Goal: Transaction & Acquisition: Subscribe to service/newsletter

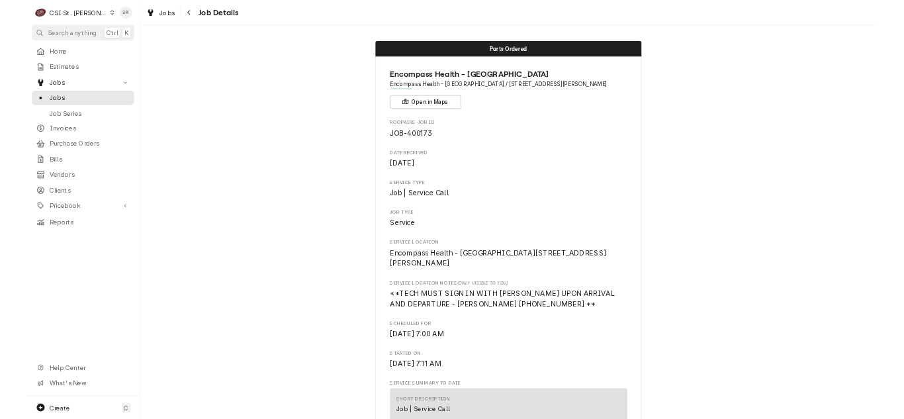
scroll to position [794, 0]
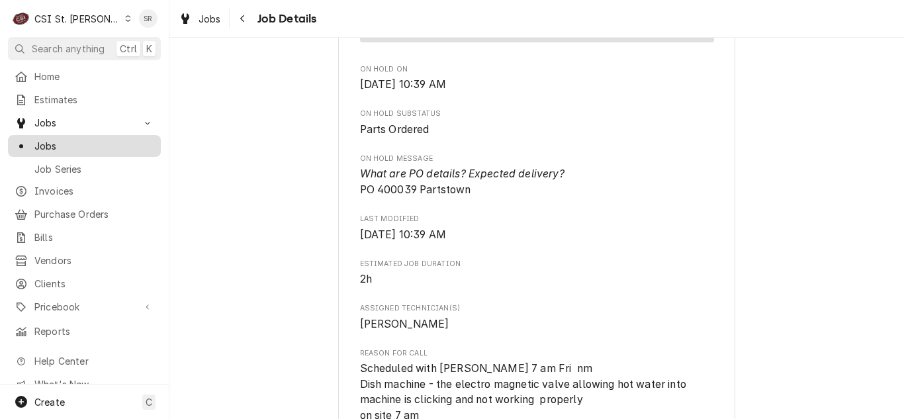
click at [60, 139] on span "Jobs" at bounding box center [94, 146] width 120 height 14
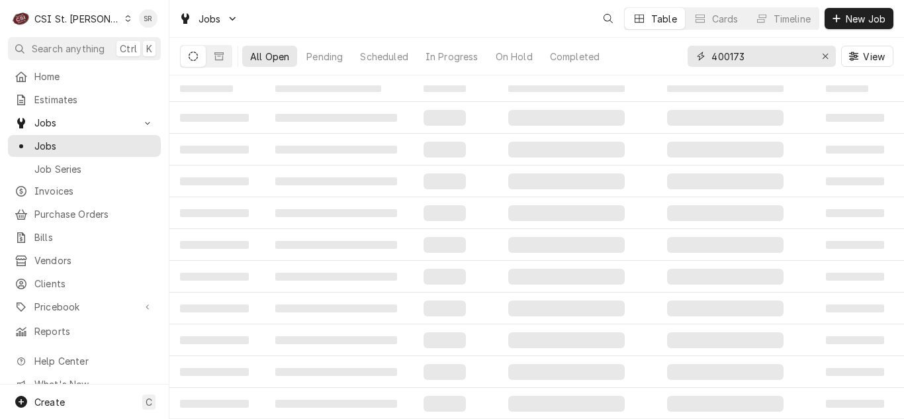
drag, startPoint x: 749, startPoint y: 59, endPoint x: 682, endPoint y: 50, distance: 68.1
click at [682, 50] on div "All Open Pending Scheduled In Progress On Hold Completed 400173 View" at bounding box center [536, 56] width 713 height 37
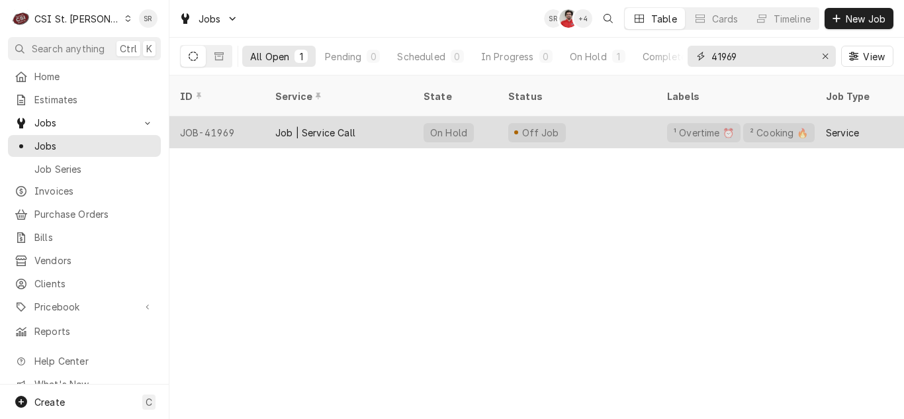
type input "41969"
click at [352, 126] on div "Job | Service Call" at bounding box center [315, 133] width 80 height 14
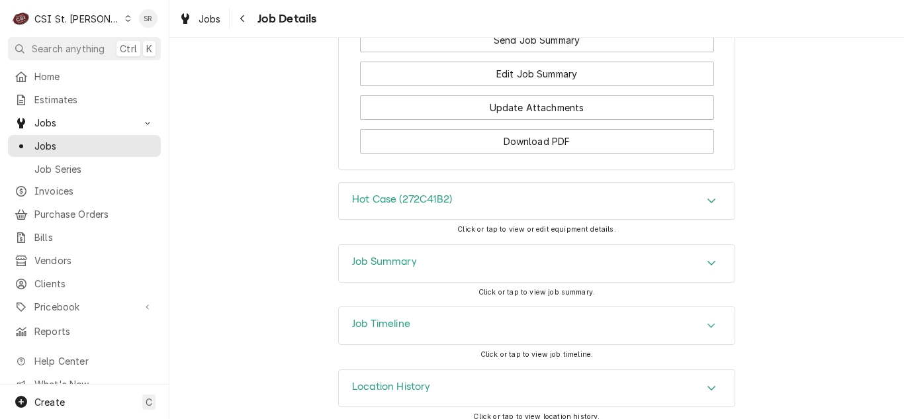
scroll to position [1919, 0]
click at [393, 317] on h3 "Job Timeline" at bounding box center [381, 323] width 58 height 13
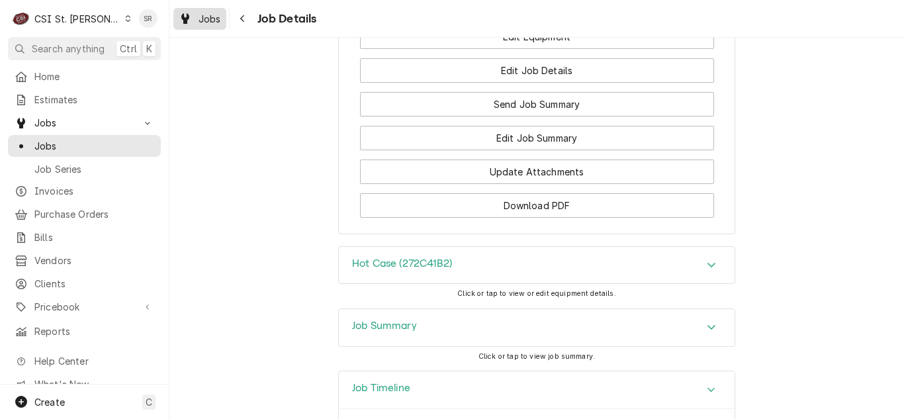
scroll to position [1753, 0]
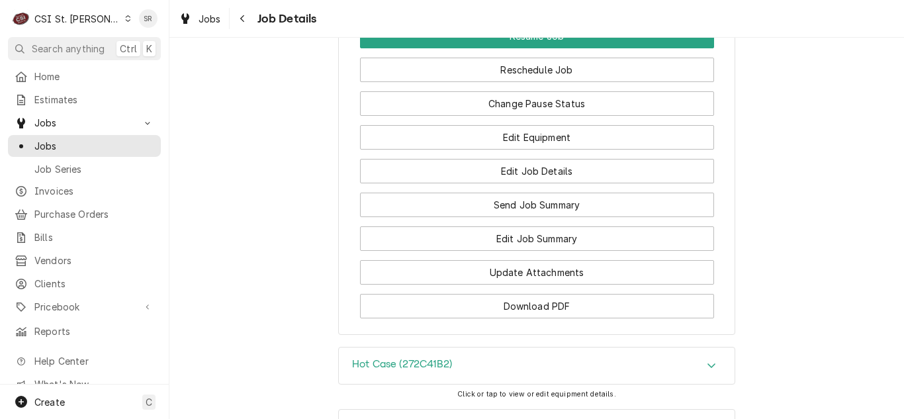
drag, startPoint x: 208, startPoint y: 21, endPoint x: 740, endPoint y: 166, distance: 550.8
click at [208, 21] on span "Jobs" at bounding box center [210, 19] width 23 height 14
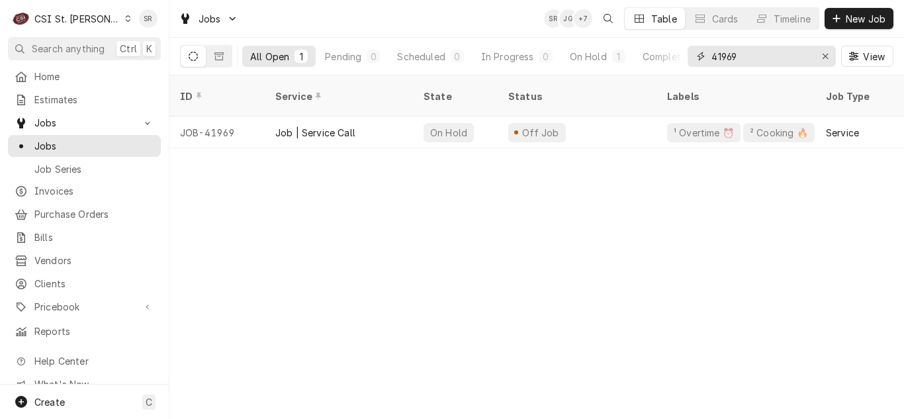
drag, startPoint x: 772, startPoint y: 57, endPoint x: 687, endPoint y: 39, distance: 87.2
click at [688, 39] on div "41969 View" at bounding box center [791, 56] width 206 height 37
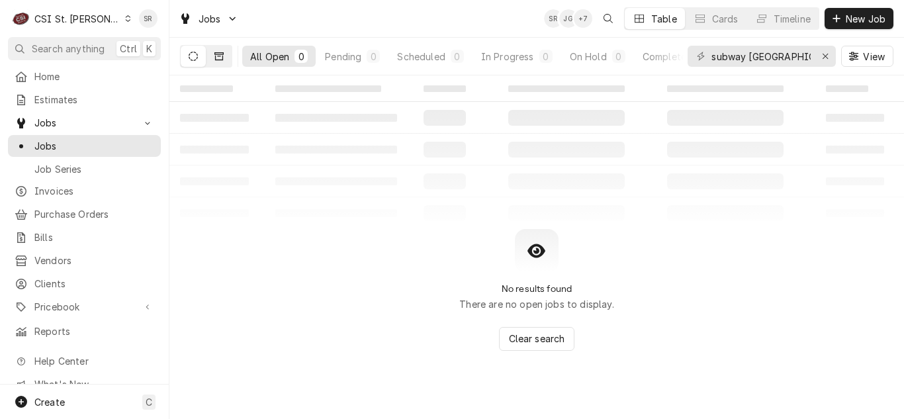
click at [223, 56] on icon "Dynamic Content Wrapper" at bounding box center [218, 56] width 9 height 8
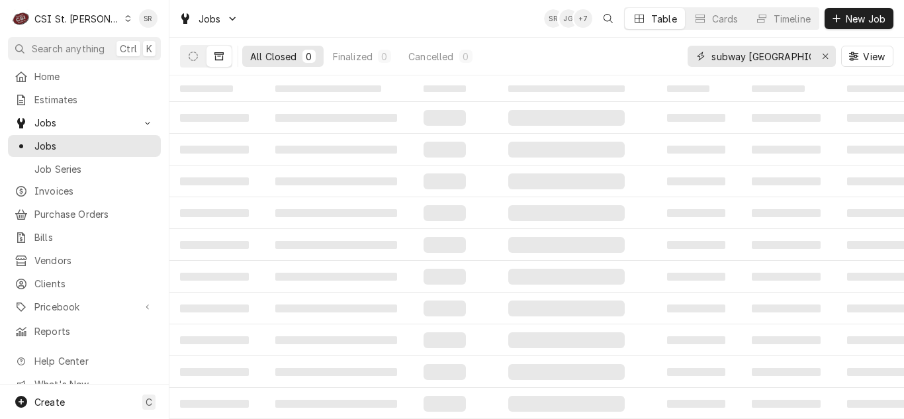
click at [767, 56] on input "subway collisville" at bounding box center [760, 56] width 99 height 21
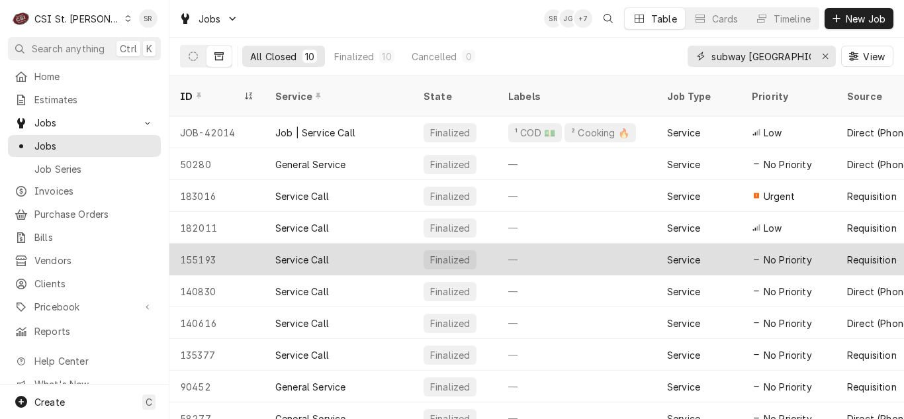
type input "subway collinsville"
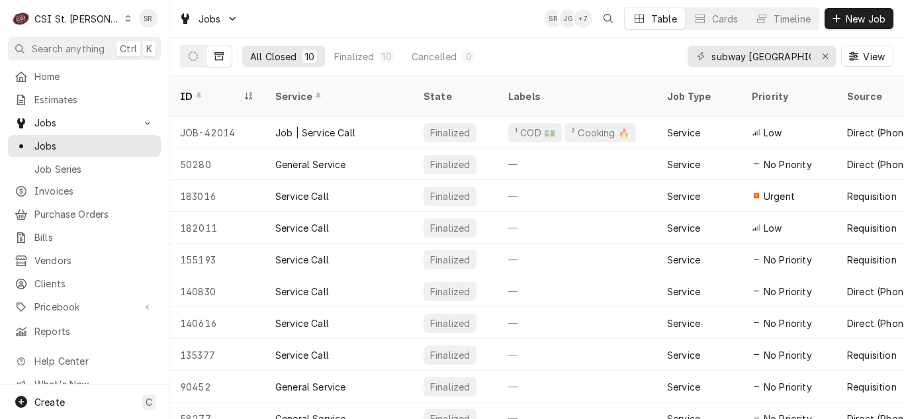
drag, startPoint x: 201, startPoint y: 53, endPoint x: 308, endPoint y: 87, distance: 112.4
click at [201, 53] on button "Dynamic Content Wrapper" at bounding box center [193, 56] width 25 height 21
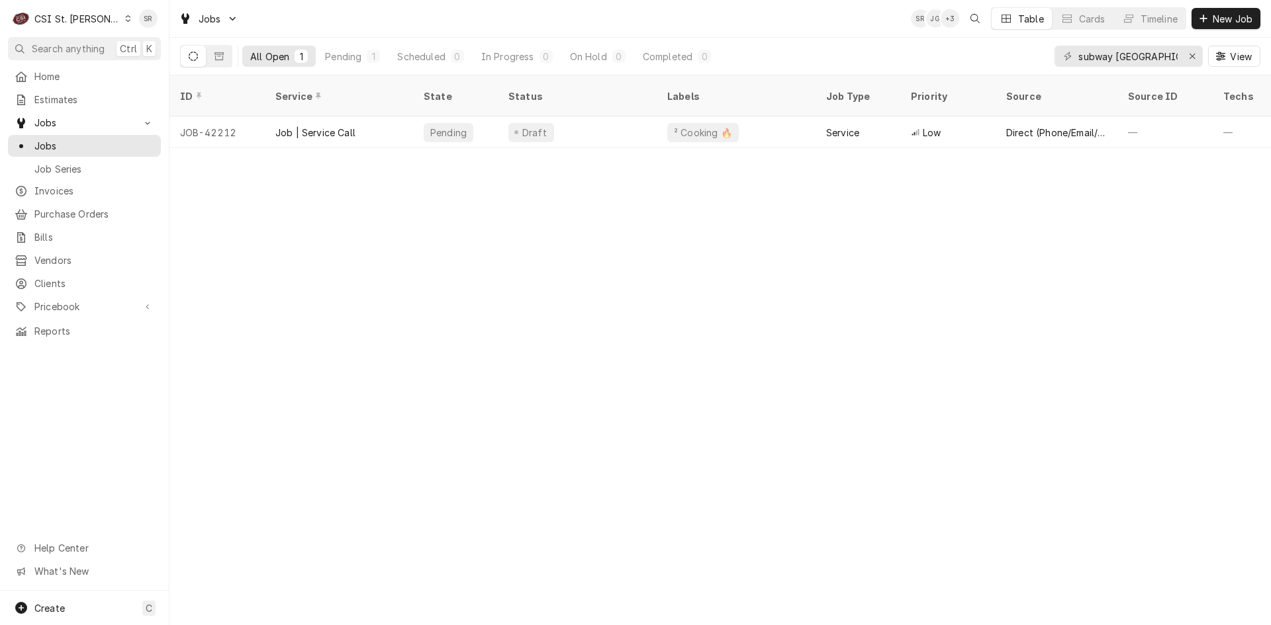
click at [754, 265] on div "ID Service State Status Labels Job Type Priority Source Source ID Techs Date Re…" at bounding box center [719, 350] width 1101 height 550
click at [903, 54] on icon "Erase input" at bounding box center [1192, 56] width 7 height 9
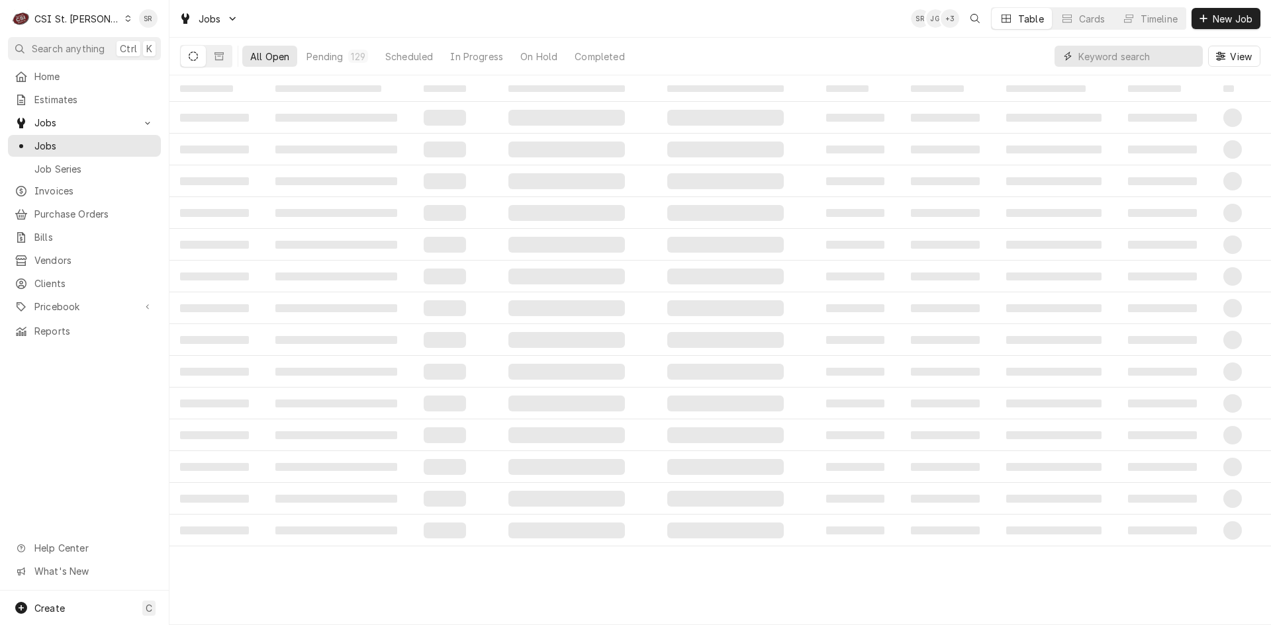
click at [903, 58] on input "Dynamic Content Wrapper" at bounding box center [1137, 56] width 118 height 21
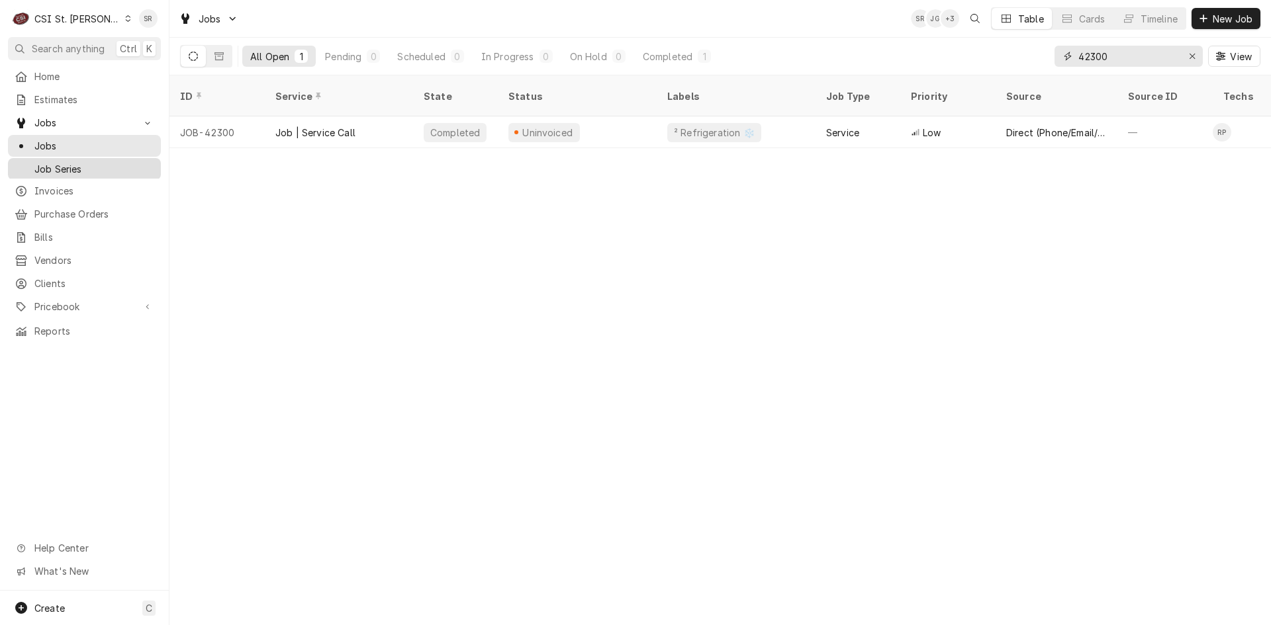
type input "42300"
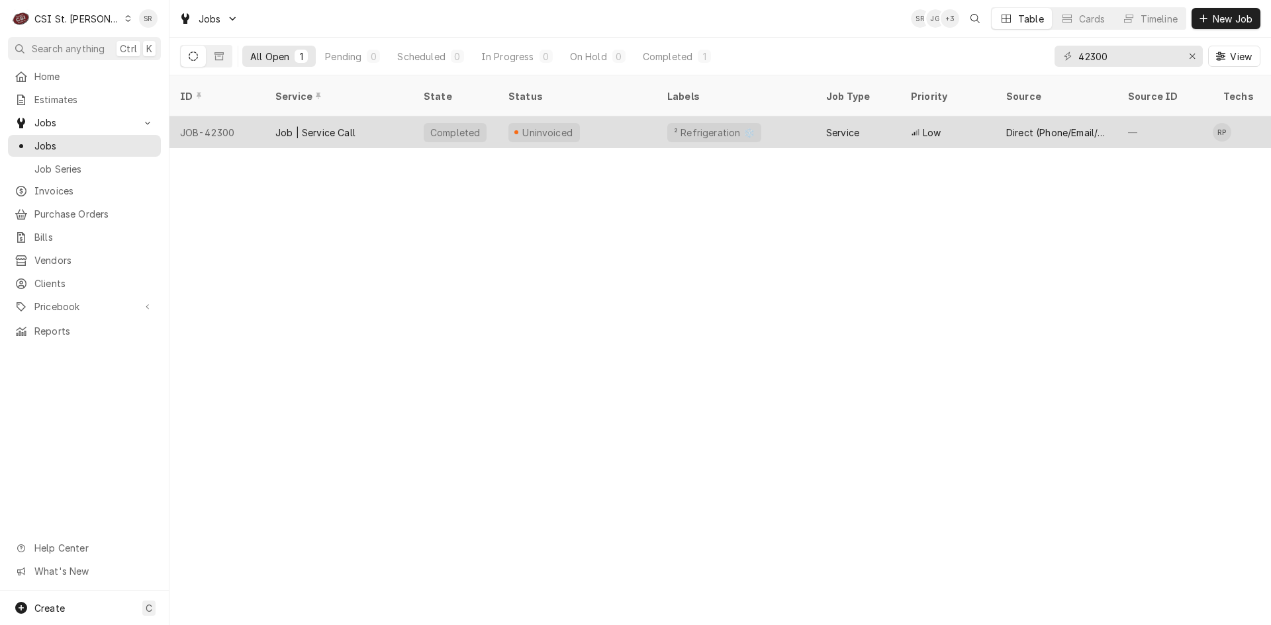
click at [328, 126] on div "Job | Service Call" at bounding box center [315, 133] width 80 height 14
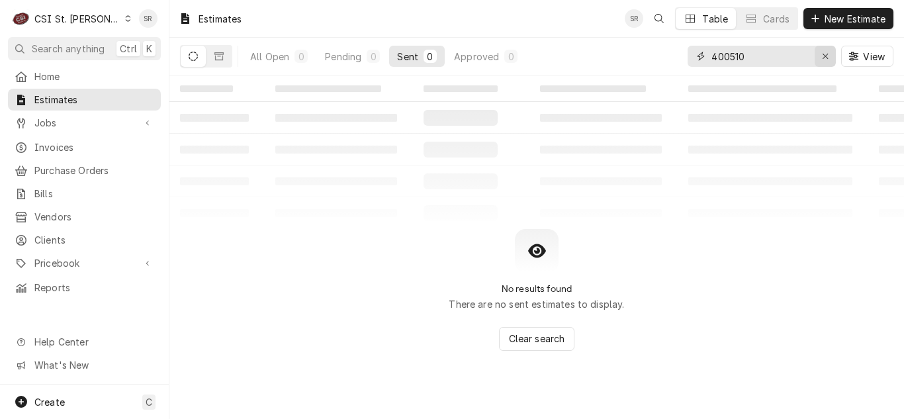
click at [833, 59] on button "Erase input" at bounding box center [825, 56] width 21 height 21
click at [833, 24] on span "New Estimate" at bounding box center [855, 19] width 66 height 14
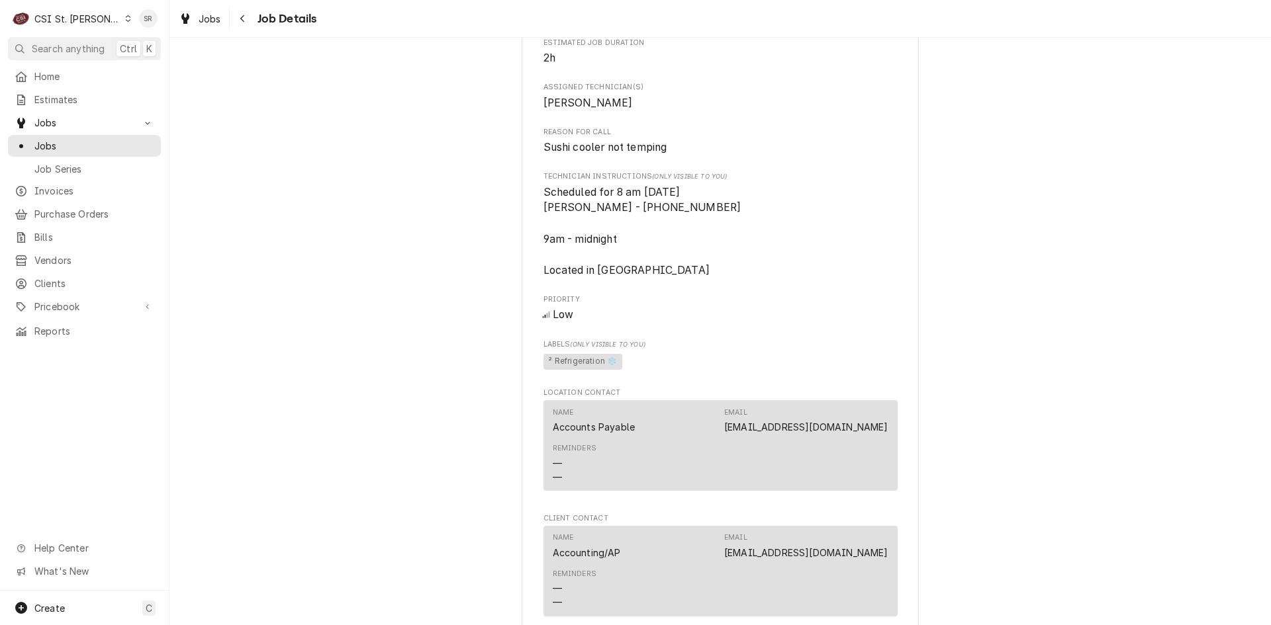
scroll to position [529, 0]
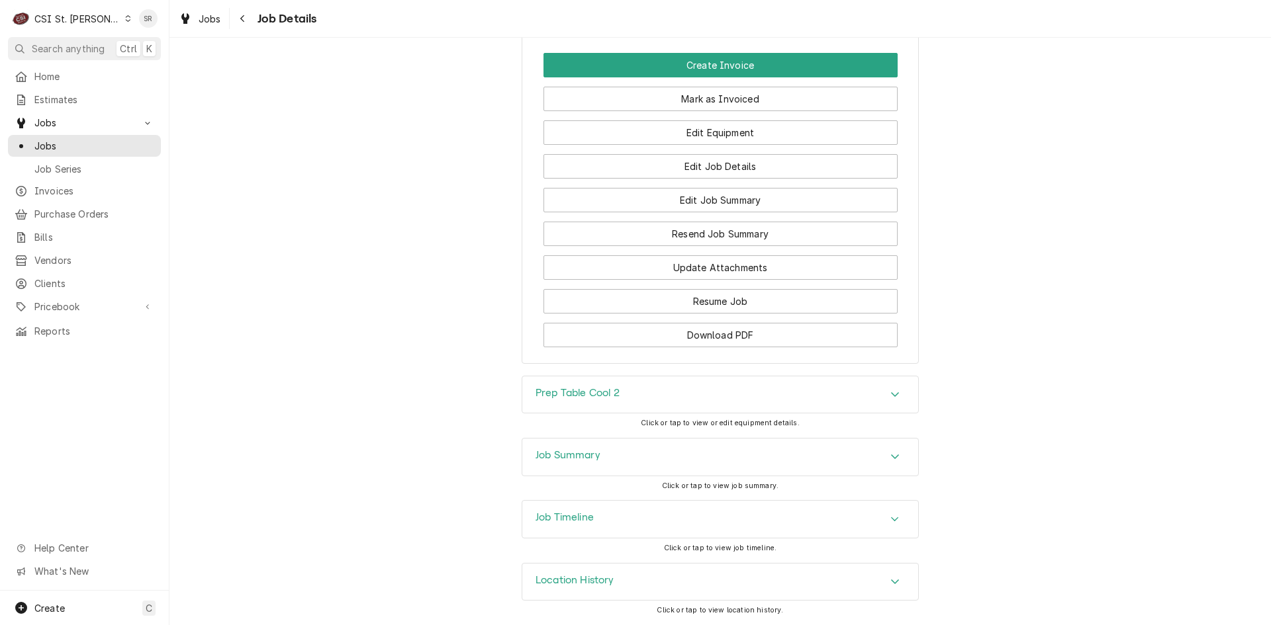
click at [610, 465] on div "Job Summary" at bounding box center [720, 457] width 396 height 37
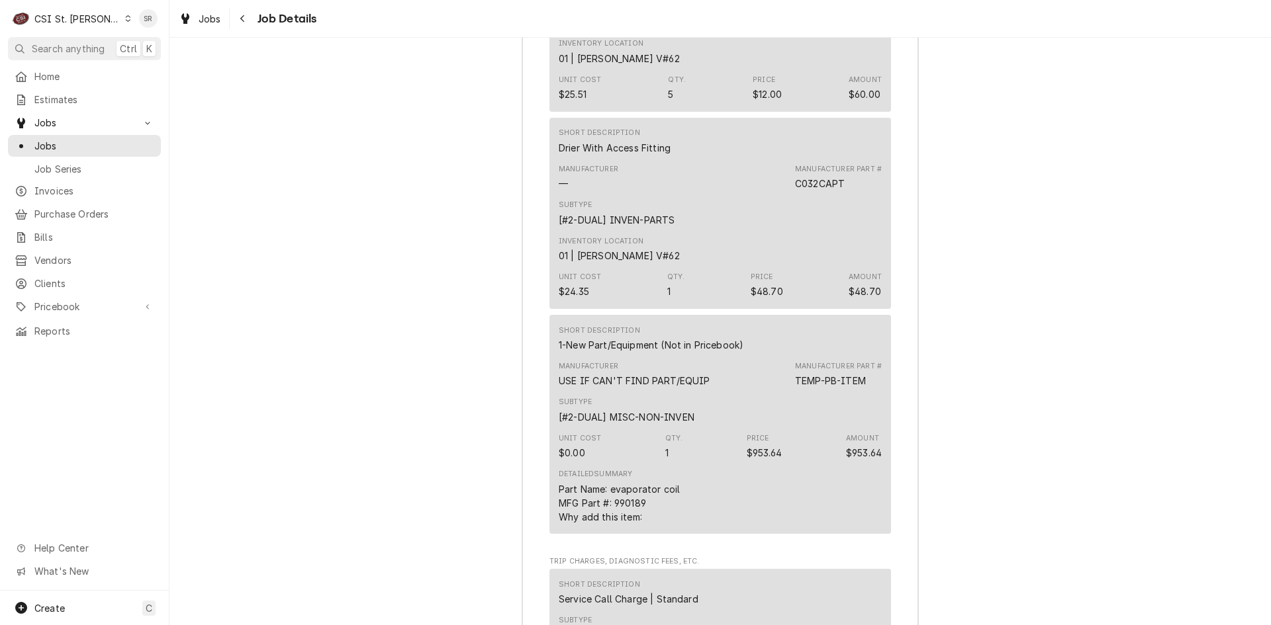
scroll to position [3441, 0]
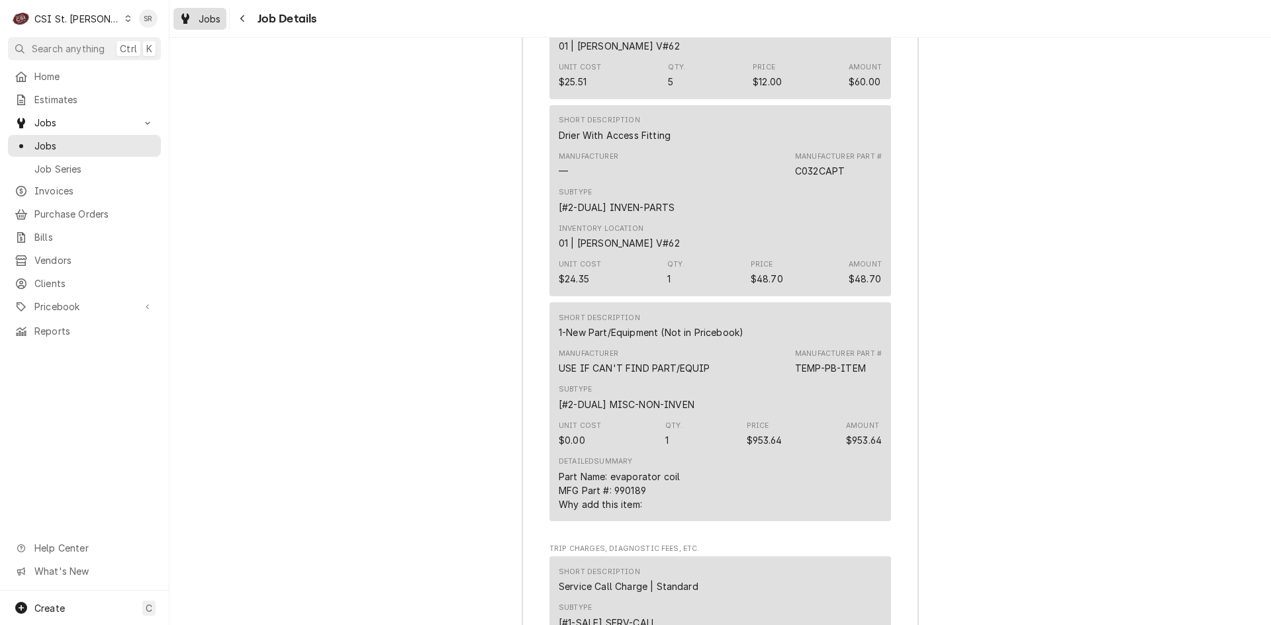
click at [207, 10] on link "Jobs" at bounding box center [199, 19] width 53 height 22
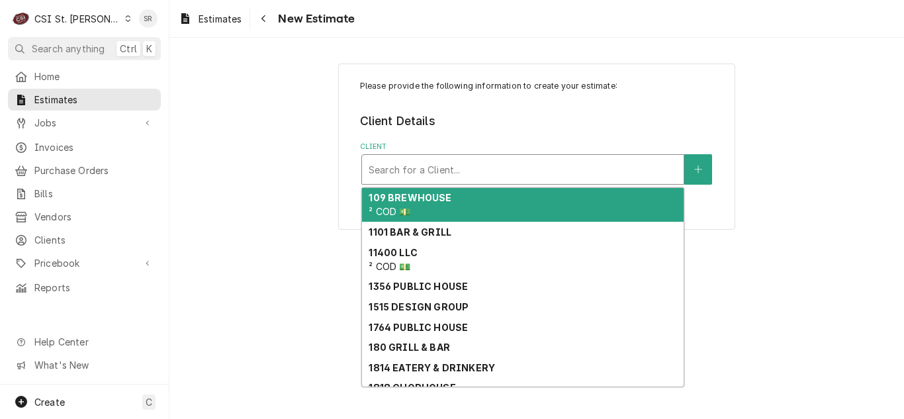
click at [425, 179] on div "Client" at bounding box center [523, 170] width 308 height 24
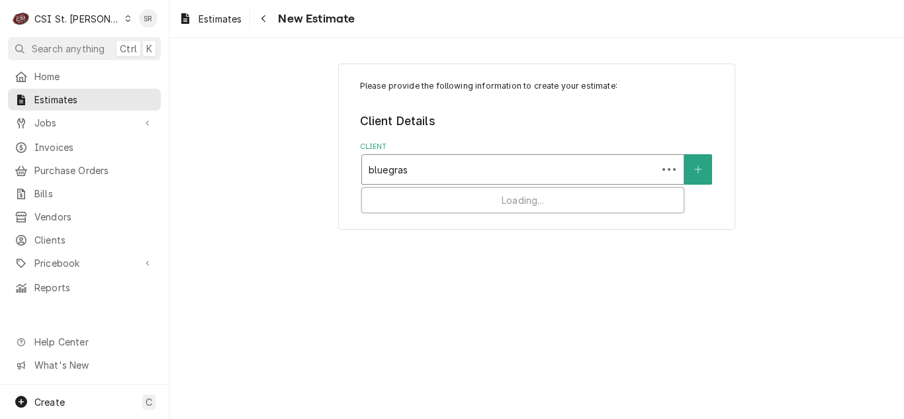
type input "bluegrass"
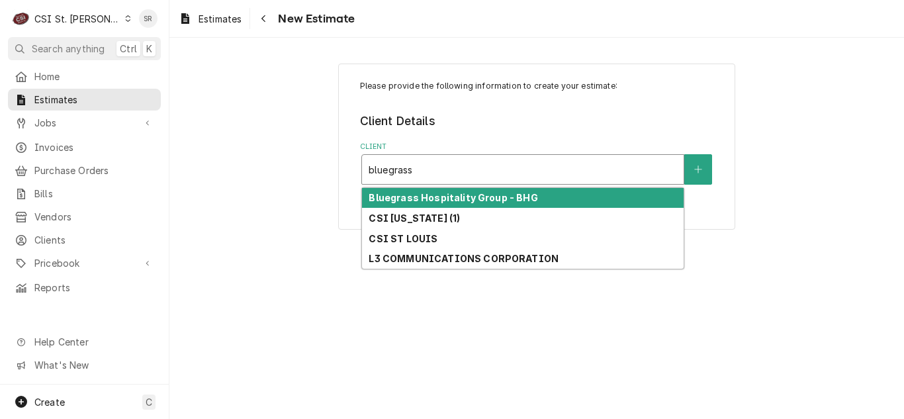
click at [432, 192] on strong "Bluegrass Hospitality Group - BHG" at bounding box center [453, 197] width 169 height 11
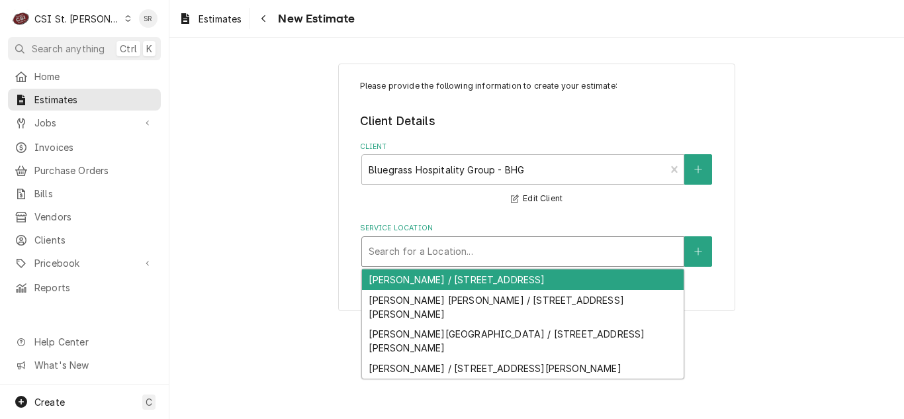
click at [430, 240] on div "Service Location" at bounding box center [523, 252] width 308 height 24
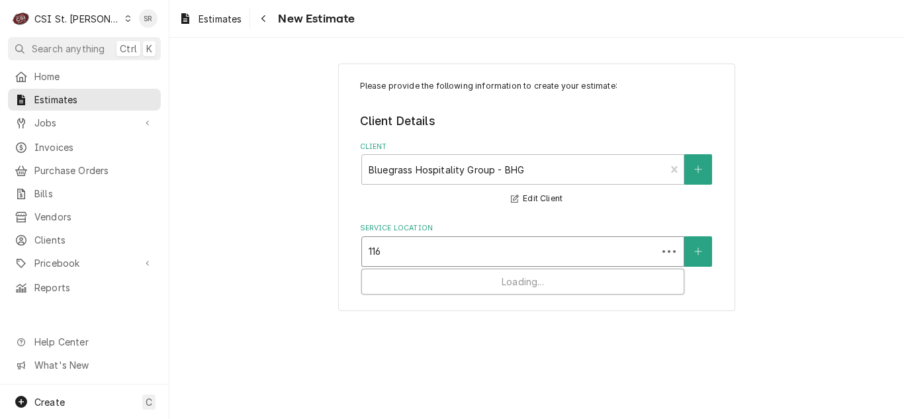
type input "1160"
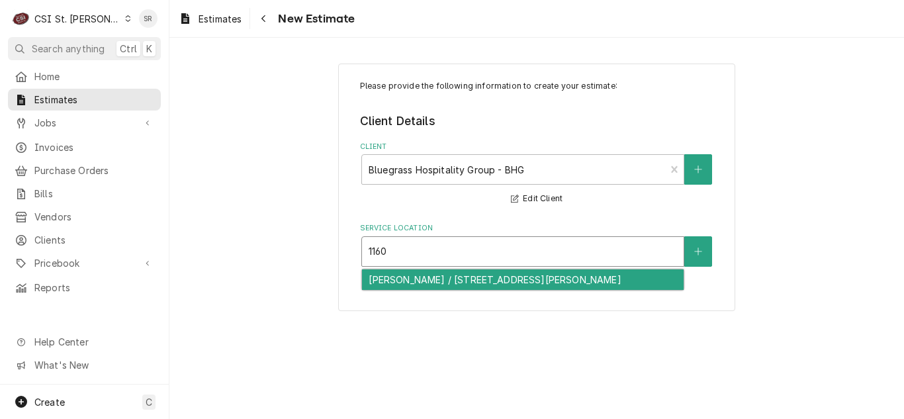
click at [433, 277] on div "Drake's Shiloh / 1160 Central Park Dr, O'Fallon, IL 62269" at bounding box center [523, 279] width 322 height 21
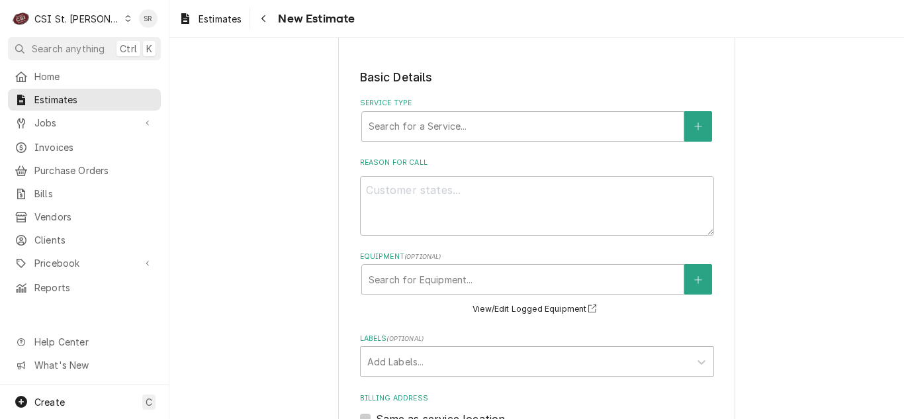
scroll to position [265, 0]
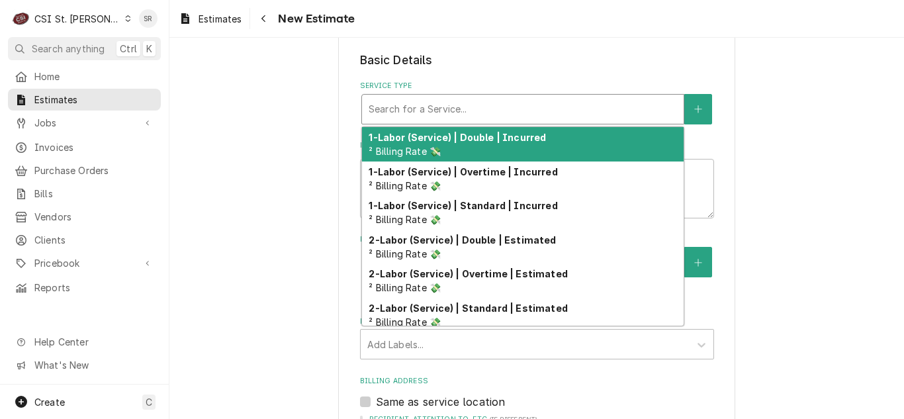
click at [407, 118] on div "Service Type" at bounding box center [523, 109] width 308 height 24
type textarea "x"
type input "s"
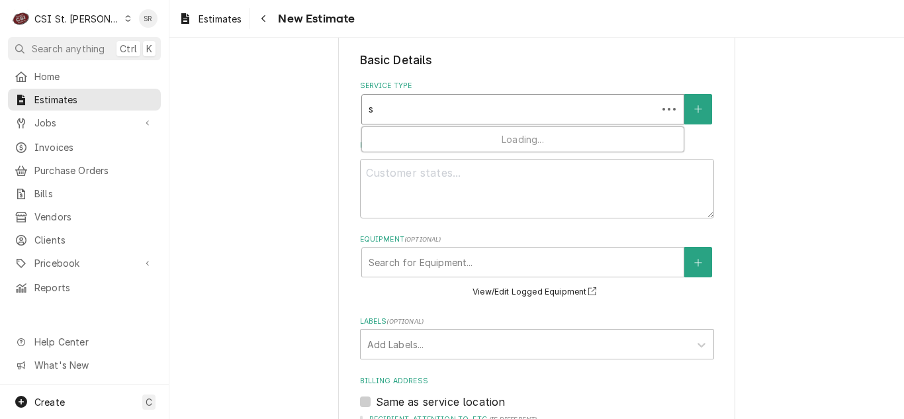
type textarea "x"
type input "se"
type textarea "x"
type input "ser"
type textarea "x"
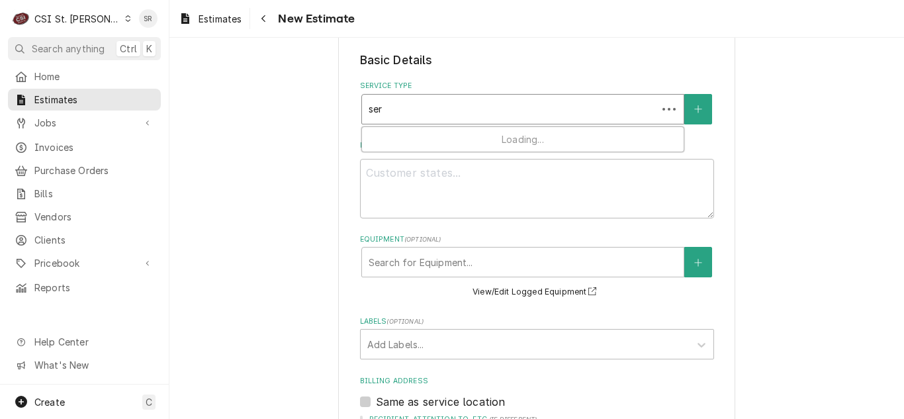
type input "serv"
type textarea "x"
type input "servi"
type textarea "x"
type input "servic"
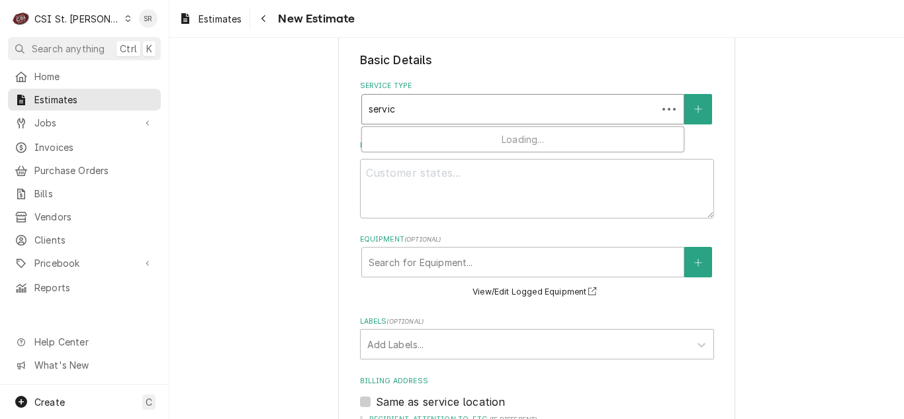
type textarea "x"
type input "service"
type textarea "x"
type input "service"
type textarea "x"
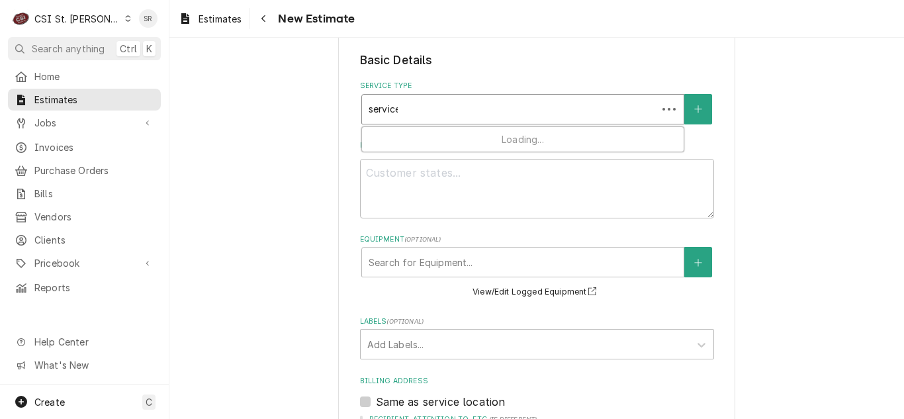
type input "service c"
type textarea "x"
type input "service ca"
type textarea "x"
type input "service cal"
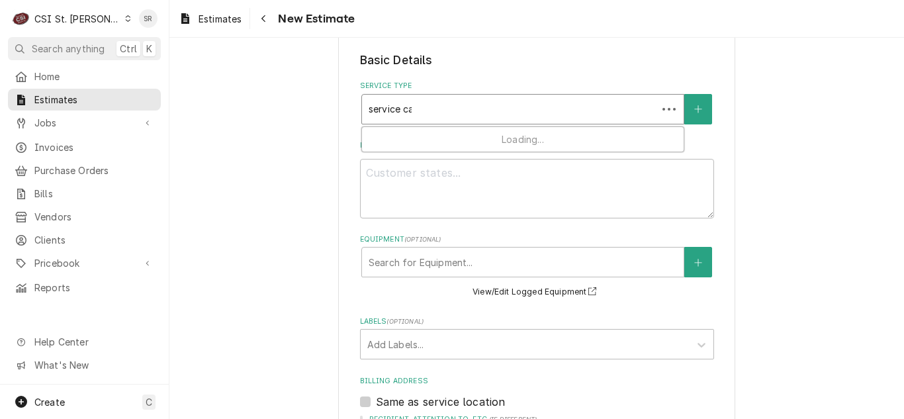
type textarea "x"
type input "service call"
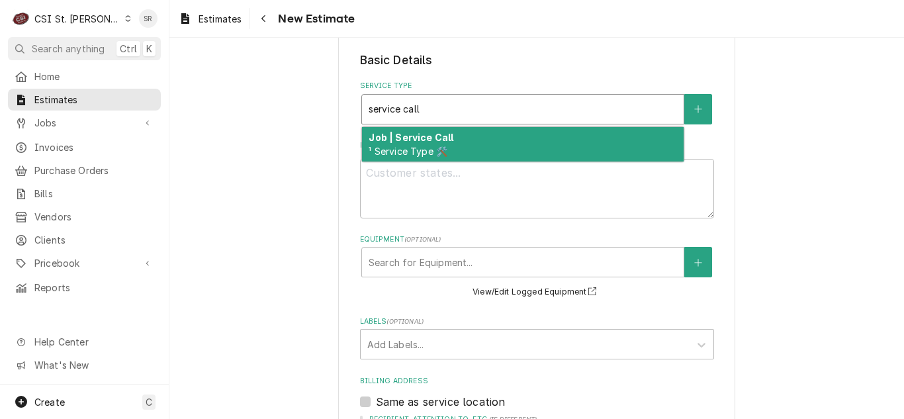
click at [404, 140] on strong "Job | Service Call" at bounding box center [411, 137] width 85 height 11
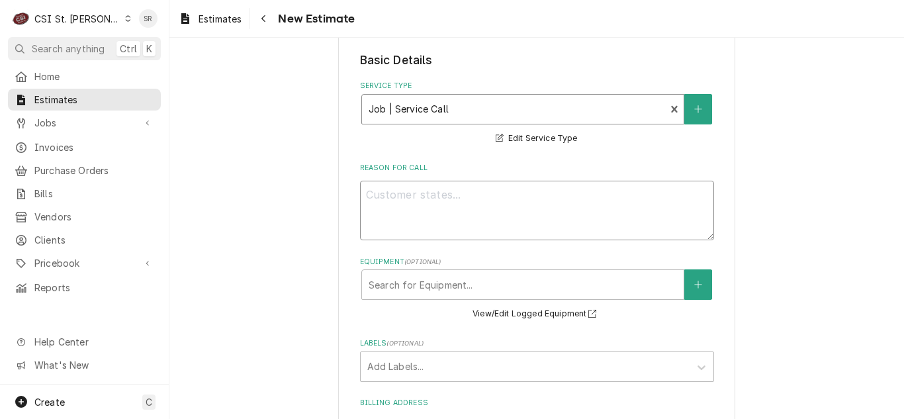
click at [440, 205] on textarea "Reason For Call" at bounding box center [537, 211] width 354 height 60
type textarea "x"
type textarea "Q"
type textarea "x"
type textarea "Qu"
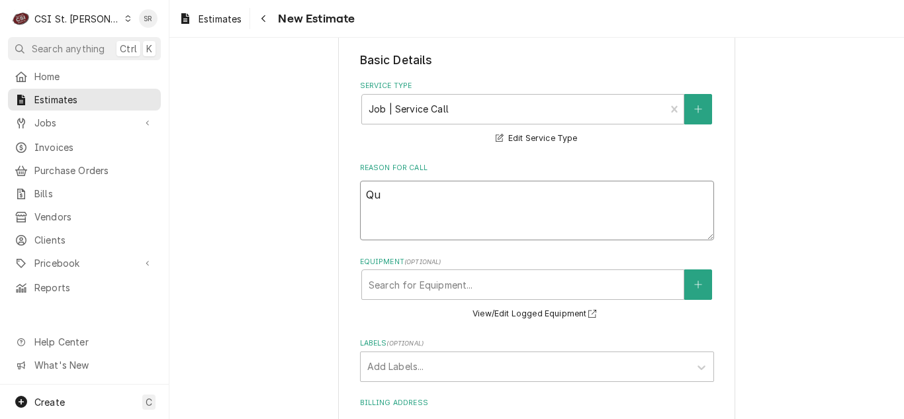
type textarea "x"
type textarea "Quo"
type textarea "x"
type textarea "Quot"
type textarea "x"
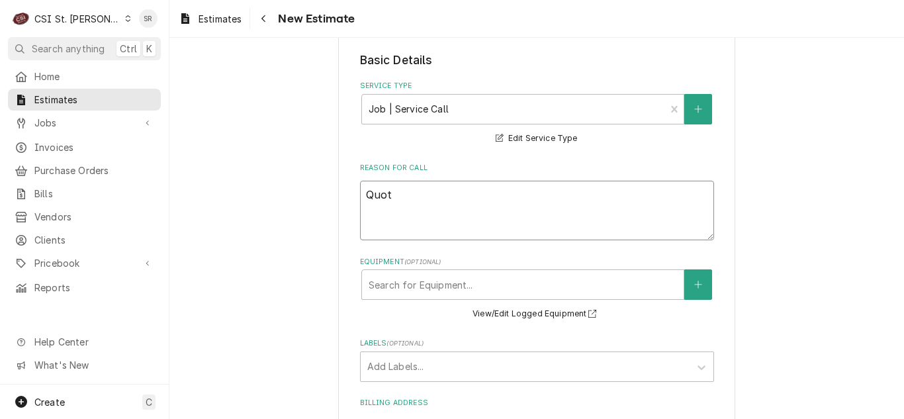
type textarea "Quote"
type textarea "x"
type textarea "Quote"
type textarea "x"
type textarea "Quote t"
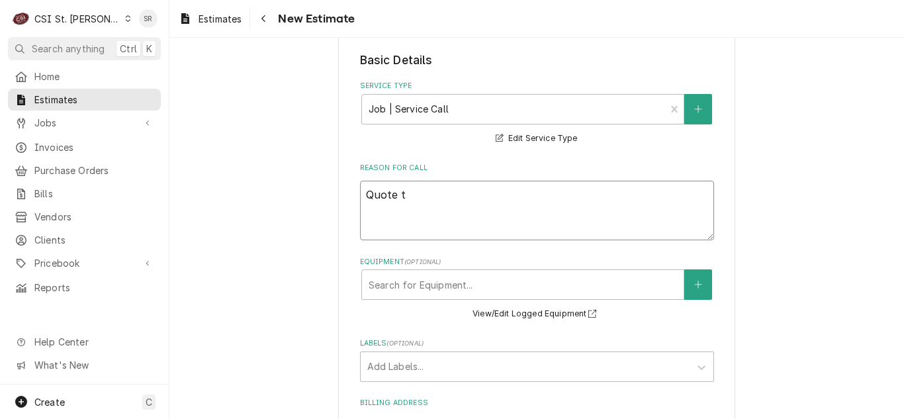
type textarea "x"
type textarea "Quote to"
type textarea "x"
type textarea "Quote to"
type textarea "x"
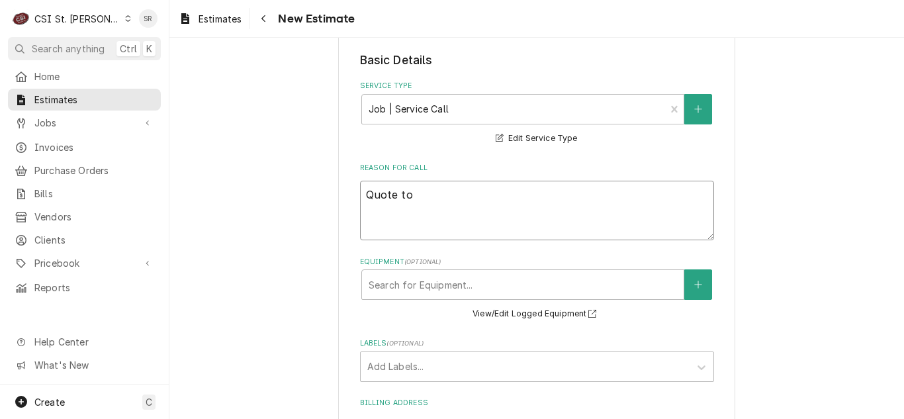
type textarea "Quote to r"
type textarea "x"
type textarea "Quote to re"
type textarea "x"
type textarea "Quote to rep"
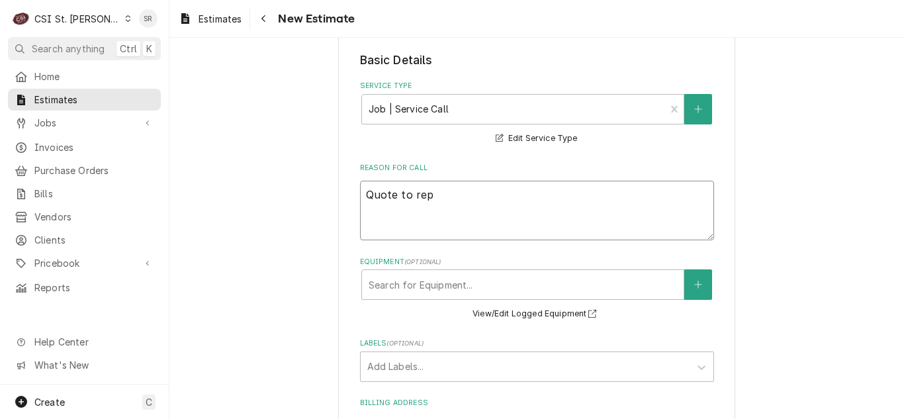
type textarea "x"
type textarea "Quote to repl"
type textarea "x"
type textarea "Quote to repla"
type textarea "x"
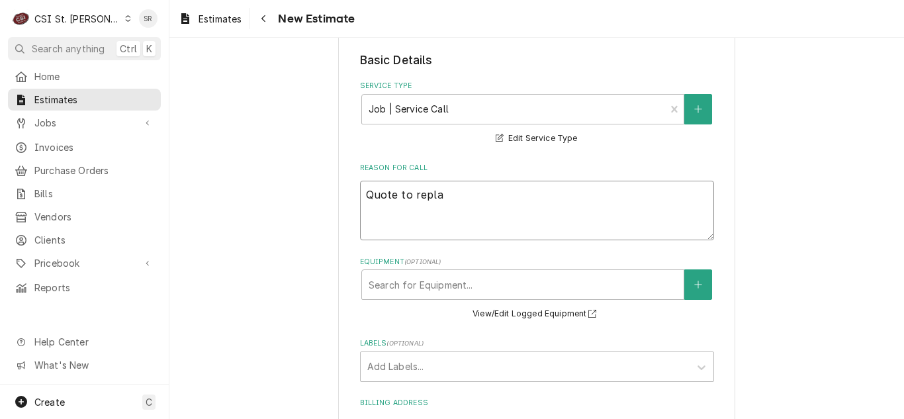
type textarea "Quote to replac"
type textarea "x"
type textarea "Quote to replace"
type textarea "x"
type textarea "Quote to replace"
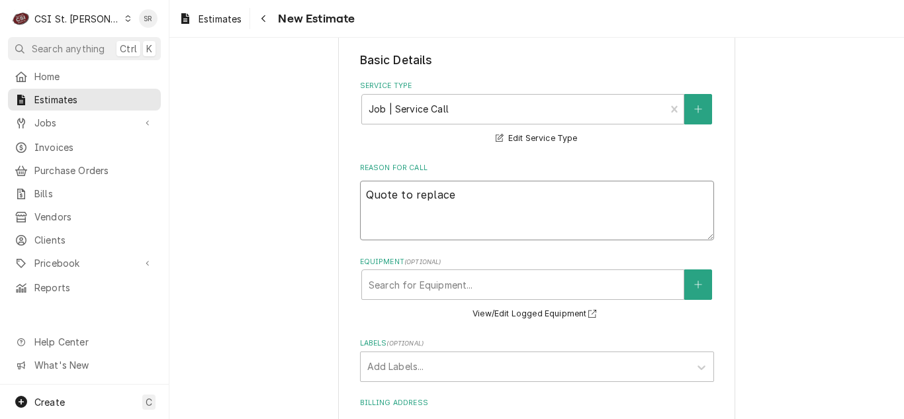
type textarea "x"
type textarea "Quote to replace e"
type textarea "x"
type textarea "Quote to replace ev"
type textarea "x"
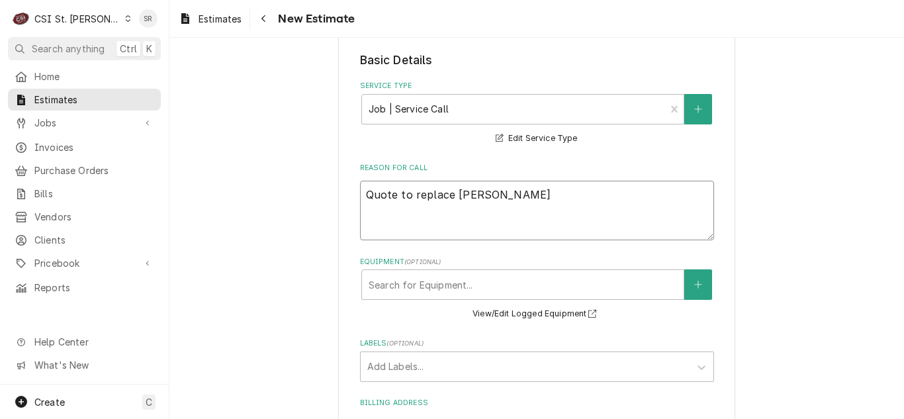
type textarea "Quote to replace eva"
type textarea "x"
type textarea "Quote to replace evap"
type textarea "x"
type textarea "Quote to replace evapo"
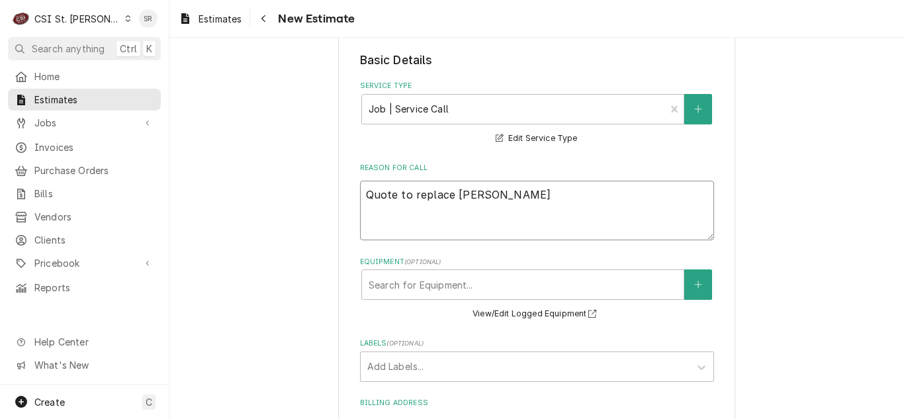
type textarea "x"
type textarea "Quote to replace evapor"
type textarea "x"
type textarea "Quote to replace evapora"
type textarea "x"
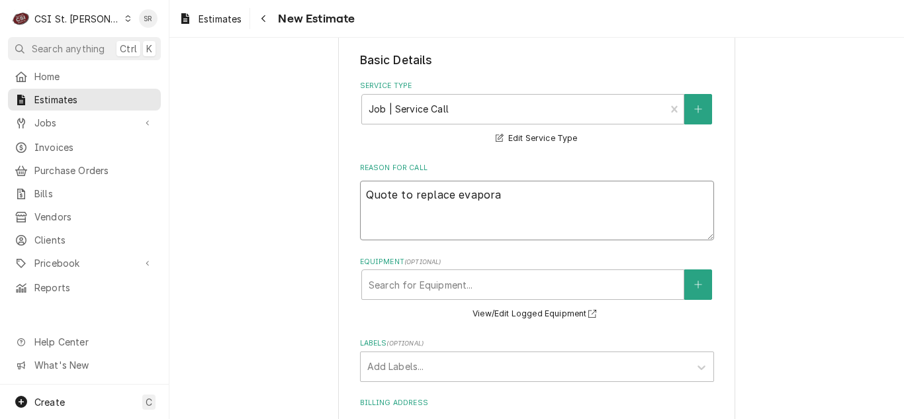
type textarea "Quote to replace evaporat"
type textarea "x"
type textarea "Quote to replace evaporato"
type textarea "x"
type textarea "Quote to replace evaporato"
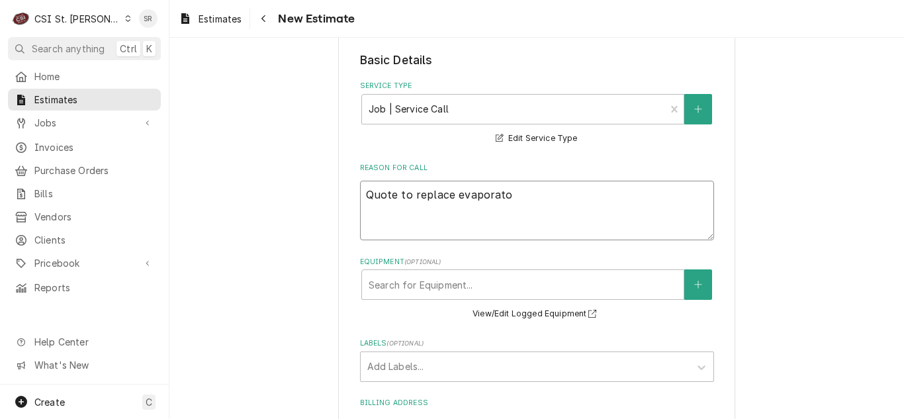
type textarea "x"
type textarea "Quote to replace evaporato"
type textarea "x"
type textarea "Quote to replace evaporator"
type textarea "x"
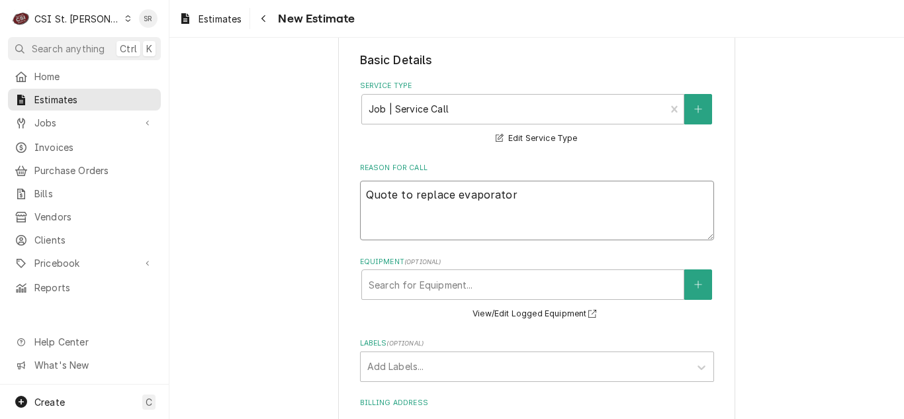
type textarea "Quote to replace evaporator"
type textarea "x"
type textarea "Quote to replace evaporator c"
type textarea "x"
type textarea "Quote to replace evaporator co"
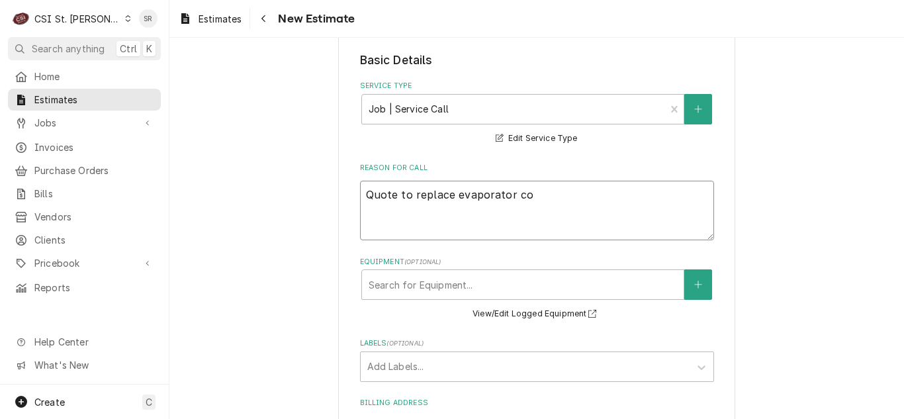
type textarea "x"
type textarea "Quote to replace evaporator coi"
type textarea "x"
type textarea "Quote to replace evaporator coil"
type textarea "x"
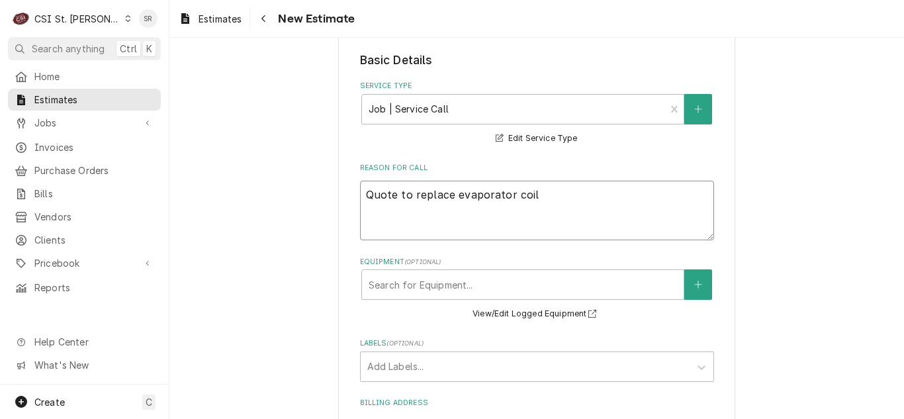
type textarea "Quote to replace evaporator coil"
type textarea "x"
type textarea "Quote to replace evaporator coil a"
type textarea "x"
type textarea "Quote to replace evaporator coil an"
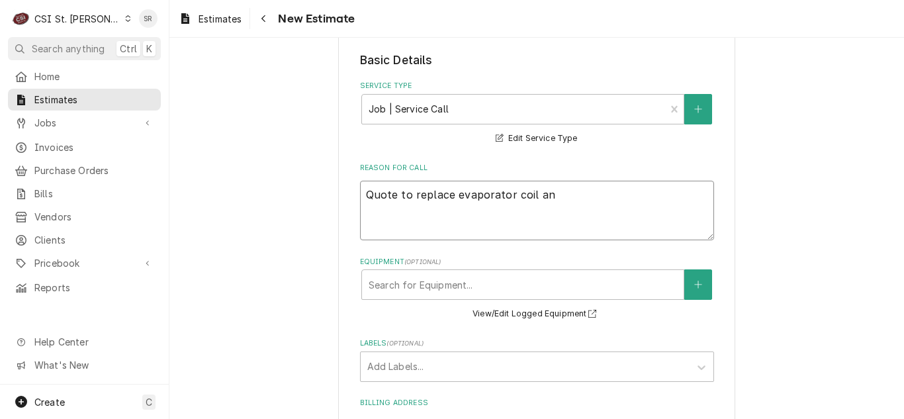
type textarea "x"
type textarea "Quote to replace evaporator coil and"
type textarea "x"
type textarea "Quote to replace evaporator coil and"
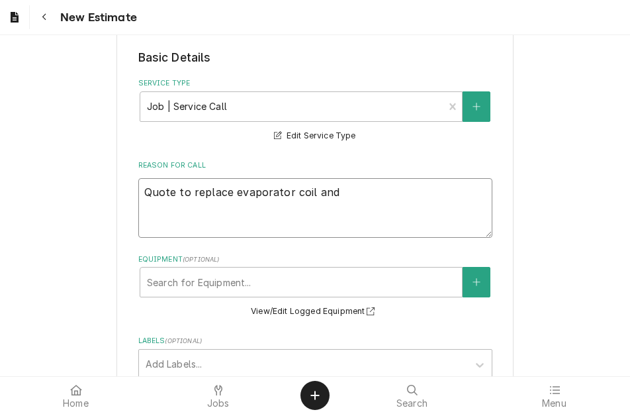
type textarea "x"
type textarea "Quote to replace evaporator coil and l"
type textarea "x"
type textarea "Quote to replace evaporator coil and li"
type textarea "x"
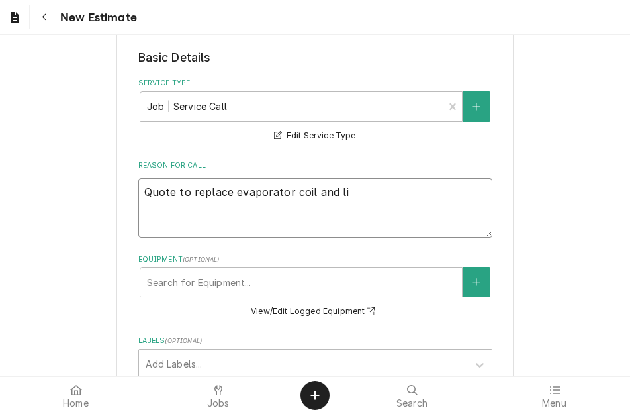
type textarea "Quote to replace evaporator coil and lin"
type textarea "x"
type textarea "Quote to replace evaporator coil and line"
type textarea "x"
type textarea "Quote to replace evaporator coil and line"
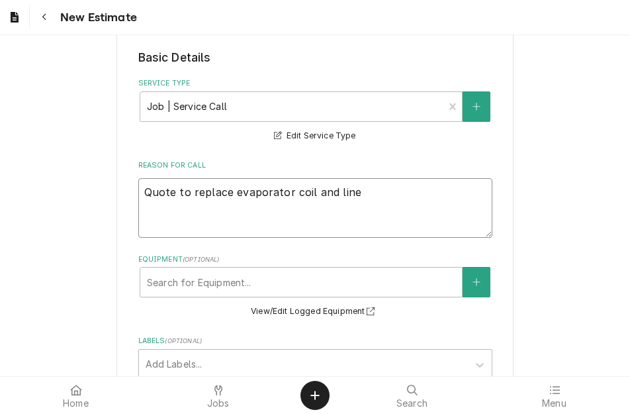
type textarea "x"
type textarea "Quote to replace evaporator coil and line s"
type textarea "x"
type textarea "Quote to replace evaporator coil and line se"
type textarea "x"
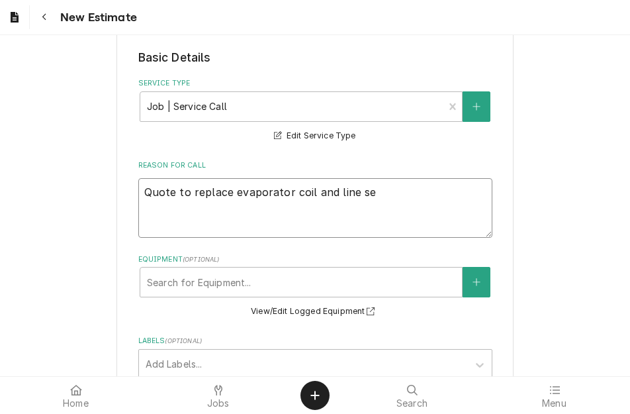
type textarea "Quote to replace evaporator coil and line set"
type textarea "x"
type textarea "Quote to replace evaporator coil and line set"
type textarea "x"
type textarea "Quote to replace evaporator coil and line set o"
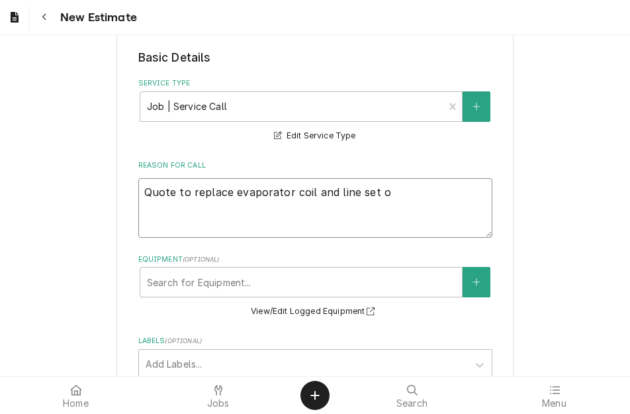
type textarea "x"
type textarea "Quote to replace evaporator coil and line set on"
type textarea "x"
type textarea "Quote to replace evaporator coil and line set on"
type textarea "x"
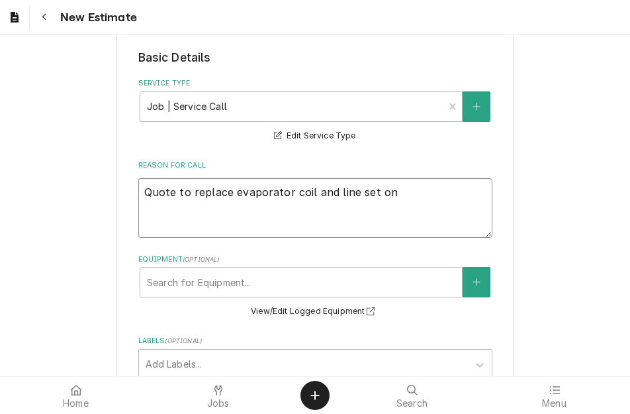
type textarea "Quote to replace evaporator coil and line set on"
type textarea "x"
type textarea "Quote to replace evaporator coil and line set o"
type textarea "x"
type textarea "Quote to replace evaporator coil and line set"
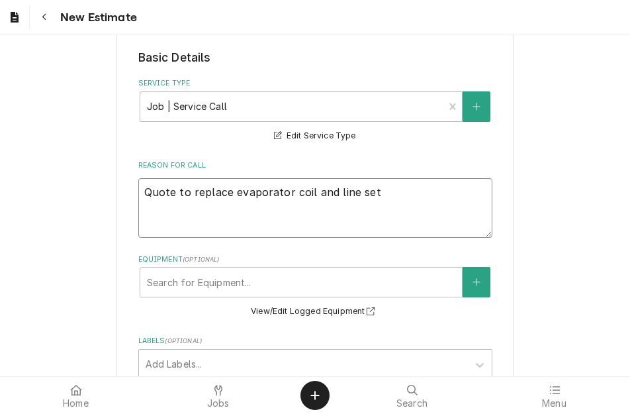
type textarea "x"
type textarea "Quote to replace evaporator coil and line set f"
type textarea "x"
type textarea "Quote to replace evaporator coil and line set fr"
type textarea "x"
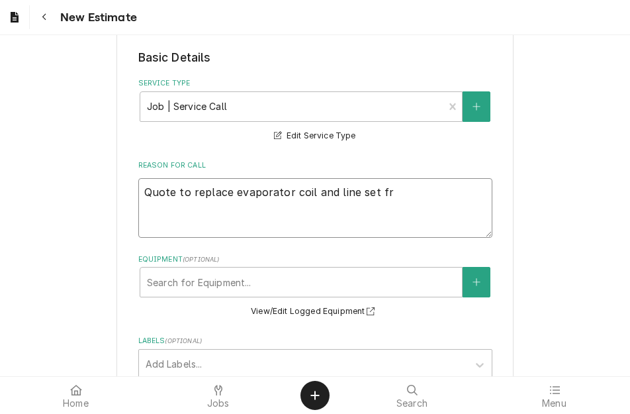
type textarea "Quote to replace evaporator coil and line set fr"
type textarea "x"
type textarea "Quote to replace evaporator coil and line set fr"
type textarea "x"
type textarea "Quote to replace evaporator coil and line set f"
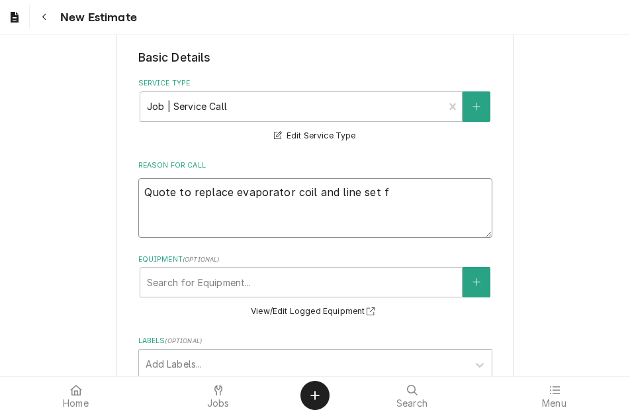
type textarea "x"
type textarea "Quote to replace evaporator coil and line set fo"
type textarea "x"
type textarea "Quote to replace evaporator coil and line set for"
type textarea "x"
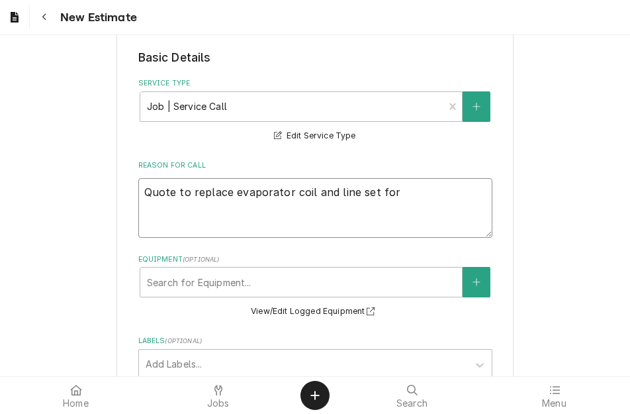
type textarea "Quote to replace evaporator coil and line set for"
type textarea "x"
type textarea "Quote to replace evaporator coil and line set for T"
type textarea "x"
type textarea "Quote to replace evaporator coil and line set for Tr"
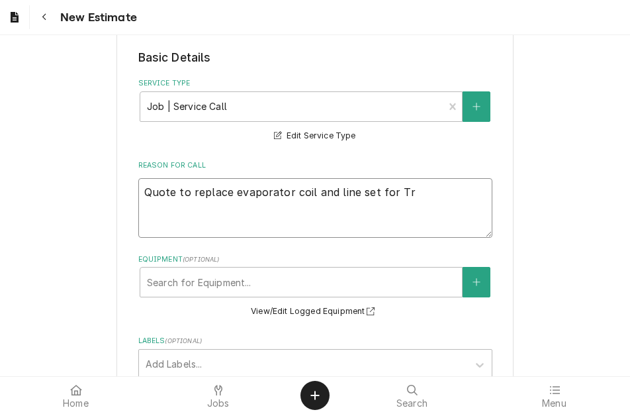
type textarea "x"
type textarea "Quote to replace evaporator coil and line set for Tru"
type textarea "x"
type textarea "Quote to replace evaporator coil and line set for True"
type textarea "x"
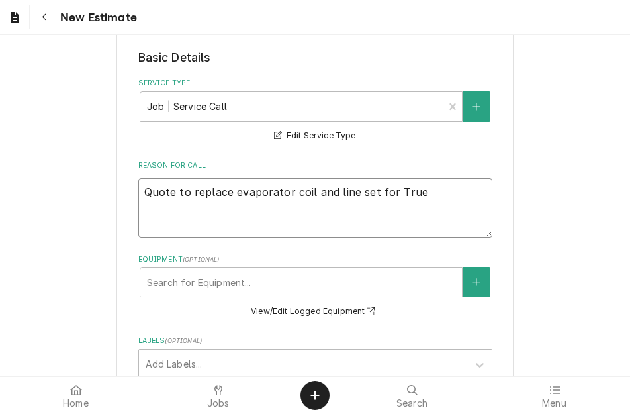
type textarea "Quote to replace evaporator coil and line set for True"
type textarea "x"
type textarea "Quote to replace evaporator coil and line set for True C"
type textarea "x"
type textarea "Quote to replace evaporator coil and line set for True Co"
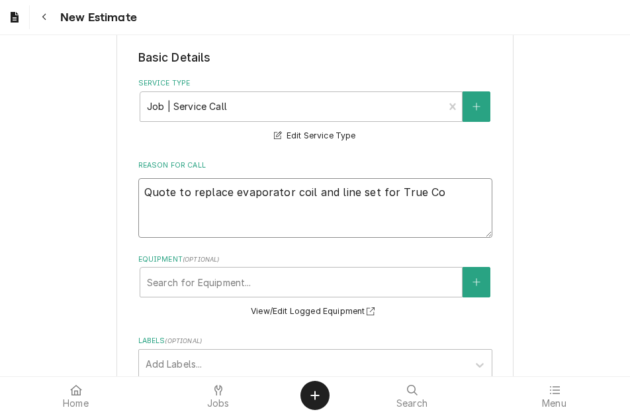
type textarea "x"
type textarea "Quote to replace evaporator coil and line set for True Coo"
type textarea "x"
type textarea "Quote to replace evaporator coil and line set for True Cool"
type textarea "x"
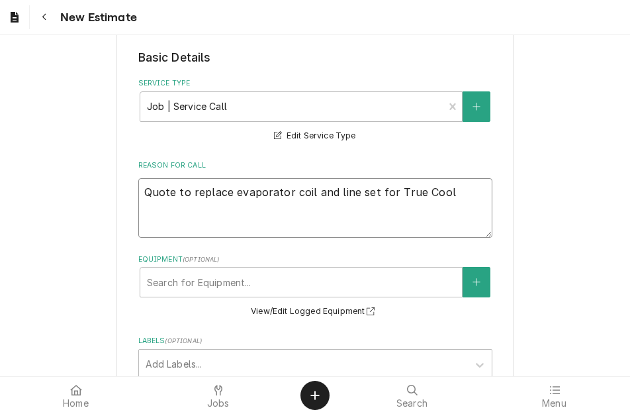
type textarea "Quote to replace evaporator coil and line set for True Coole"
type textarea "x"
type textarea "Quote to replace evaporator coil and line set for True Cooler"
type textarea "x"
type textarea "Quote to replace evaporator coil and line set for True Cooler"
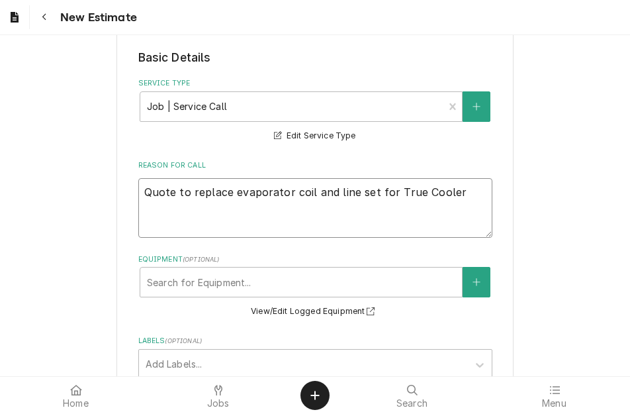
type textarea "x"
type textarea "Quote to replace evaporator coil and line set for True Cooler /"
type textarea "x"
type textarea "Quote to replace evaporator coil and line set for True Cooler /m"
type textarea "x"
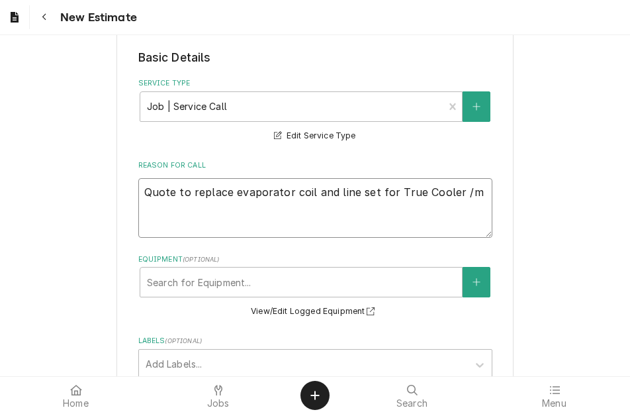
type textarea "Quote to replace evaporator coil and line set for True Cooler /"
type textarea "x"
type textarea "Quote to replace evaporator coil and line set for True Cooler /"
type textarea "x"
type textarea "Quote to replace evaporator coil and line set for True Cooler / M"
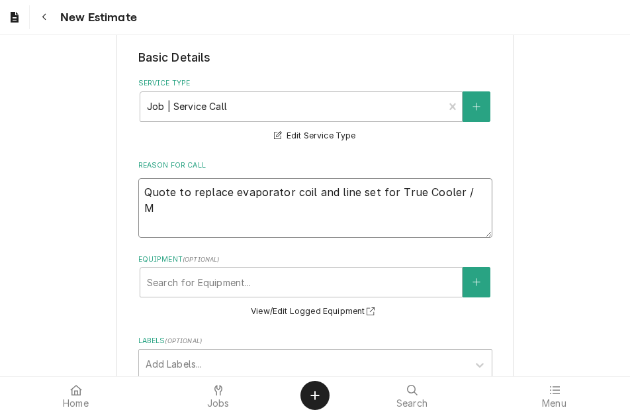
type textarea "x"
type textarea "Quote to replace evaporator coil and line set for True Cooler / Mo"
type textarea "x"
type textarea "Quote to replace evaporator coil and line set for True Cooler / Mod"
type textarea "x"
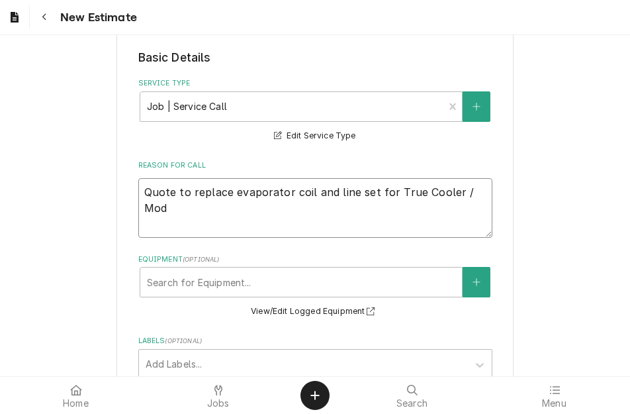
type textarea "Quote to replace evaporator coil and line set for True Cooler / Mode"
type textarea "x"
type textarea "Quote to replace evaporator coil and line set for True Cooler / Model"
type textarea "x"
type textarea "Quote to replace evaporator coil and line set for True Cooler / Model:"
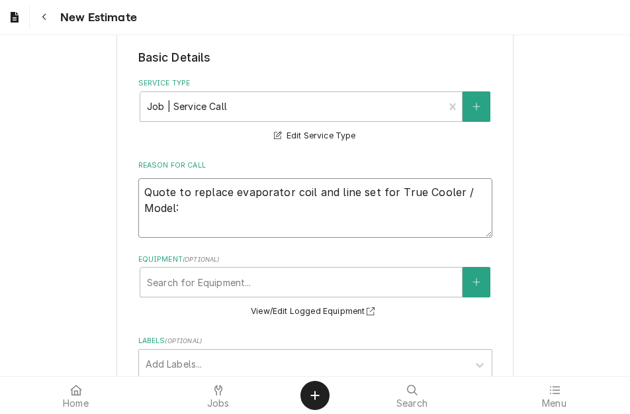
type textarea "x"
type textarea "Quote to replace evaporator coil and line set for True Cooler / Model:"
type textarea "x"
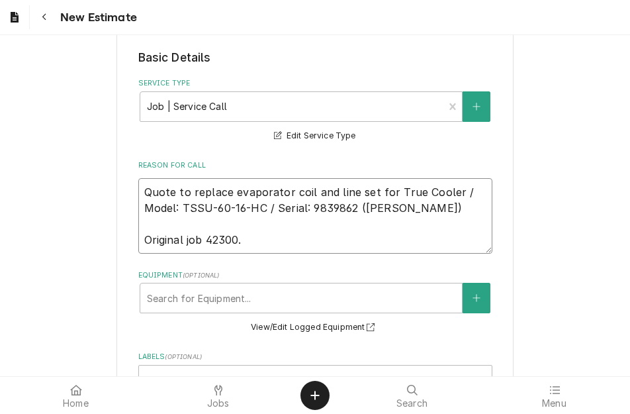
drag, startPoint x: 352, startPoint y: 209, endPoint x: 118, endPoint y: 183, distance: 235.0
click at [118, 183] on div "Please provide the following information to create your estimate: Client Detail…" at bounding box center [314, 390] width 397 height 1188
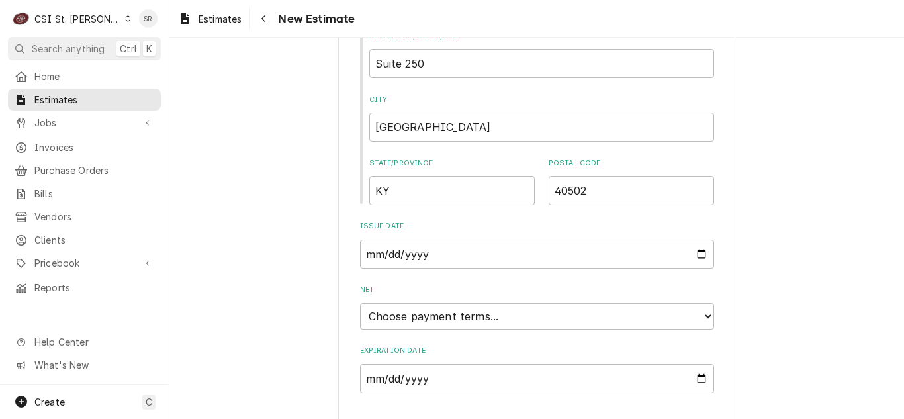
scroll to position [844, 0]
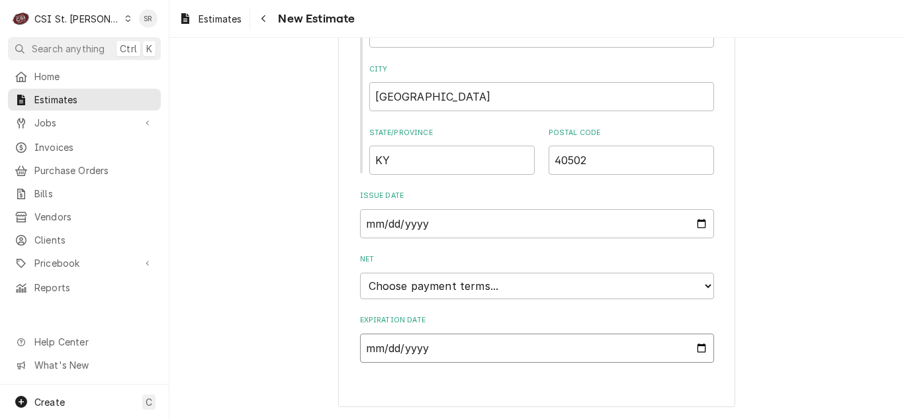
click at [694, 347] on input "Expiration Date" at bounding box center [537, 348] width 354 height 29
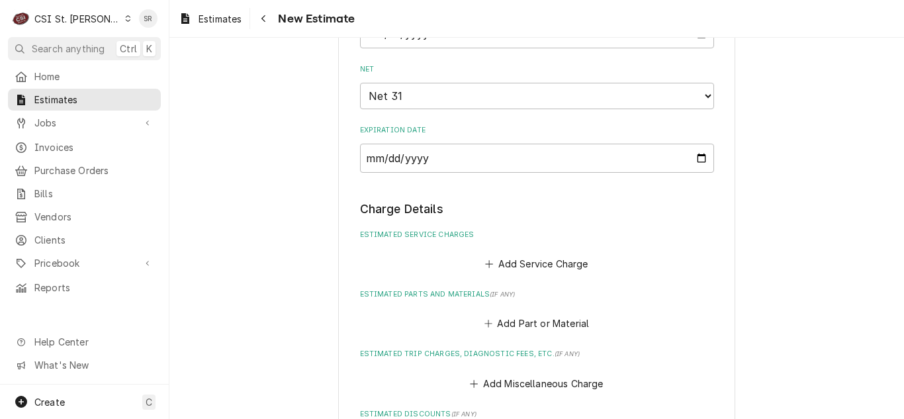
scroll to position [1048, 0]
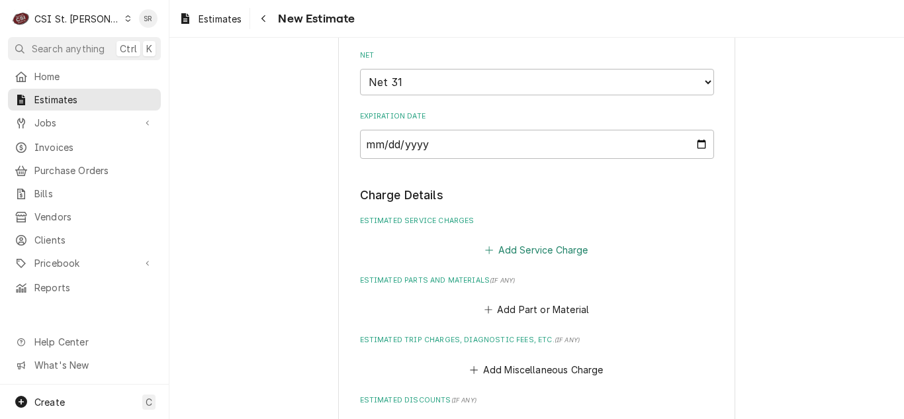
click at [508, 241] on button "Add Service Charge" at bounding box center [536, 249] width 107 height 19
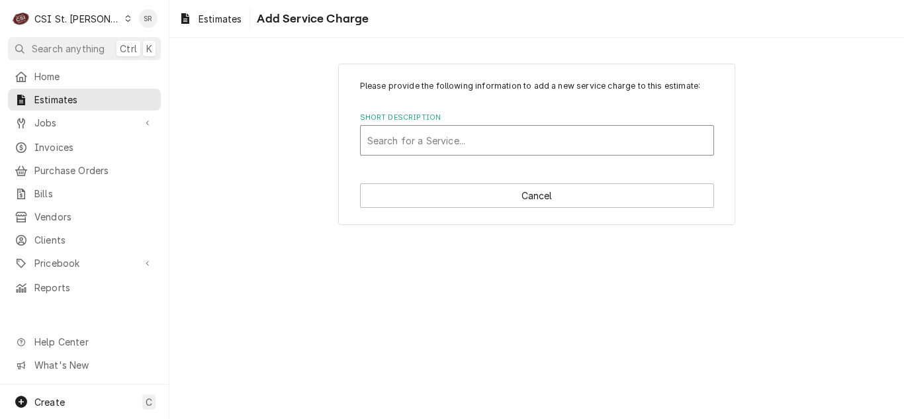
click at [428, 143] on div "Short Description" at bounding box center [537, 140] width 340 height 24
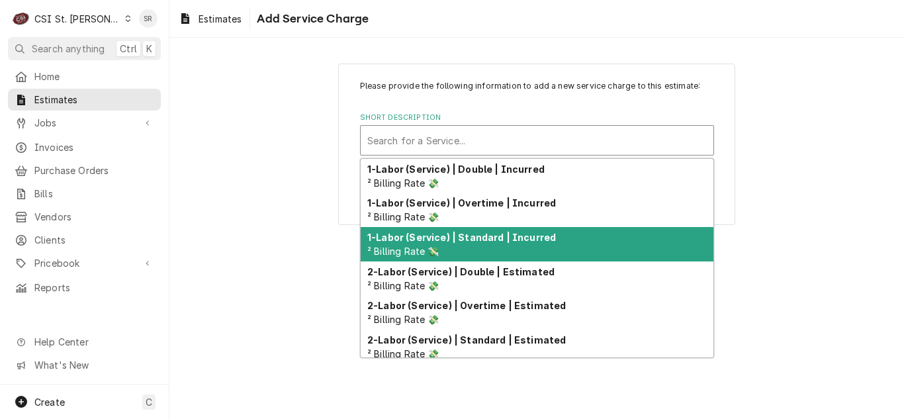
click at [463, 241] on strong "1-Labor (Service) | Standard | Incurred" at bounding box center [461, 237] width 189 height 11
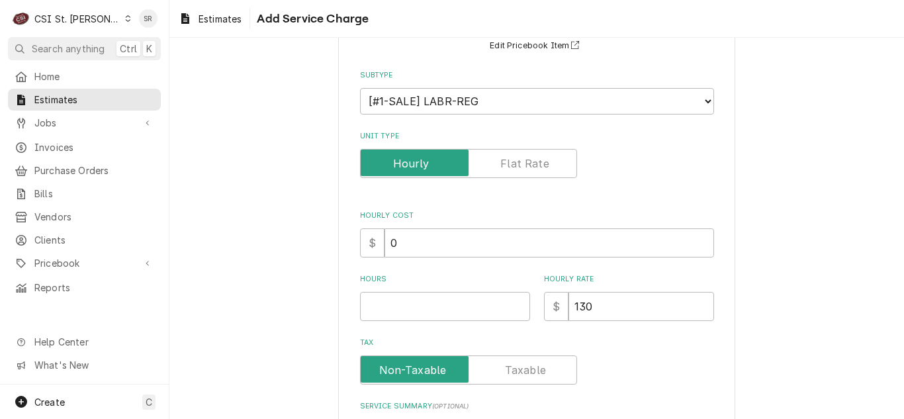
scroll to position [132, 0]
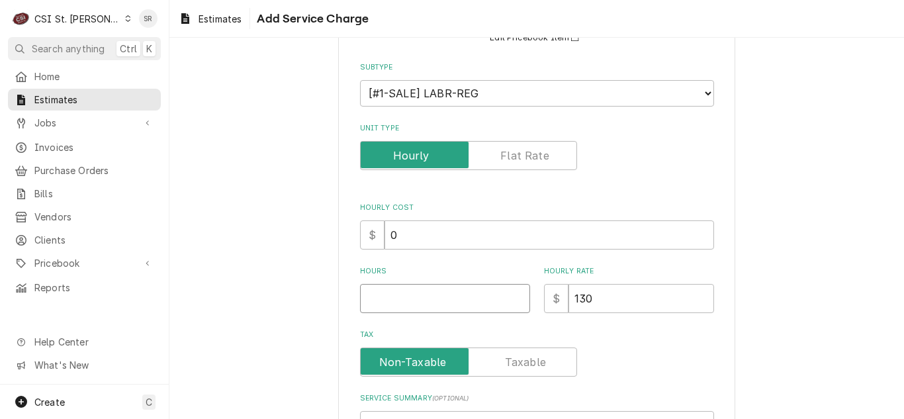
click at [370, 295] on input "Hours" at bounding box center [445, 298] width 170 height 29
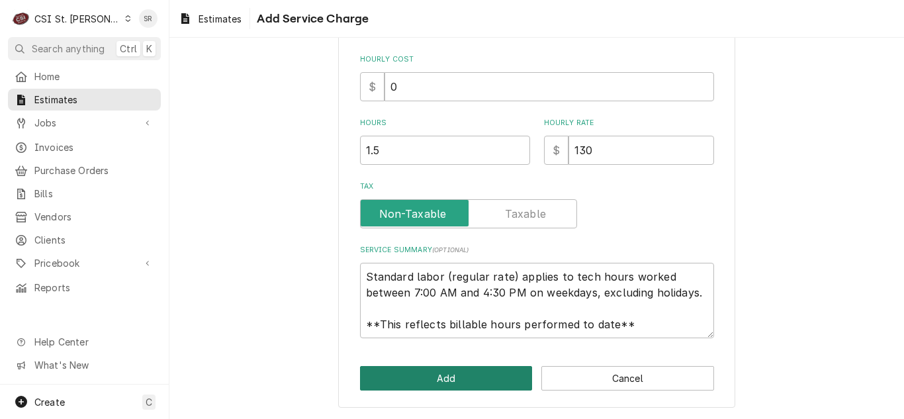
click at [410, 373] on button "Add" at bounding box center [446, 378] width 173 height 24
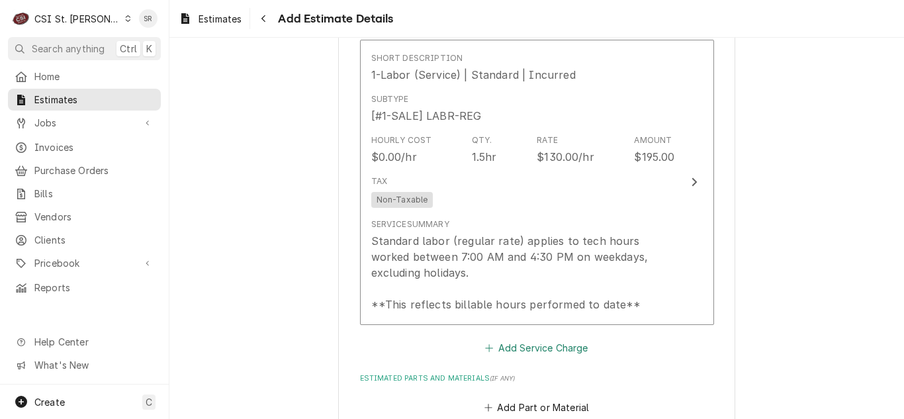
scroll to position [1296, 0]
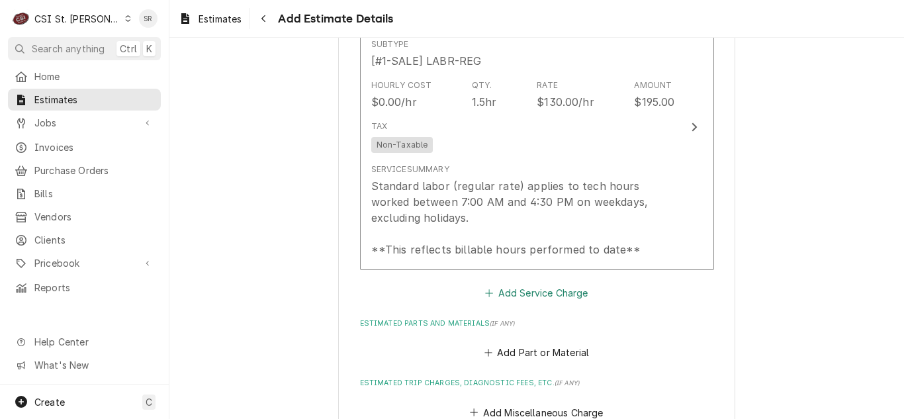
click at [508, 291] on button "Add Service Charge" at bounding box center [536, 292] width 107 height 19
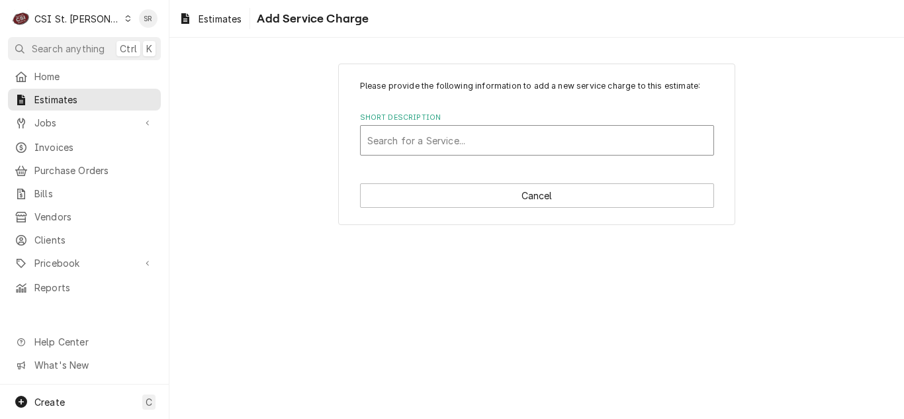
click at [458, 153] on div "Search for a Service..." at bounding box center [537, 140] width 353 height 29
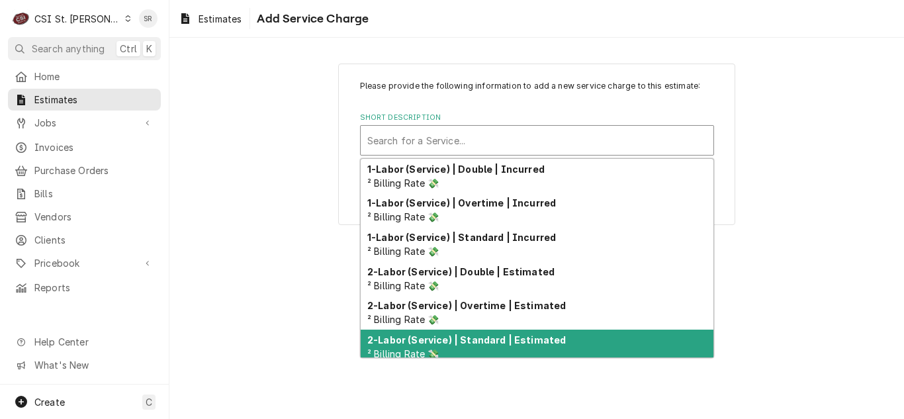
click at [507, 339] on strong "2-Labor (Service) | Standard | Estimated" at bounding box center [466, 339] width 199 height 11
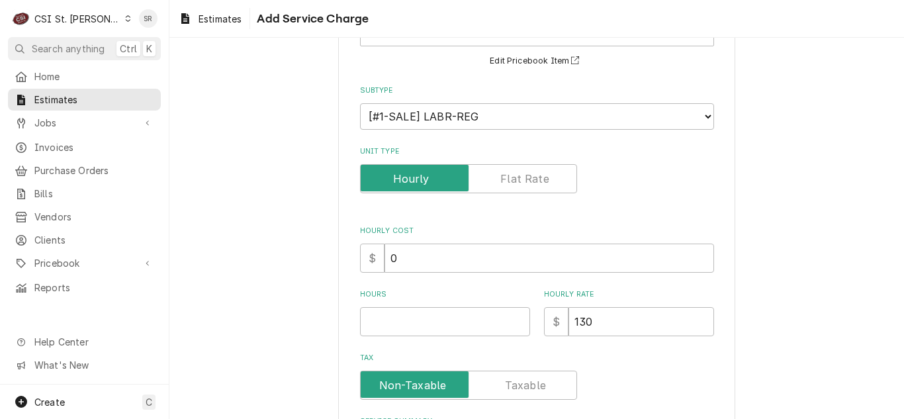
scroll to position [281, 0]
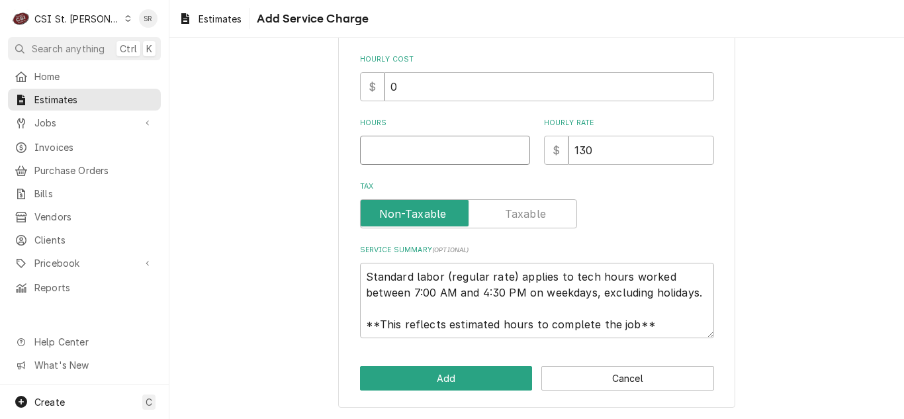
click at [380, 151] on input "Hours" at bounding box center [445, 150] width 170 height 29
click at [449, 377] on button "Add" at bounding box center [446, 378] width 173 height 24
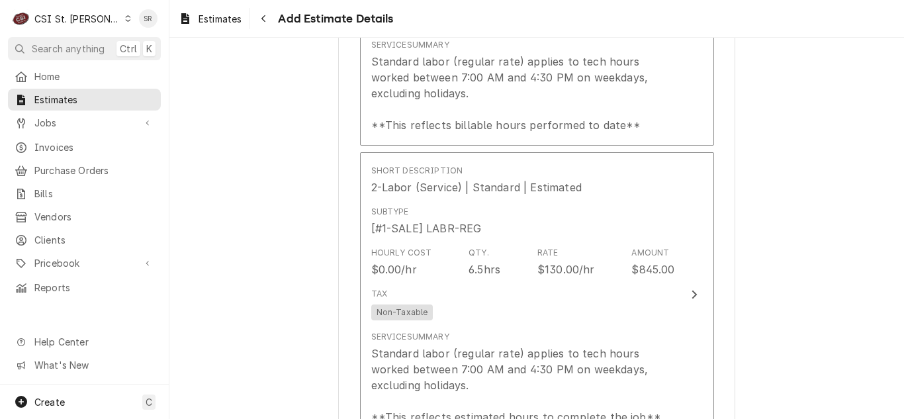
scroll to position [1586, 0]
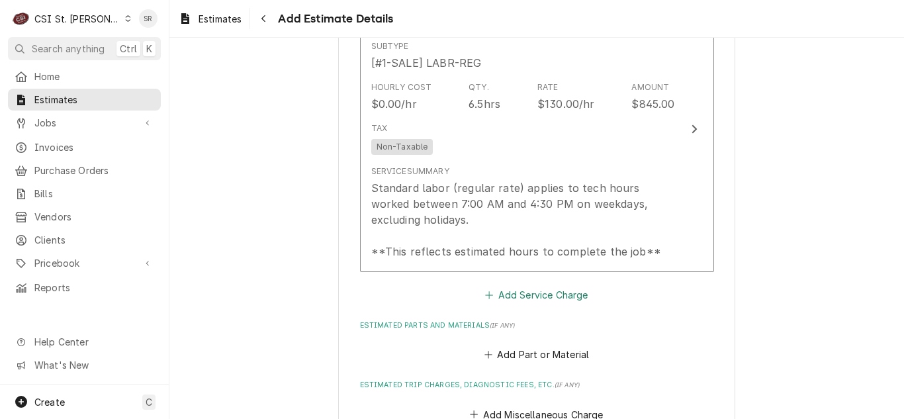
click at [504, 299] on button "Add Service Charge" at bounding box center [536, 294] width 107 height 19
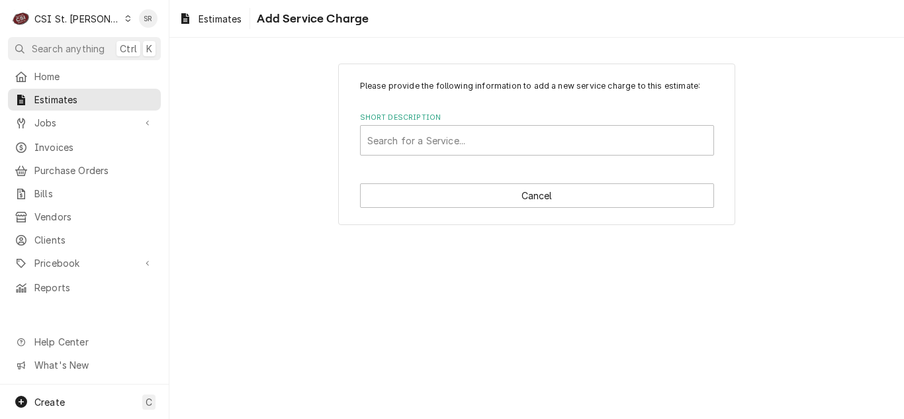
click at [431, 150] on div "Short Description" at bounding box center [537, 140] width 340 height 24
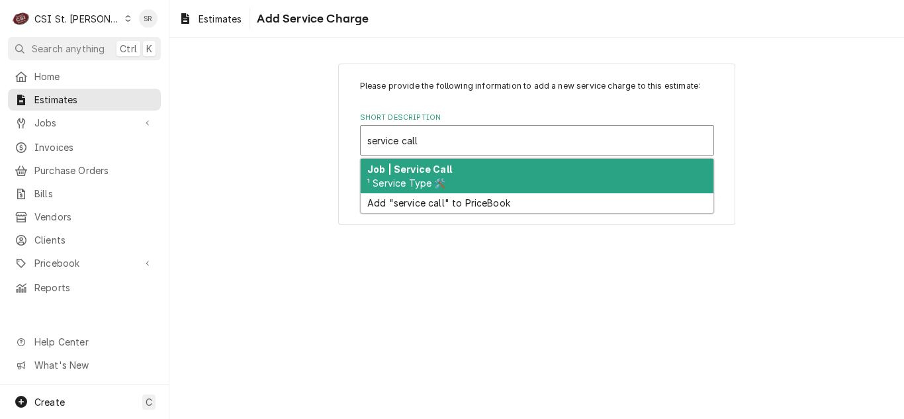
click at [437, 178] on span "¹ Service Type 🛠️" at bounding box center [406, 182] width 79 height 11
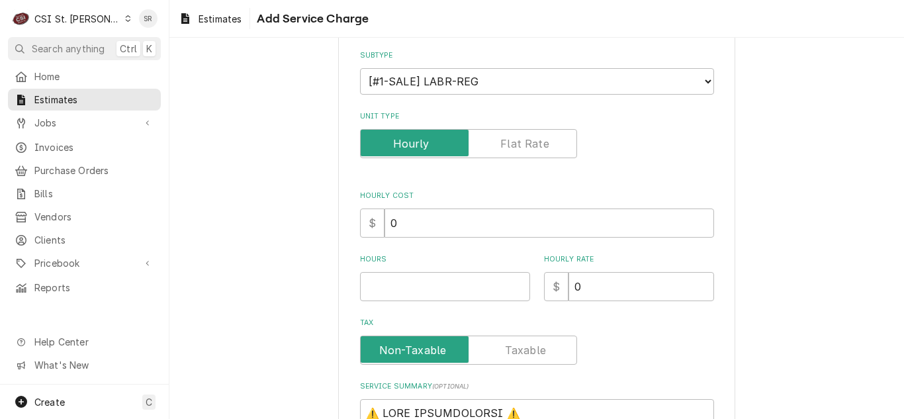
scroll to position [265, 0]
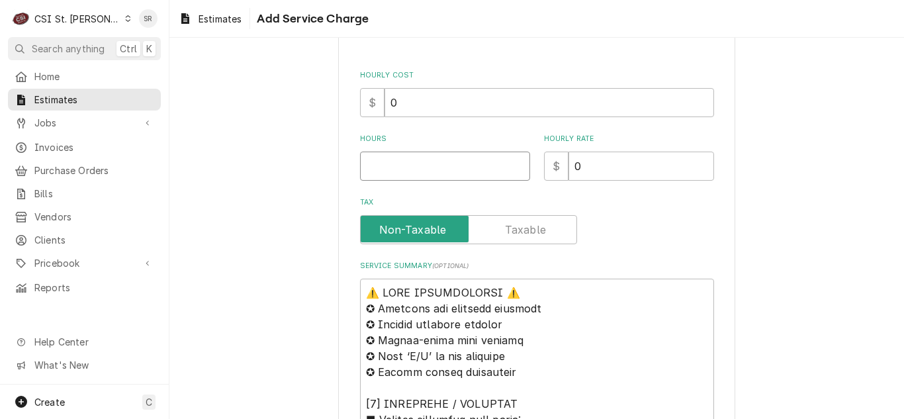
click at [387, 161] on input "Hours" at bounding box center [445, 166] width 170 height 29
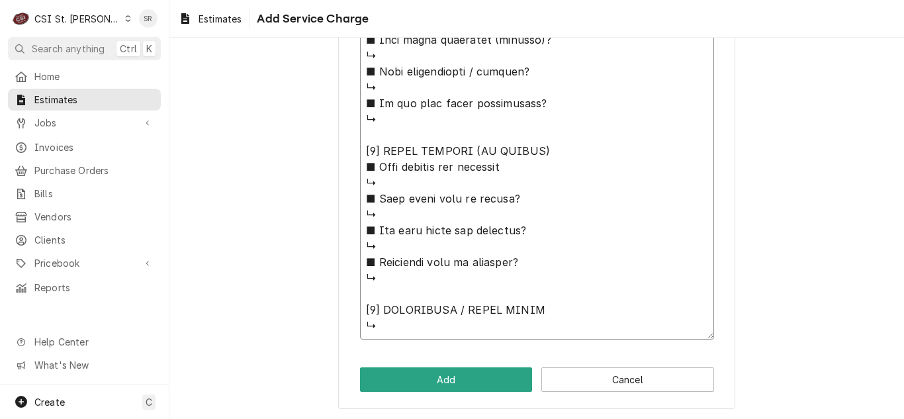
drag, startPoint x: 359, startPoint y: 158, endPoint x: 467, endPoint y: 427, distance: 290.4
click at [467, 418] on html "C CSI St. Louis SR Search anything Ctrl K Home Estimates Jobs Jobs Job Series I…" at bounding box center [452, 209] width 904 height 419
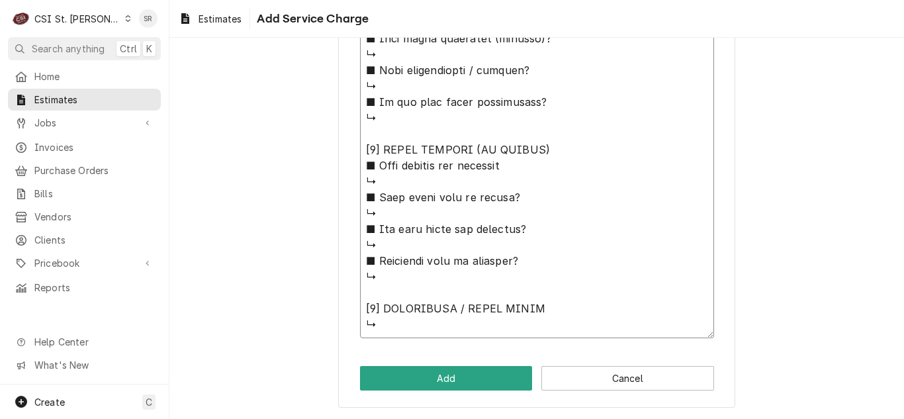
paste textarea "Quote to replace evaporator coil and line set for True Cooler / Model: TSSU-60-…"
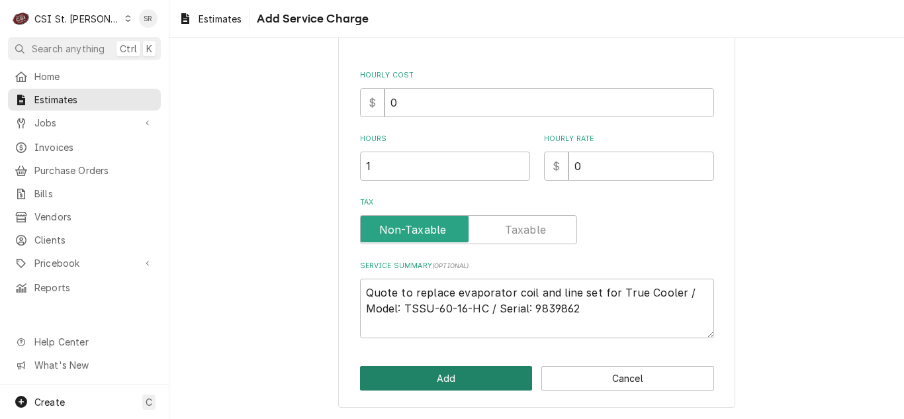
click at [469, 378] on button "Add" at bounding box center [446, 378] width 173 height 24
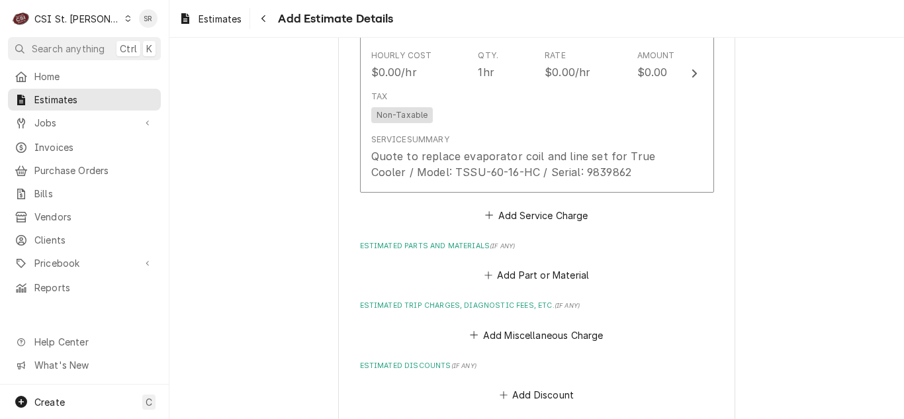
scroll to position [1917, 0]
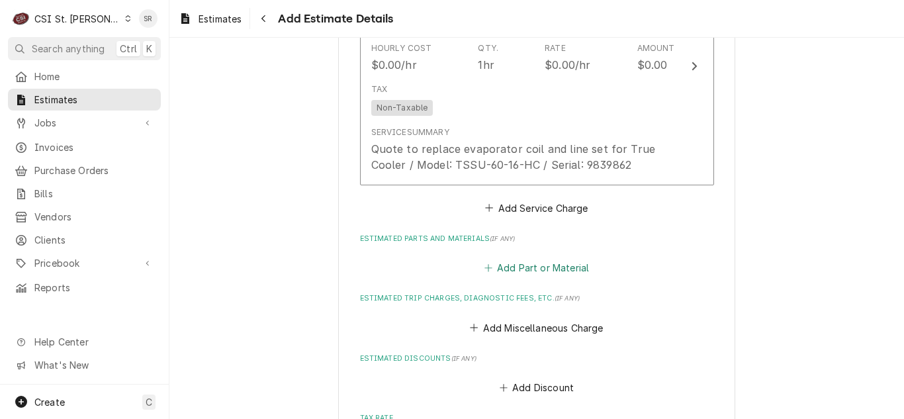
click at [508, 269] on button "Add Part or Material" at bounding box center [536, 268] width 109 height 19
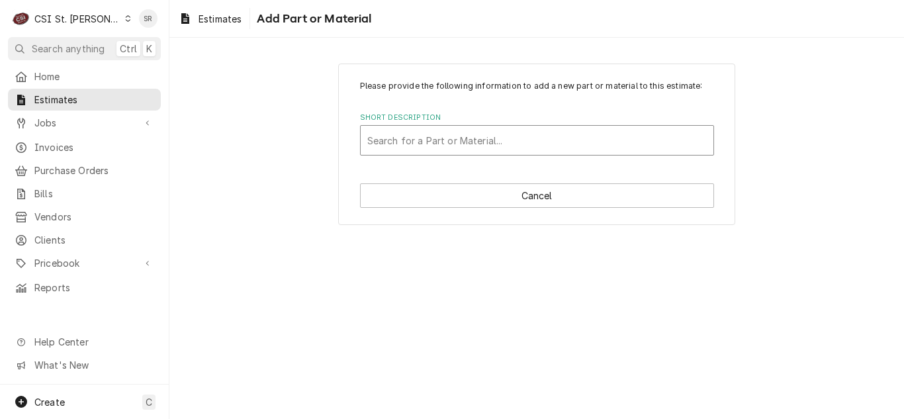
click at [464, 138] on div "Short Description" at bounding box center [537, 140] width 340 height 24
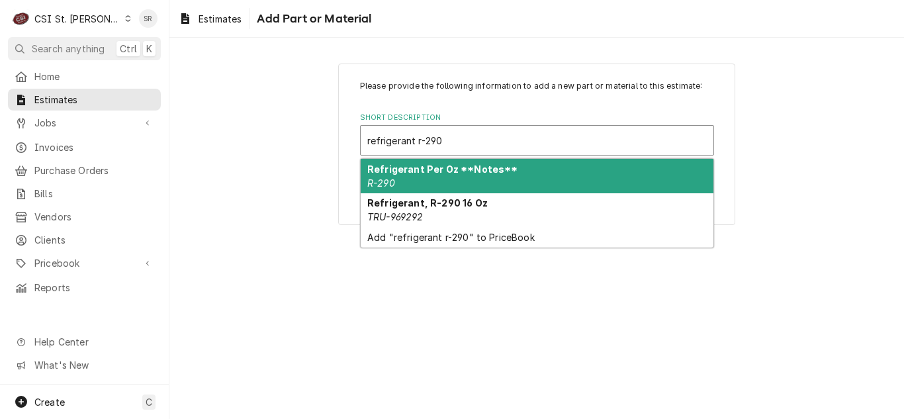
click at [459, 176] on div "Refrigerant Per Oz **Notes** R-290" at bounding box center [537, 176] width 353 height 34
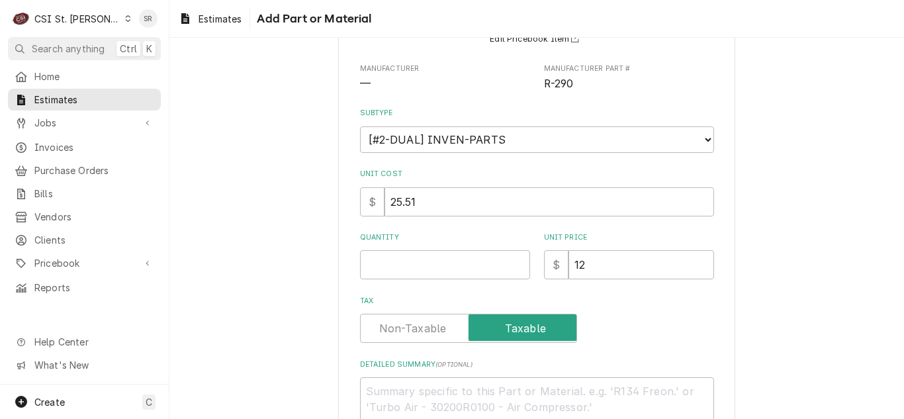
scroll to position [132, 0]
click at [406, 261] on input "Quantity" at bounding box center [445, 263] width 170 height 29
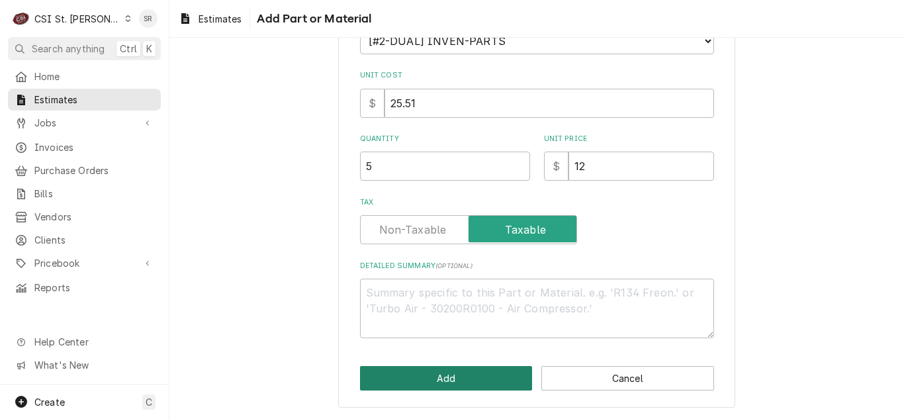
click at [443, 380] on button "Add" at bounding box center [446, 378] width 173 height 24
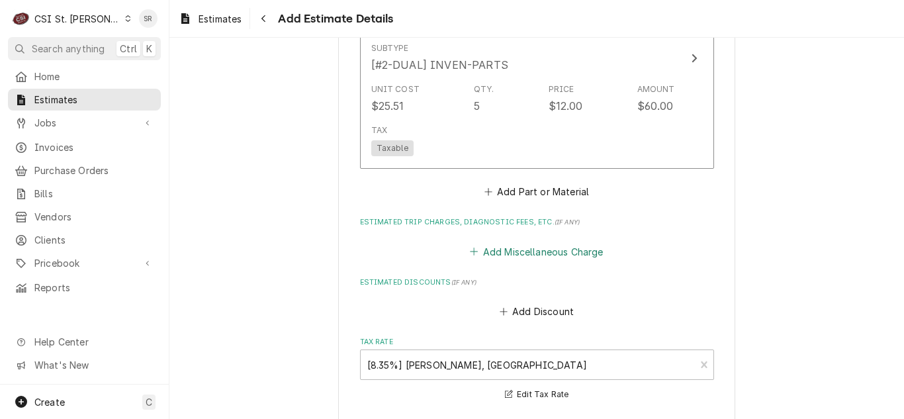
scroll to position [2224, 0]
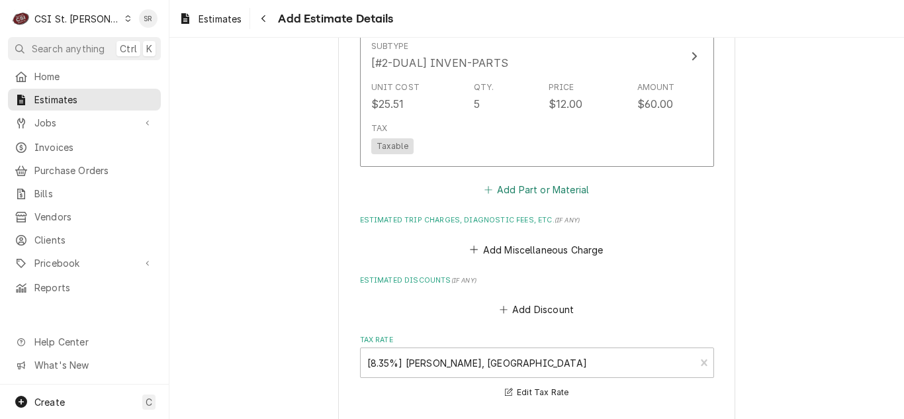
click at [525, 197] on button "Add Part or Material" at bounding box center [536, 190] width 109 height 19
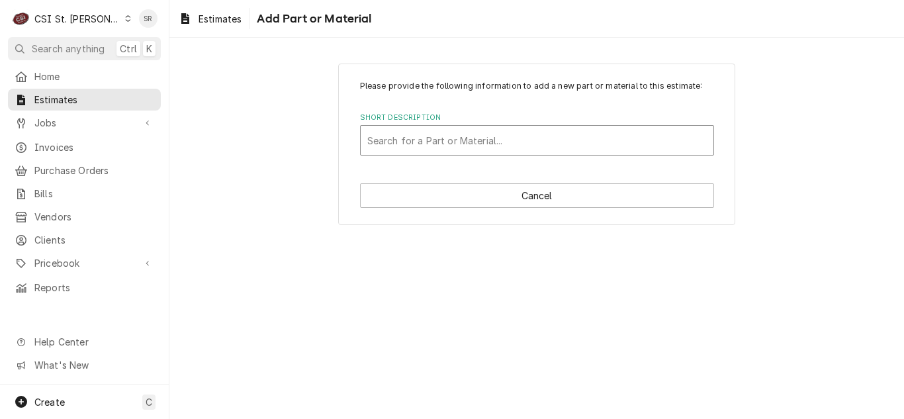
click at [474, 136] on div "Short Description" at bounding box center [537, 140] width 340 height 24
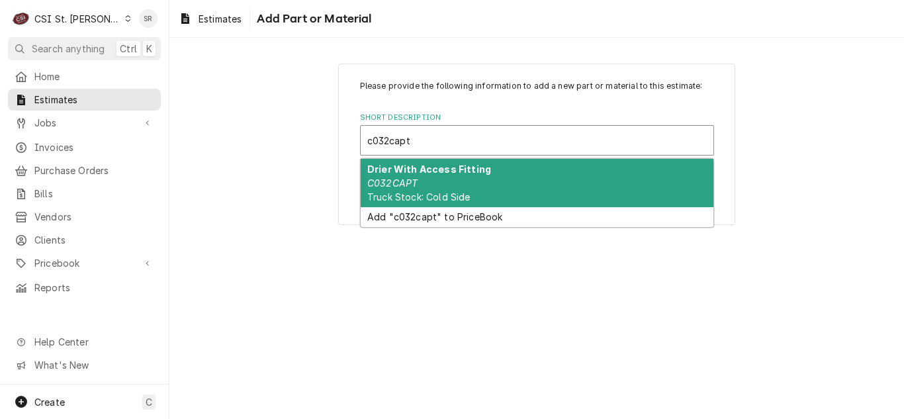
click at [459, 182] on div "Drier With Access Fitting C032CAPT Truck Stock: Cold Side" at bounding box center [537, 183] width 353 height 48
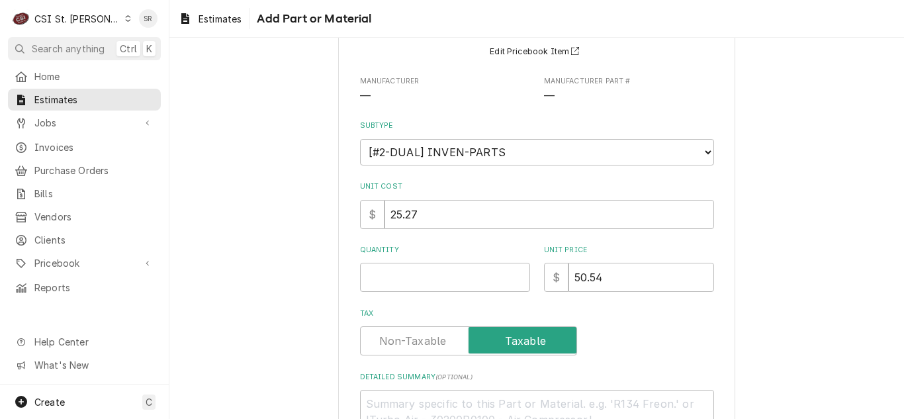
scroll to position [132, 0]
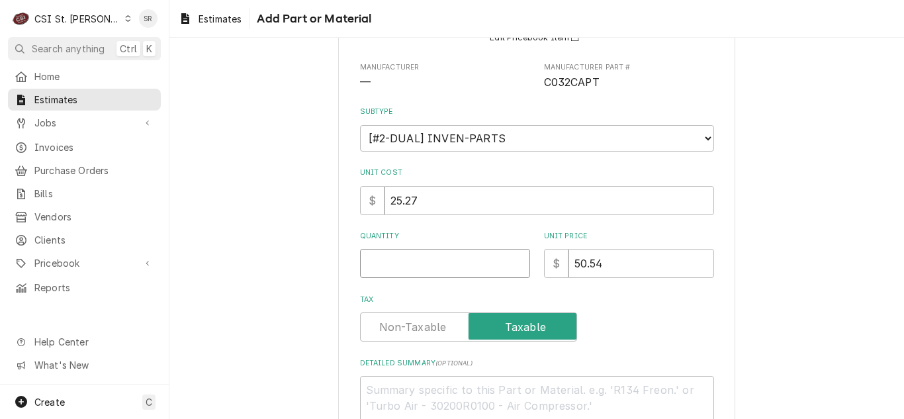
click at [417, 269] on input "Quantity" at bounding box center [445, 263] width 170 height 29
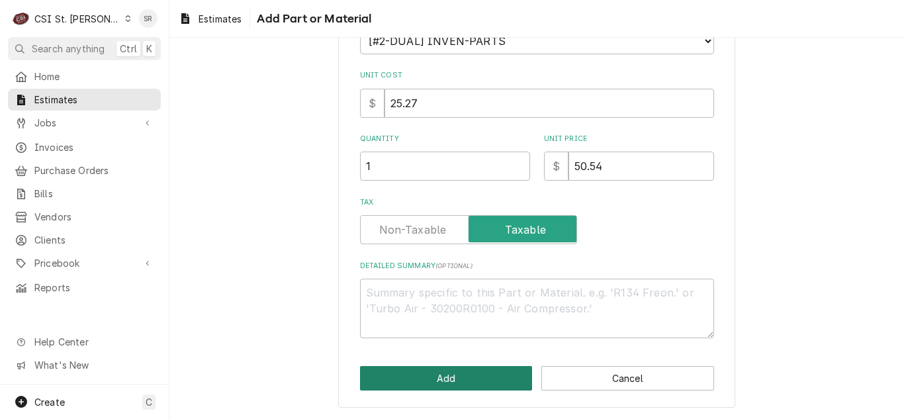
click at [432, 375] on button "Add" at bounding box center [446, 378] width 173 height 24
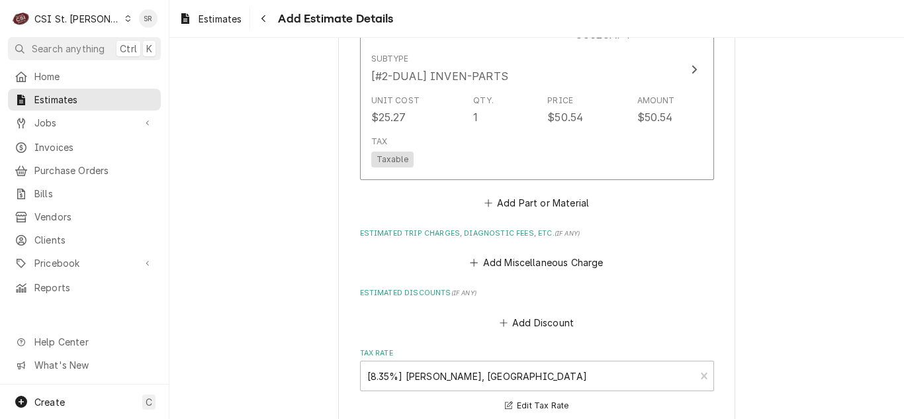
scroll to position [2505, 0]
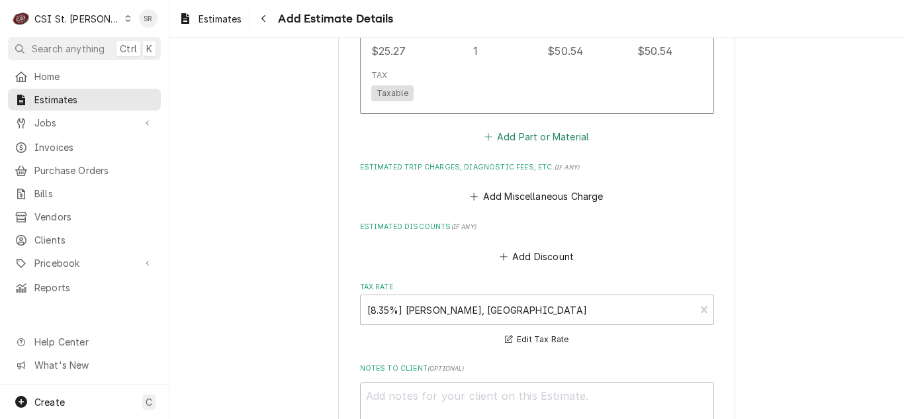
click at [530, 140] on button "Add Part or Material" at bounding box center [536, 137] width 109 height 19
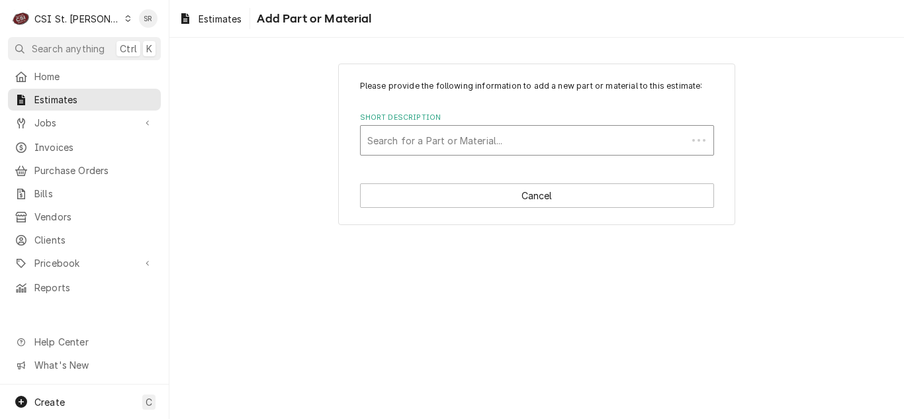
click at [449, 139] on div "Short Description" at bounding box center [523, 140] width 313 height 24
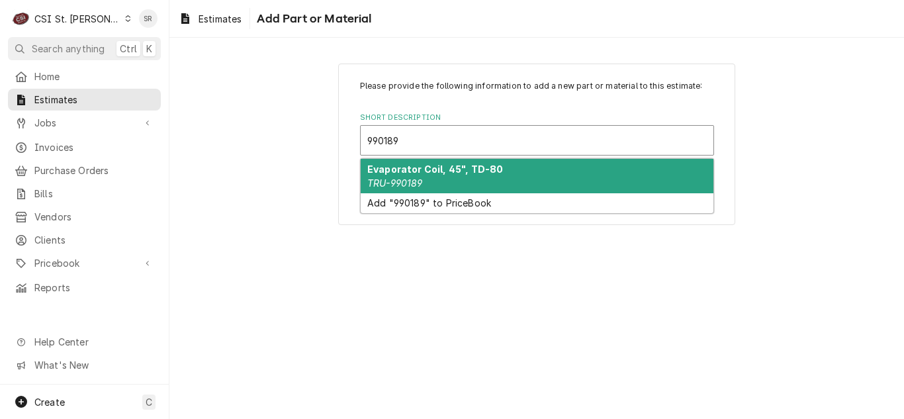
drag, startPoint x: 443, startPoint y: 167, endPoint x: 432, endPoint y: 197, distance: 31.2
click at [443, 167] on strong "Evaporator Coil, 45", TD-80" at bounding box center [435, 168] width 136 height 11
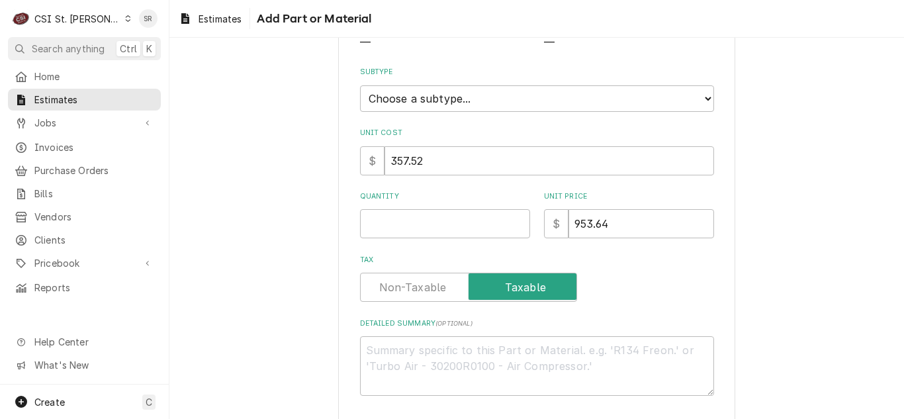
scroll to position [199, 0]
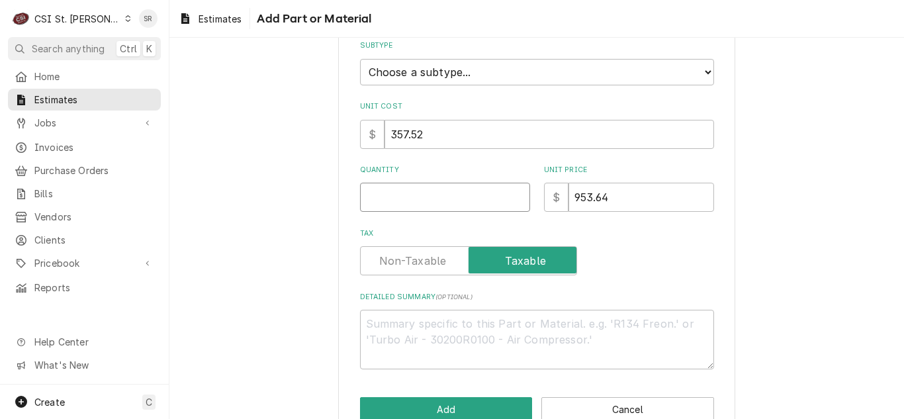
click at [389, 191] on input "Quantity" at bounding box center [445, 197] width 170 height 29
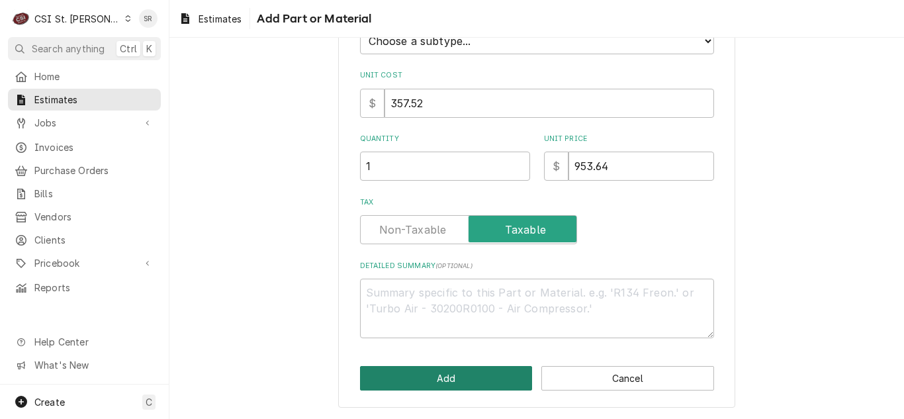
click at [437, 379] on button "Add" at bounding box center [446, 378] width 173 height 24
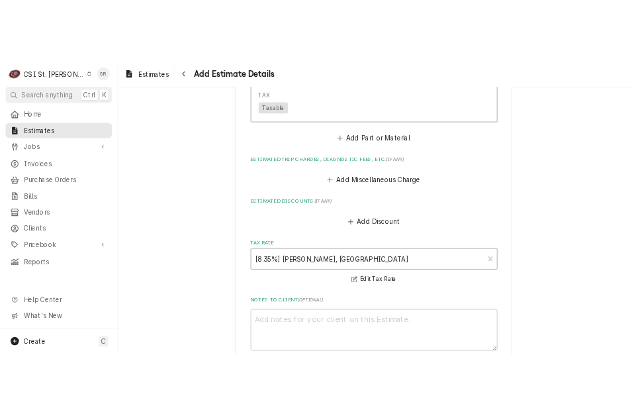
scroll to position [2736, 0]
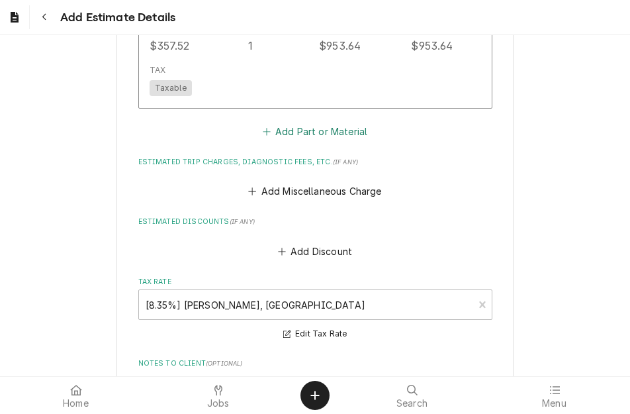
click at [281, 134] on button "Add Part or Material" at bounding box center [314, 131] width 109 height 19
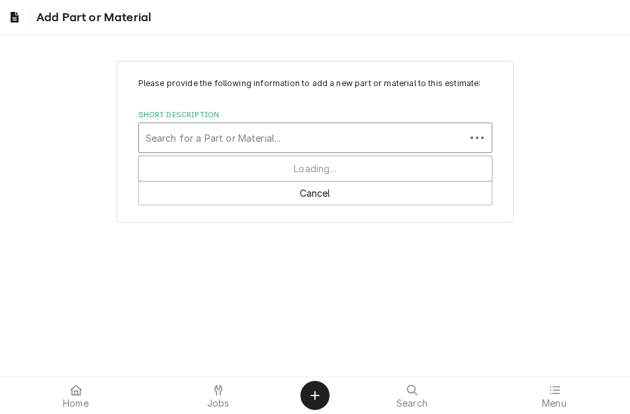
click at [156, 132] on div "Short Description" at bounding box center [302, 138] width 313 height 24
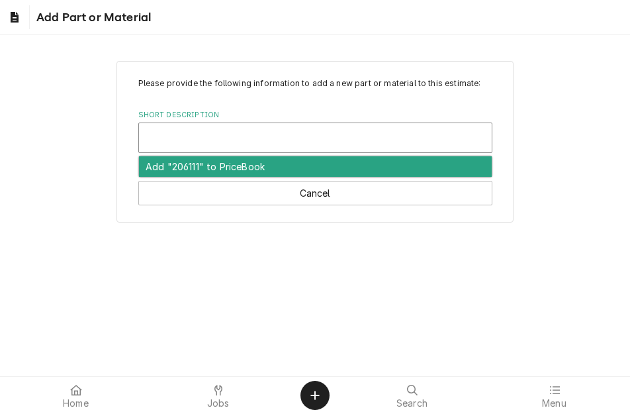
click at [46, 179] on div "Please provide the following information to add a new part or material to this …" at bounding box center [315, 141] width 630 height 185
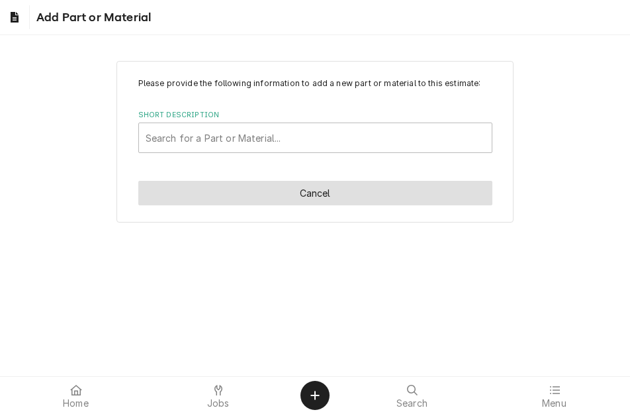
click at [330, 185] on button "Cancel" at bounding box center [315, 193] width 354 height 24
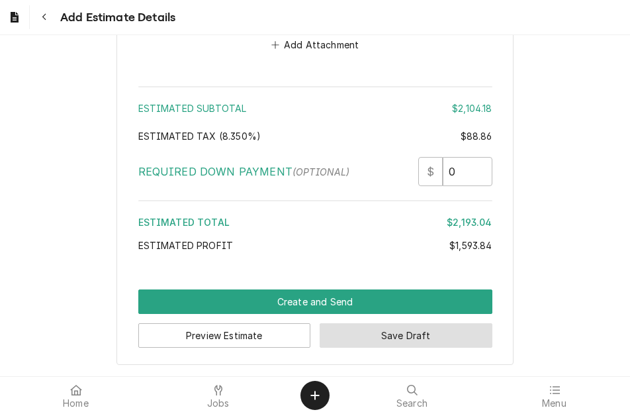
click at [385, 340] on button "Save Draft" at bounding box center [406, 335] width 173 height 24
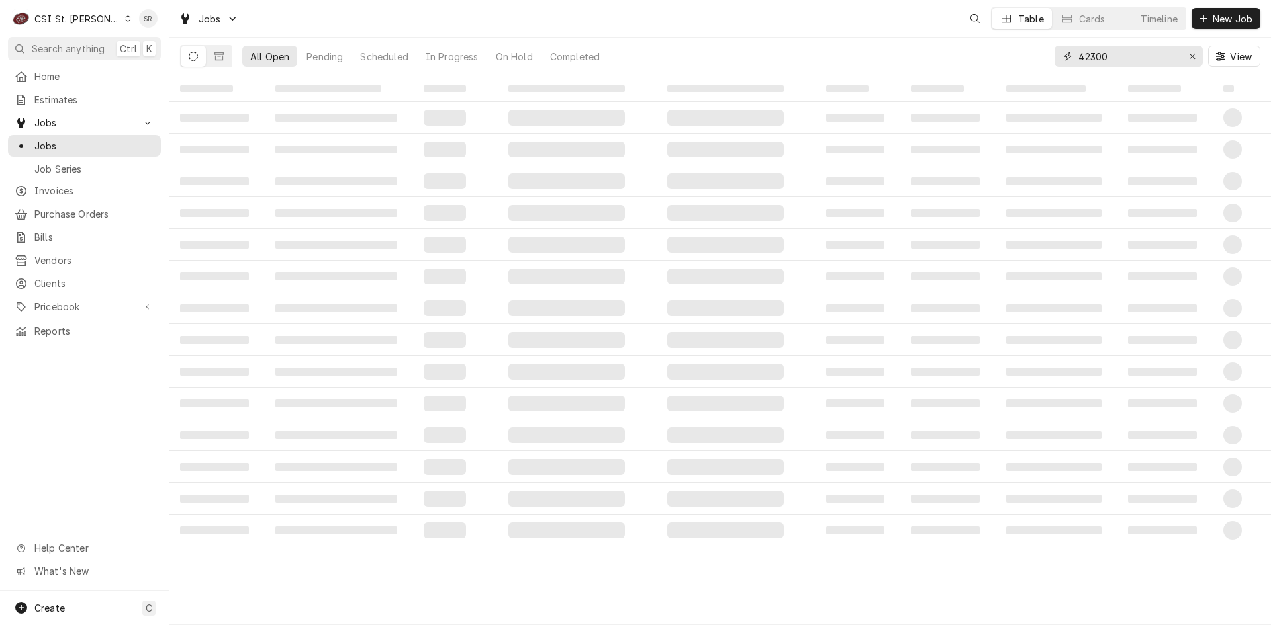
drag, startPoint x: 1085, startPoint y: 57, endPoint x: 1048, endPoint y: 52, distance: 38.1
click at [1048, 52] on div "All Open Pending Scheduled In Progress On Hold Completed 42300 View" at bounding box center [720, 56] width 1080 height 37
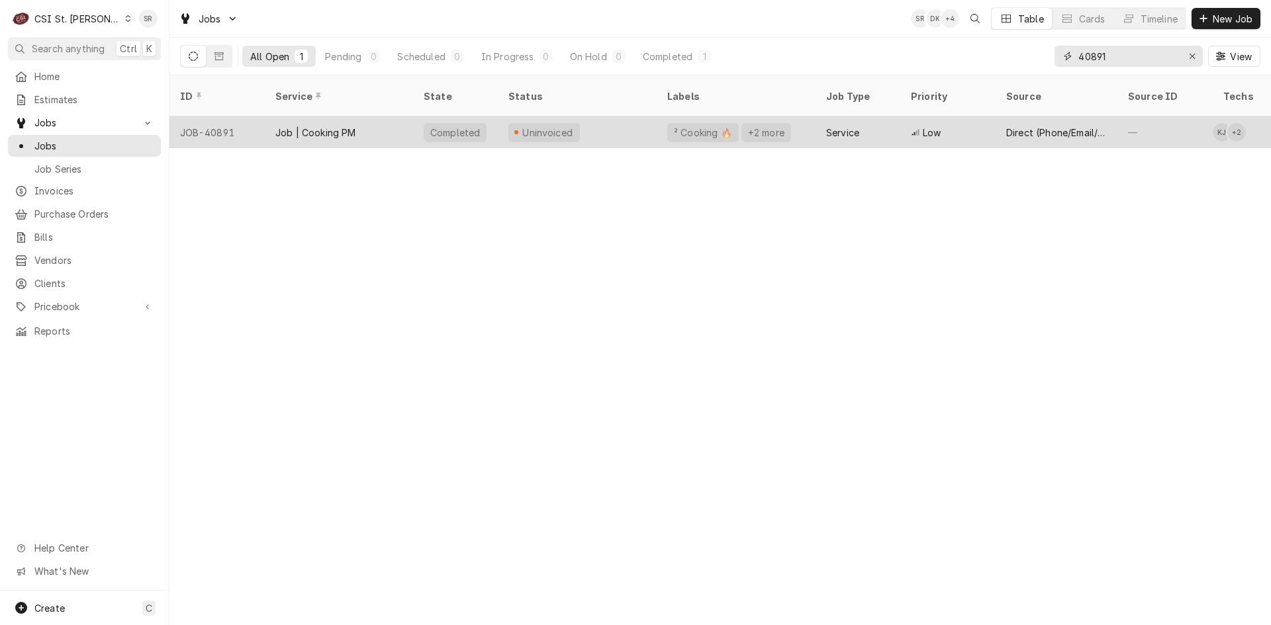
type input "40891"
click at [516, 125] on div "Uninvoiced" at bounding box center [577, 132] width 159 height 32
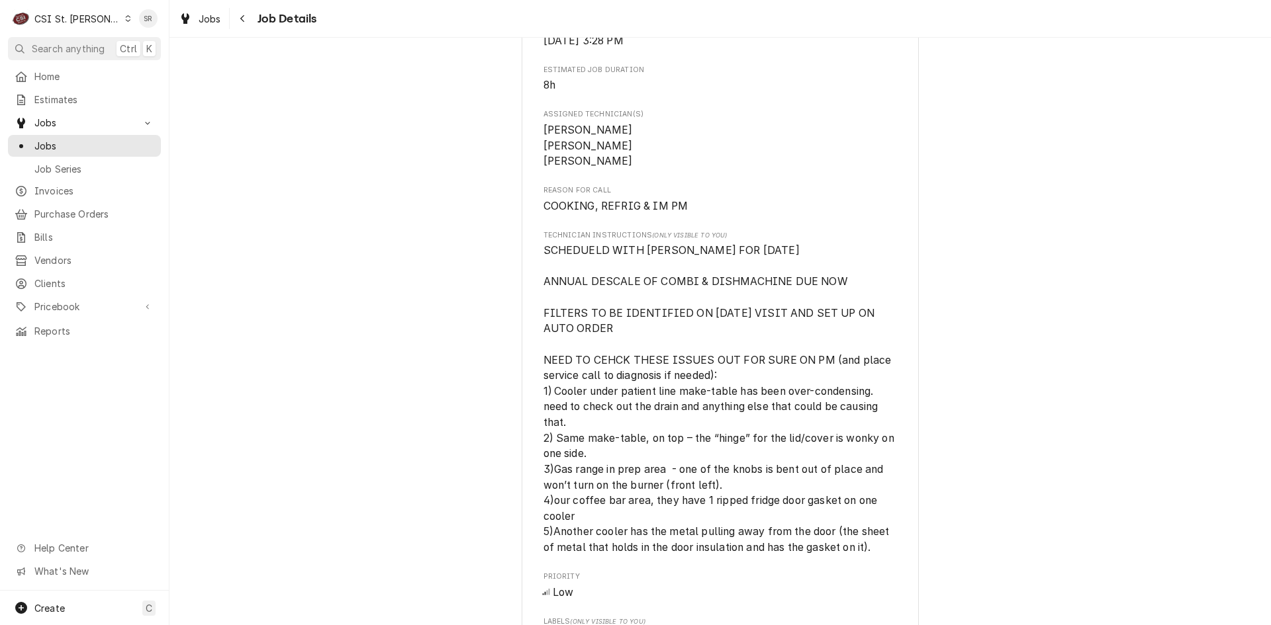
scroll to position [728, 0]
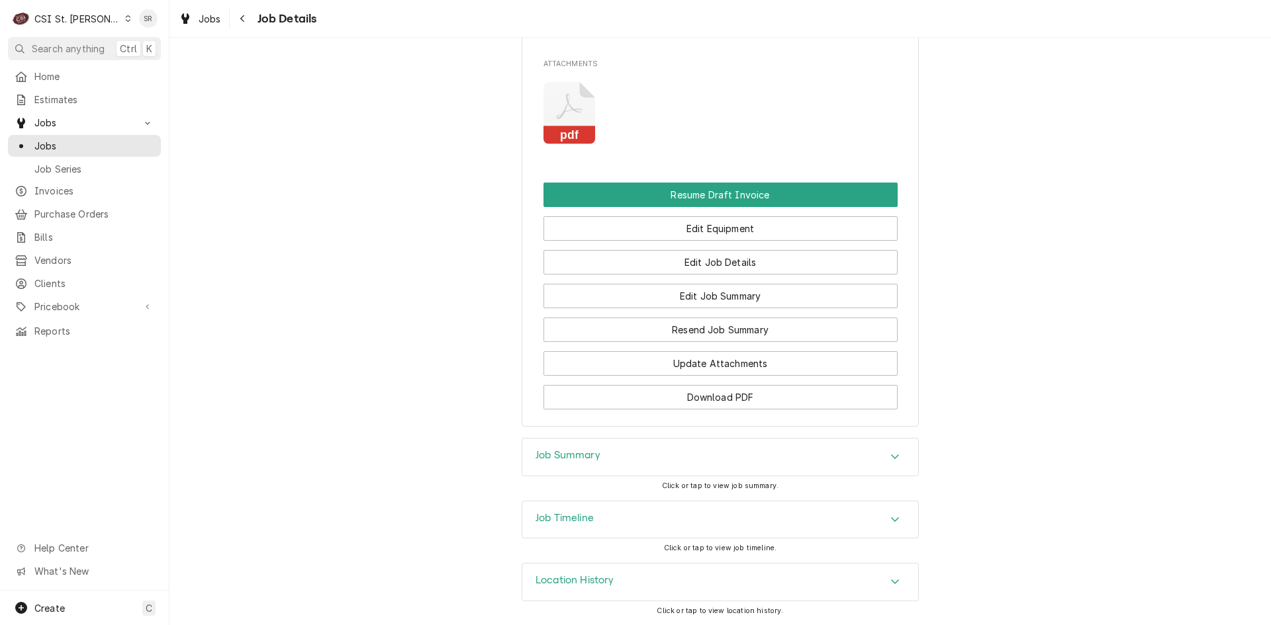
click at [633, 466] on div "Job Summary" at bounding box center [720, 457] width 396 height 37
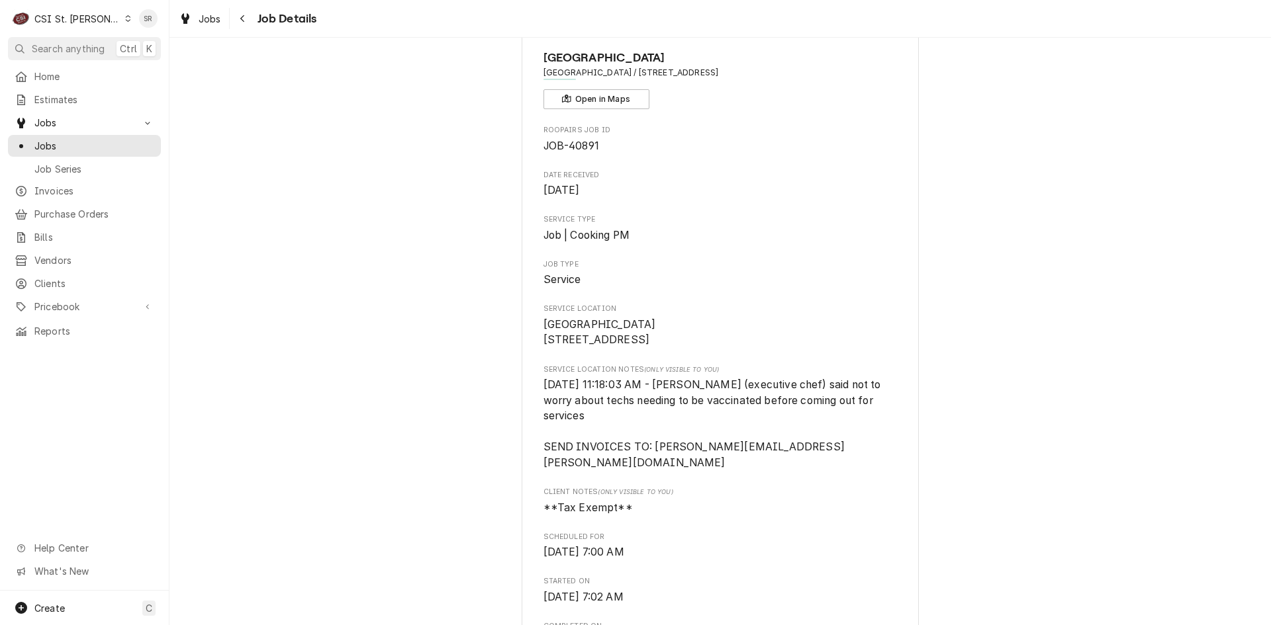
scroll to position [0, 0]
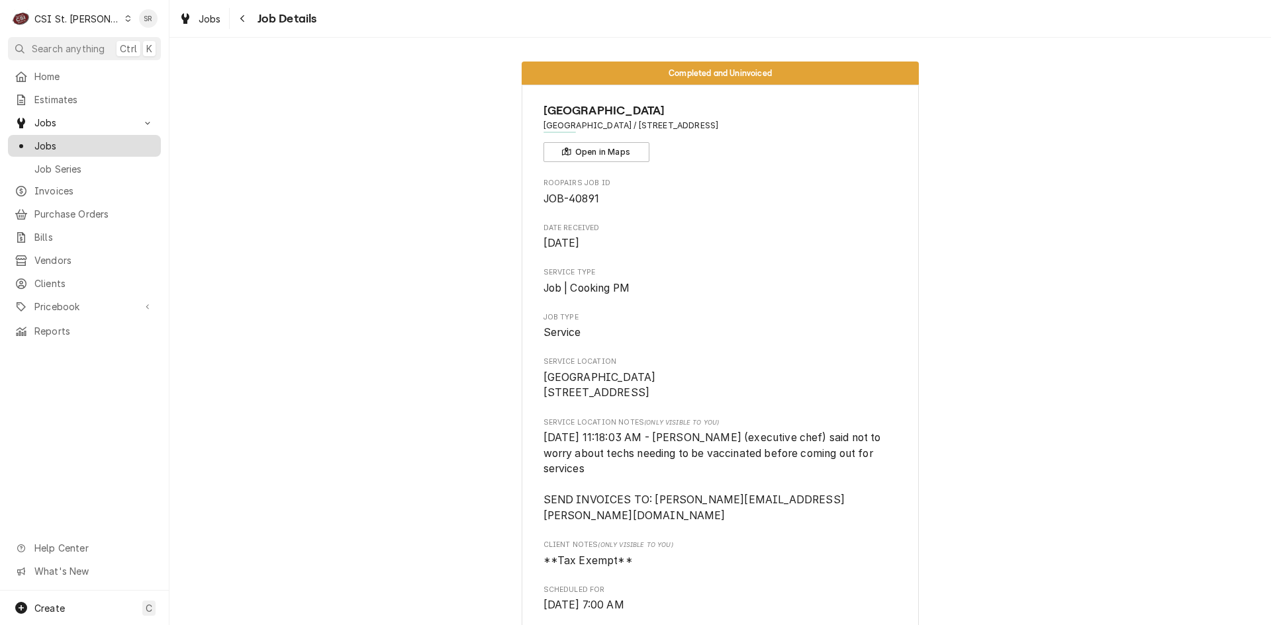
click at [51, 145] on span "Jobs" at bounding box center [94, 146] width 120 height 14
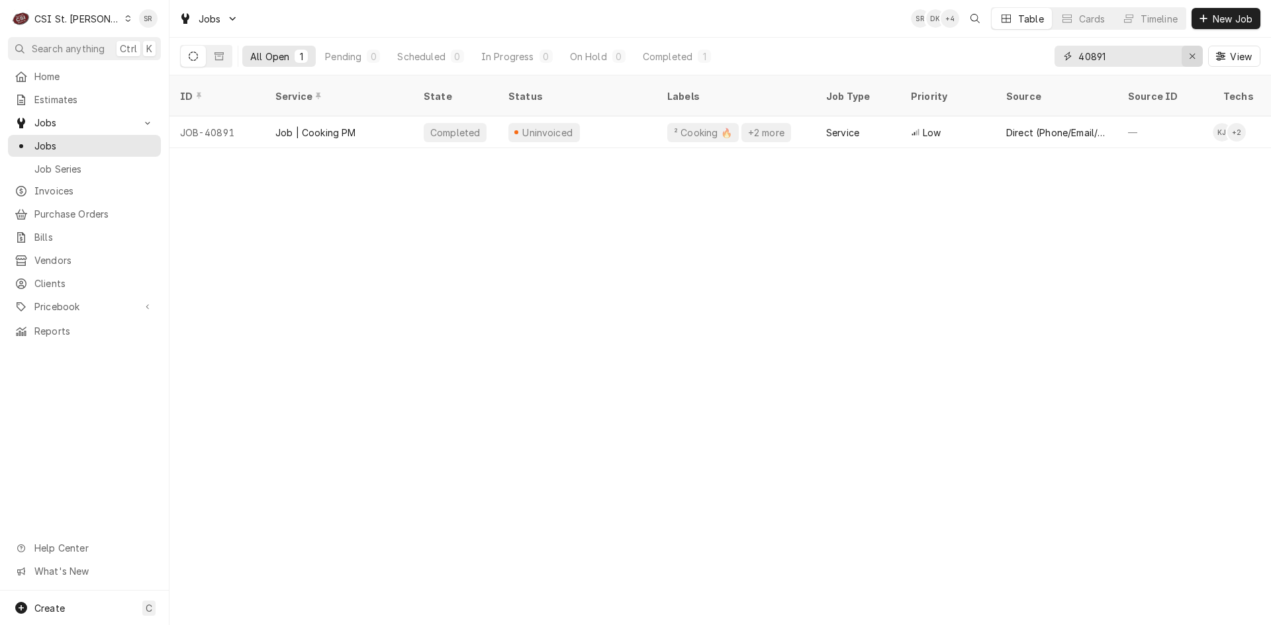
click at [1193, 59] on icon "Erase input" at bounding box center [1192, 56] width 7 height 9
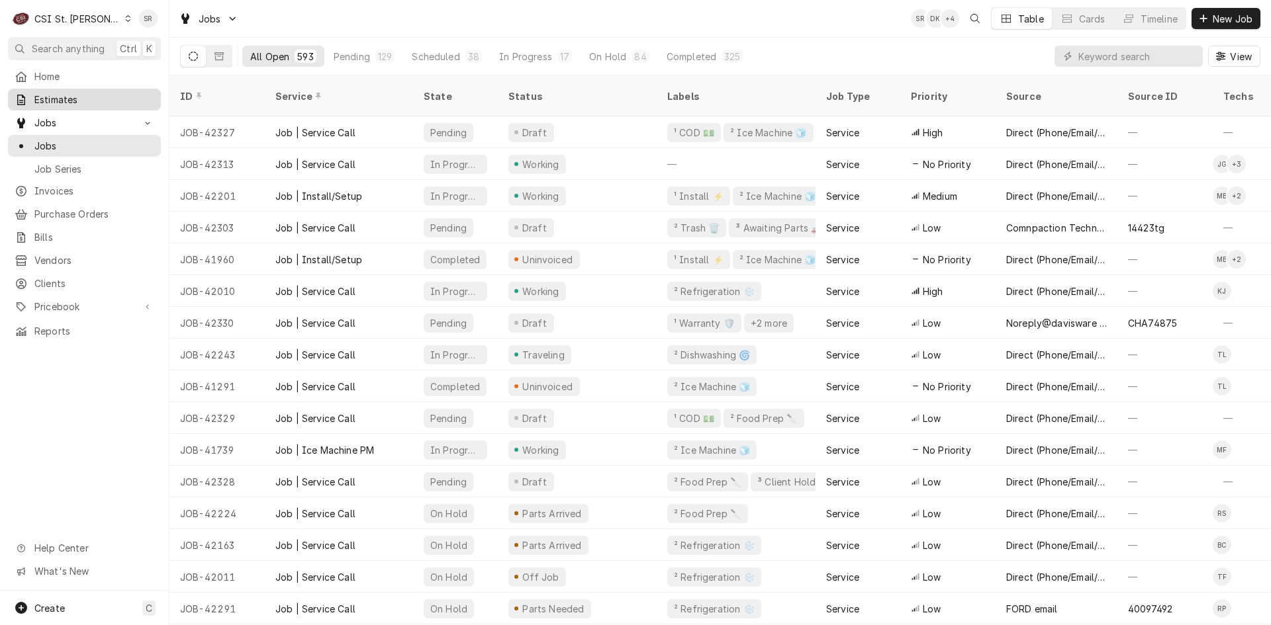
click at [66, 98] on span "Estimates" at bounding box center [94, 100] width 120 height 14
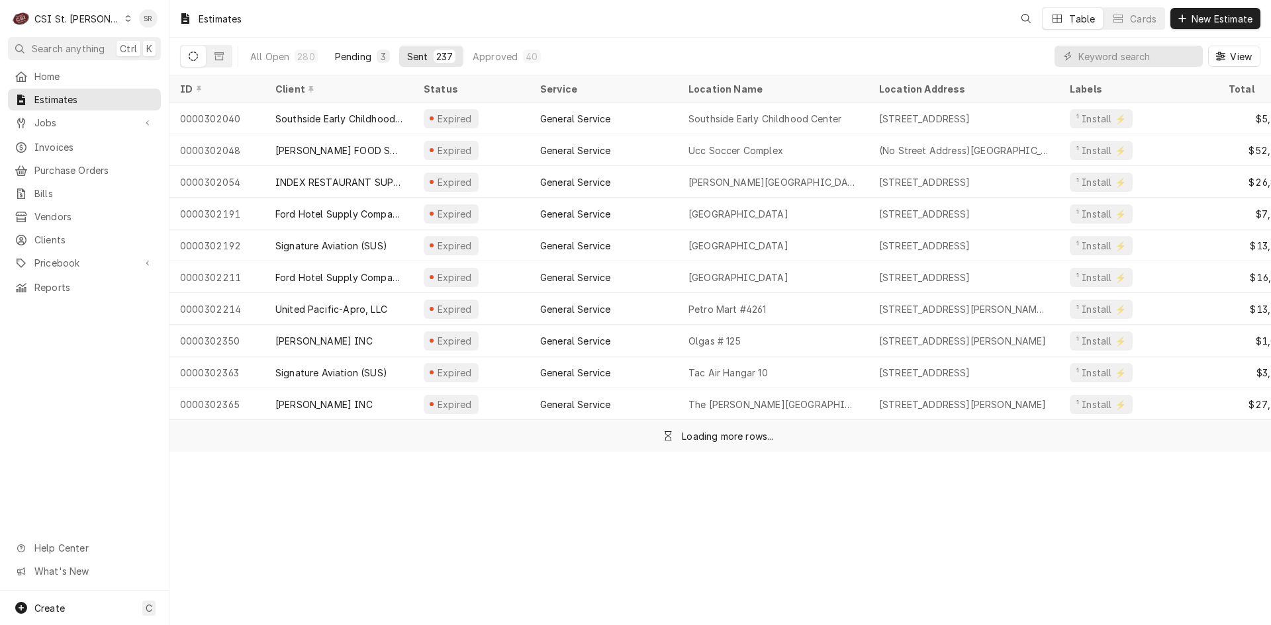
click at [345, 63] on button "Pending 3" at bounding box center [362, 56] width 71 height 21
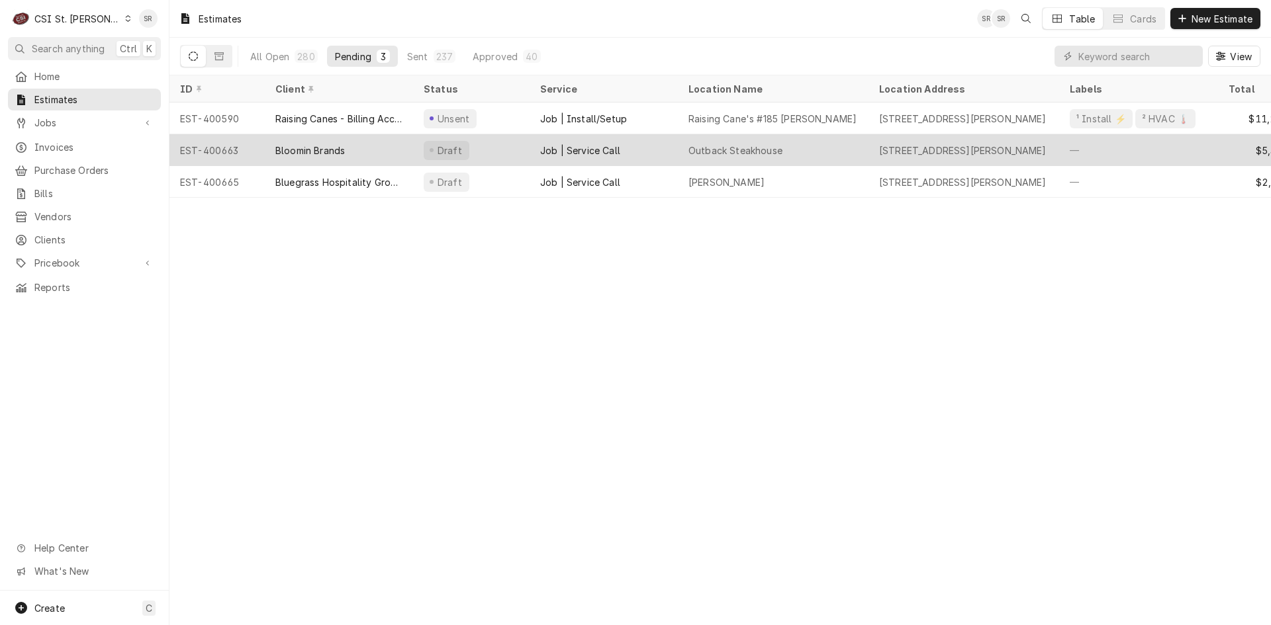
click at [353, 149] on div "Bloomin Brands" at bounding box center [339, 150] width 148 height 32
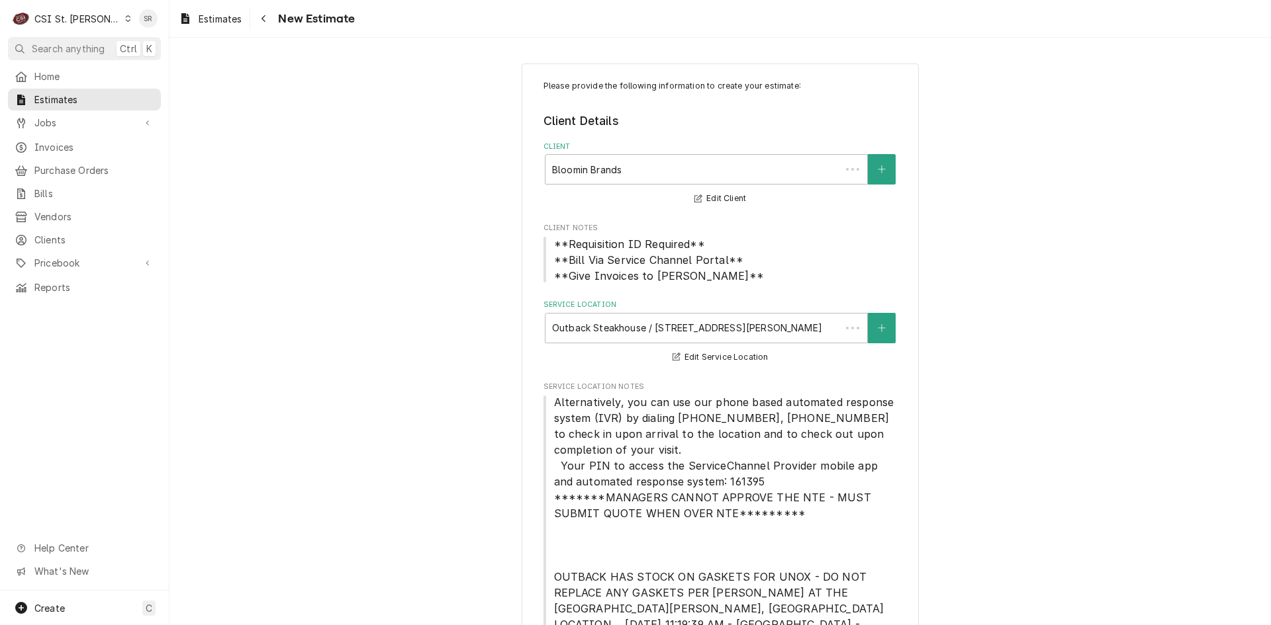
type textarea "x"
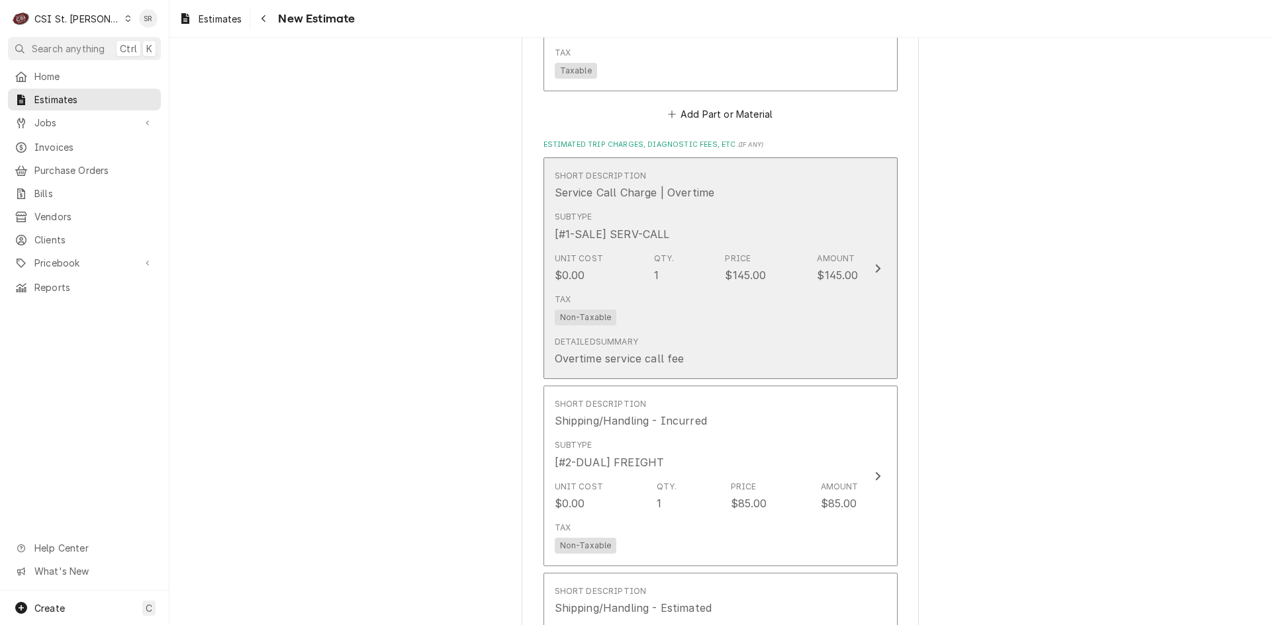
scroll to position [3640, 0]
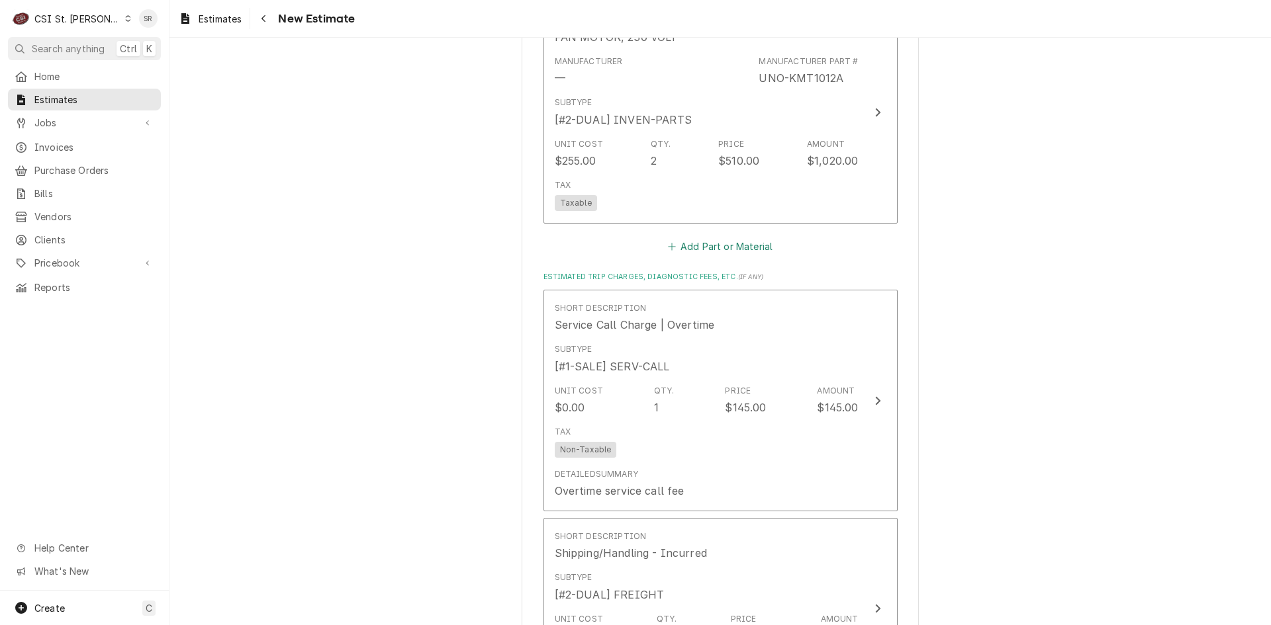
click at [713, 237] on button "Add Part or Material" at bounding box center [719, 246] width 109 height 19
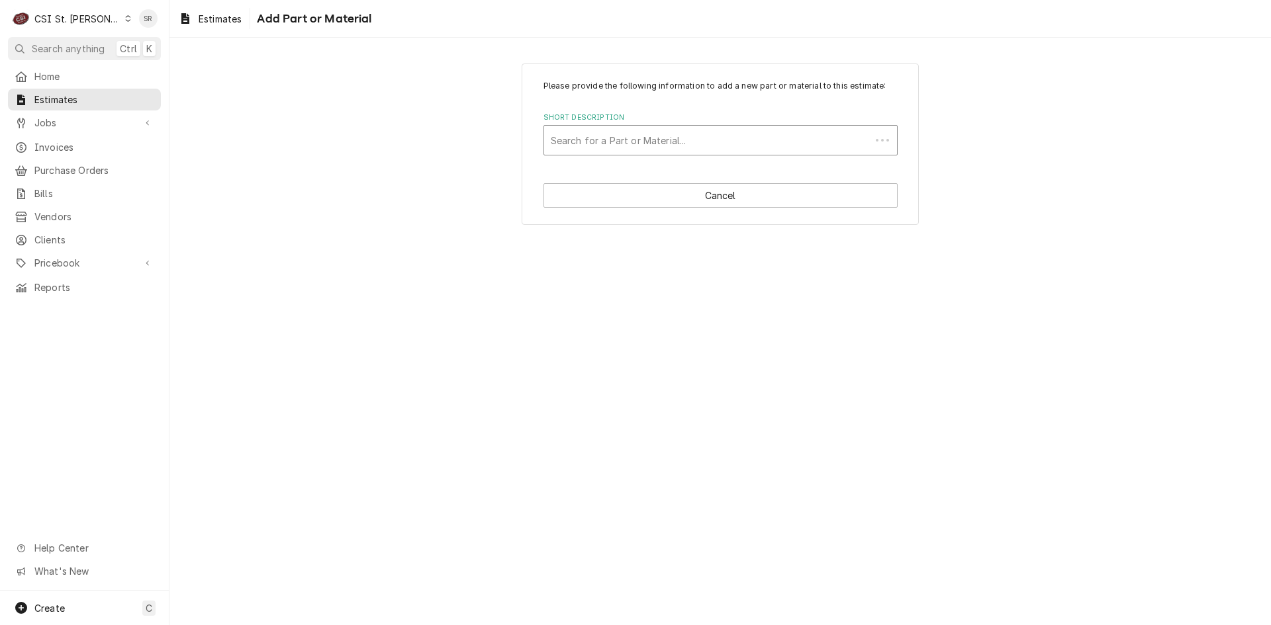
click at [624, 146] on div "Short Description" at bounding box center [707, 140] width 313 height 24
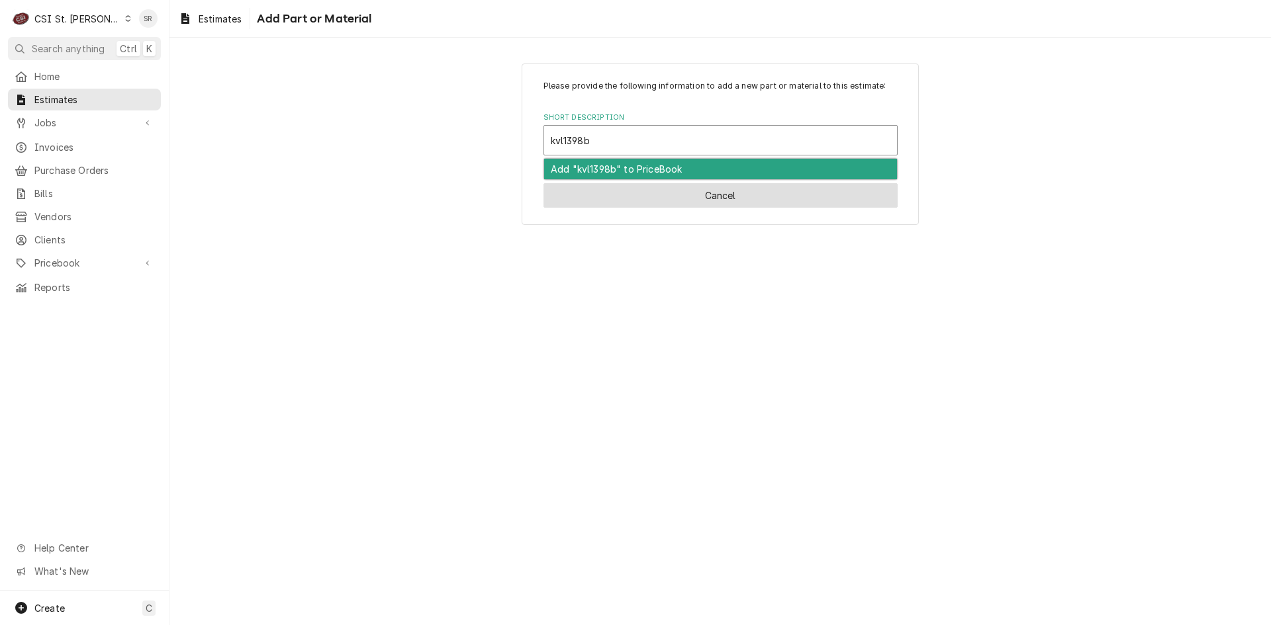
type input "kvl1398b"
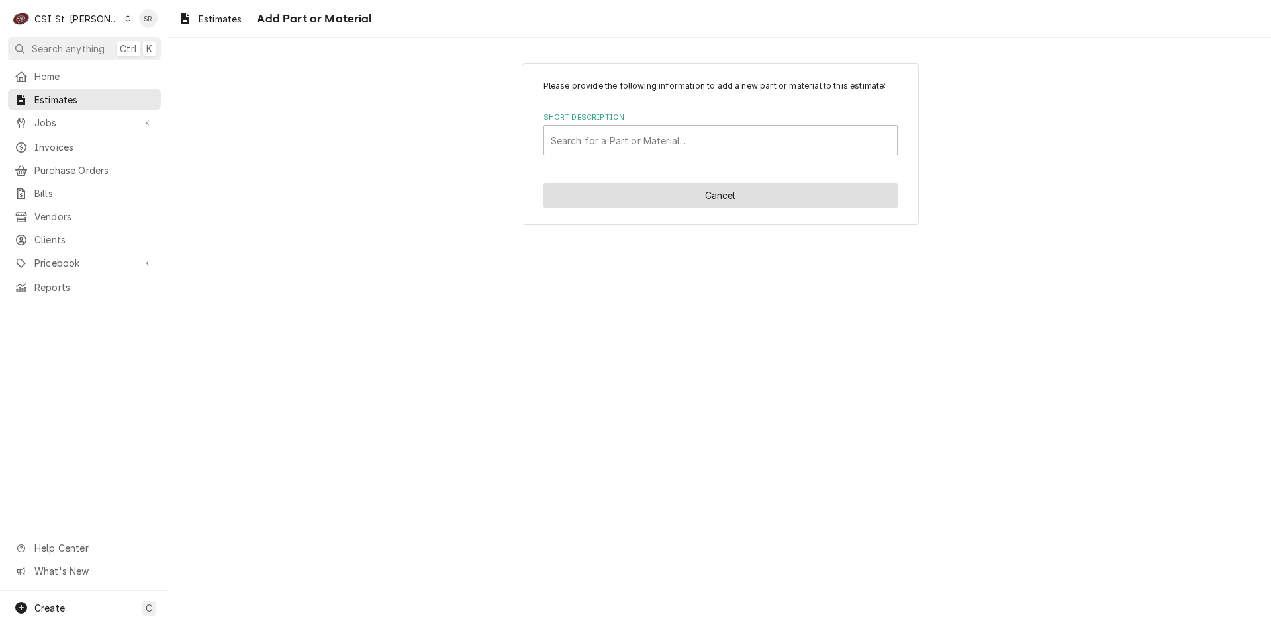
click at [619, 191] on button "Cancel" at bounding box center [720, 195] width 354 height 24
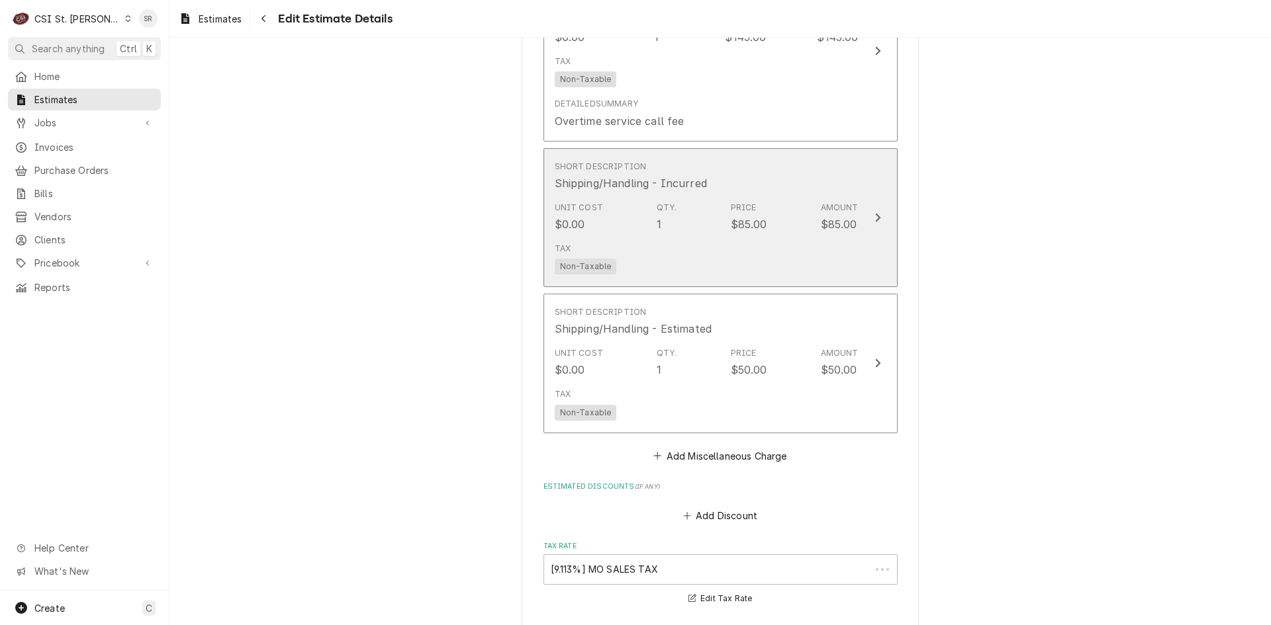
scroll to position [3995, 0]
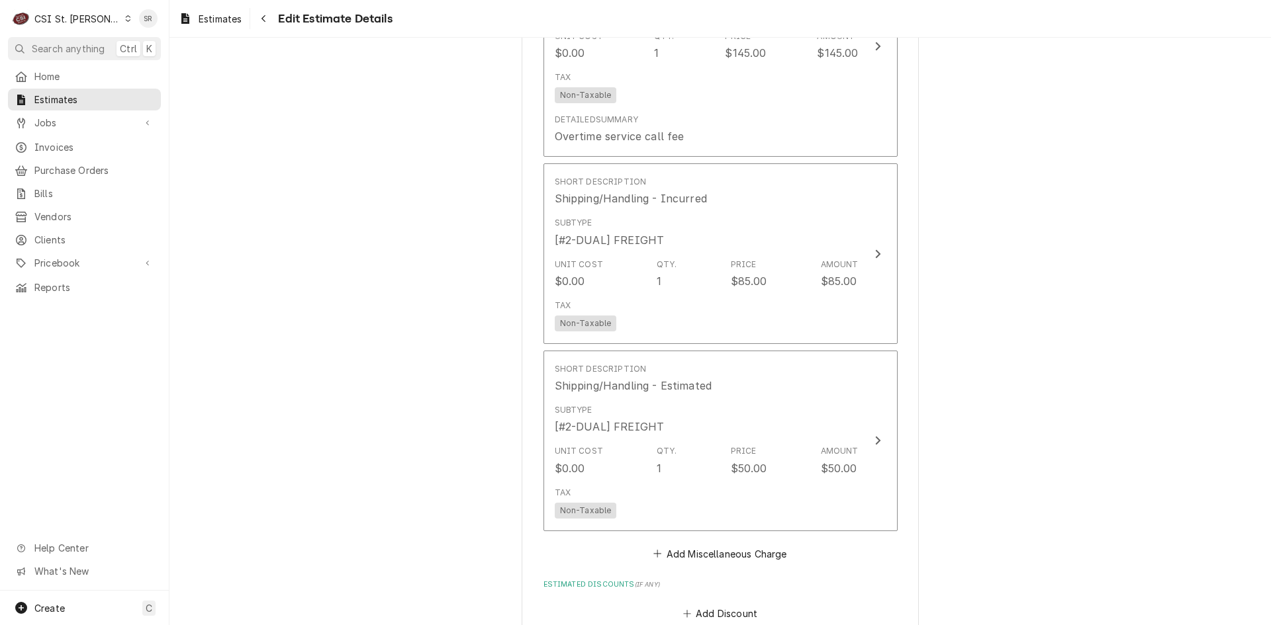
type textarea "x"
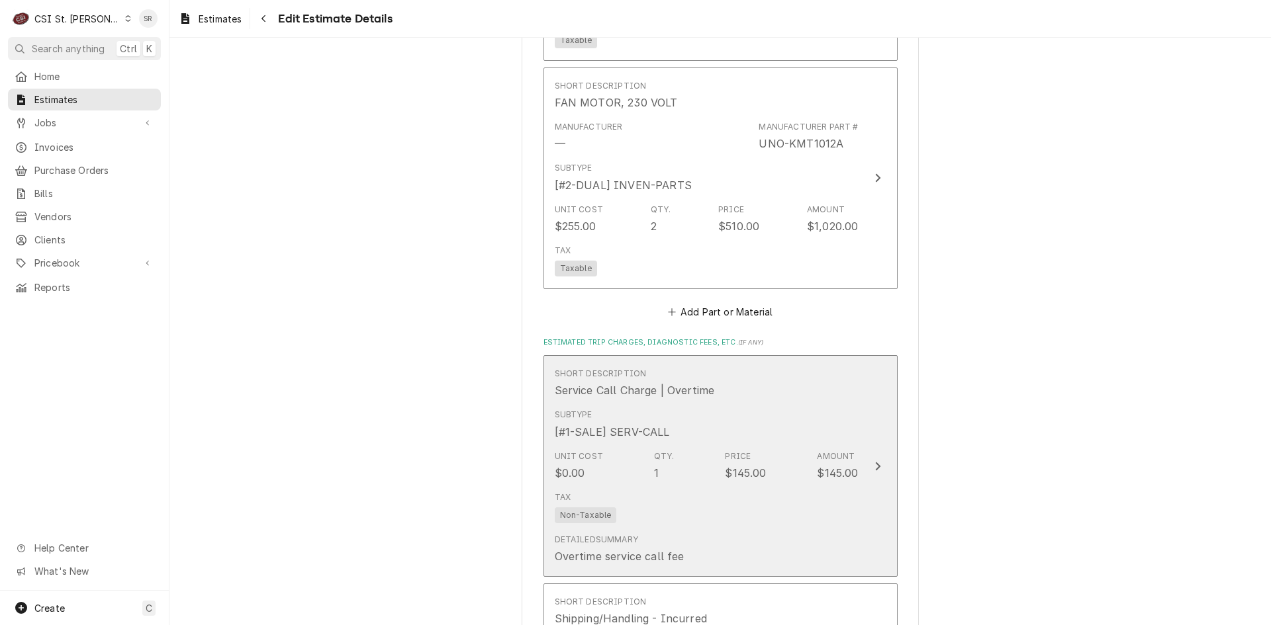
scroll to position [3598, 0]
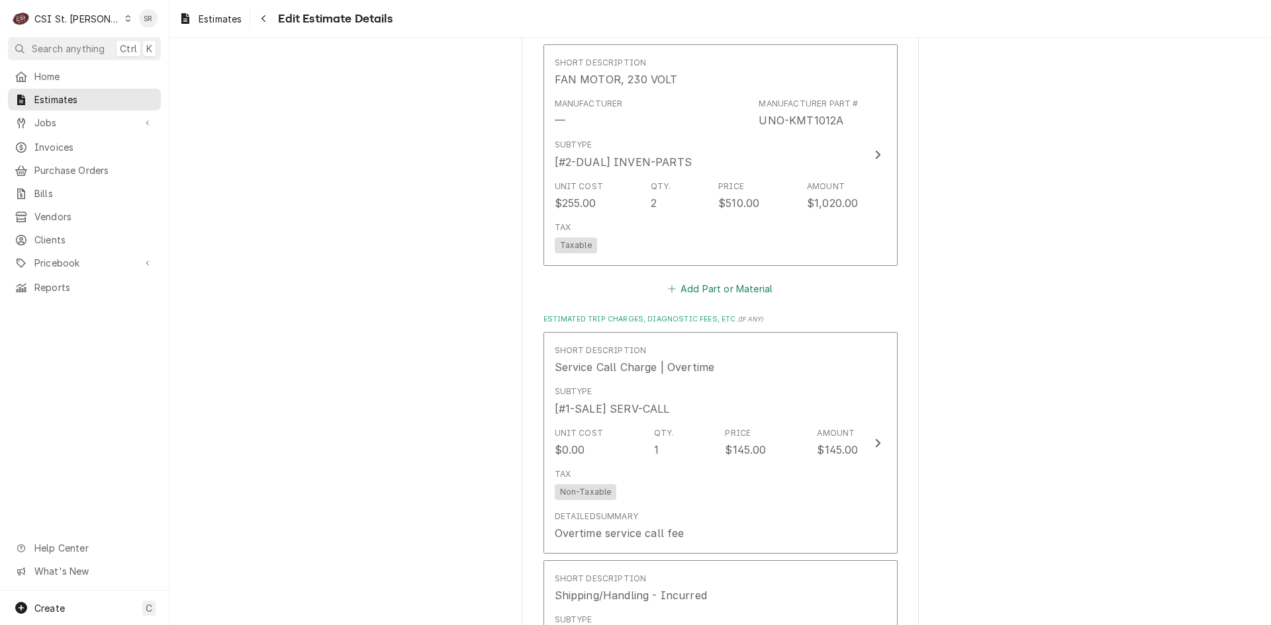
click at [733, 279] on button "Add Part or Material" at bounding box center [719, 288] width 109 height 19
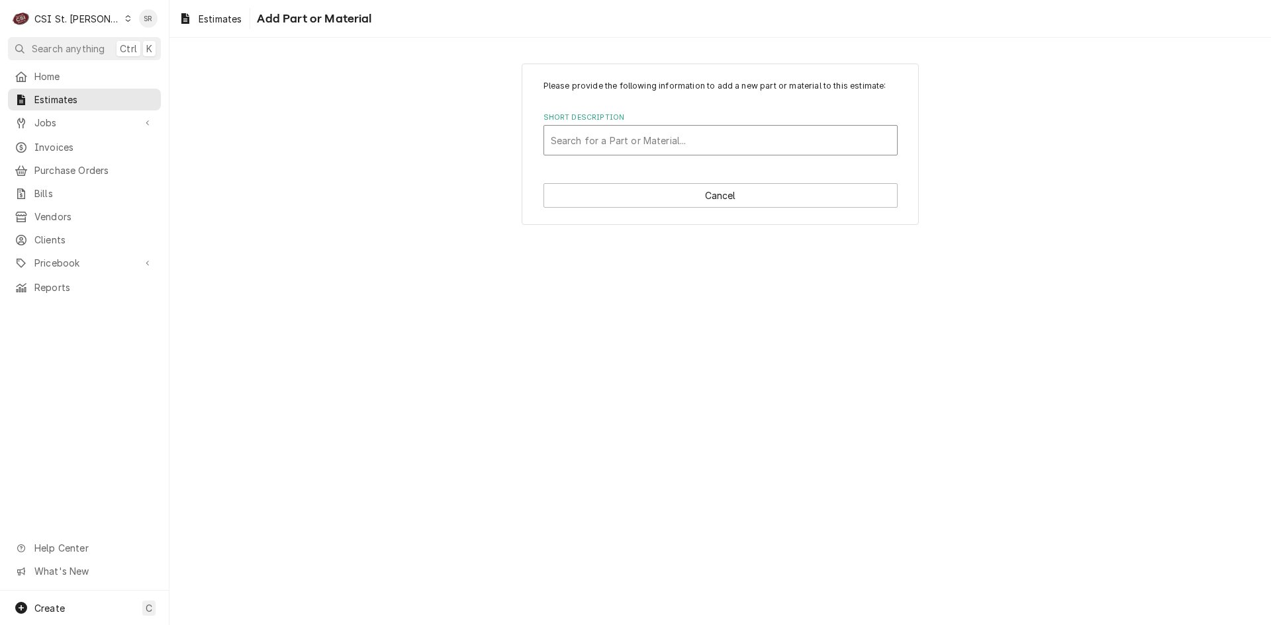
click at [604, 132] on div "Short Description" at bounding box center [721, 140] width 340 height 24
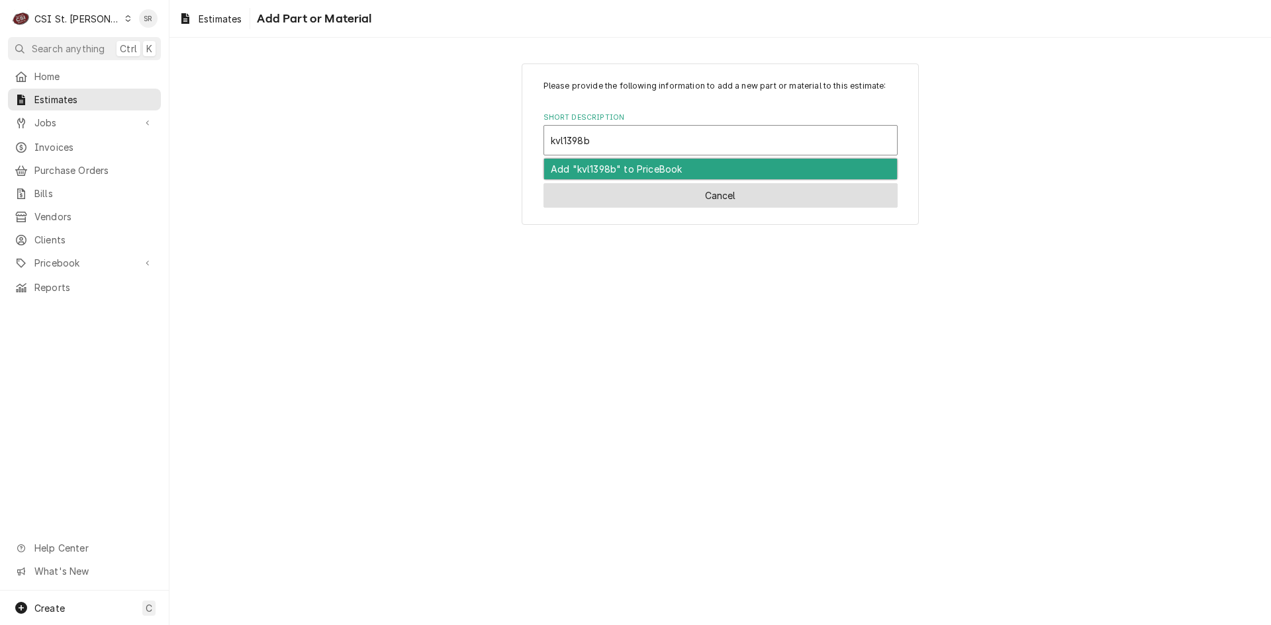
type input "kvl1398b"
click at [694, 202] on button "Cancel" at bounding box center [720, 195] width 354 height 24
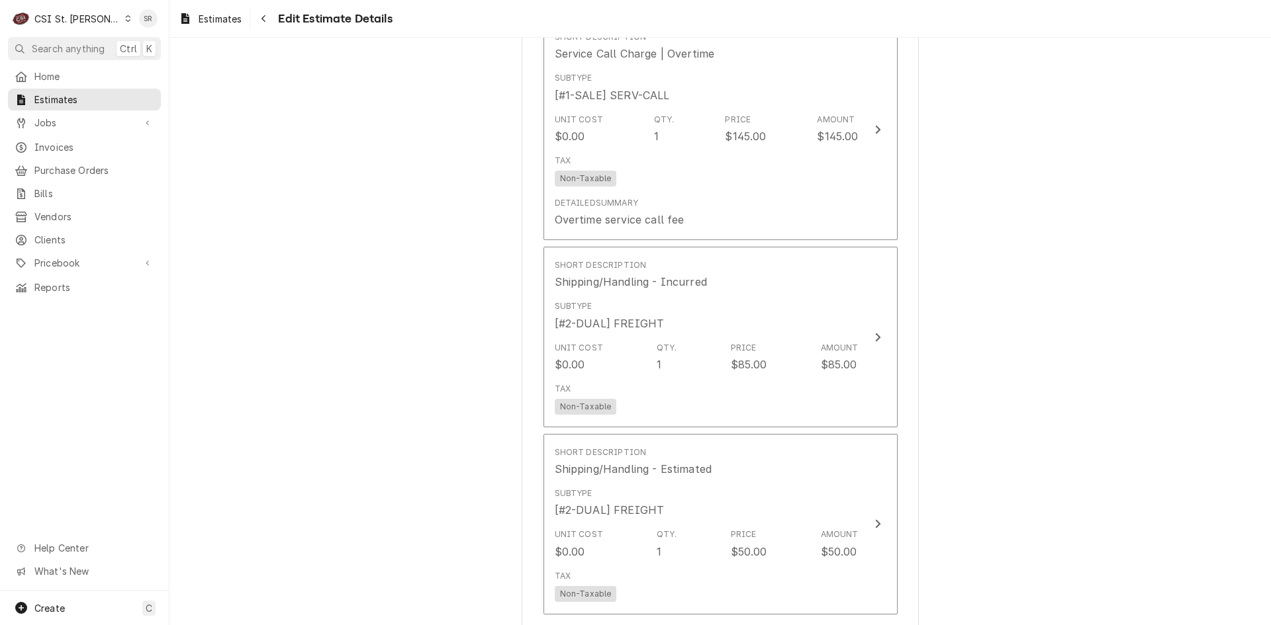
type textarea "x"
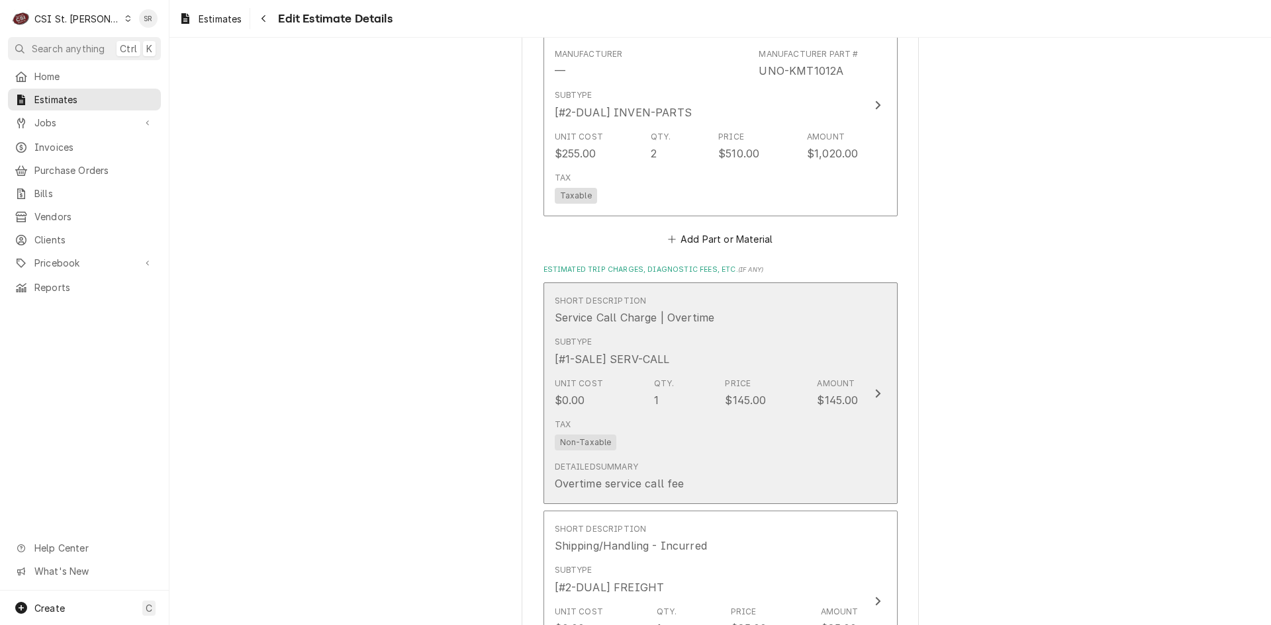
scroll to position [3646, 0]
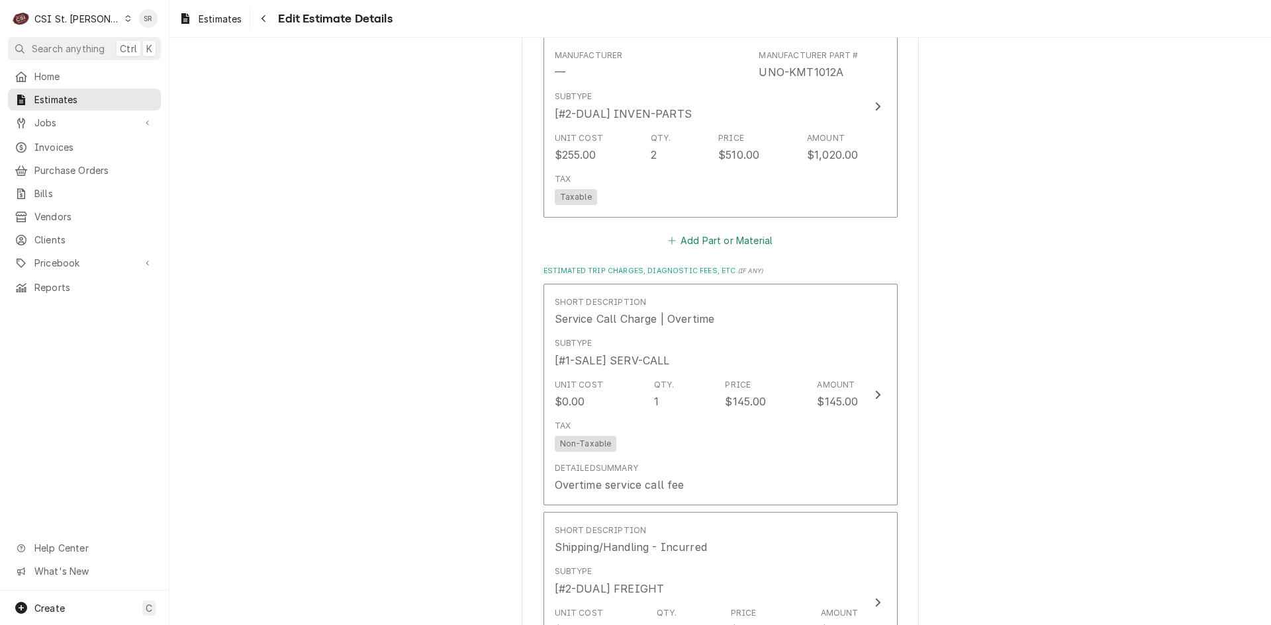
click at [705, 231] on button "Add Part or Material" at bounding box center [719, 240] width 109 height 19
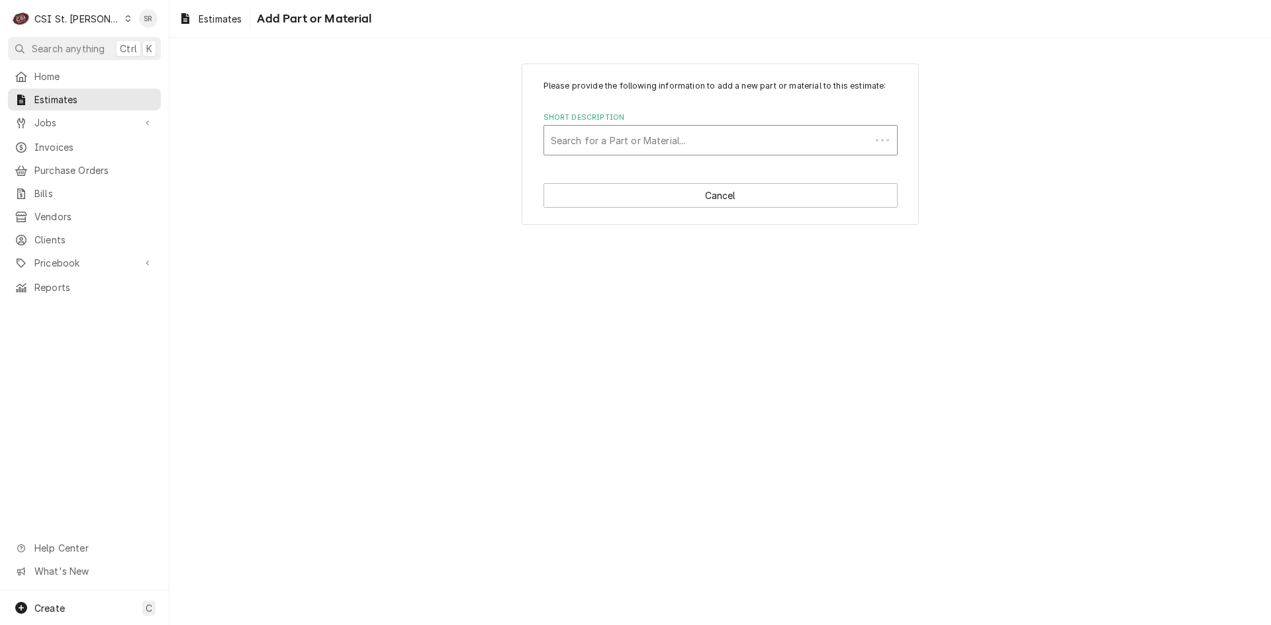
click at [613, 144] on div "Short Description" at bounding box center [707, 140] width 313 height 24
paste input "UNO-KVL1398B"
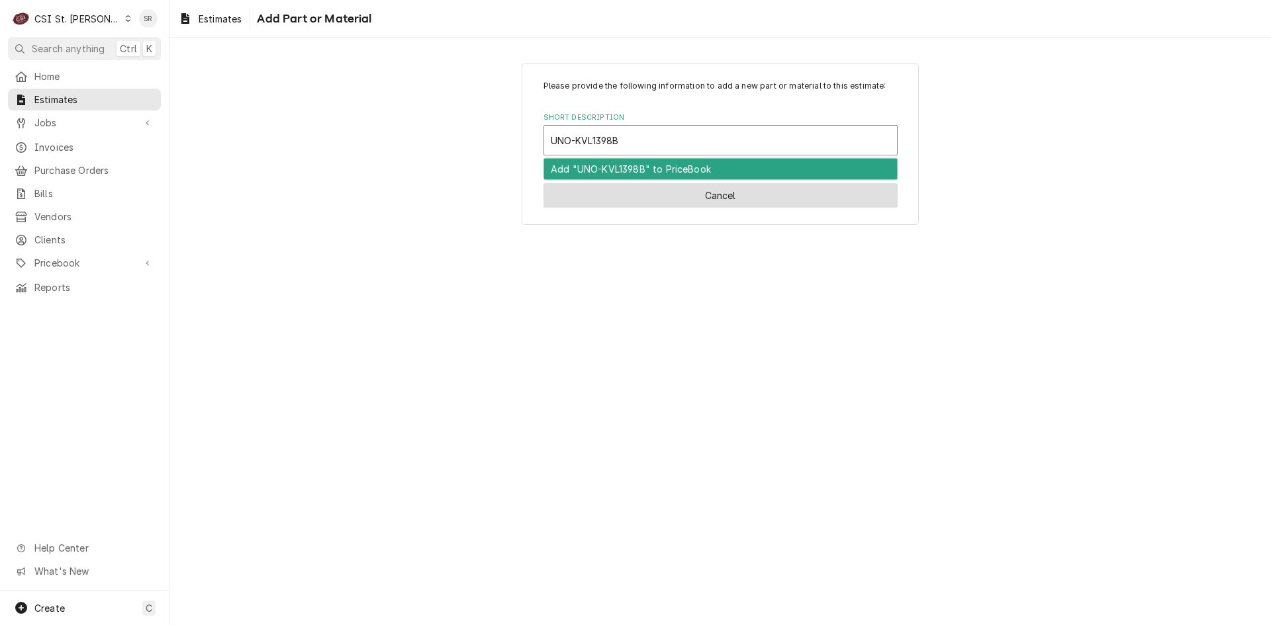
type input "UNO-KVL1398B"
click at [692, 203] on button "Cancel" at bounding box center [720, 195] width 354 height 24
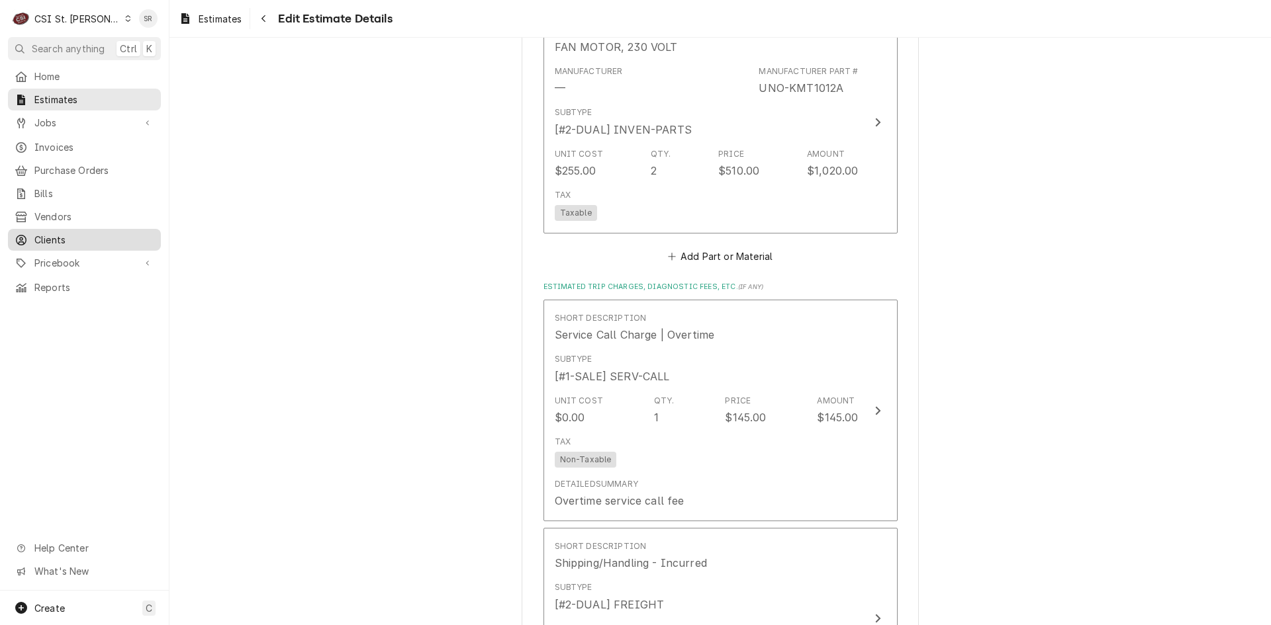
scroll to position [4001, 0]
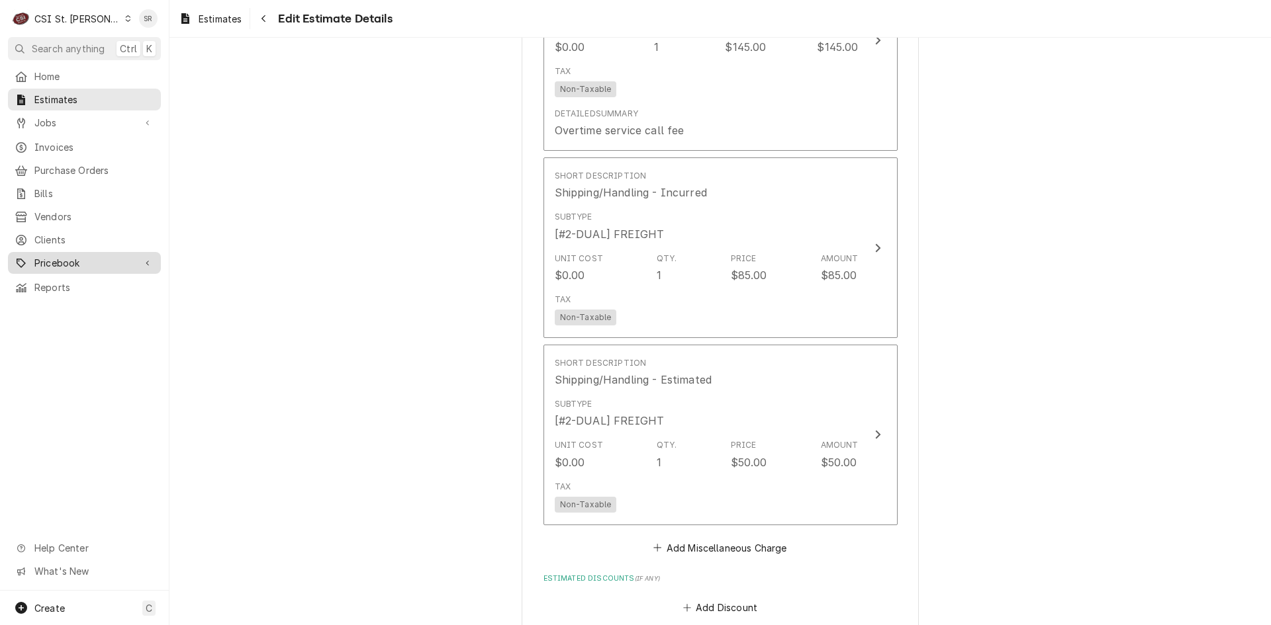
type textarea "x"
drag, startPoint x: 68, startPoint y: 257, endPoint x: 29, endPoint y: 305, distance: 62.1
click at [4, 342] on div "Home Estimates Jobs Jobs Job Series Invoices Purchase Orders Bills Vendors Clie…" at bounding box center [84, 328] width 169 height 525
click at [62, 262] on div "Pricebook" at bounding box center [85, 263] width 148 height 17
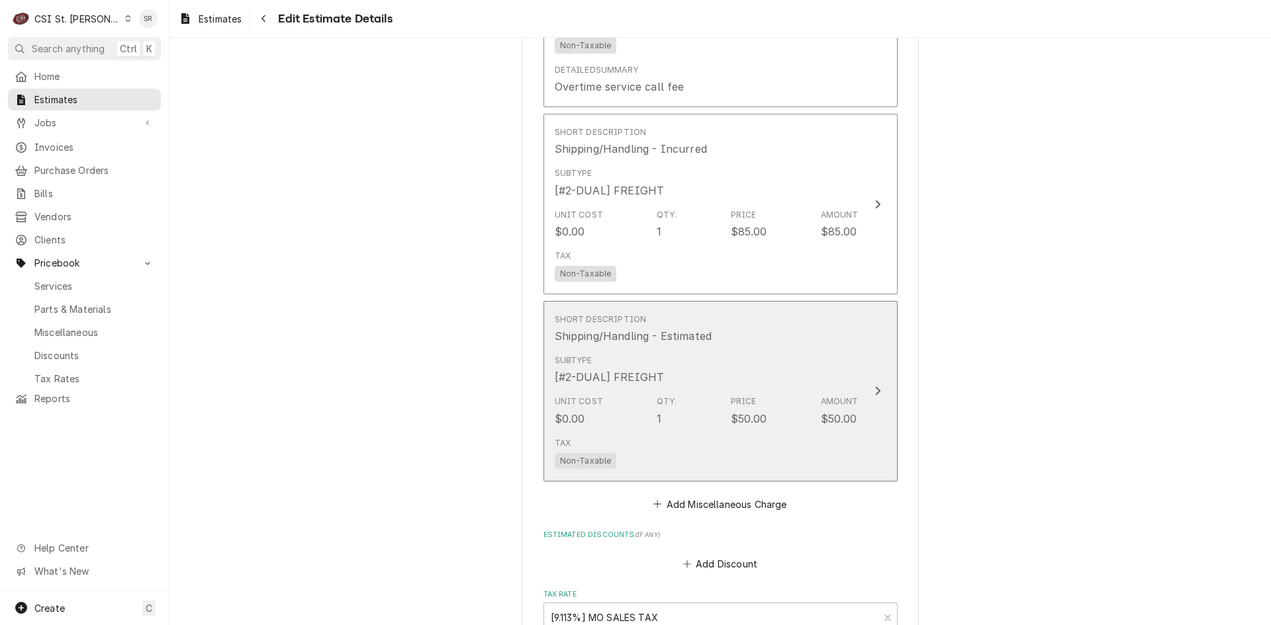
scroll to position [4067, 0]
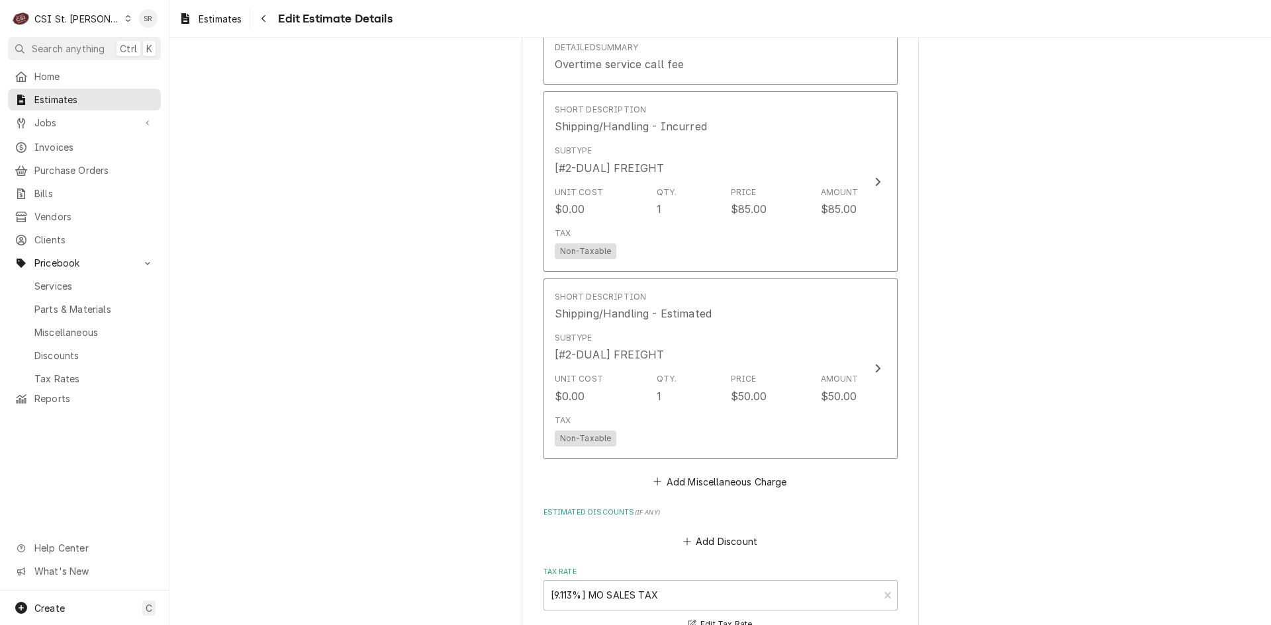
click at [92, 24] on div "CSI St. Louis" at bounding box center [77, 19] width 86 height 14
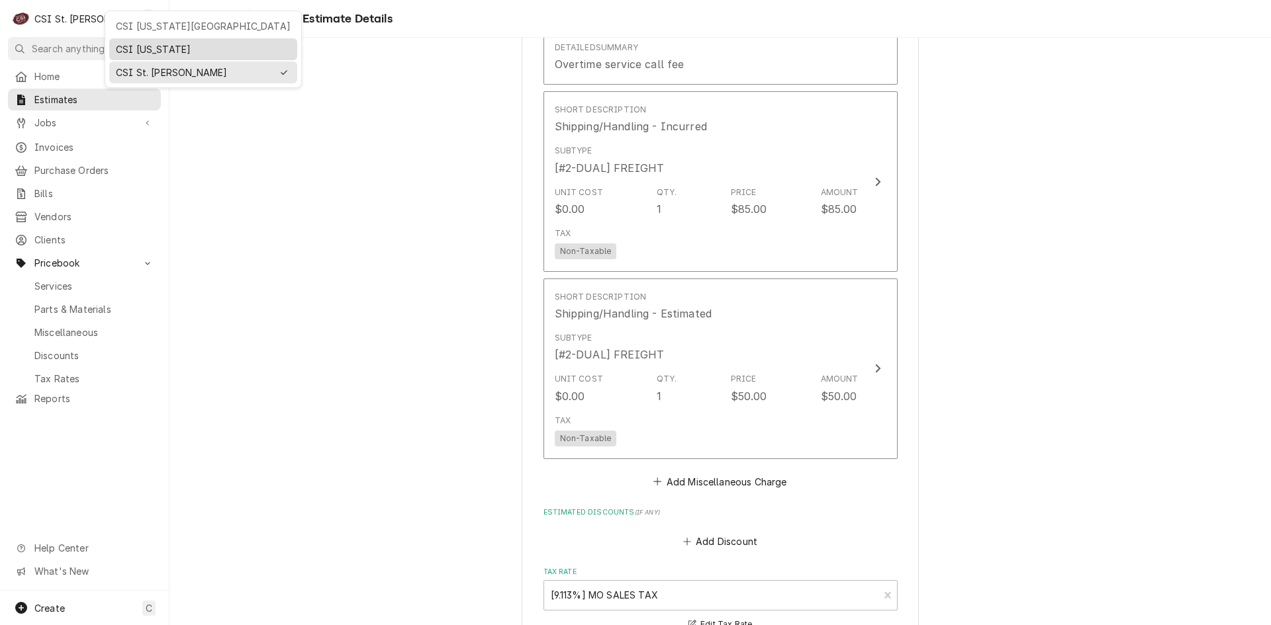
click at [132, 44] on div "CSI [US_STATE]" at bounding box center [203, 49] width 175 height 14
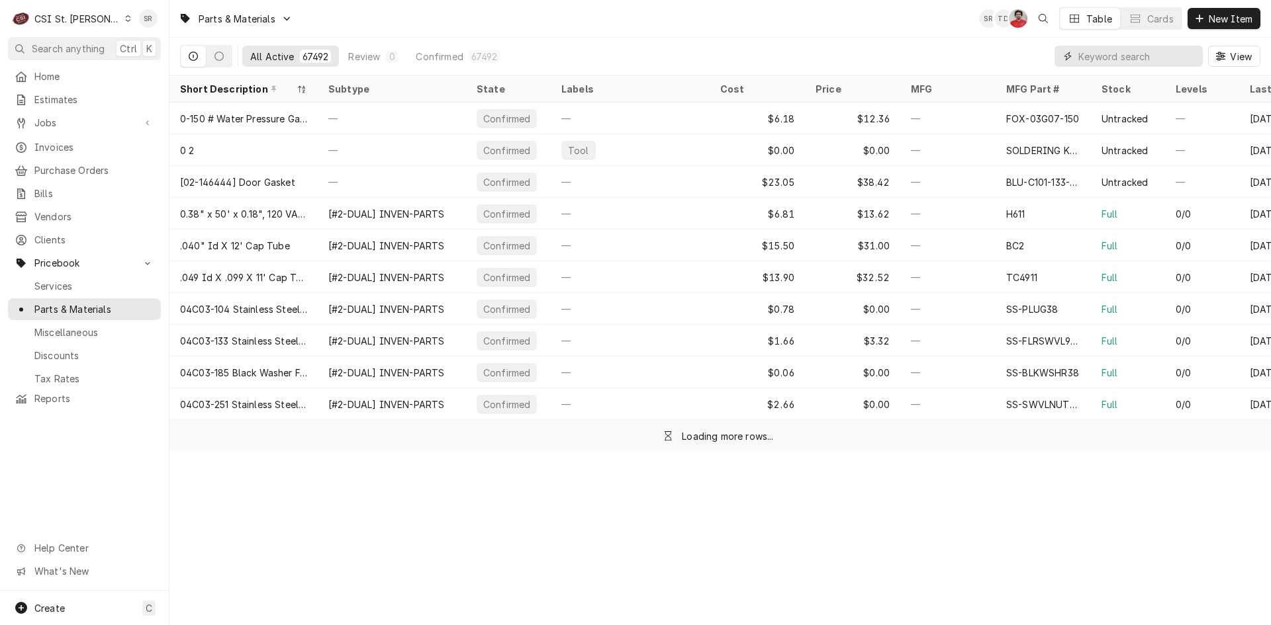
click at [1153, 62] on input "Dynamic Content Wrapper" at bounding box center [1137, 56] width 118 height 21
paste input "UNO-KVL1398B"
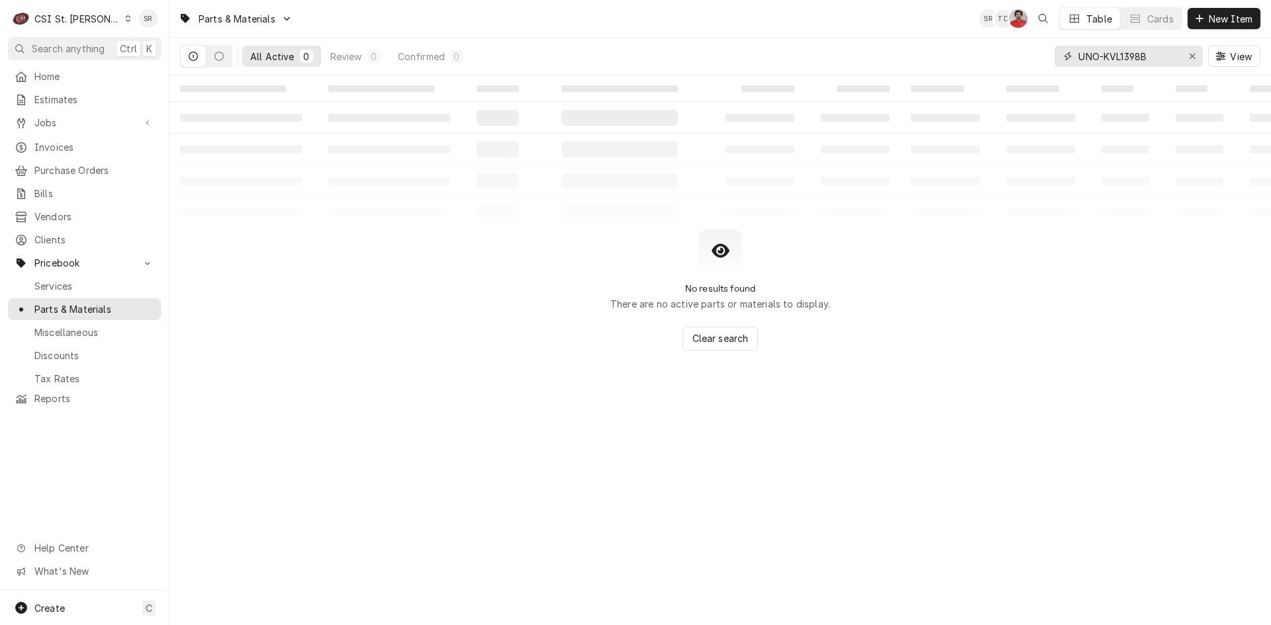
drag, startPoint x: 1104, startPoint y: 59, endPoint x: 1023, endPoint y: 50, distance: 81.9
click at [1023, 50] on div "All Active 0 Review 0 Confirmed 0 UNO-KVL1398B View" at bounding box center [720, 56] width 1080 height 37
drag, startPoint x: 1099, startPoint y: 56, endPoint x: 1039, endPoint y: 54, distance: 60.3
click at [1039, 54] on div "All Active 0 Review 0 Confirmed 0 uno-KVL1398B View" at bounding box center [720, 56] width 1080 height 37
click at [1153, 55] on input "UNO-KVL1398B" at bounding box center [1127, 56] width 99 height 21
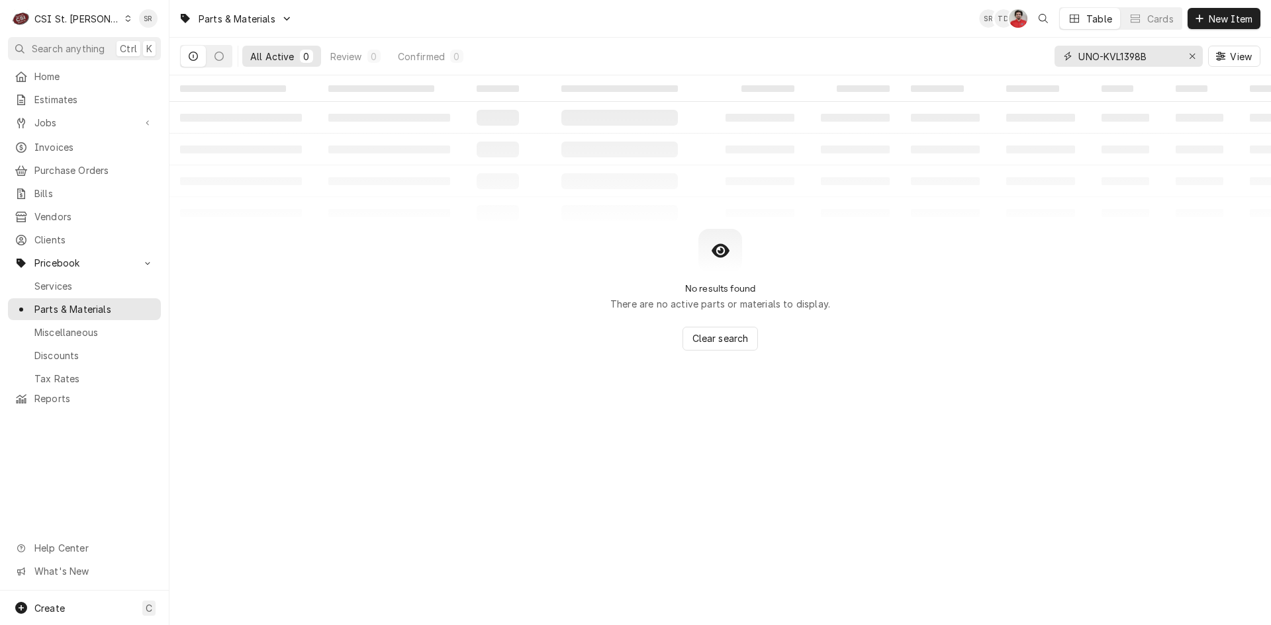
drag, startPoint x: 1103, startPoint y: 56, endPoint x: 1079, endPoint y: 53, distance: 24.0
click at [1079, 53] on input "UNO-KVL1398B" at bounding box center [1127, 56] width 99 height 21
drag, startPoint x: 1130, startPoint y: 54, endPoint x: 1064, endPoint y: 54, distance: 66.2
click at [1064, 54] on div "KVL1398B" at bounding box center [1128, 56] width 148 height 21
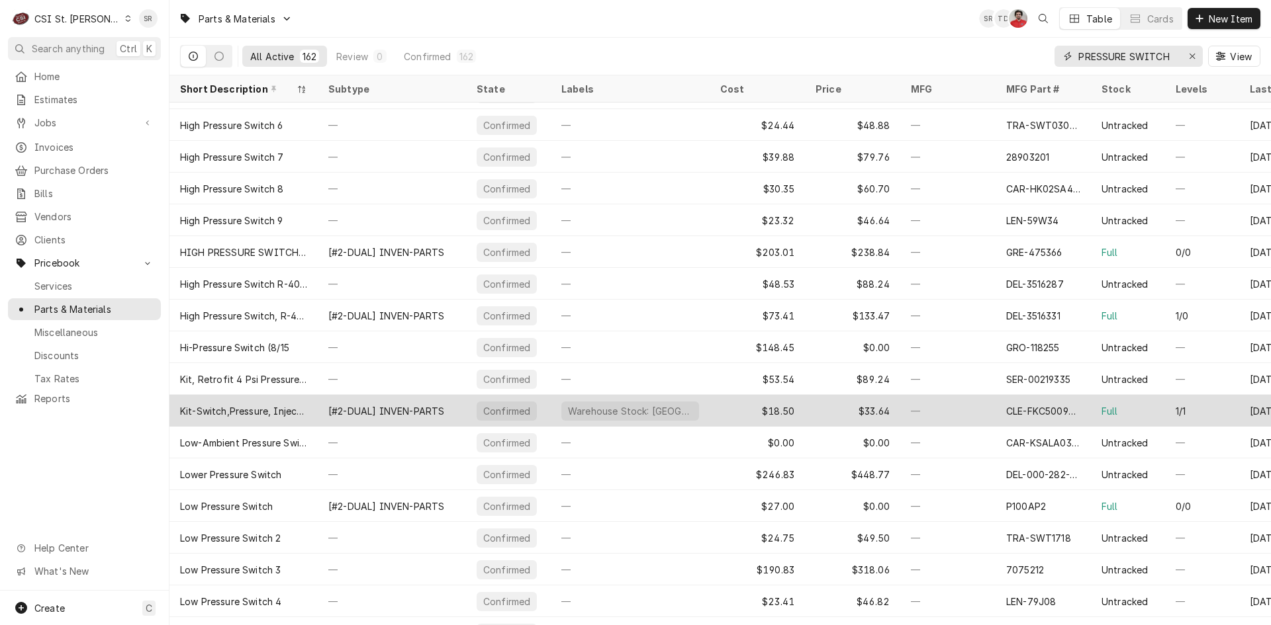
scroll to position [978, 0]
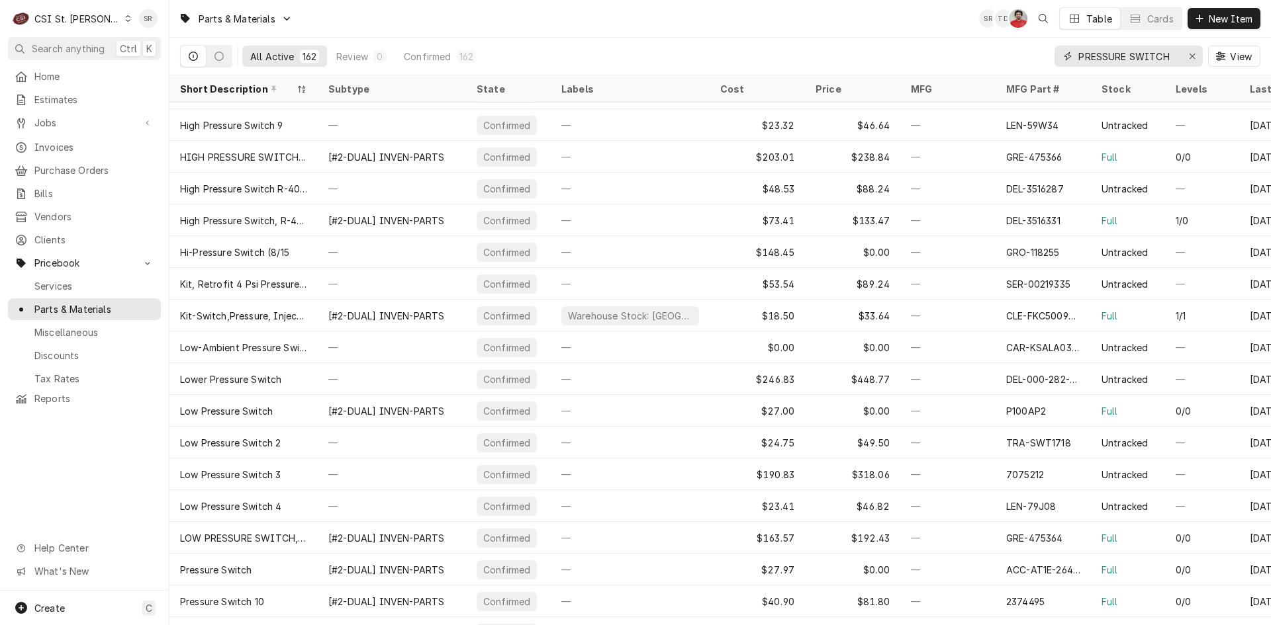
type input "PRESSURE SWITCH"
drag, startPoint x: 1178, startPoint y: 56, endPoint x: 1077, endPoint y: 54, distance: 101.3
click at [1077, 54] on div "PRESSURE SWITCH" at bounding box center [1128, 56] width 148 height 21
click at [1171, 58] on input "PRESSURE SWITCH" at bounding box center [1127, 56] width 99 height 21
drag, startPoint x: 1173, startPoint y: 56, endPoint x: 1097, endPoint y: 37, distance: 77.8
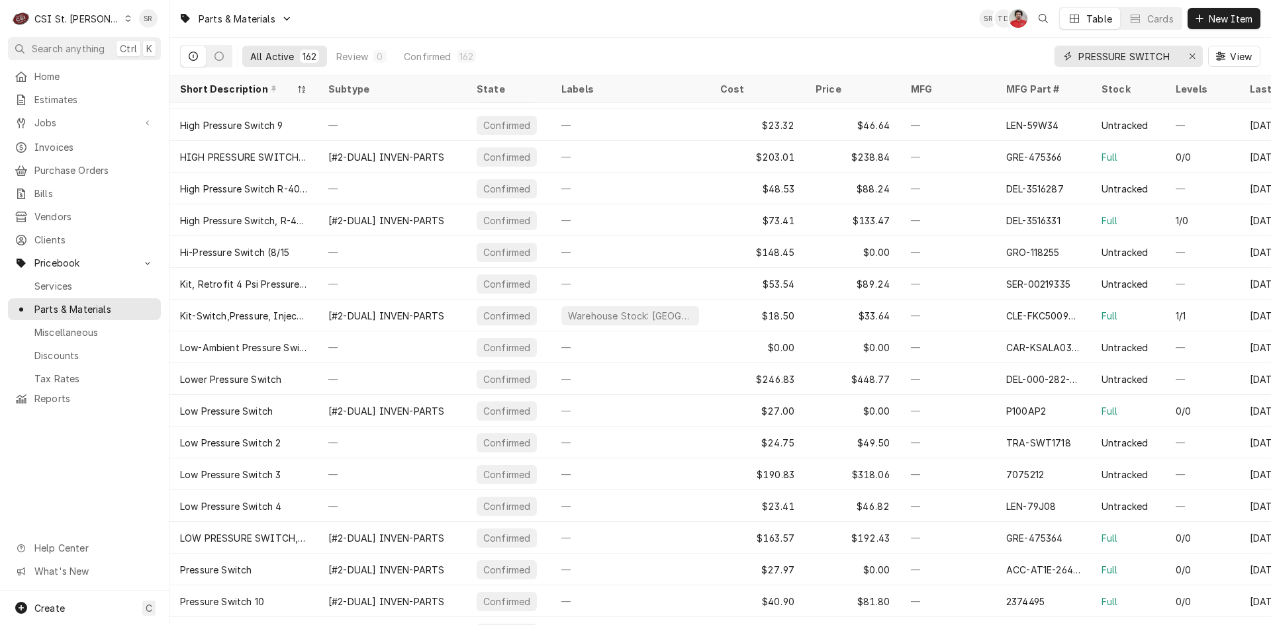
click at [1091, 40] on div "PRESSURE SWITCH View" at bounding box center [1157, 56] width 206 height 37
click at [1196, 56] on div "Erase input" at bounding box center [1191, 56] width 13 height 13
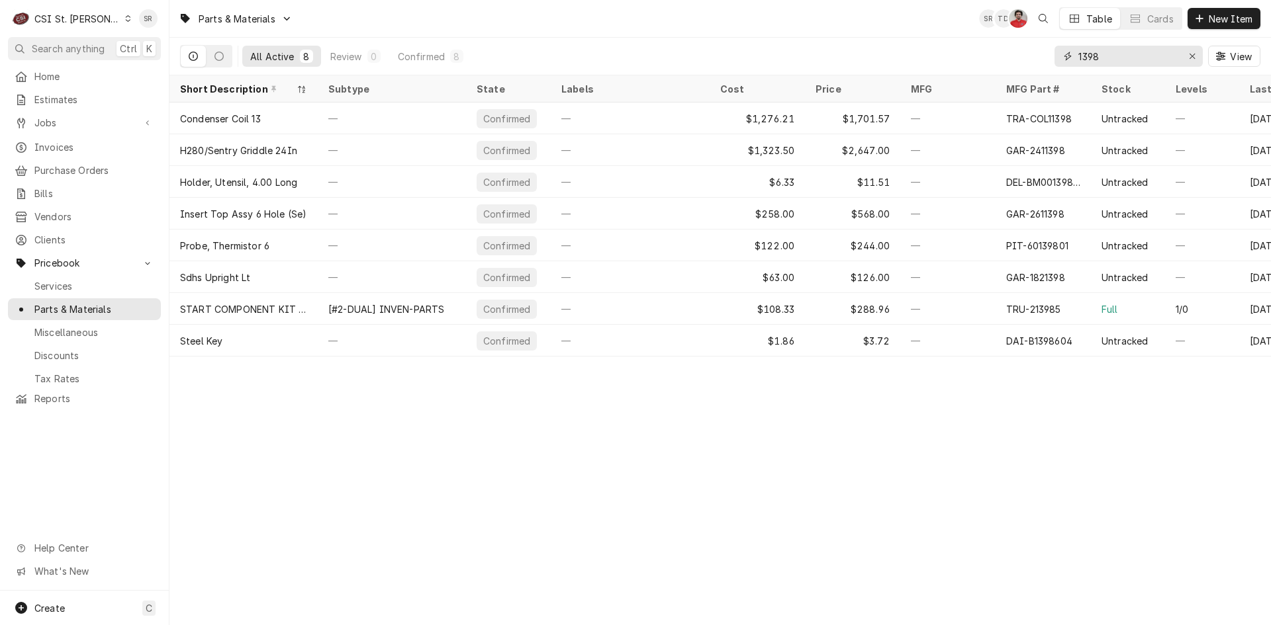
drag, startPoint x: 1115, startPoint y: 58, endPoint x: 1045, endPoint y: 43, distance: 71.8
click at [1041, 45] on div "All Active 8 Review 0 Confirmed 8 1398 View" at bounding box center [720, 56] width 1080 height 37
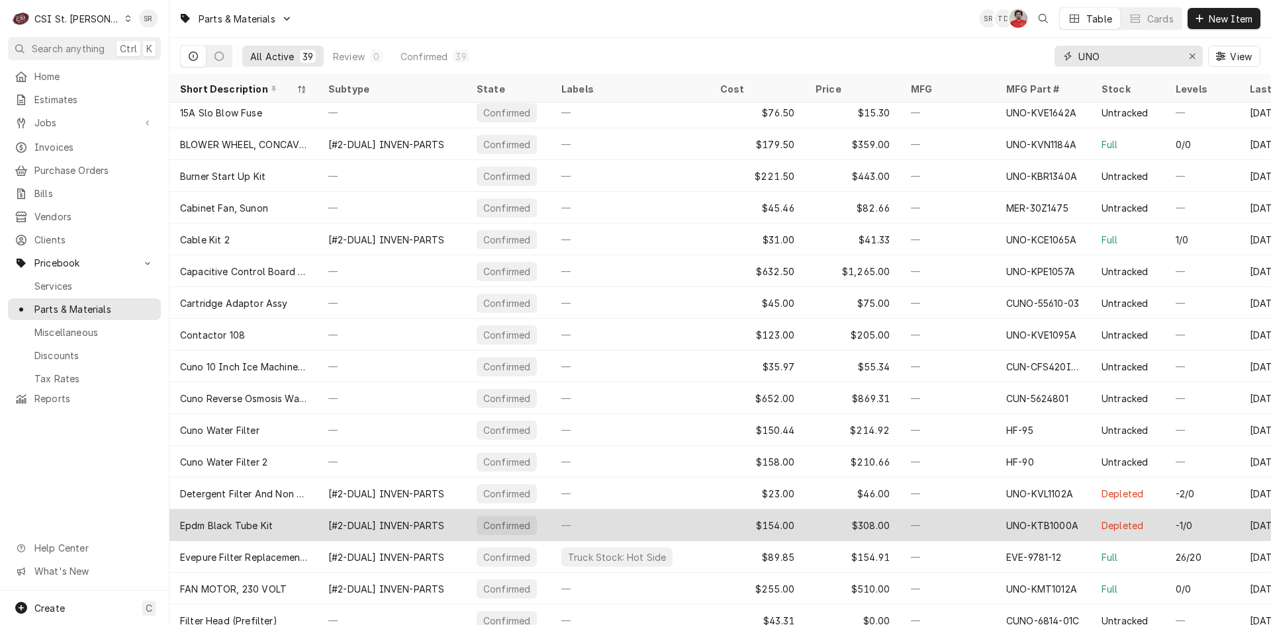
scroll to position [0, 0]
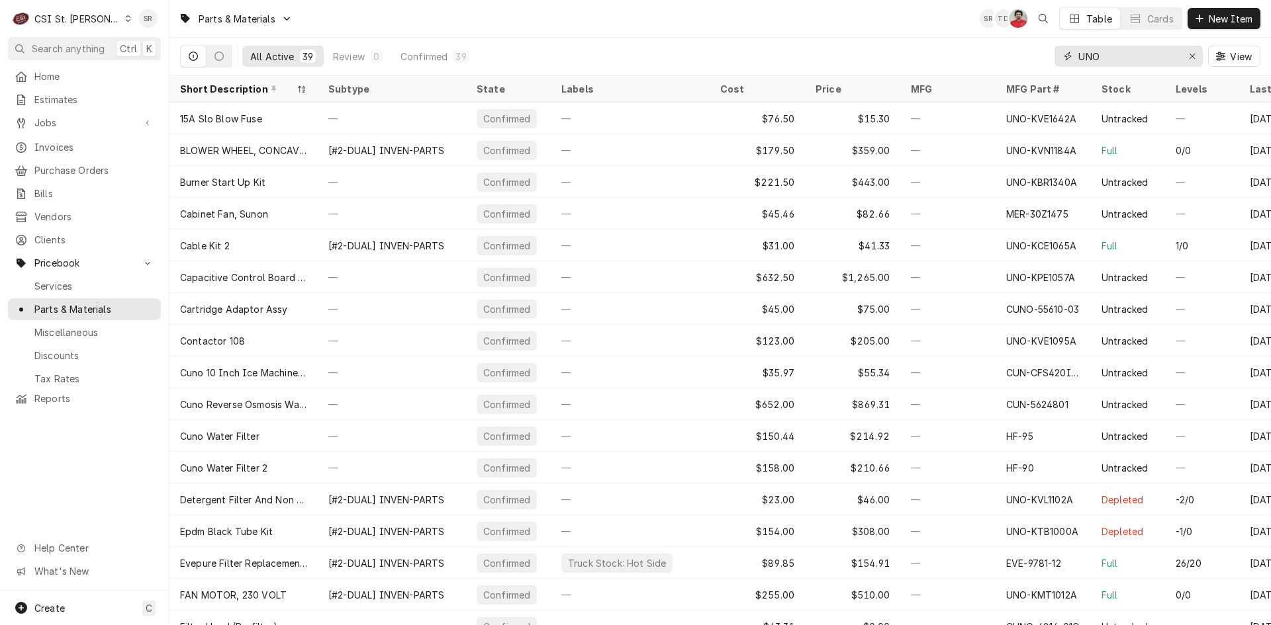
type input "UNO"
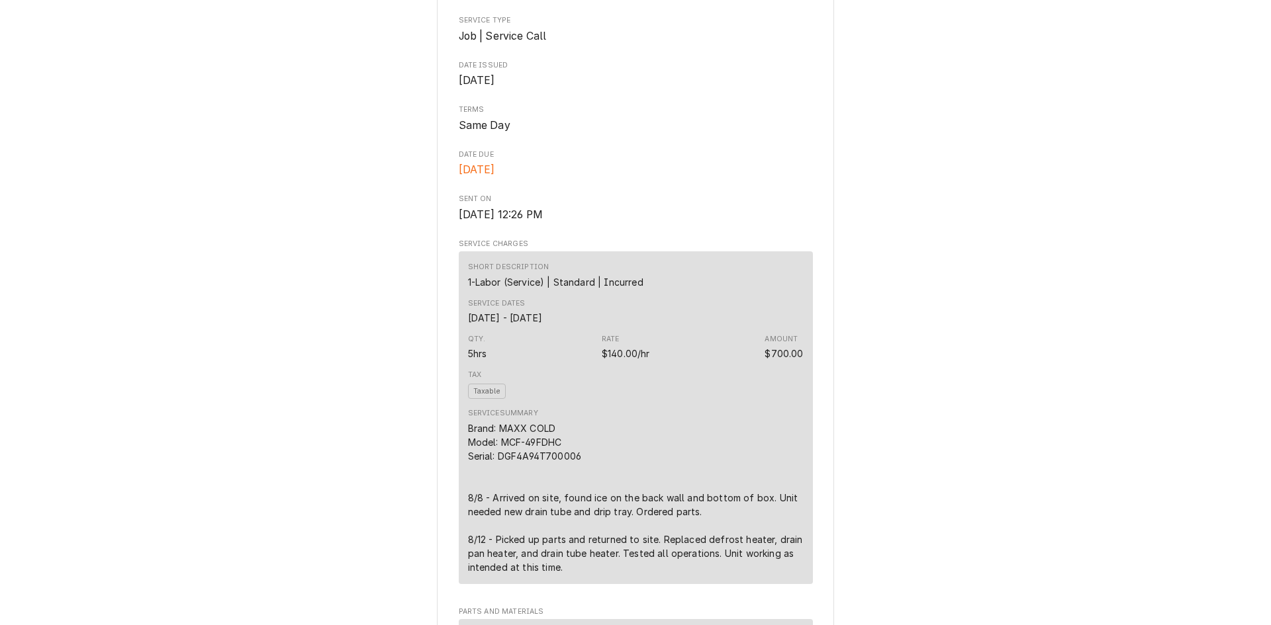
scroll to position [199, 0]
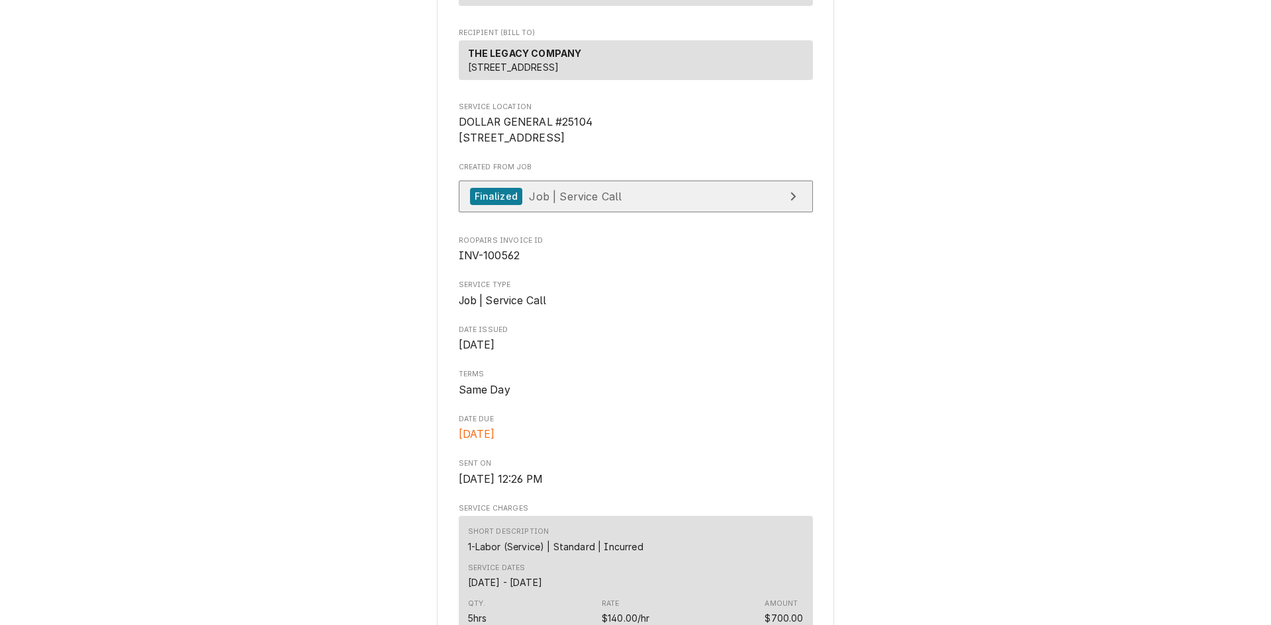
click at [576, 206] on div "Finalized Job | Service Call" at bounding box center [546, 197] width 152 height 18
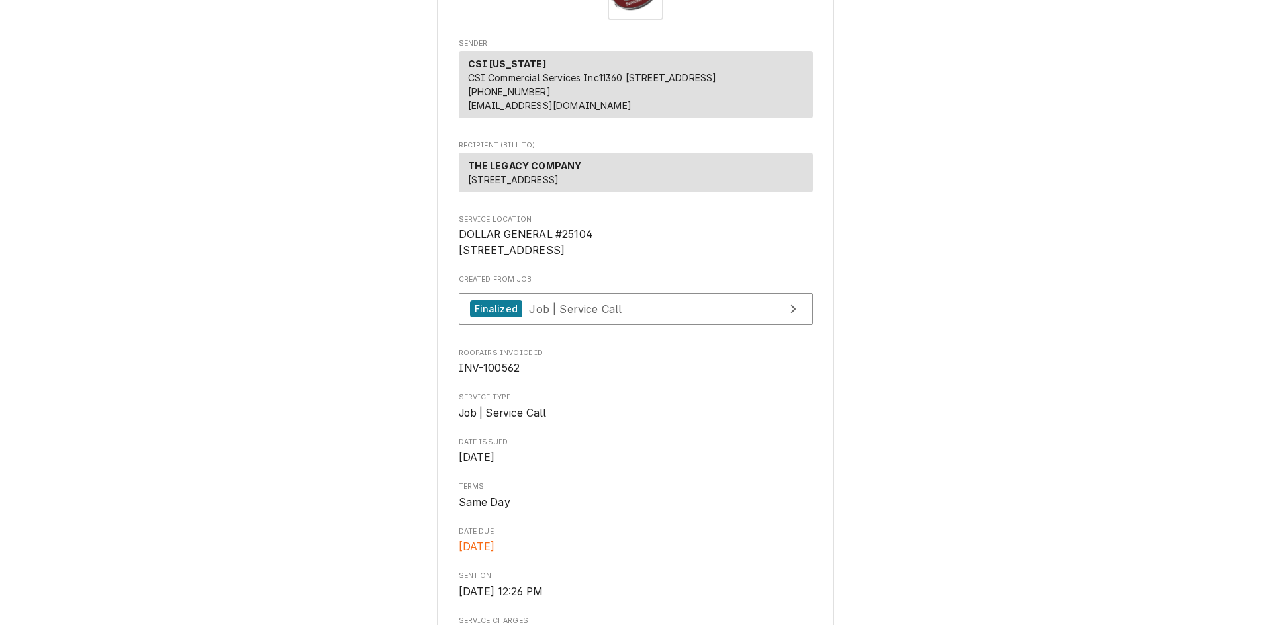
scroll to position [0, 0]
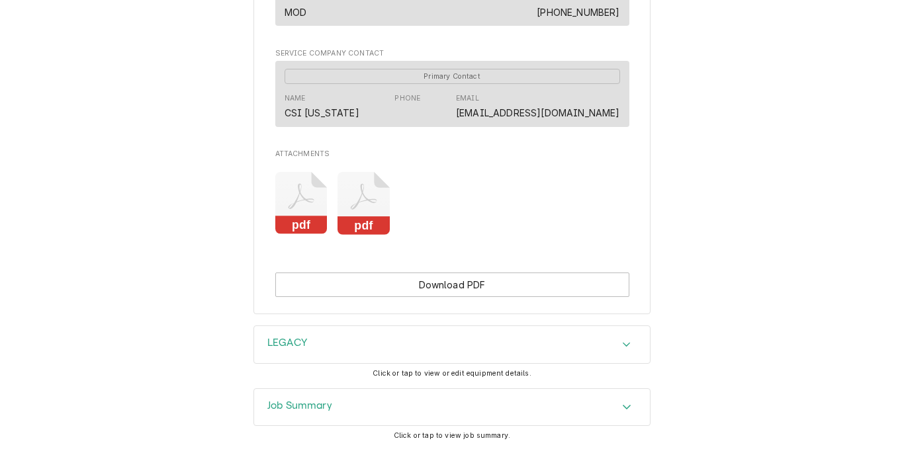
scroll to position [865, 0]
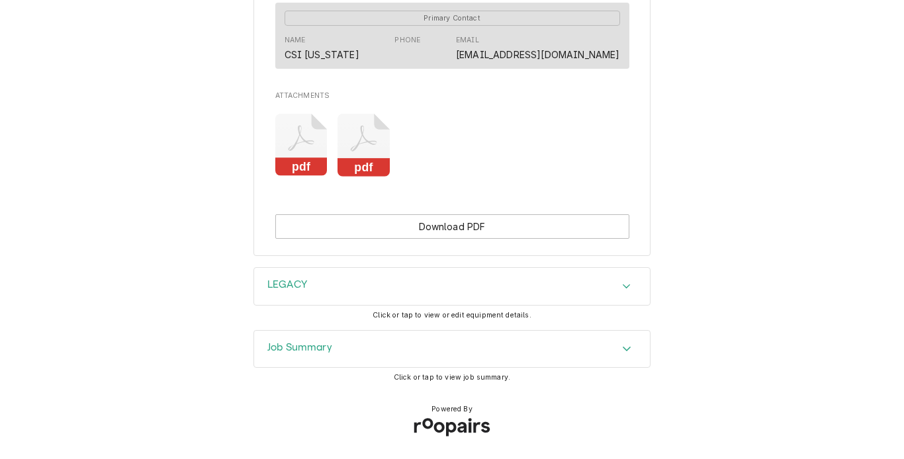
drag, startPoint x: 310, startPoint y: 349, endPoint x: 296, endPoint y: 351, distance: 14.7
click at [310, 349] on h3 "Job Summary" at bounding box center [299, 347] width 65 height 13
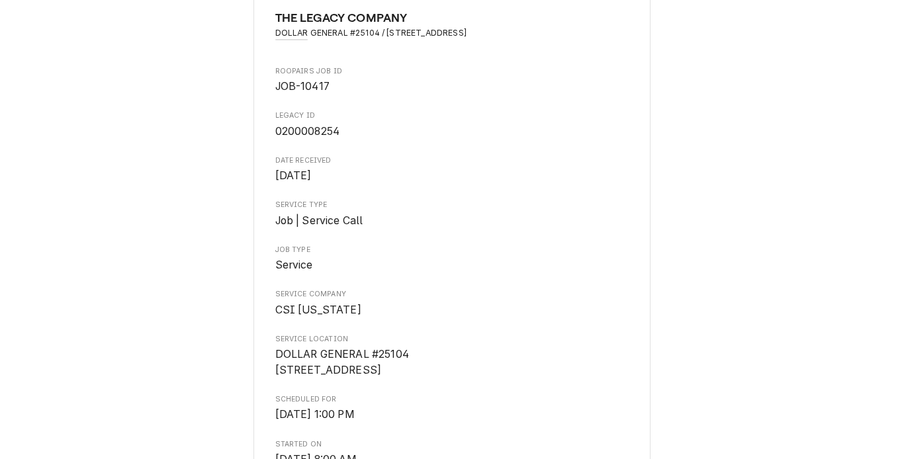
scroll to position [0, 0]
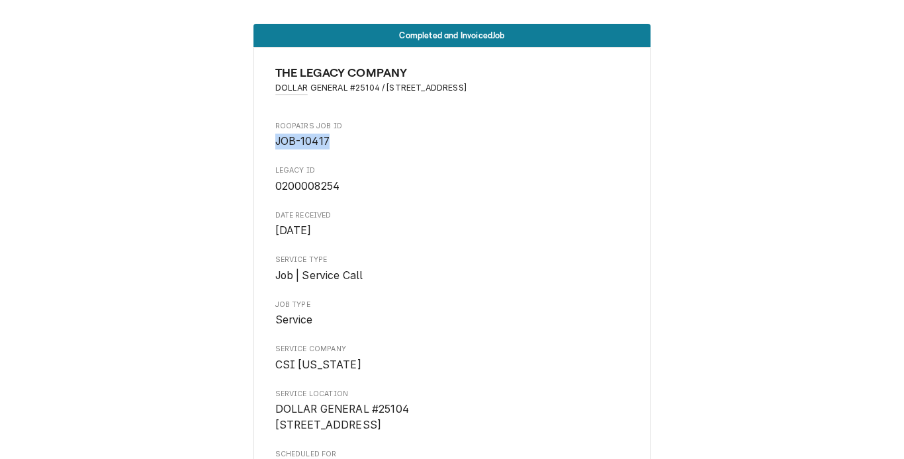
drag, startPoint x: 318, startPoint y: 142, endPoint x: 269, endPoint y: 141, distance: 48.3
copy span "JOB-10417"
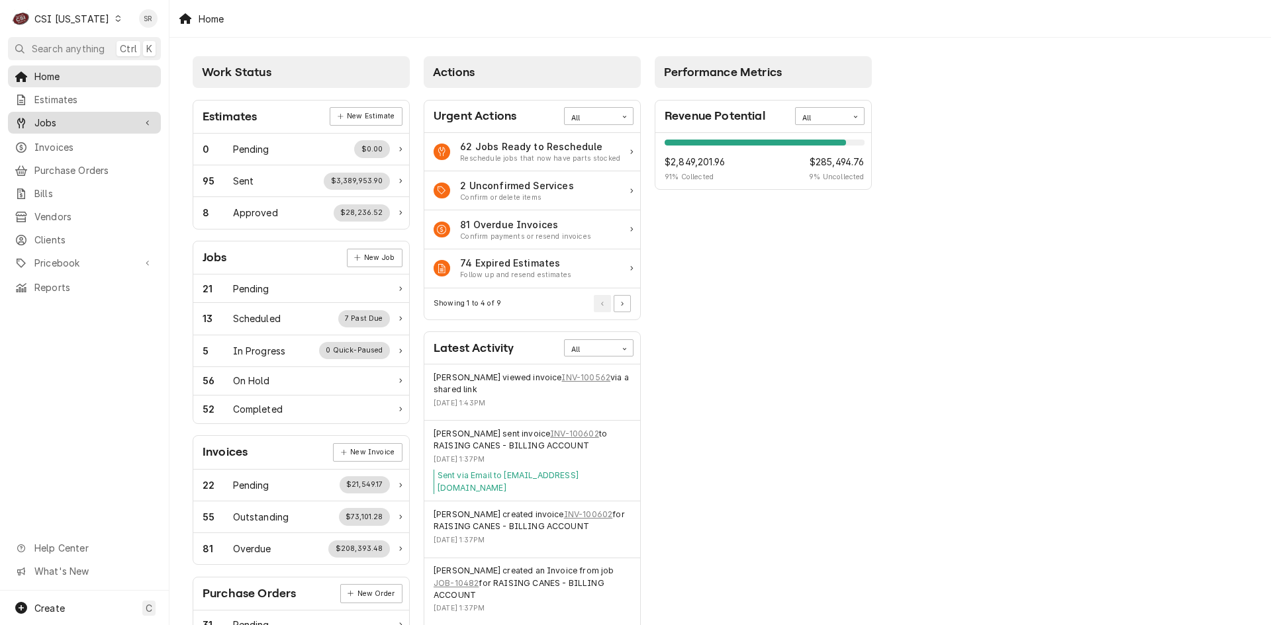
click at [50, 125] on span "Jobs" at bounding box center [84, 123] width 100 height 14
click at [46, 144] on span "Jobs" at bounding box center [94, 146] width 120 height 14
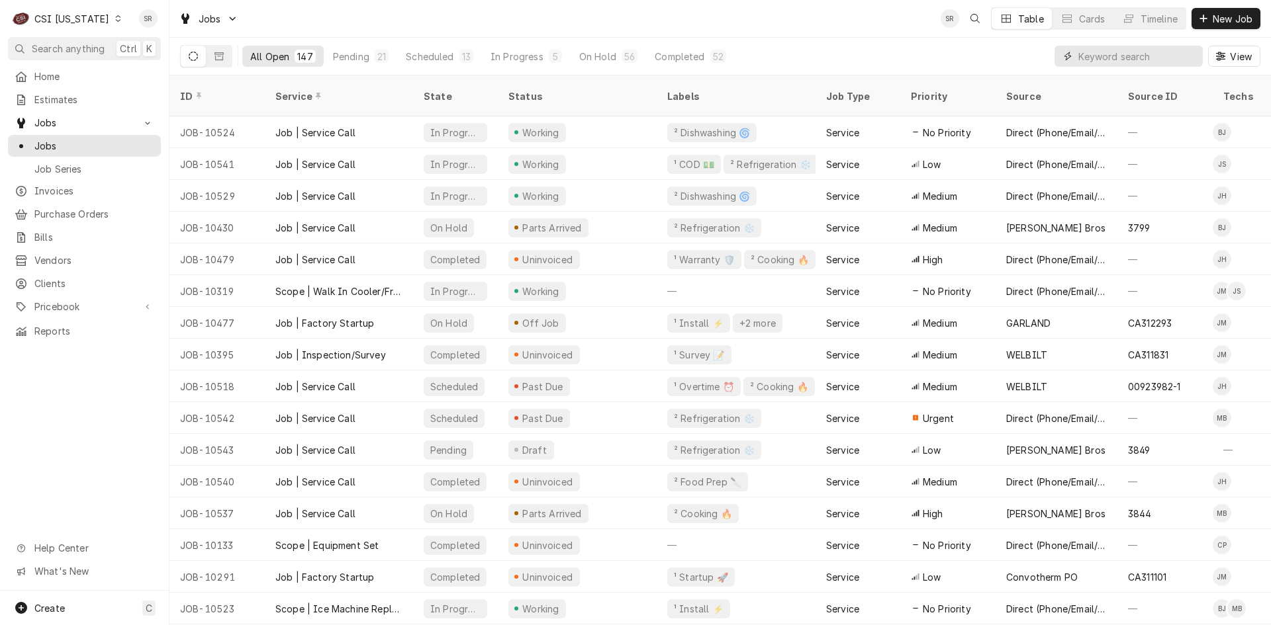
click at [1161, 57] on input "Dynamic Content Wrapper" at bounding box center [1137, 56] width 118 height 21
paste input "JOB-10417"
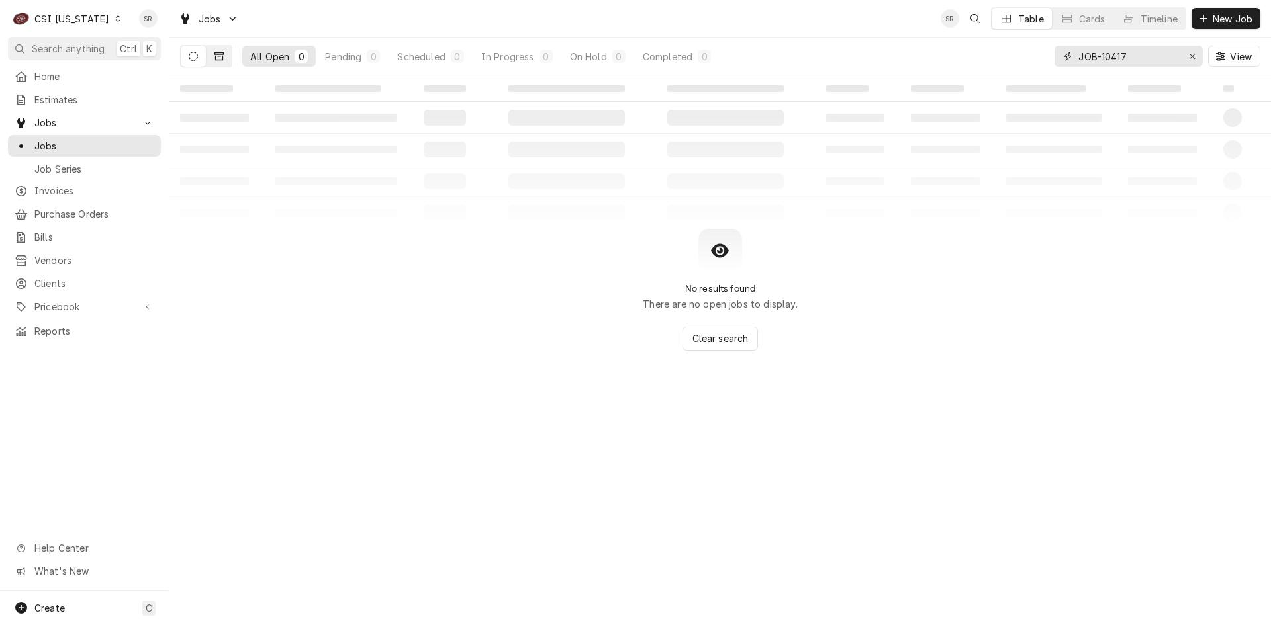
type input "JOB-10417"
click at [226, 56] on button "Dynamic Content Wrapper" at bounding box center [218, 56] width 25 height 21
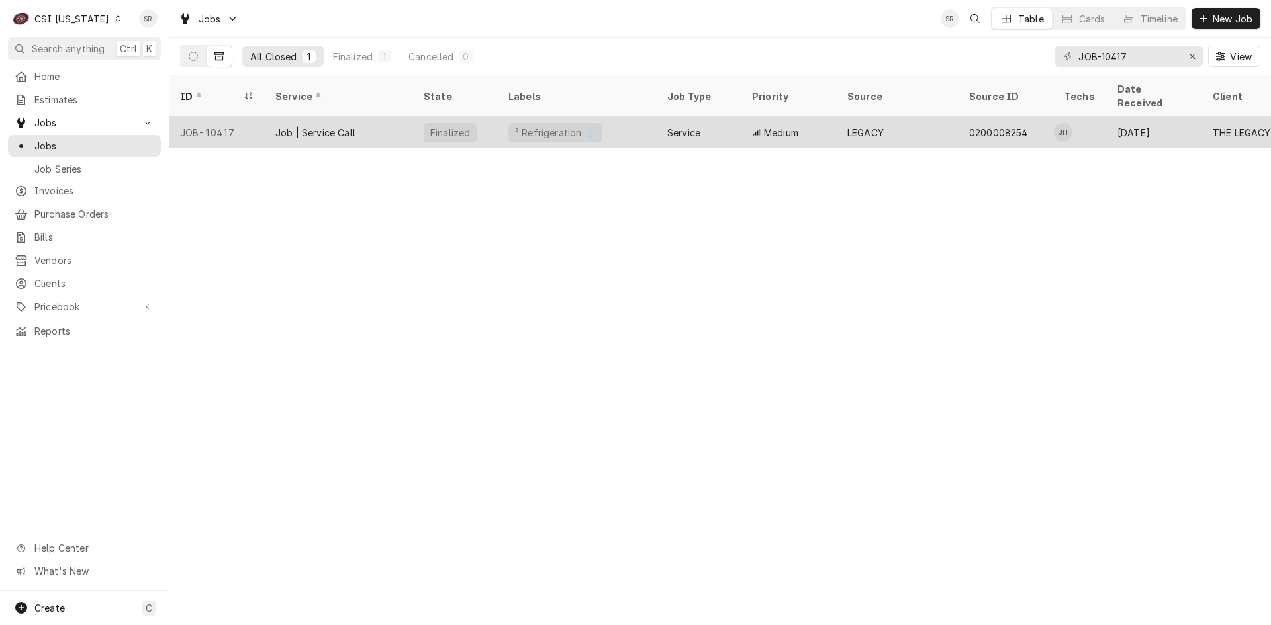
click at [346, 126] on div "Job | Service Call" at bounding box center [315, 133] width 80 height 14
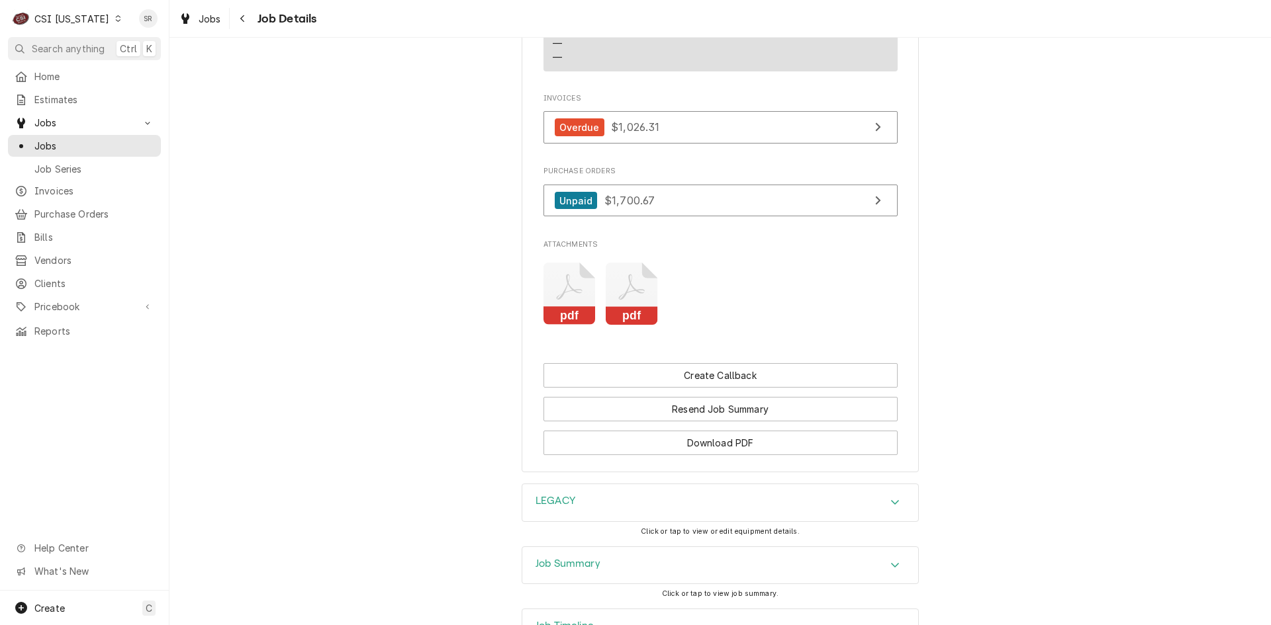
scroll to position [1236, 0]
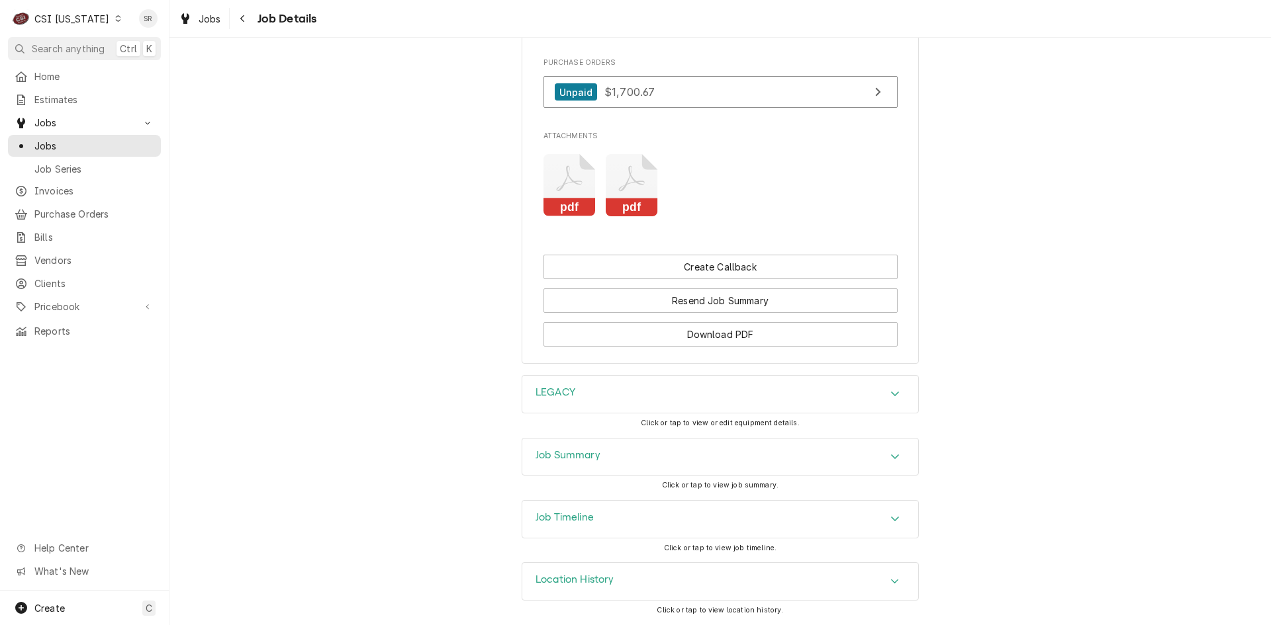
click at [559, 519] on h3 "Job Timeline" at bounding box center [564, 518] width 58 height 13
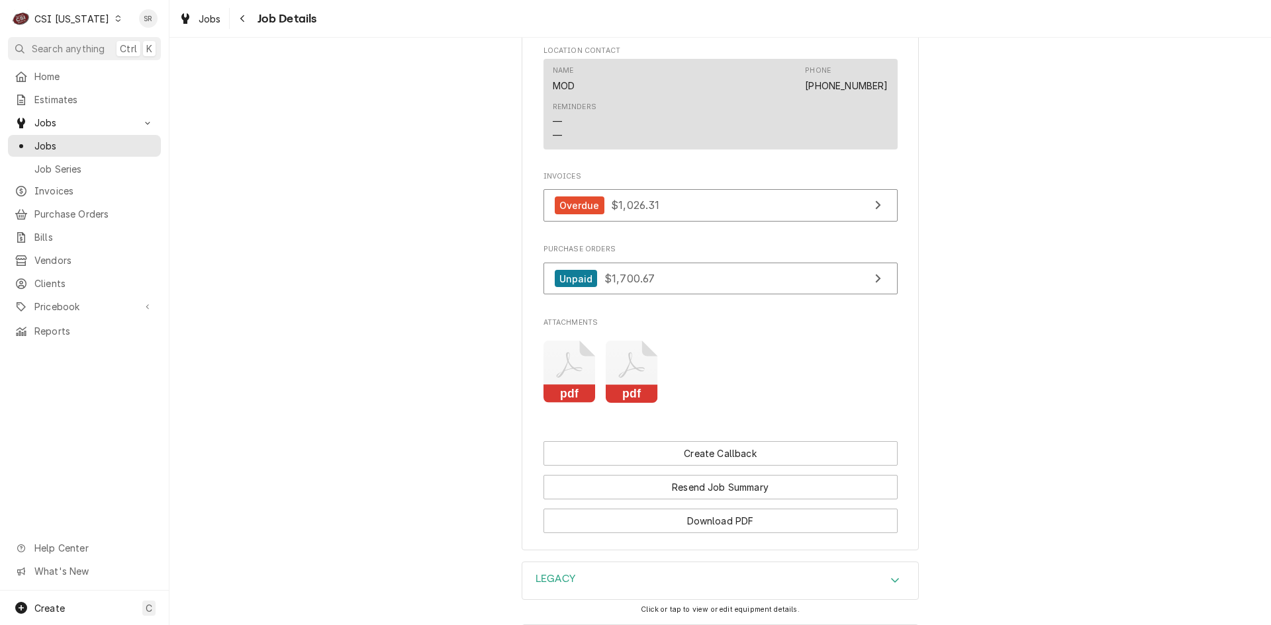
scroll to position [1298, 0]
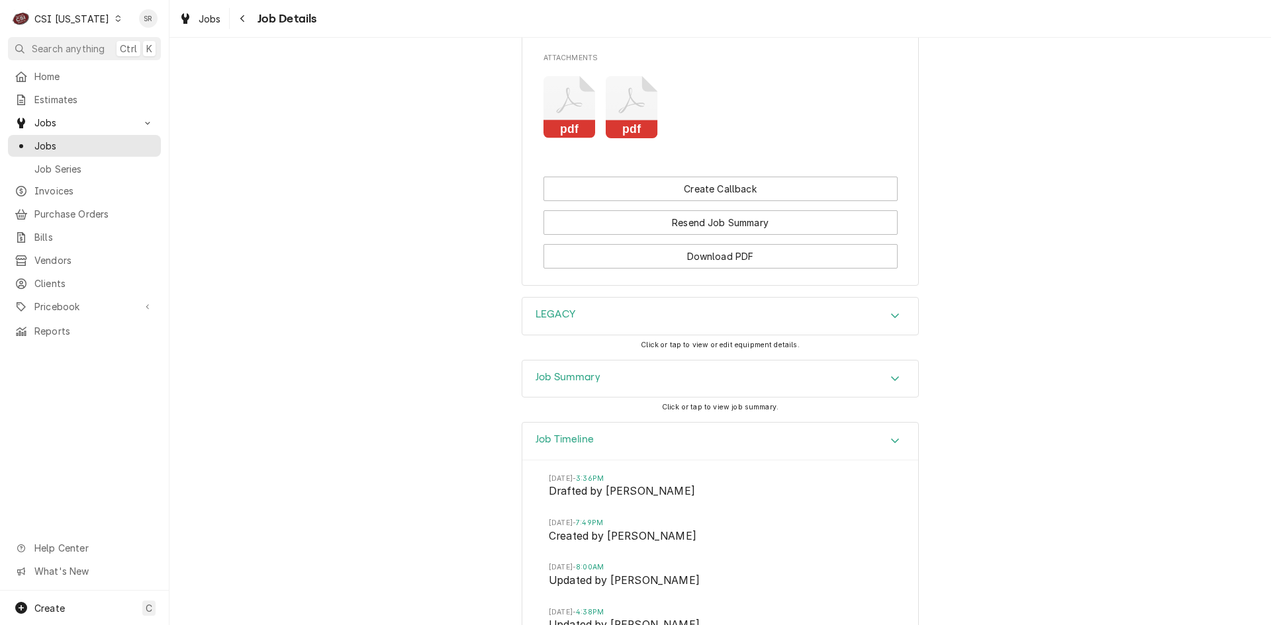
click at [609, 335] on div "LEGACY" at bounding box center [720, 316] width 396 height 37
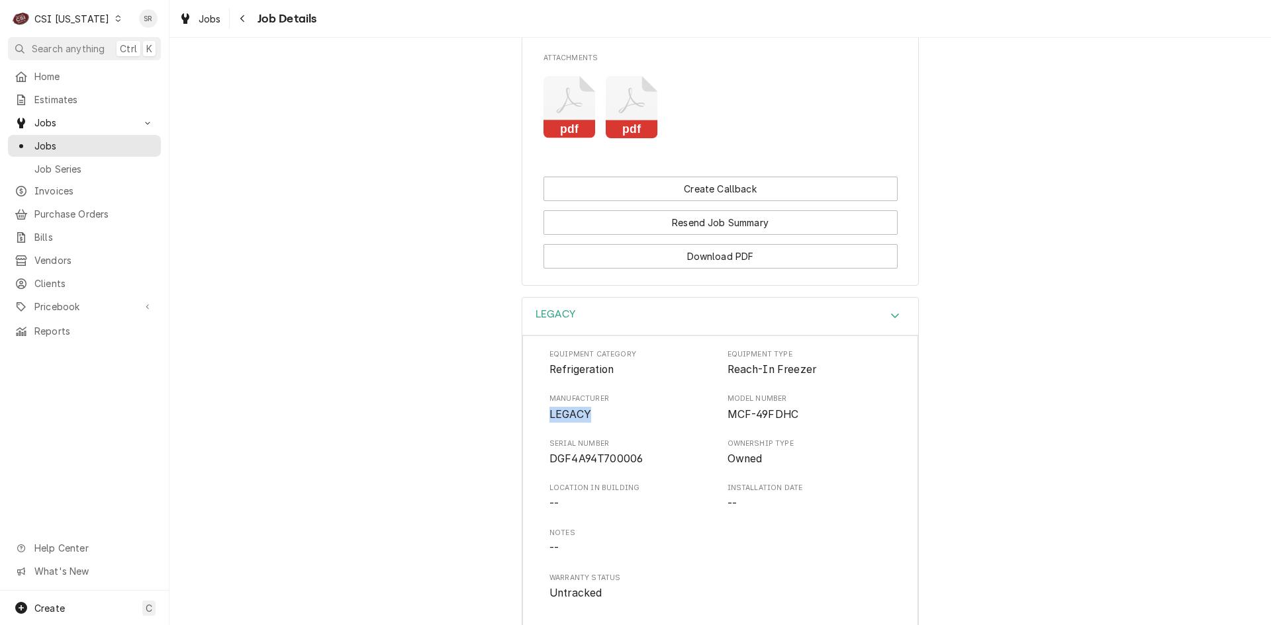
drag, startPoint x: 601, startPoint y: 430, endPoint x: 533, endPoint y: 427, distance: 67.6
click at [533, 427] on div "Equipment Category Refrigeration Equipment Type Reach-In Freezer Manufacturer L…" at bounding box center [720, 539] width 396 height 406
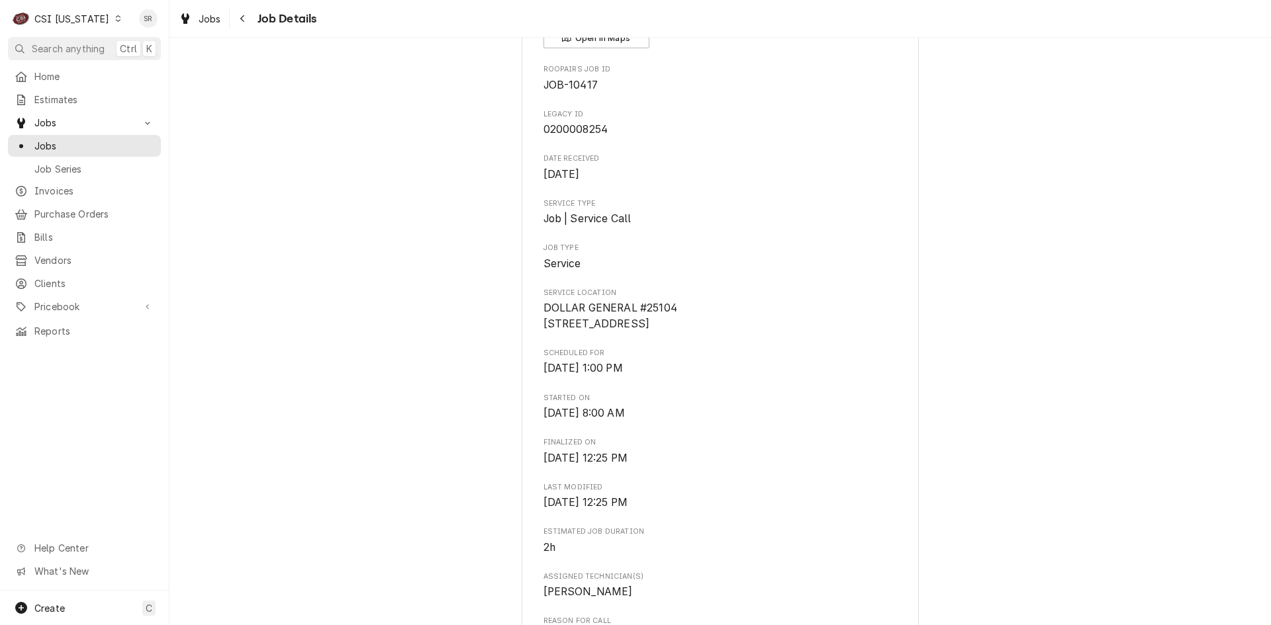
scroll to position [0, 0]
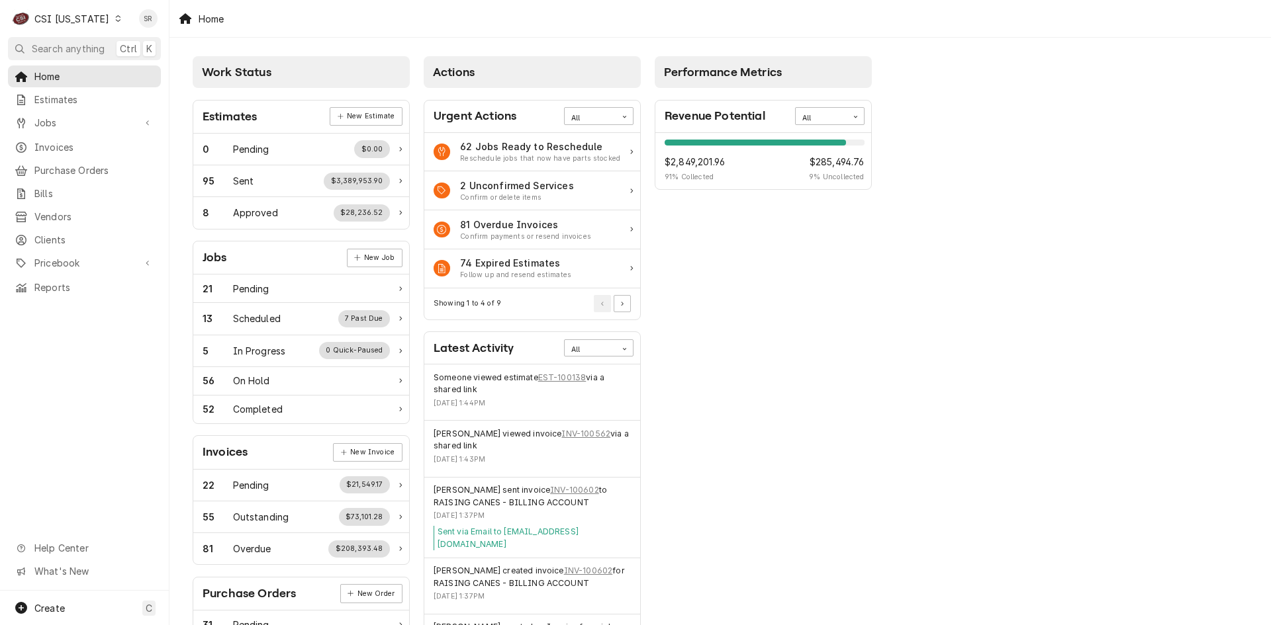
click at [93, 19] on div "CSI [US_STATE]" at bounding box center [71, 19] width 75 height 14
click at [141, 68] on div "CSI St. [PERSON_NAME]" at bounding box center [206, 73] width 175 height 14
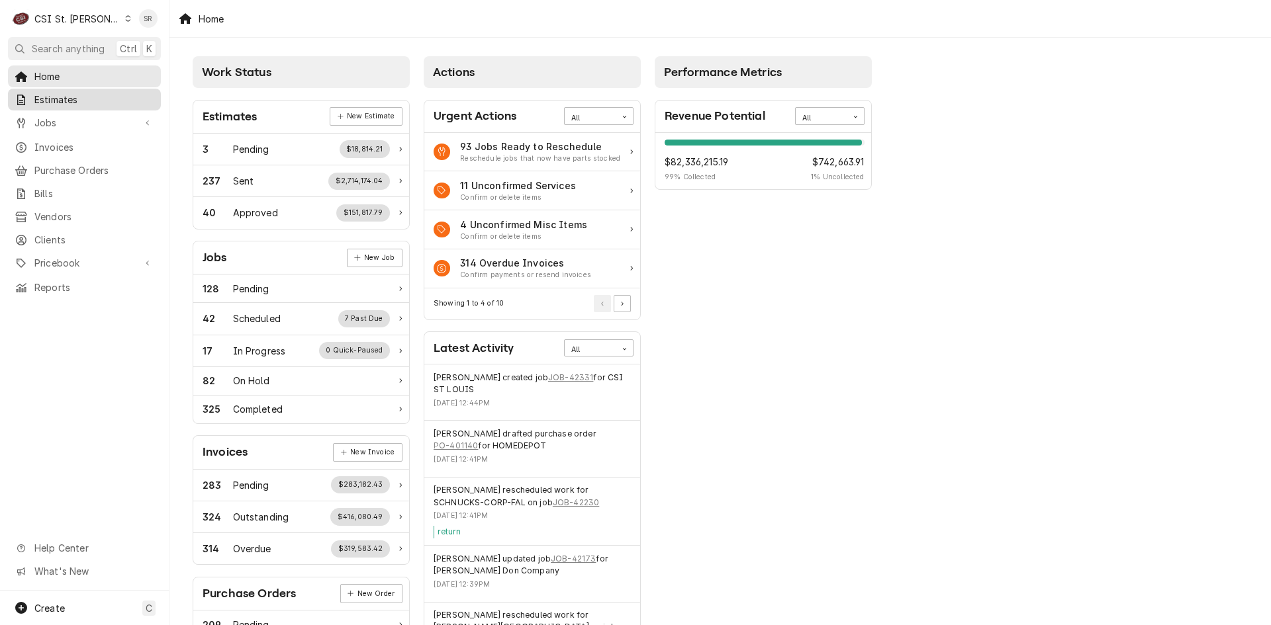
click at [71, 96] on span "Estimates" at bounding box center [94, 100] width 120 height 14
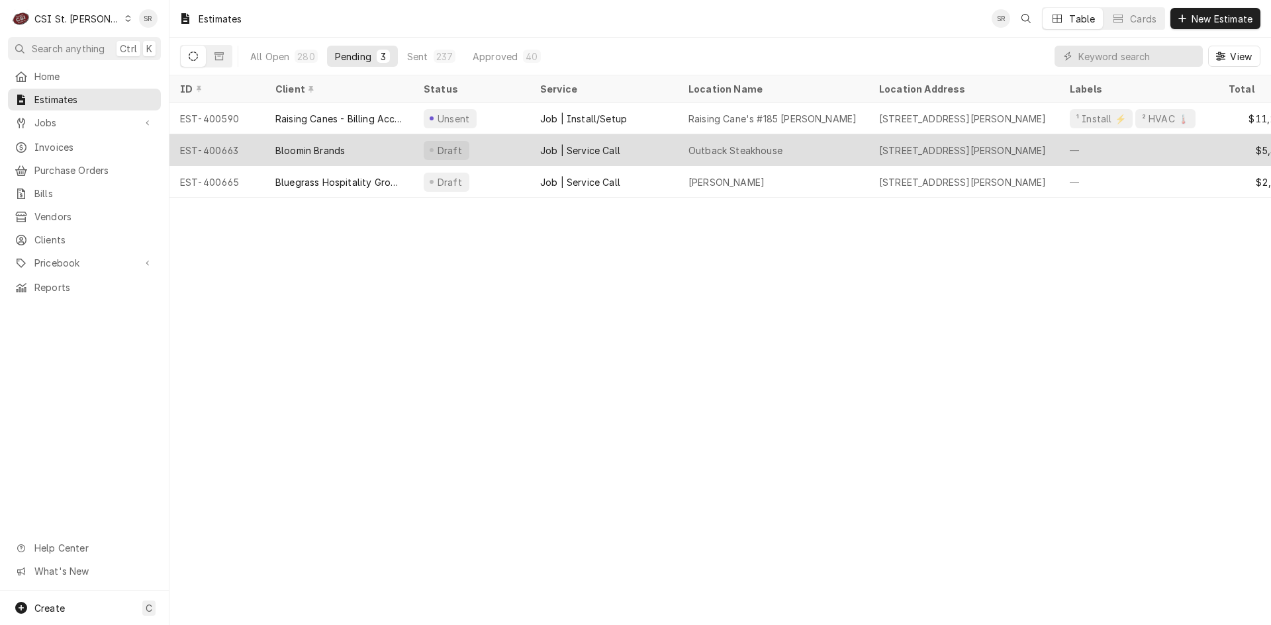
click at [371, 148] on div "Bloomin Brands" at bounding box center [339, 150] width 148 height 32
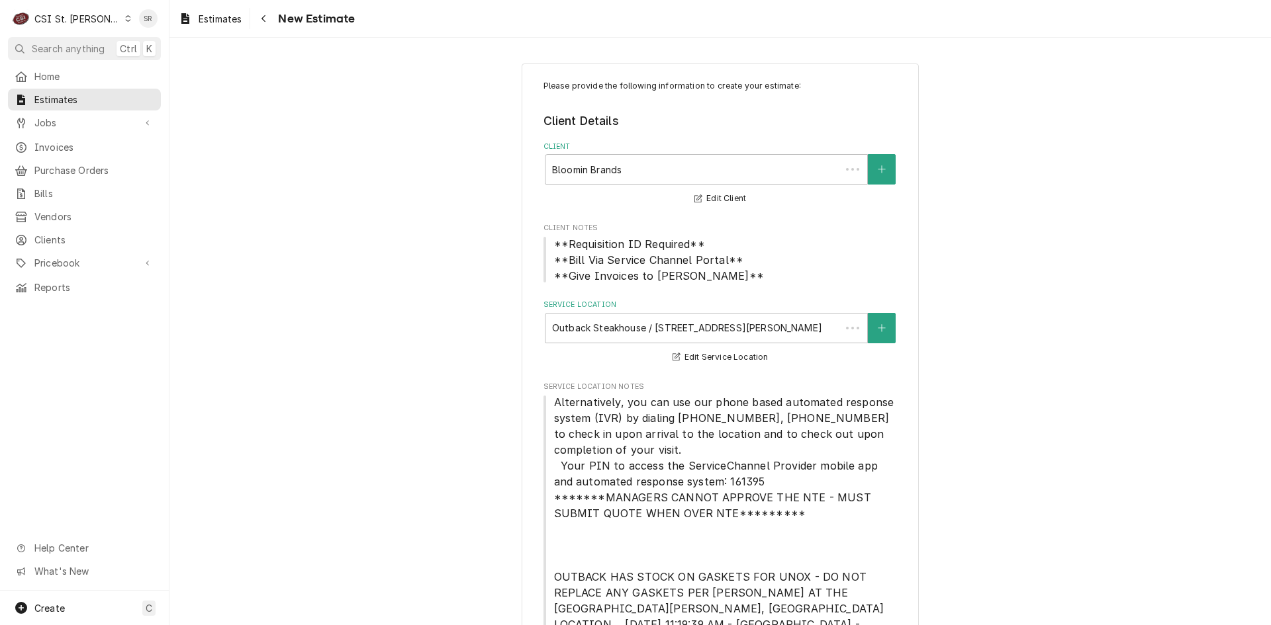
type textarea "x"
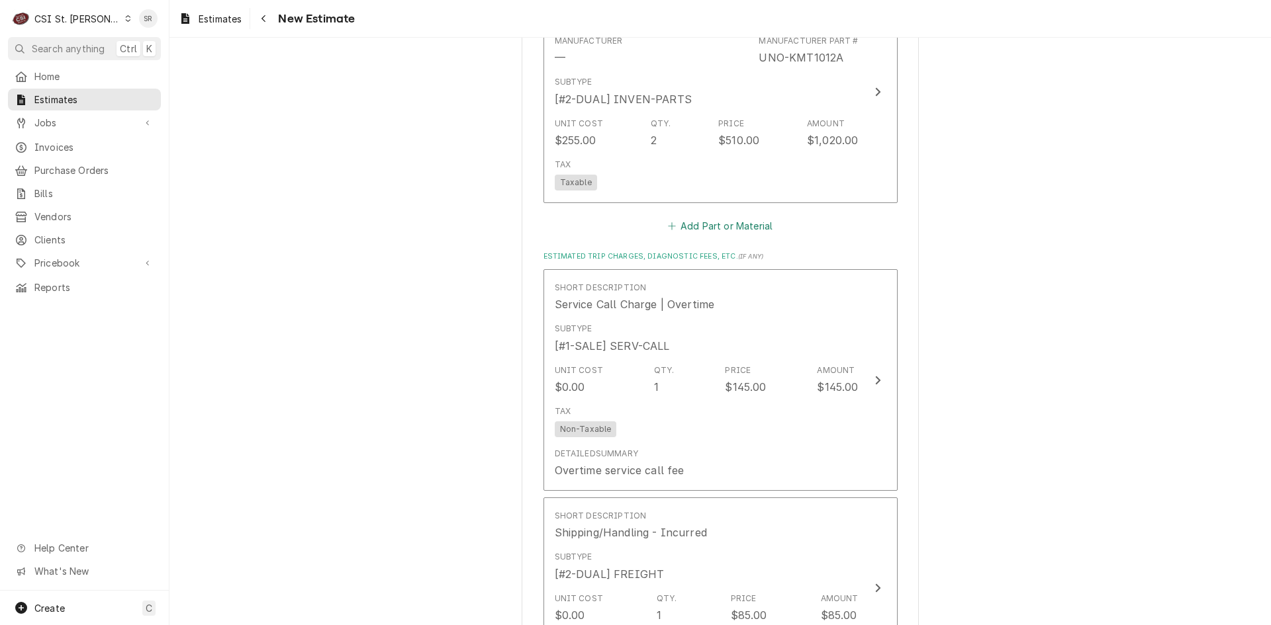
scroll to position [3640, 0]
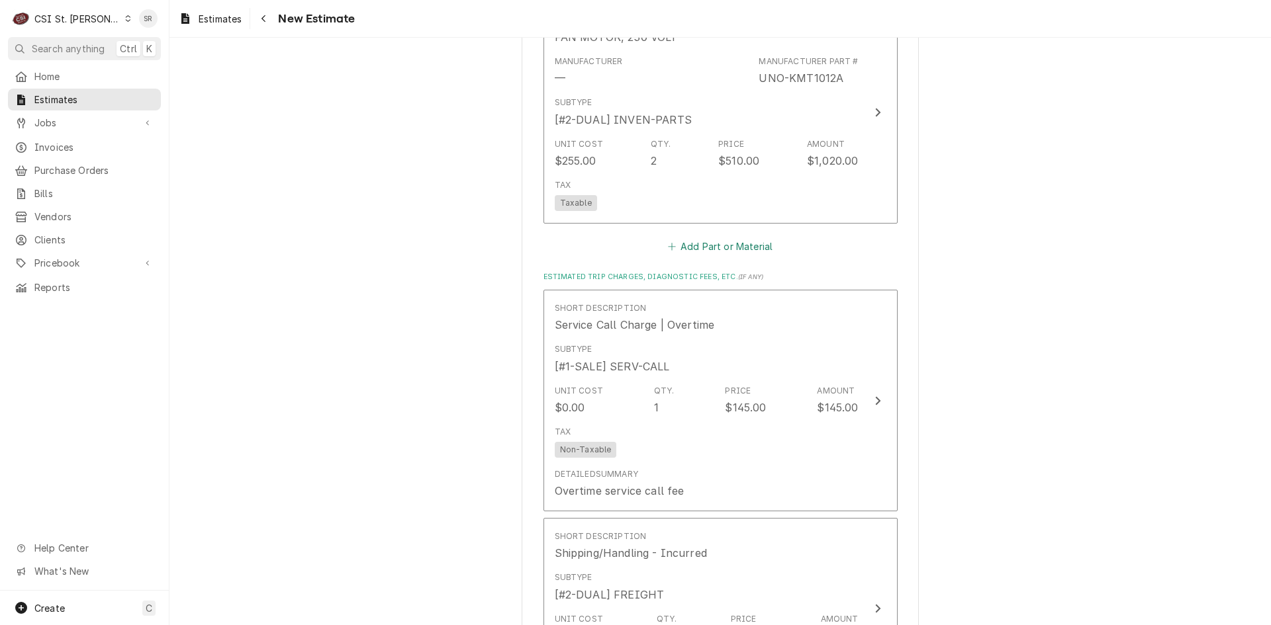
click at [692, 237] on button "Add Part or Material" at bounding box center [719, 246] width 109 height 19
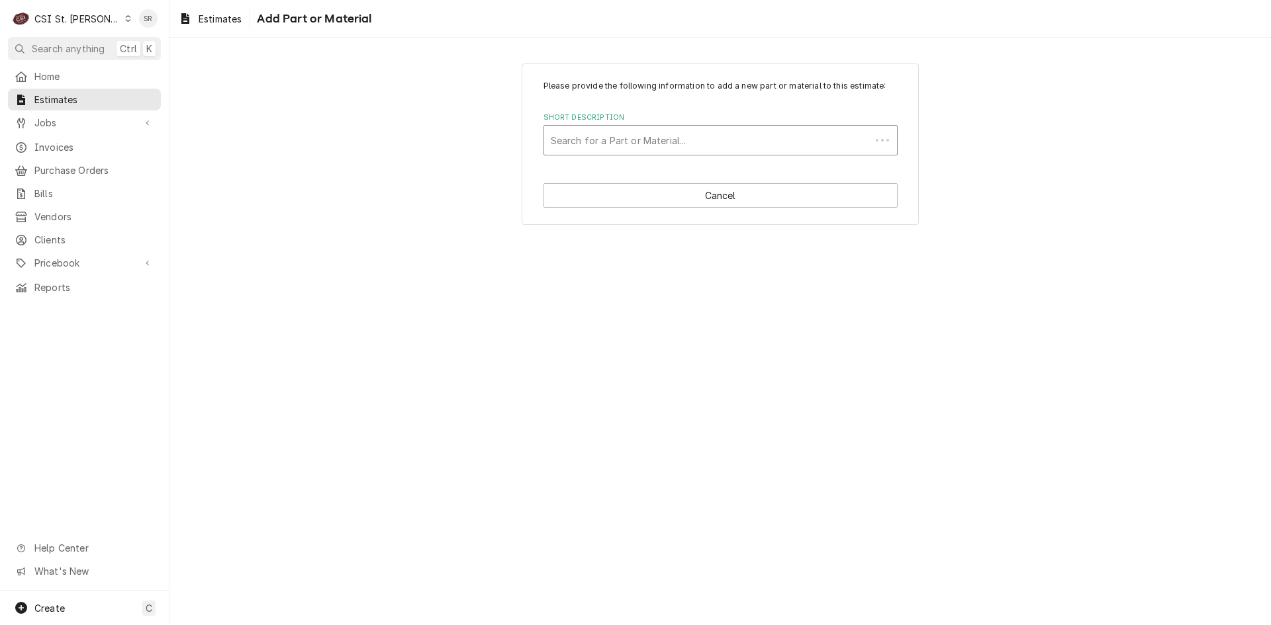
click at [622, 141] on div "Short Description" at bounding box center [707, 140] width 313 height 24
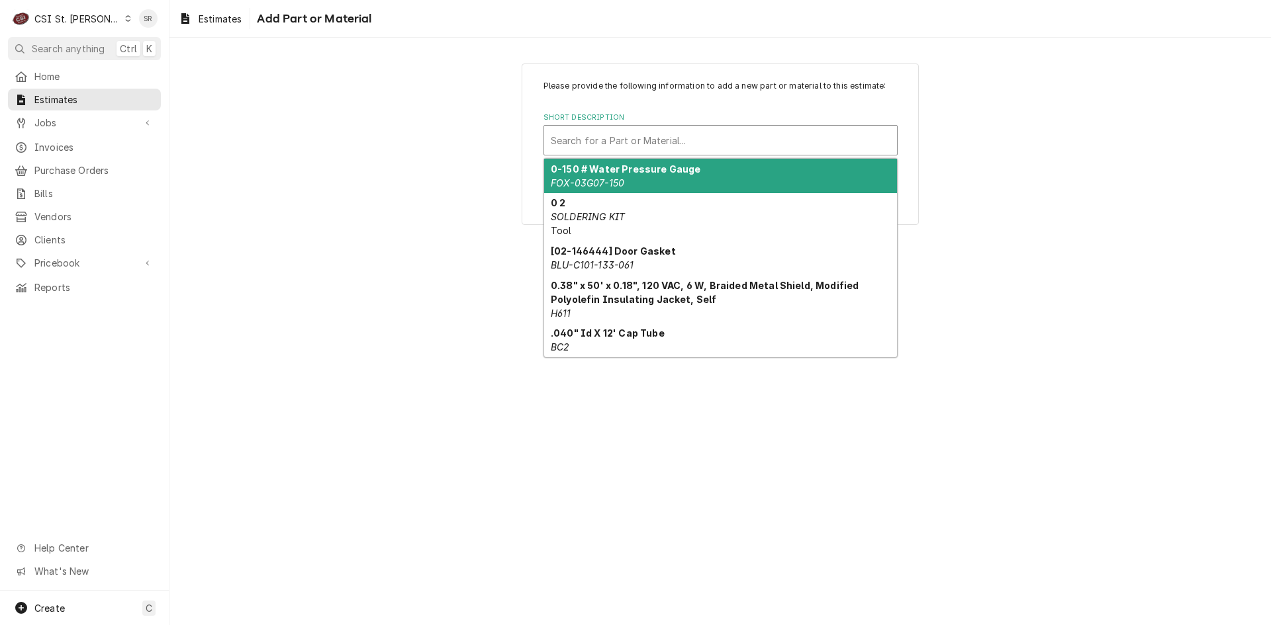
paste input "JOB-10417"
type input "JOB-10417"
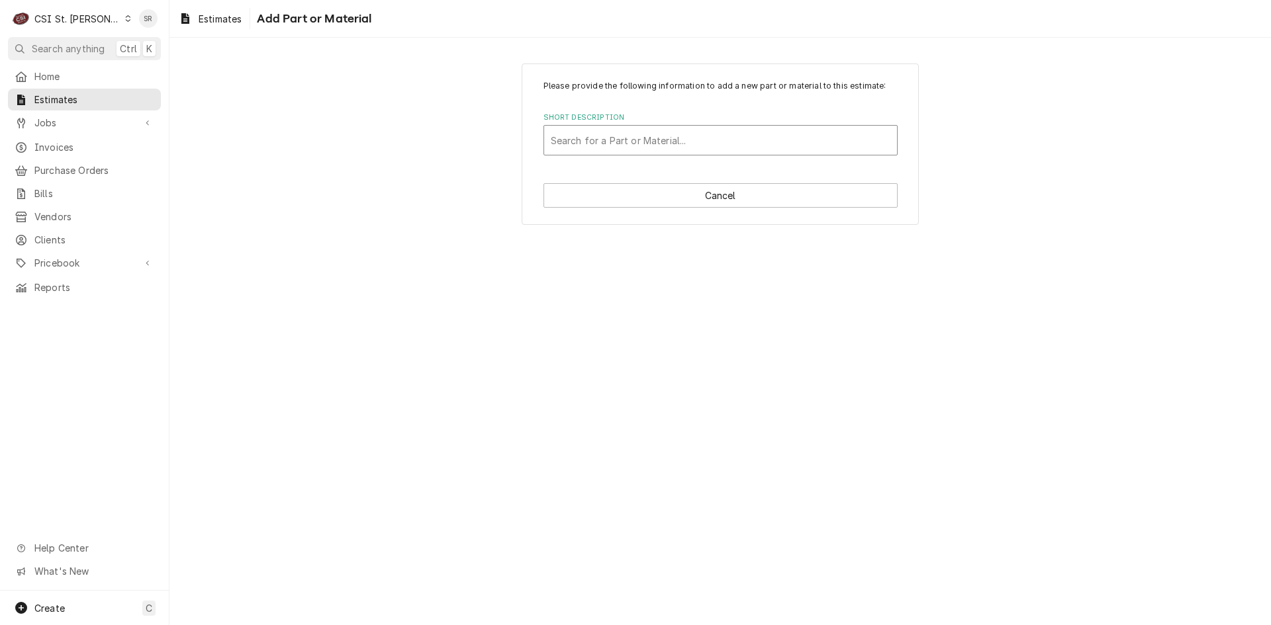
drag, startPoint x: 622, startPoint y: 141, endPoint x: 541, endPoint y: 131, distance: 81.3
click at [541, 131] on div "Please provide the following information to add a new part or material to this …" at bounding box center [720, 144] width 397 height 161
click at [581, 150] on div "Short Description" at bounding box center [721, 140] width 340 height 24
type input "1398b"
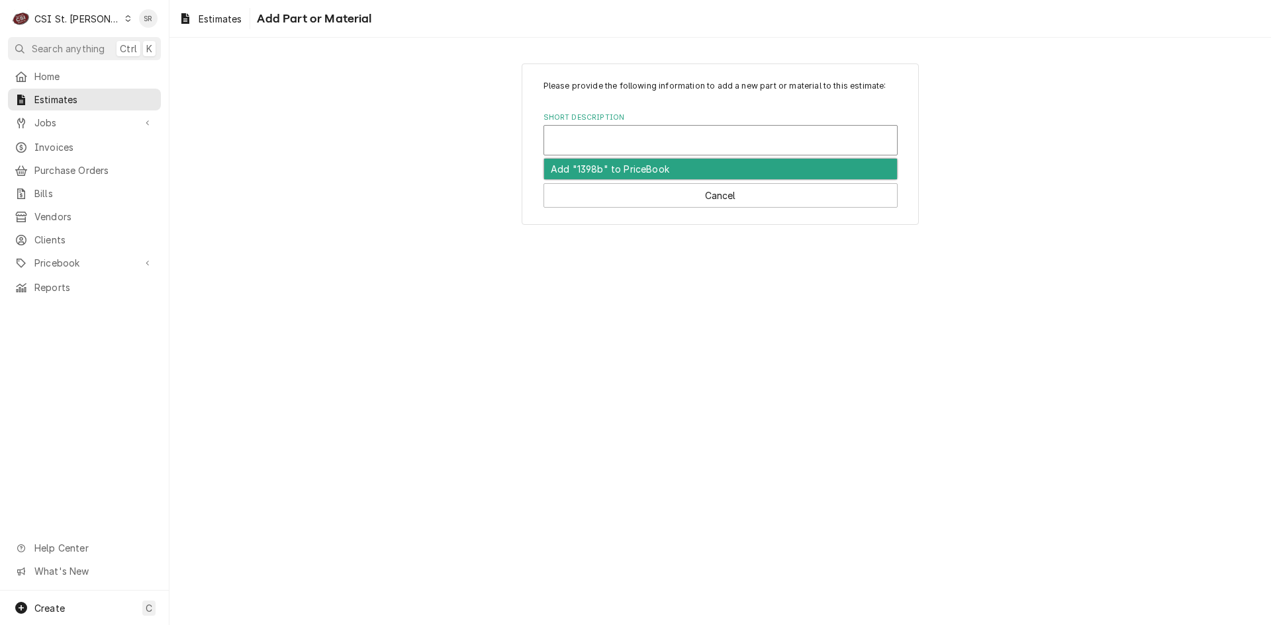
click at [590, 149] on div "Short Description" at bounding box center [721, 140] width 340 height 24
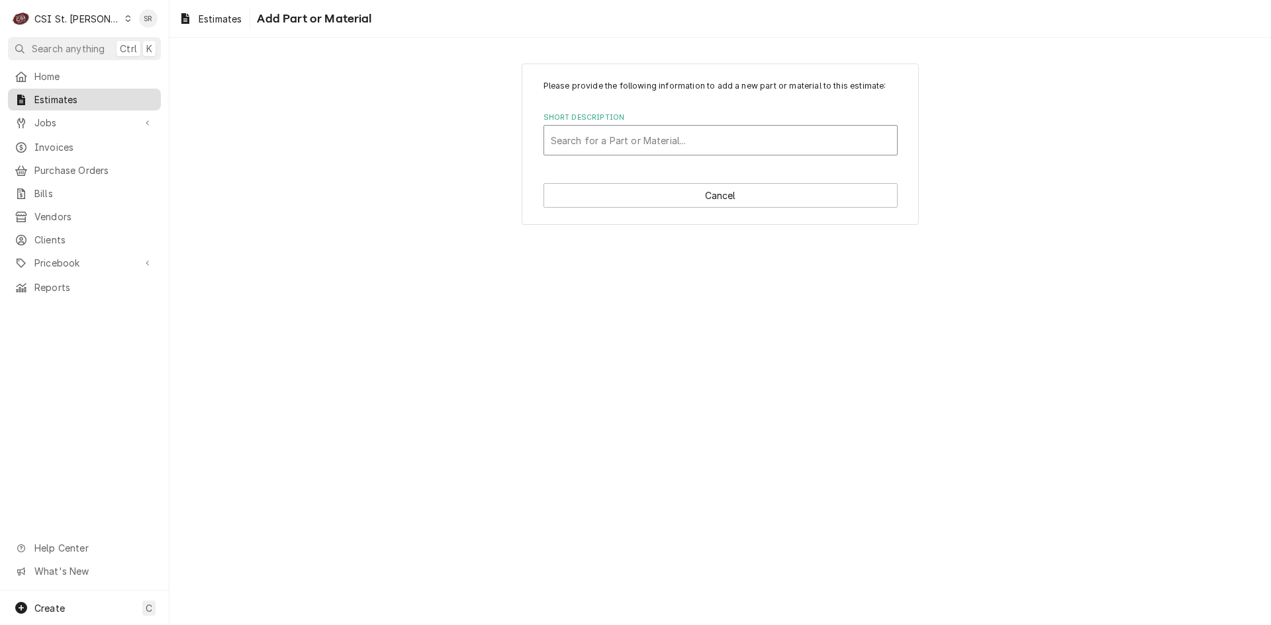
click at [77, 97] on span "Estimates" at bounding box center [94, 100] width 120 height 14
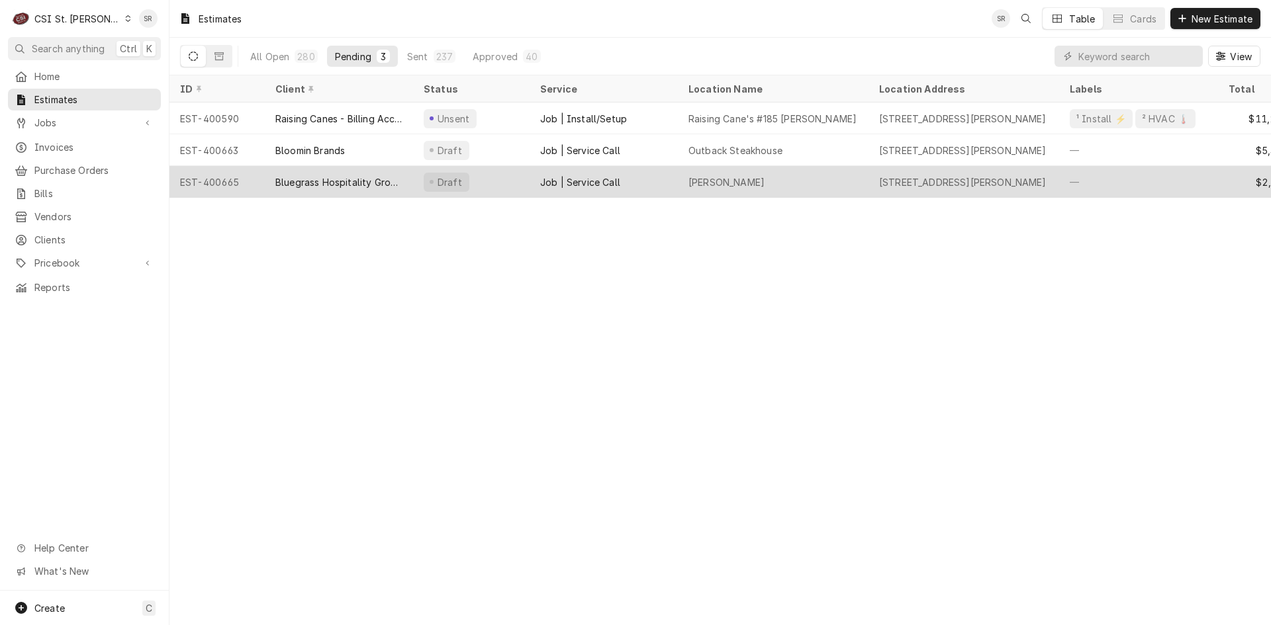
click at [302, 172] on div "Bluegrass Hospitality Group - BHG" at bounding box center [339, 182] width 148 height 32
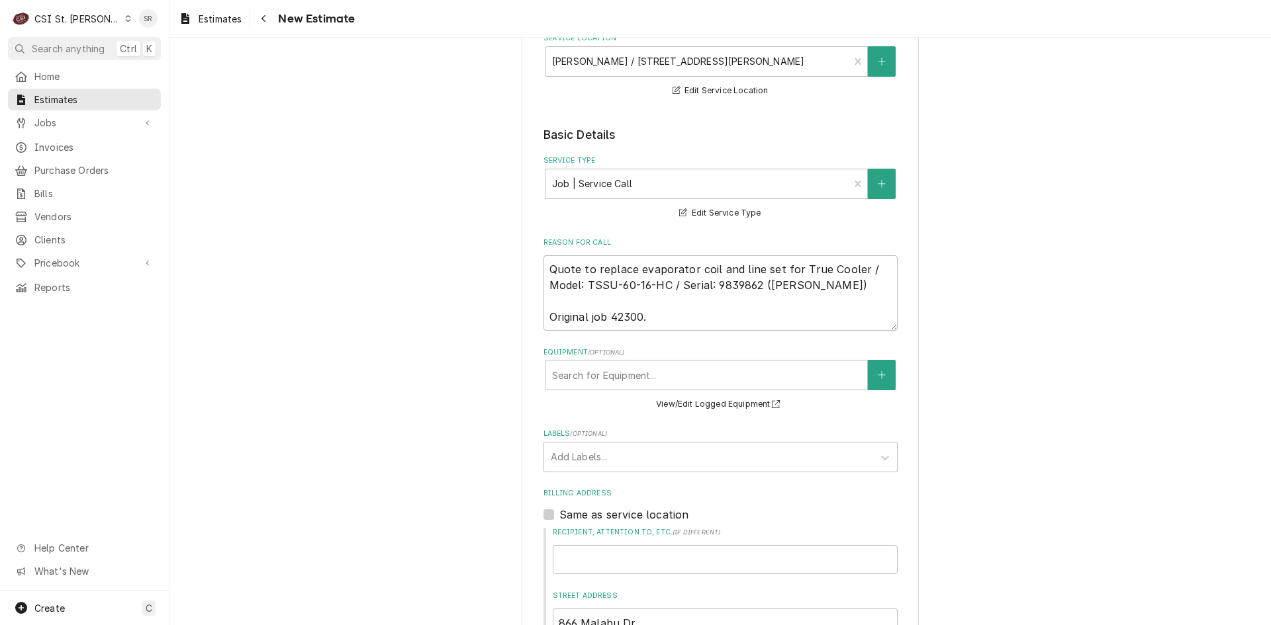
type textarea "x"
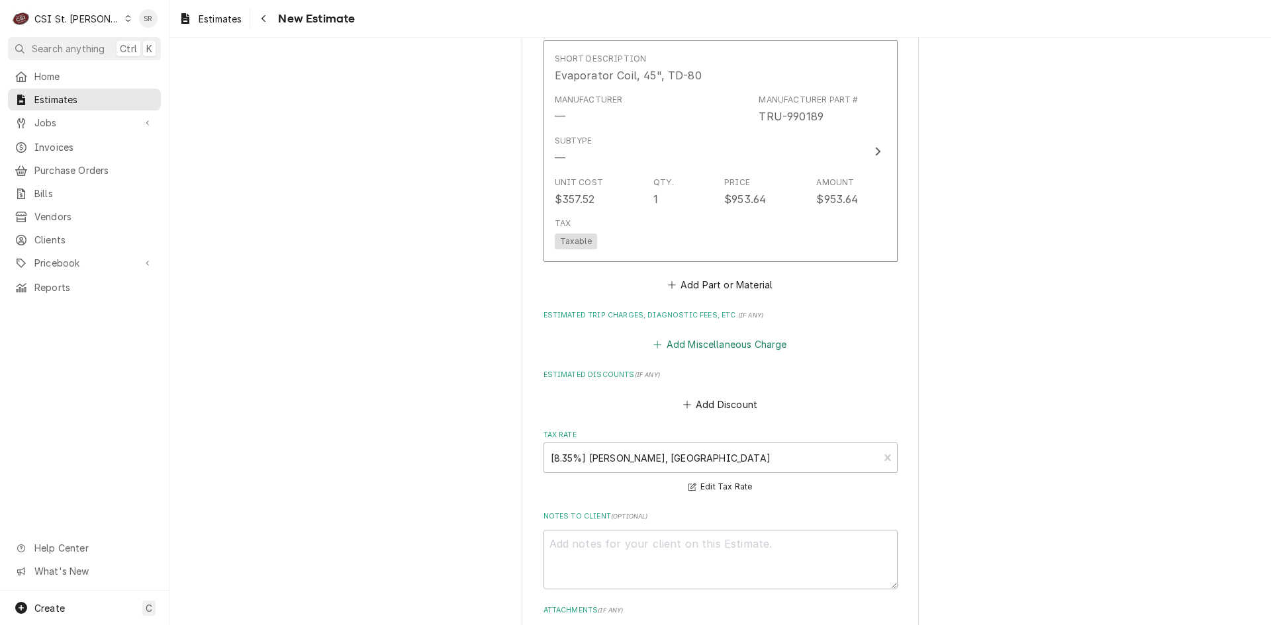
scroll to position [2383, 0]
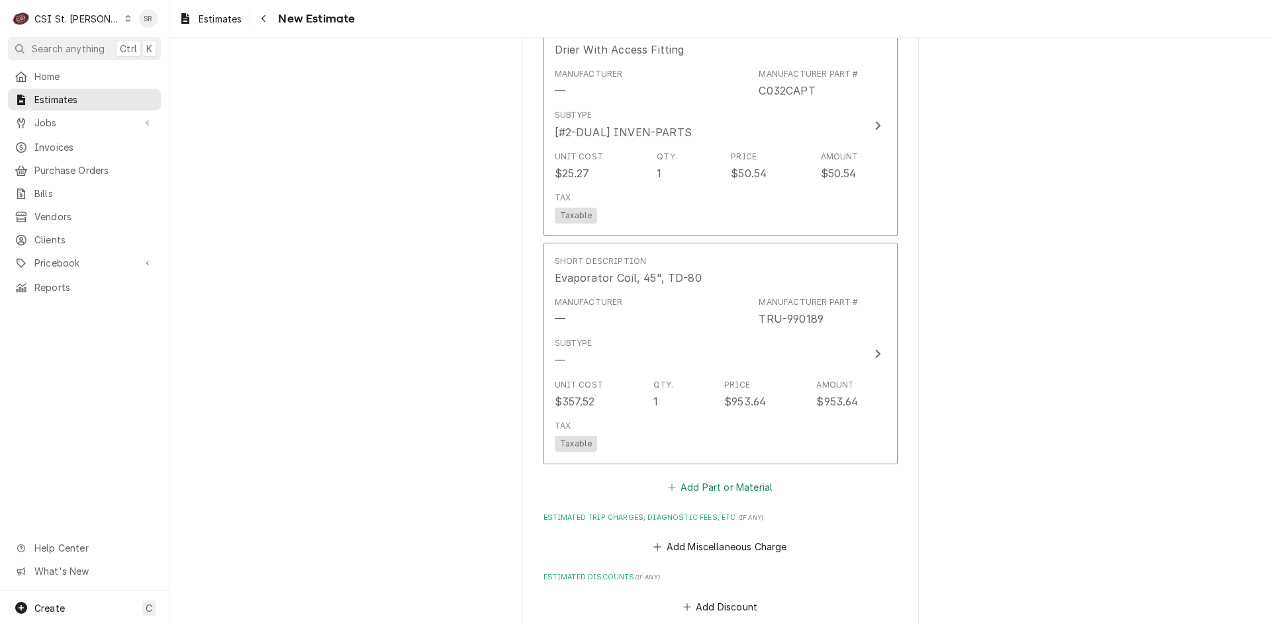
click at [682, 487] on button "Add Part or Material" at bounding box center [719, 487] width 109 height 19
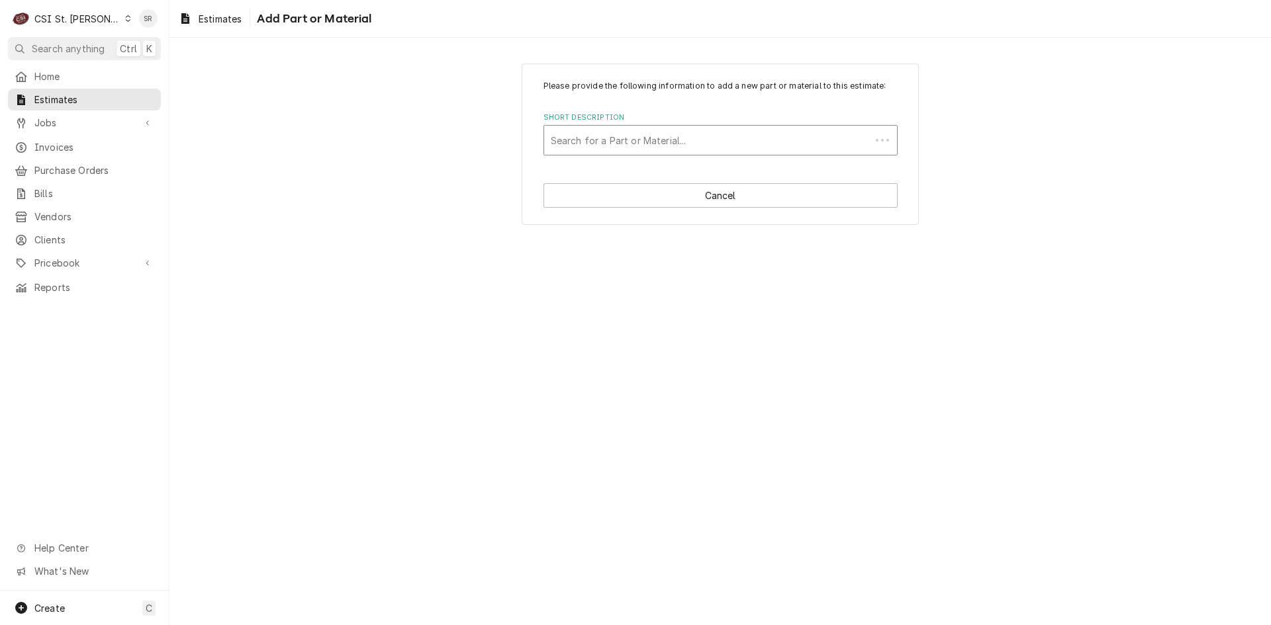
click at [575, 152] on div "Short Description" at bounding box center [707, 140] width 313 height 24
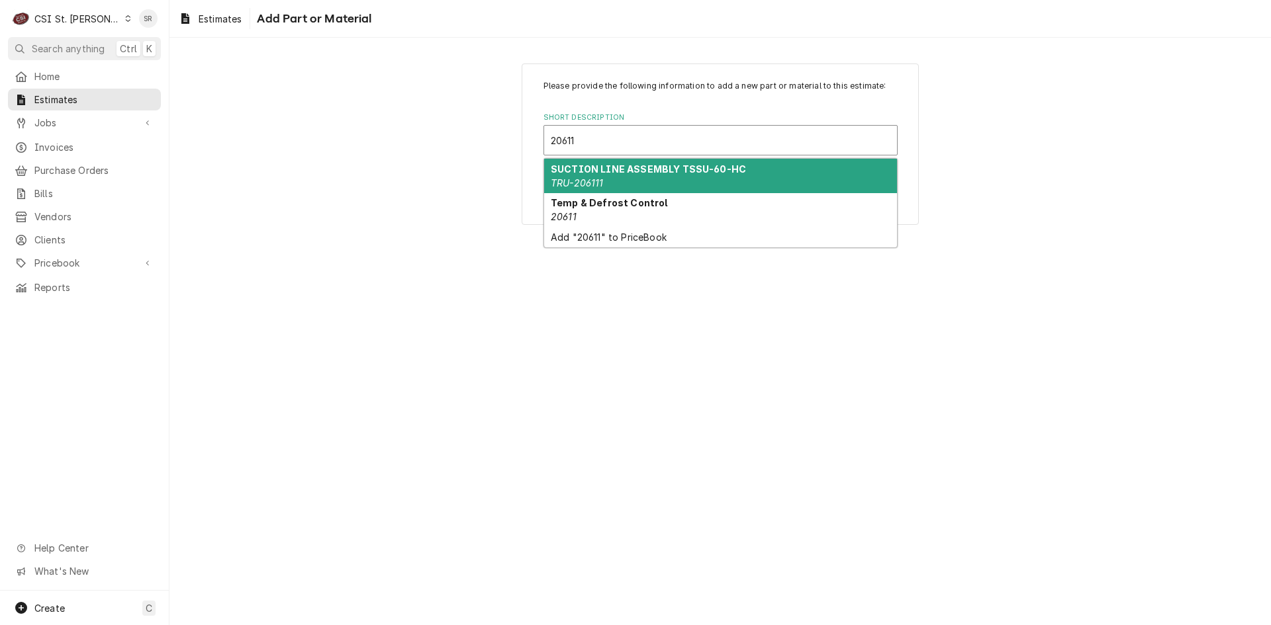
type input "206111"
click at [594, 170] on strong "SUCTION LINE ASSEMBLY TSSU-60-HC" at bounding box center [648, 168] width 195 height 11
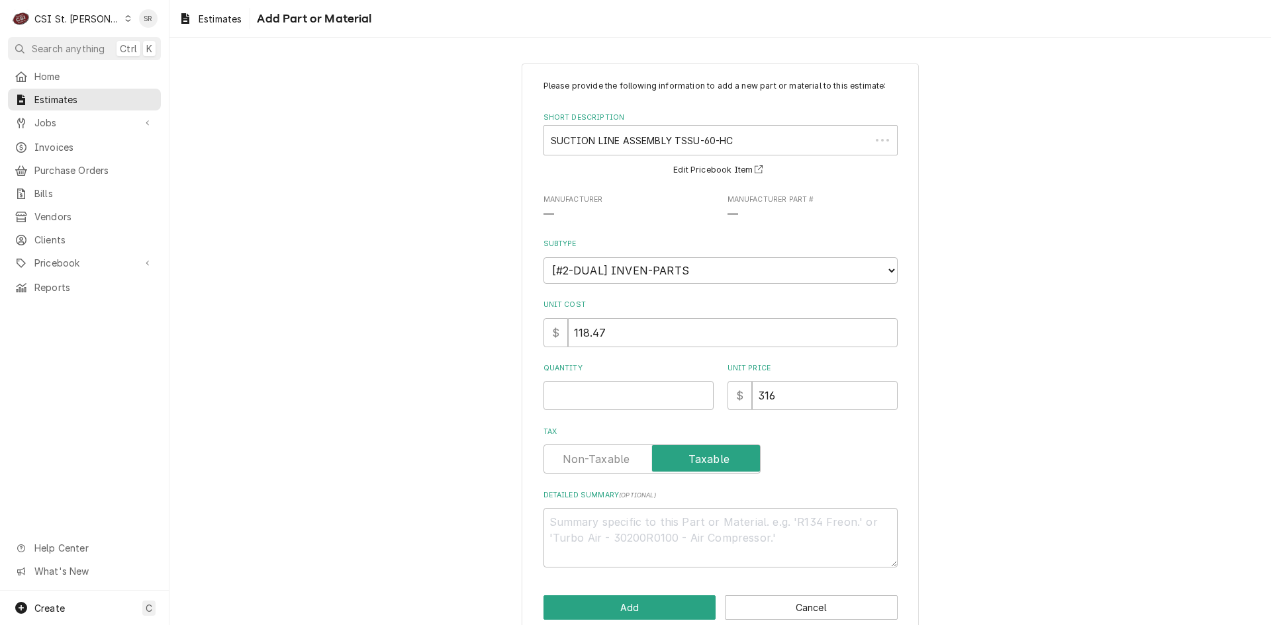
scroll to position [23, 0]
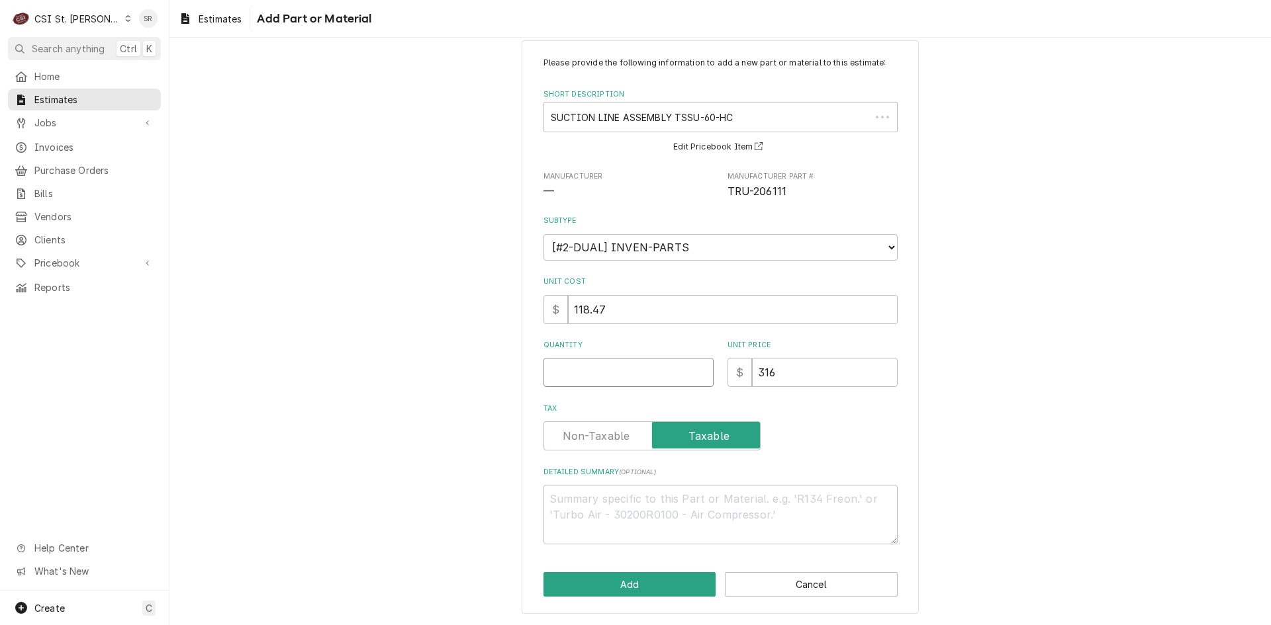
click at [597, 378] on input "Quantity" at bounding box center [628, 372] width 170 height 29
type textarea "x"
type input "1"
click at [616, 597] on button "Add" at bounding box center [629, 584] width 173 height 24
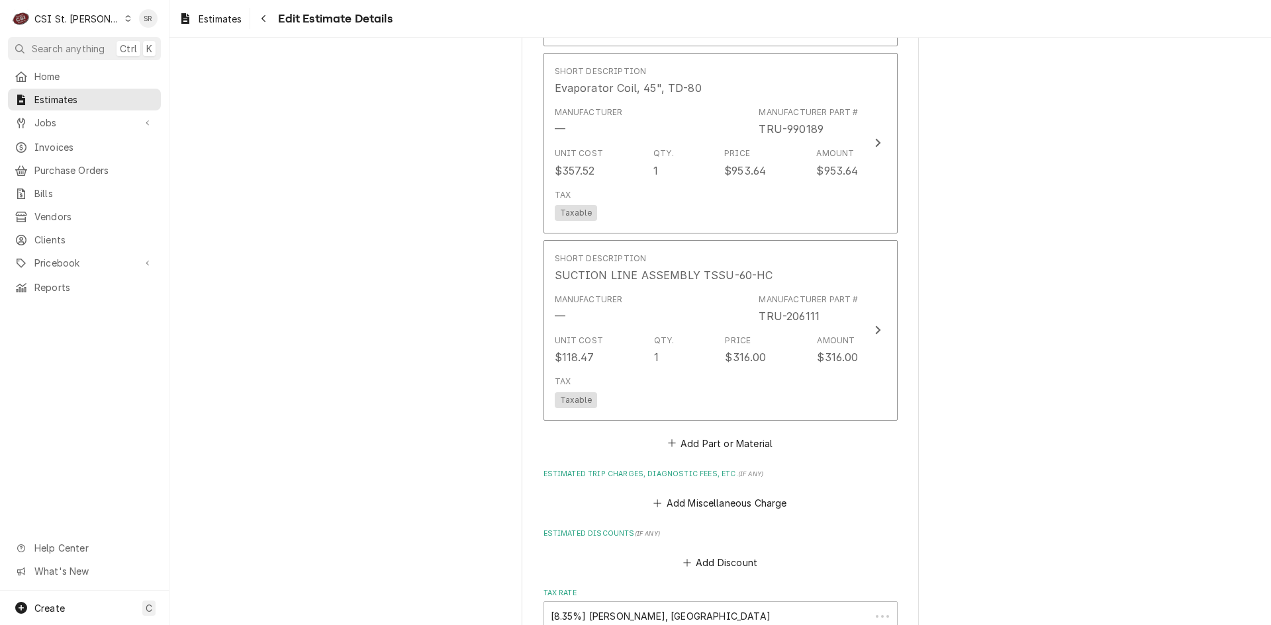
type textarea "x"
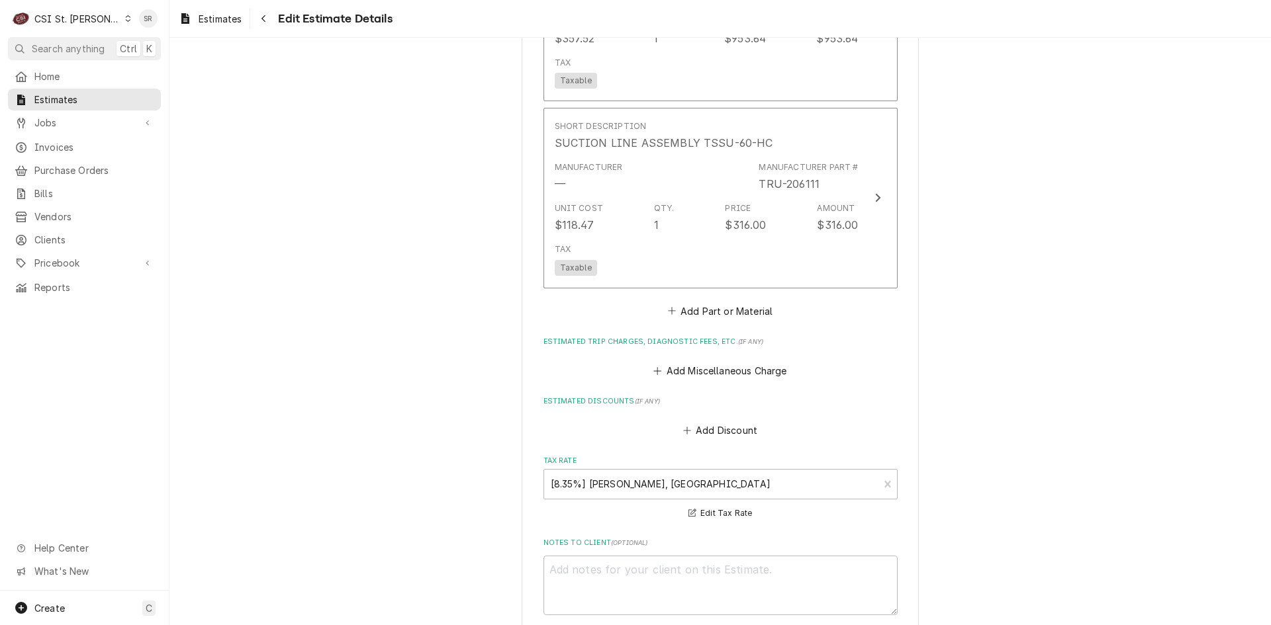
scroll to position [2746, 0]
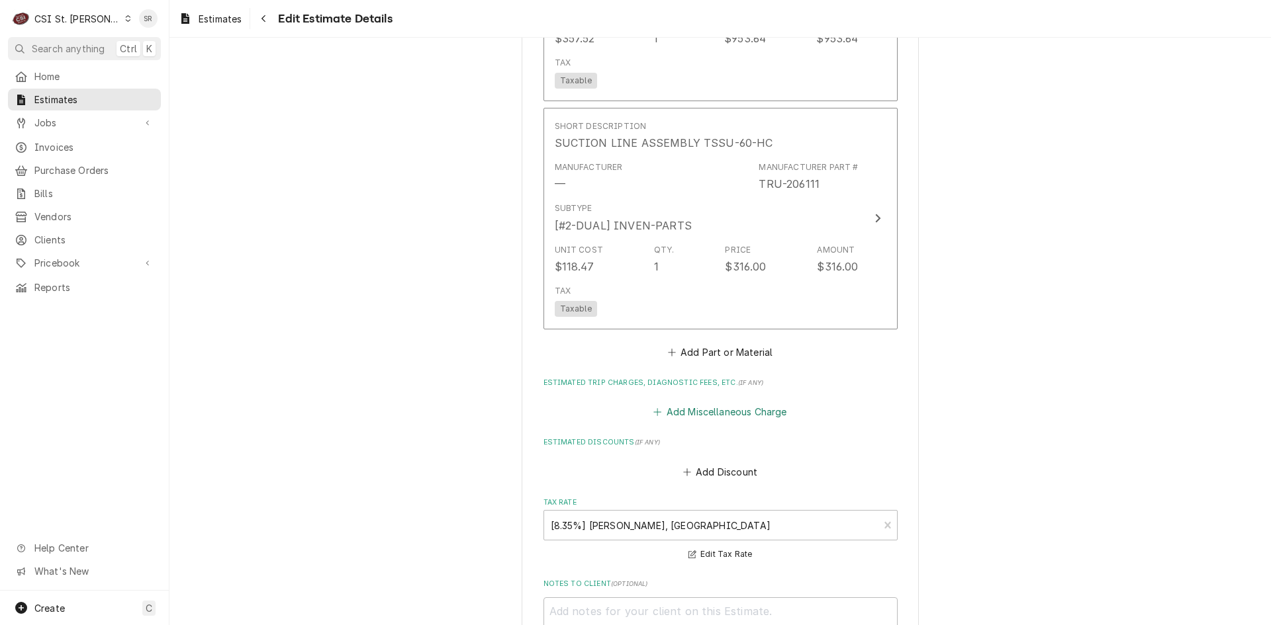
click at [695, 412] on button "Add Miscellaneous Charge" at bounding box center [720, 412] width 138 height 19
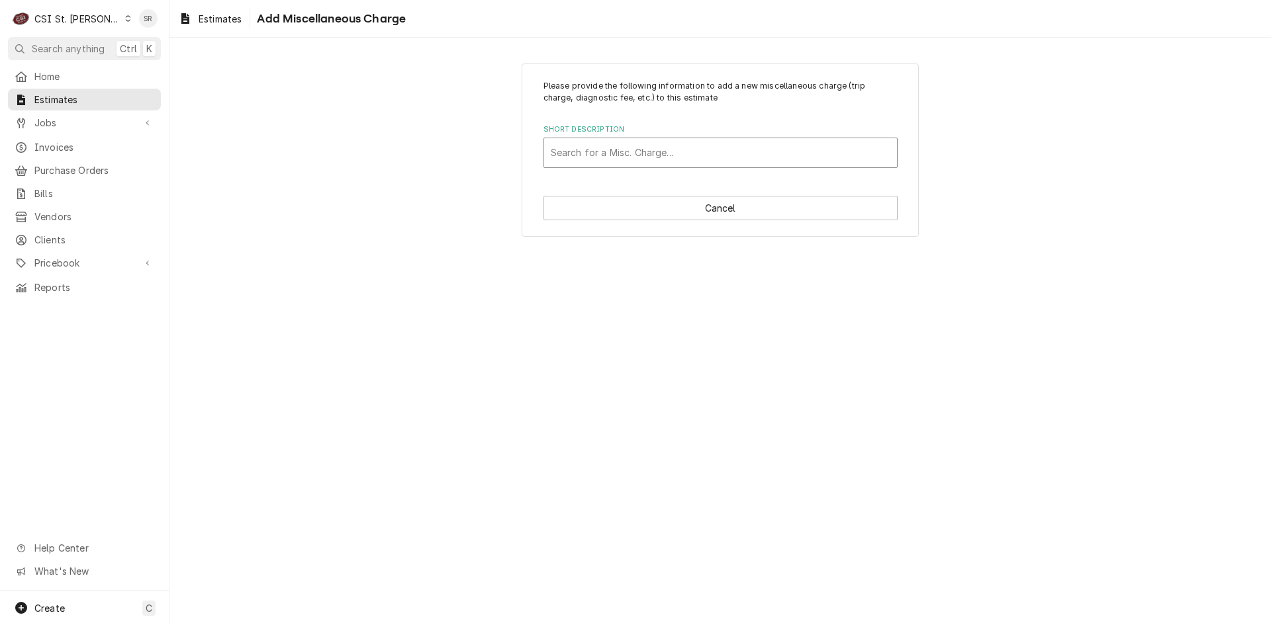
click at [637, 144] on div "Short Description" at bounding box center [721, 153] width 340 height 24
type input "shipping"
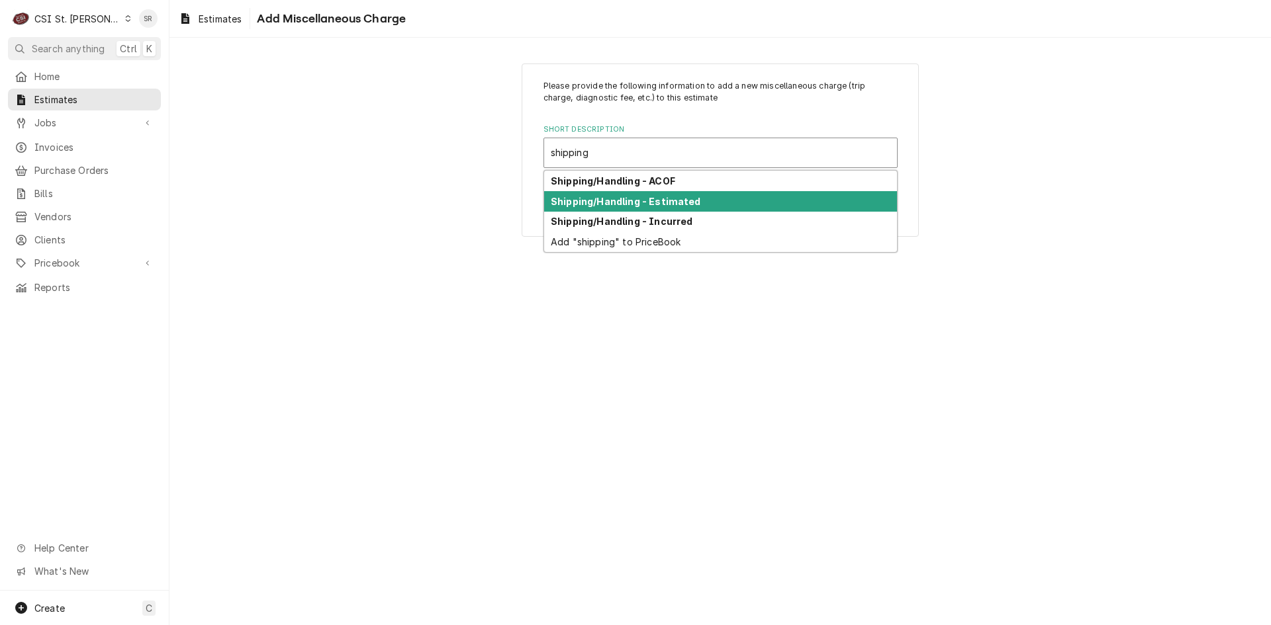
click at [649, 197] on strong "Shipping/Handling - Estimated" at bounding box center [626, 201] width 150 height 11
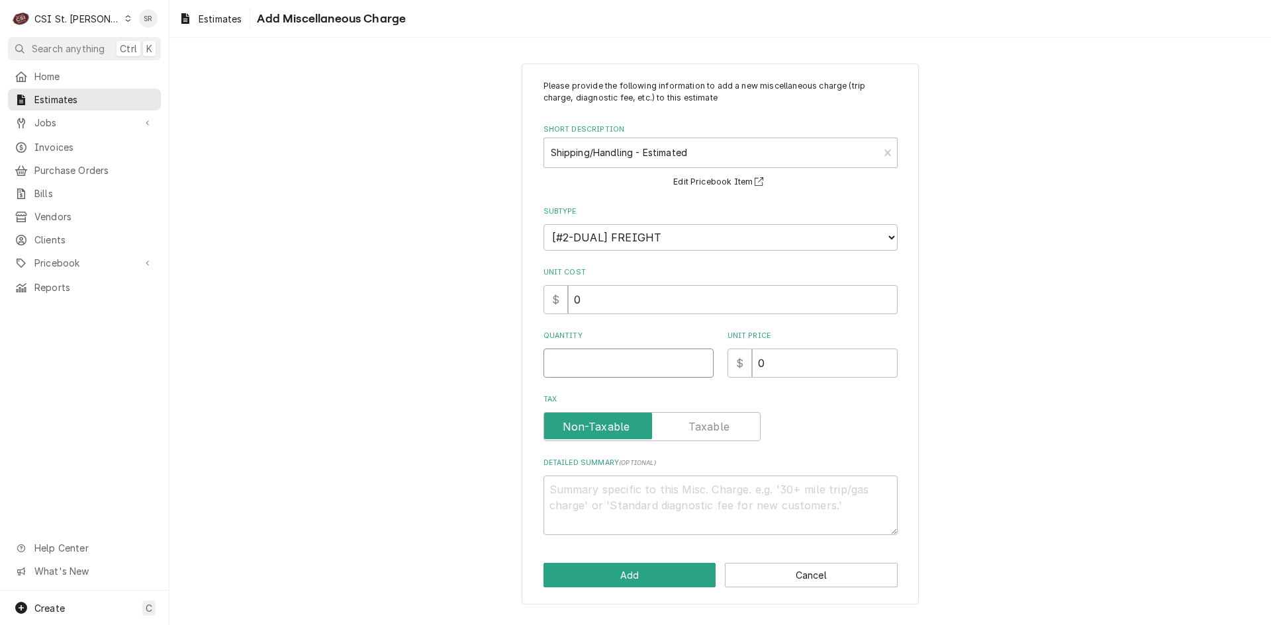
click at [586, 371] on input "Quantity" at bounding box center [628, 363] width 170 height 29
type textarea "x"
type input "1"
type textarea "x"
type input "7"
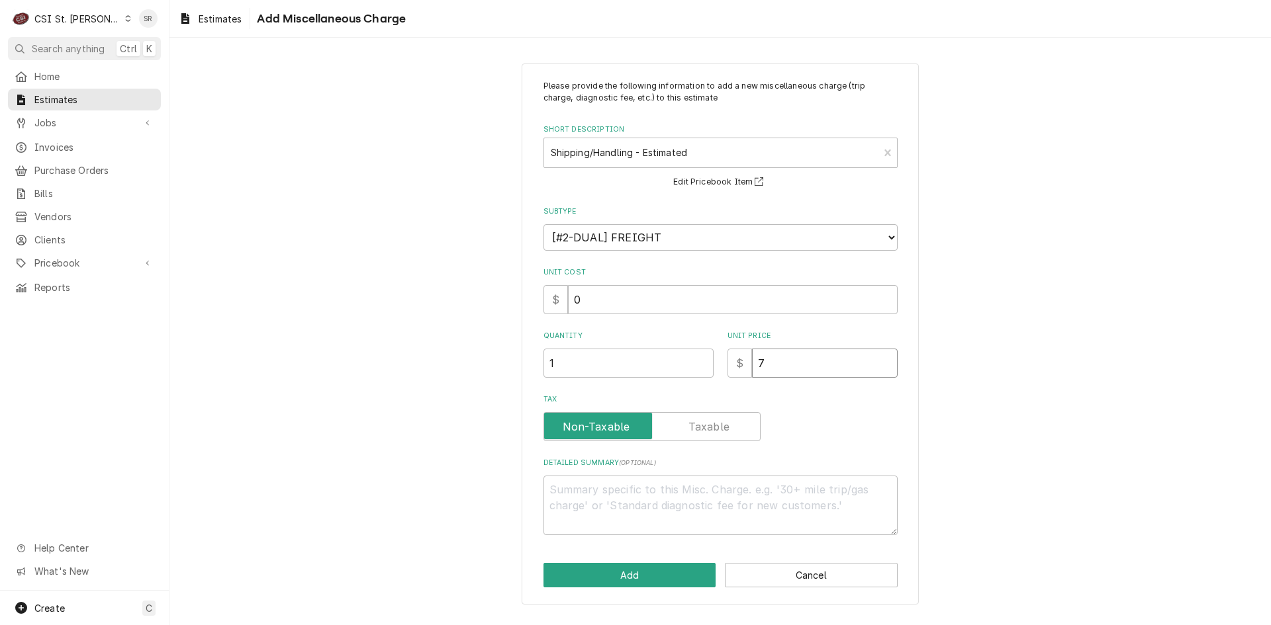
type textarea "x"
type input "70"
click at [610, 572] on button "Add" at bounding box center [629, 575] width 173 height 24
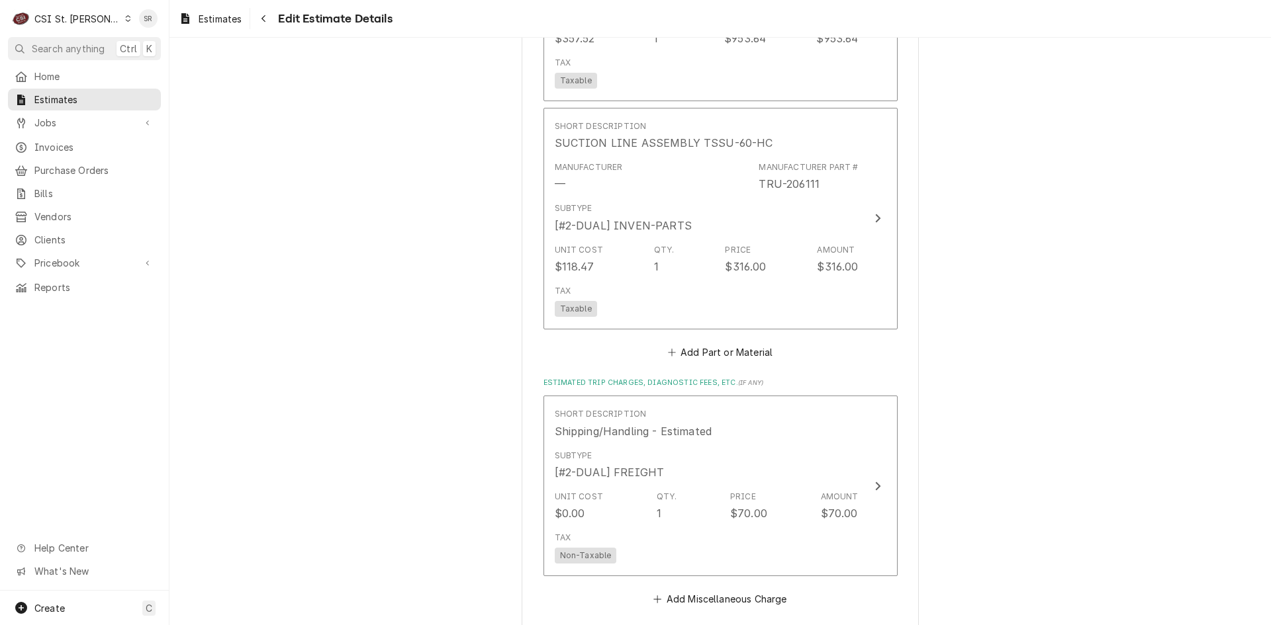
scroll to position [3018, 0]
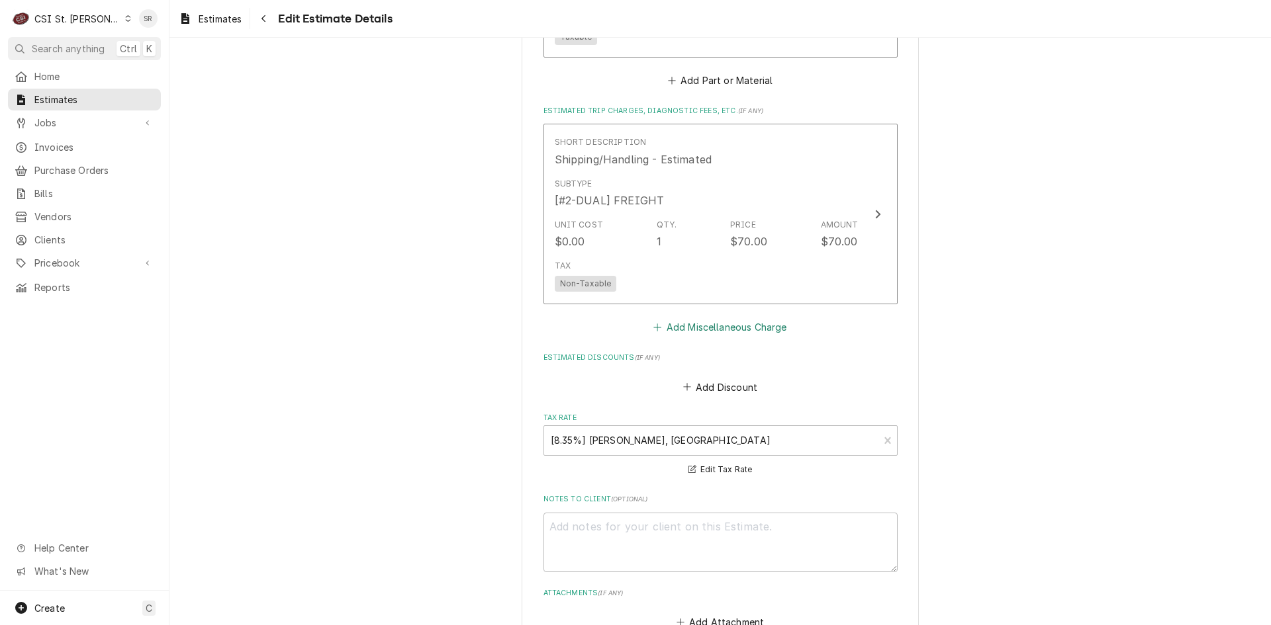
type textarea "x"
click at [698, 330] on button "Add Miscellaneous Charge" at bounding box center [720, 327] width 138 height 19
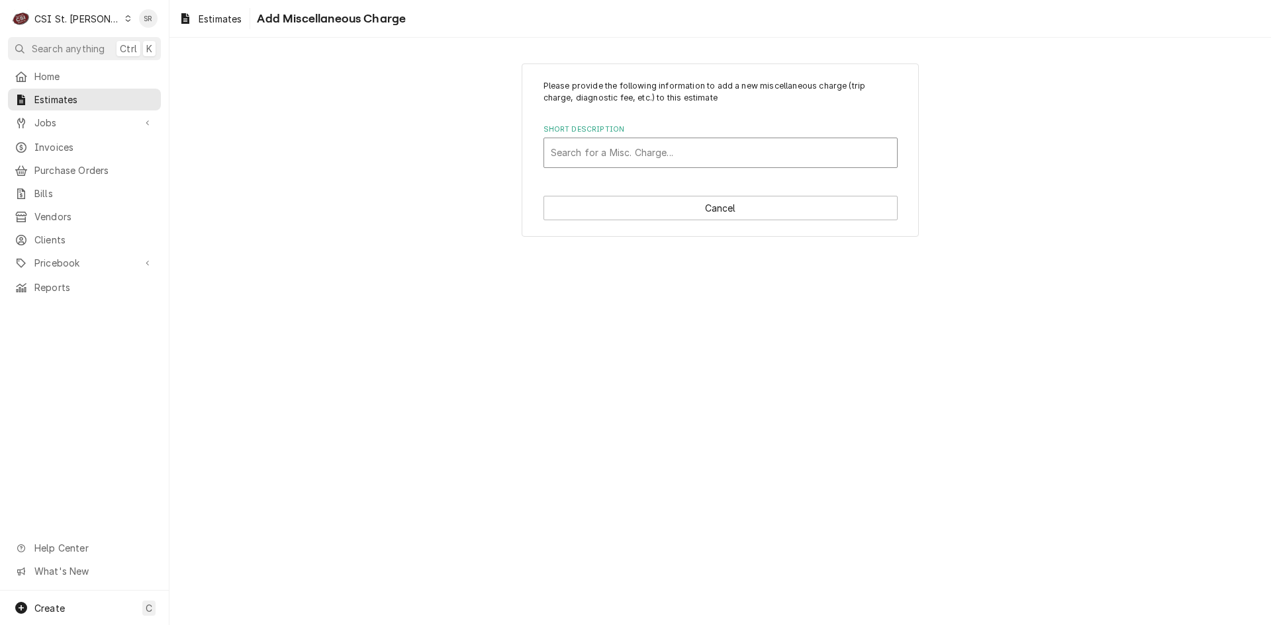
click at [617, 153] on div "Short Description" at bounding box center [721, 153] width 340 height 24
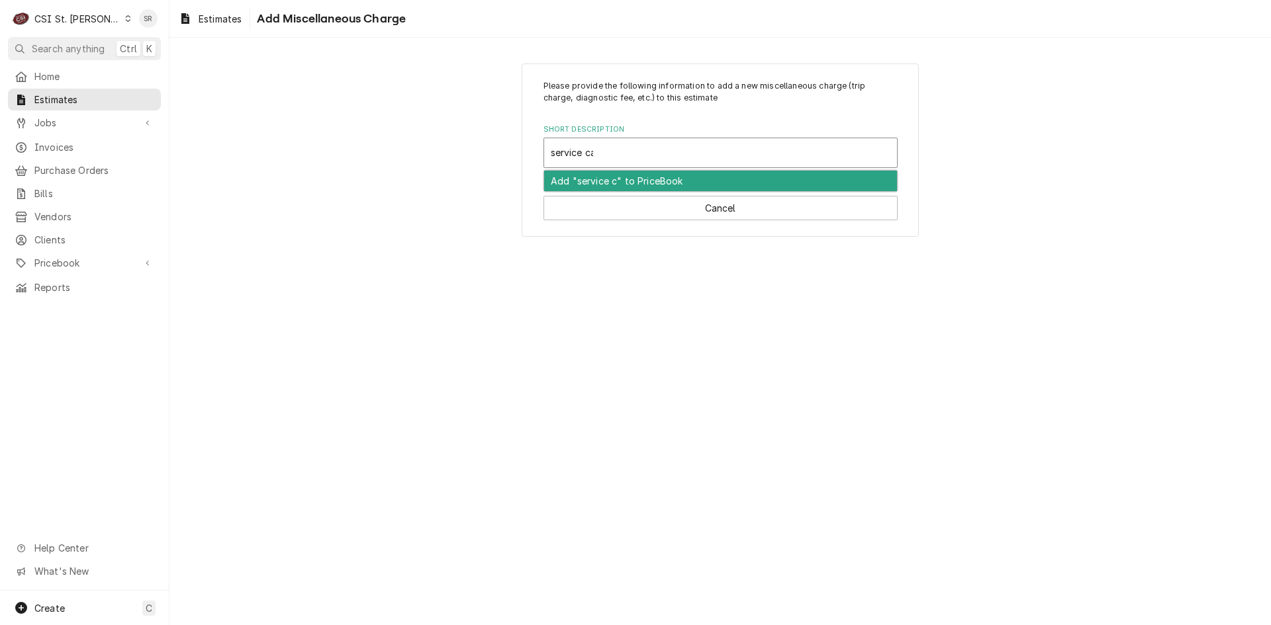
type input "service call"
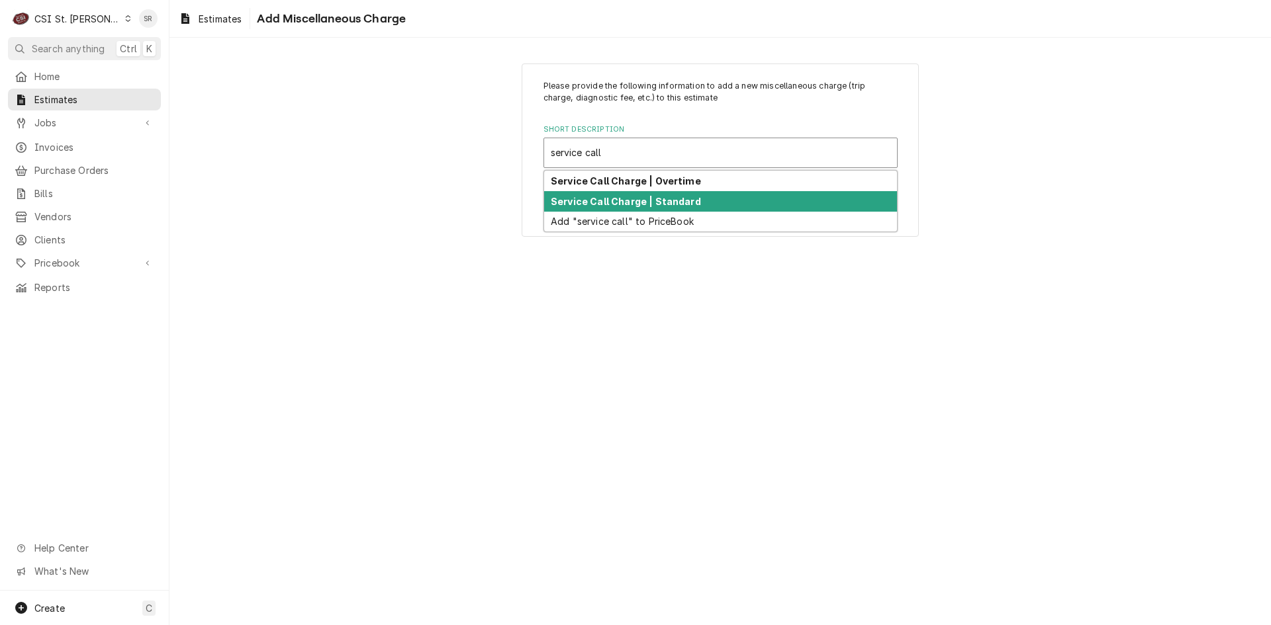
click at [694, 201] on div "Service Call Charge | Standard" at bounding box center [720, 201] width 353 height 21
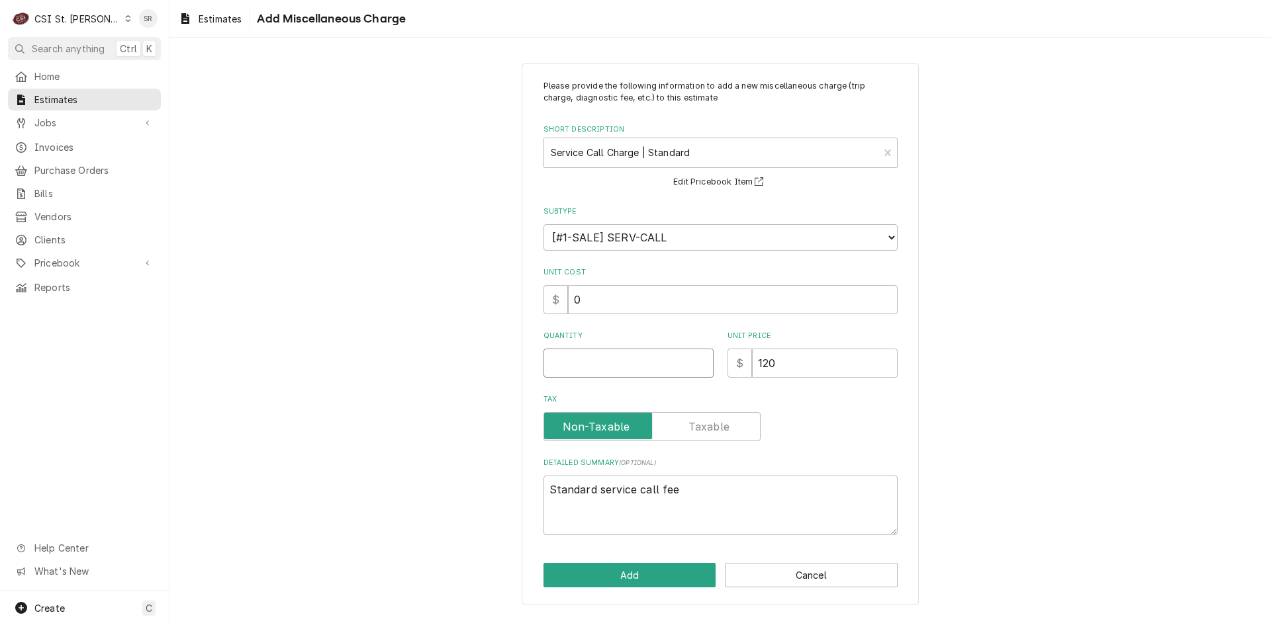
click at [604, 360] on input "Quantity" at bounding box center [628, 363] width 170 height 29
type textarea "x"
type input "1"
click at [633, 568] on button "Add" at bounding box center [629, 575] width 173 height 24
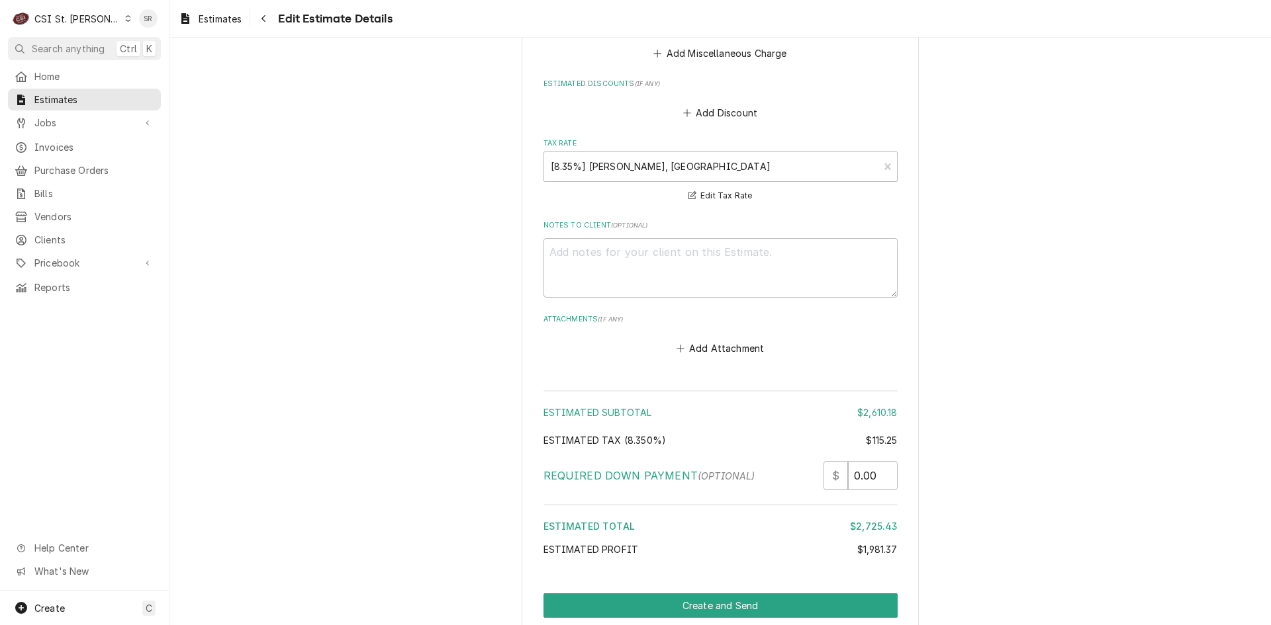
scroll to position [3662, 0]
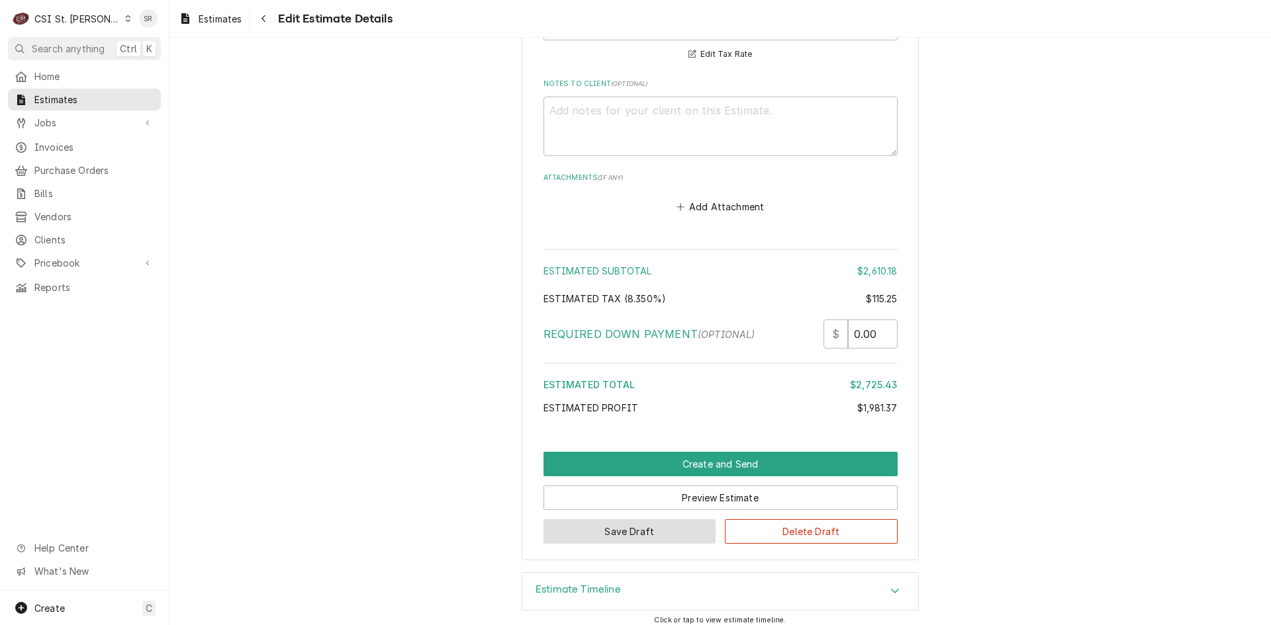
click at [592, 531] on button "Save Draft" at bounding box center [629, 532] width 173 height 24
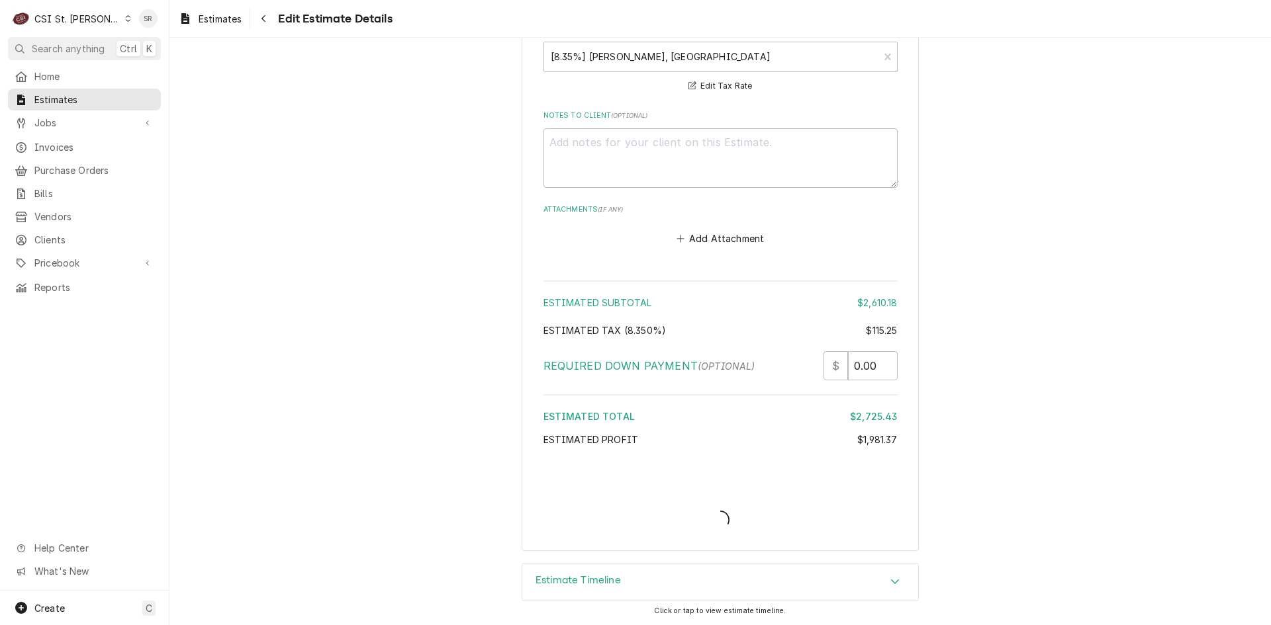
scroll to position [3630, 0]
type textarea "x"
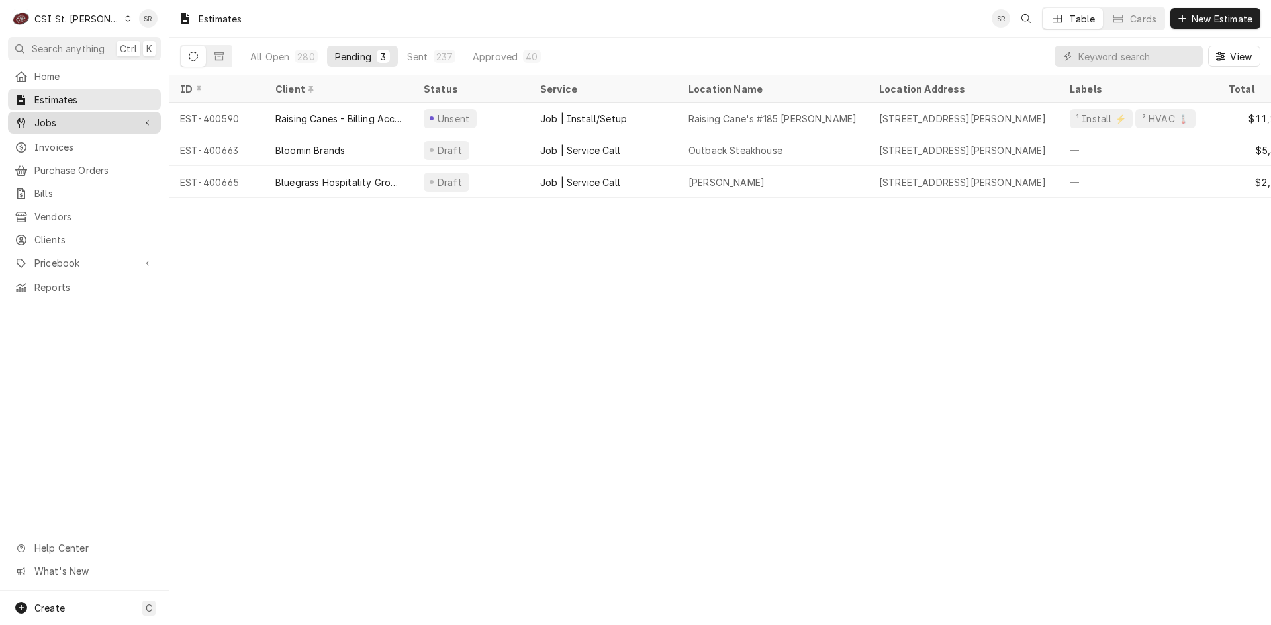
click at [75, 120] on span "Jobs" at bounding box center [84, 123] width 100 height 14
click at [71, 140] on span "Jobs" at bounding box center [94, 146] width 120 height 14
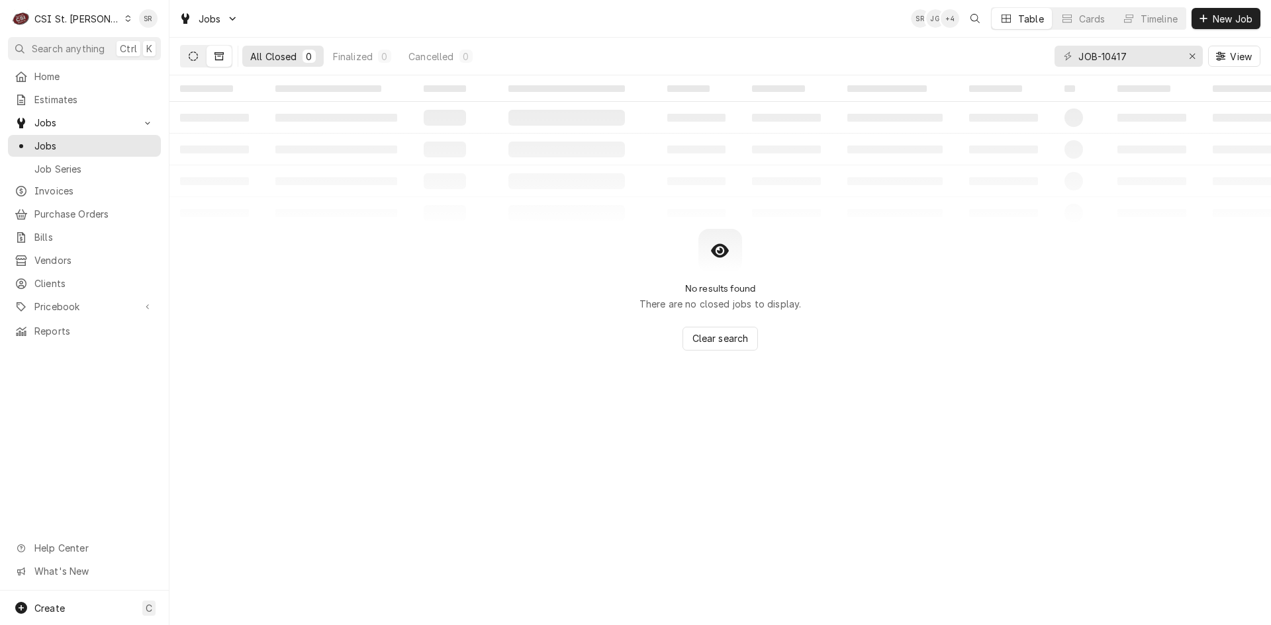
click at [197, 54] on icon "Dynamic Content Wrapper" at bounding box center [193, 56] width 9 height 9
click at [1185, 53] on div "Erase input" at bounding box center [1191, 56] width 13 height 13
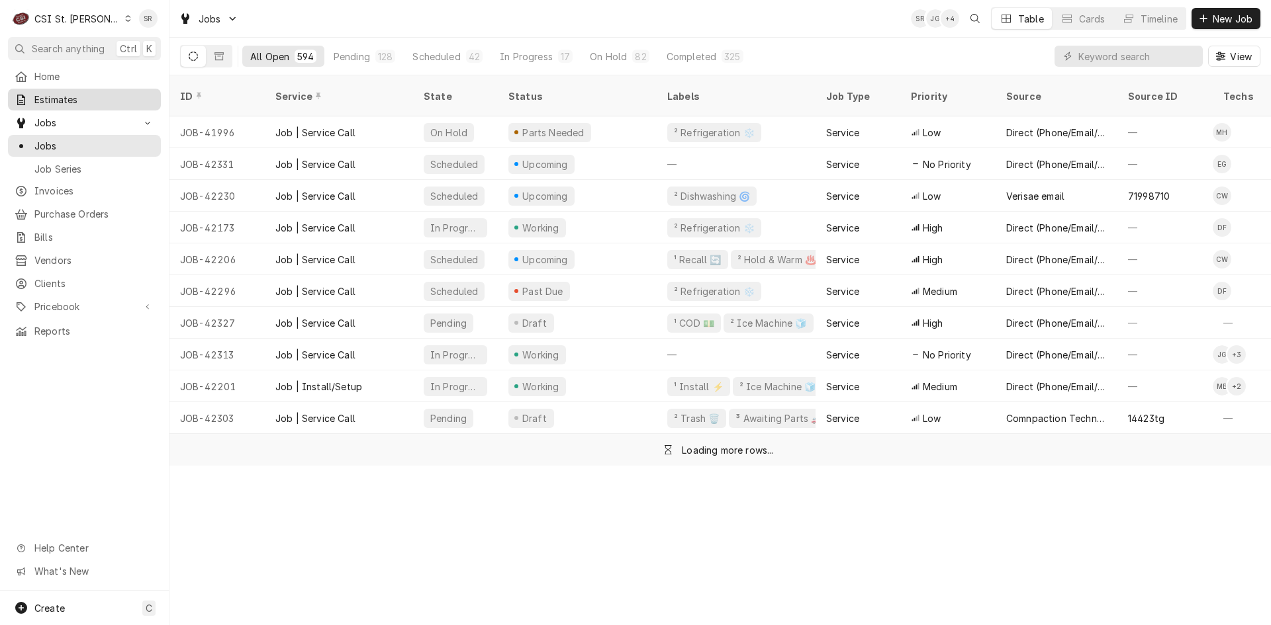
click at [64, 93] on span "Estimates" at bounding box center [94, 100] width 120 height 14
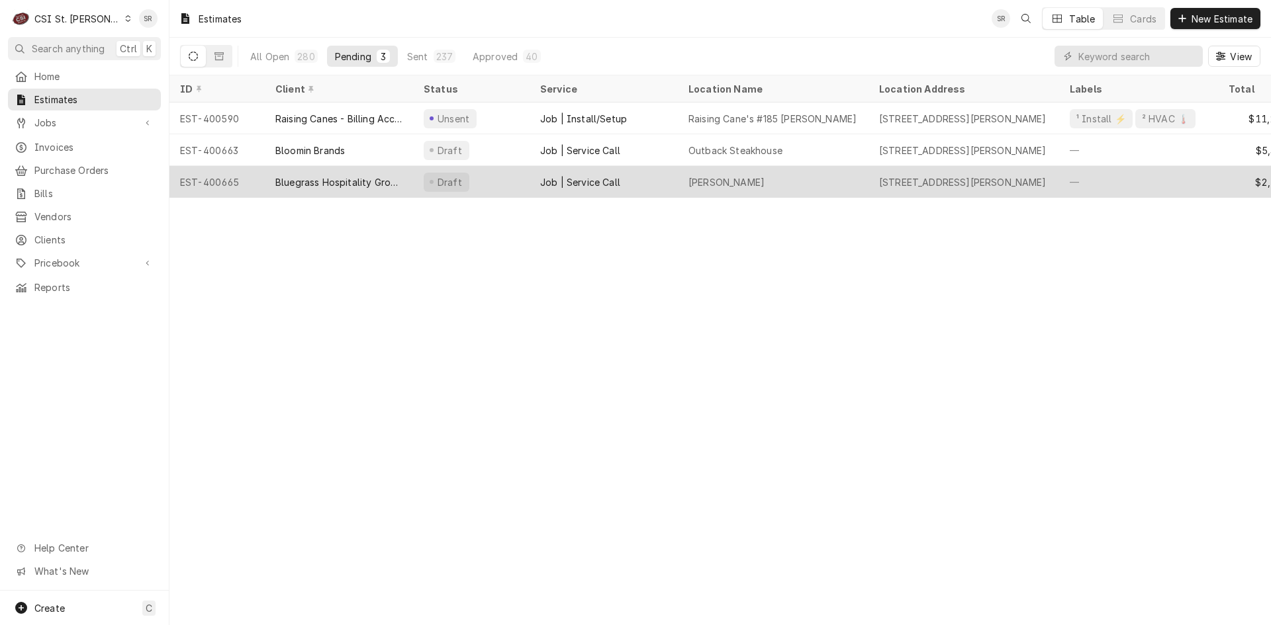
click at [345, 179] on div "Bluegrass Hospitality Group - BHG" at bounding box center [338, 182] width 127 height 14
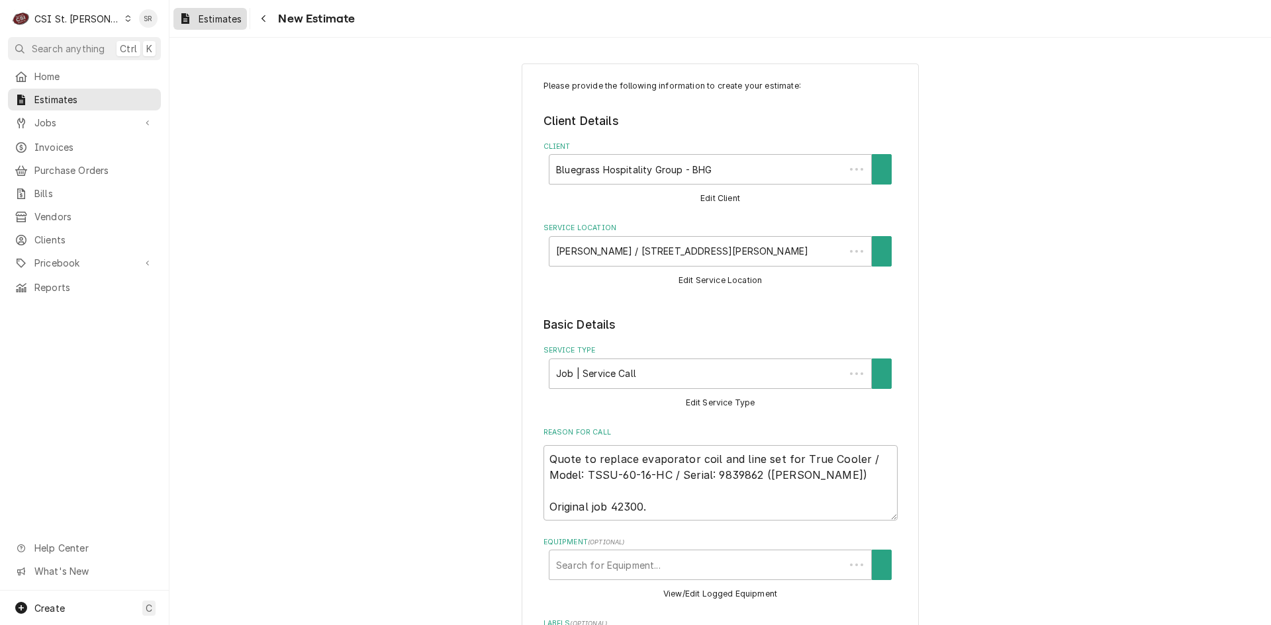
click at [199, 17] on span "Estimates" at bounding box center [220, 19] width 43 height 14
type textarea "x"
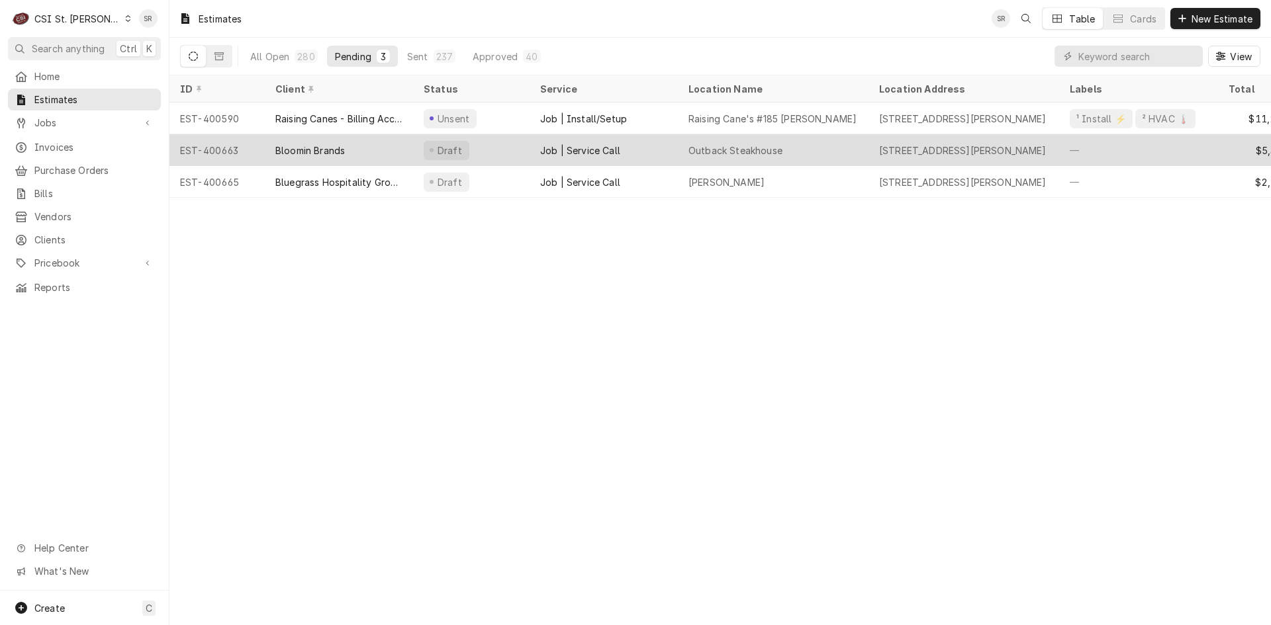
click at [231, 138] on div "EST-400663" at bounding box center [216, 150] width 95 height 32
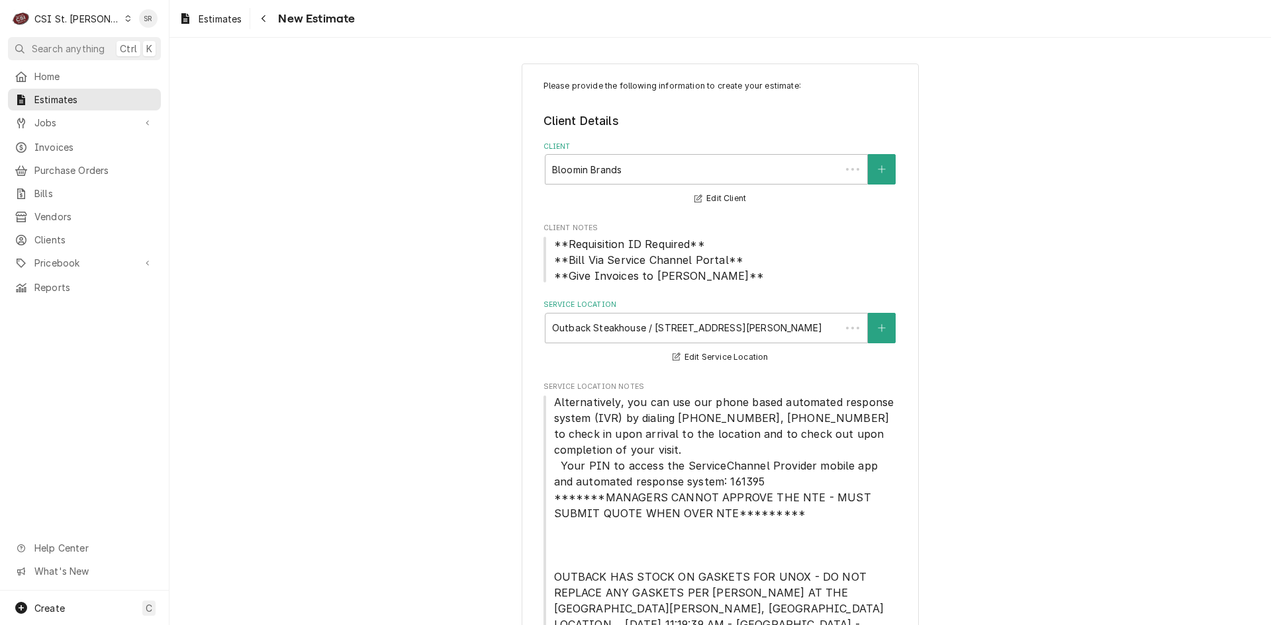
type textarea "x"
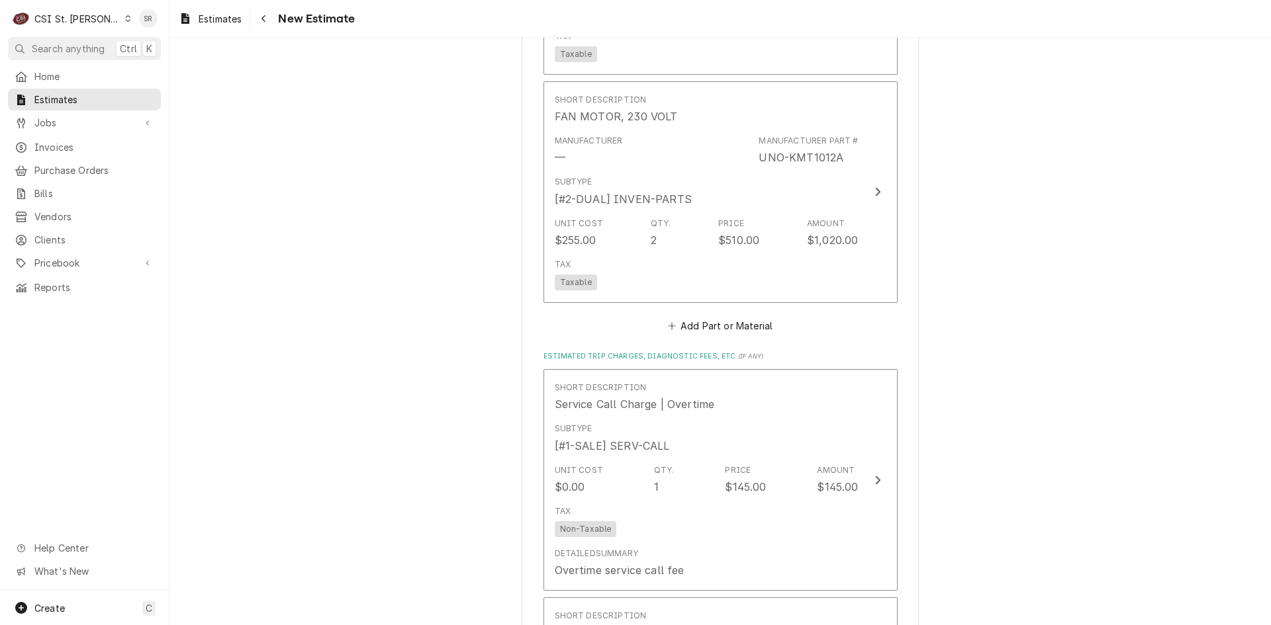
scroll to position [3640, 0]
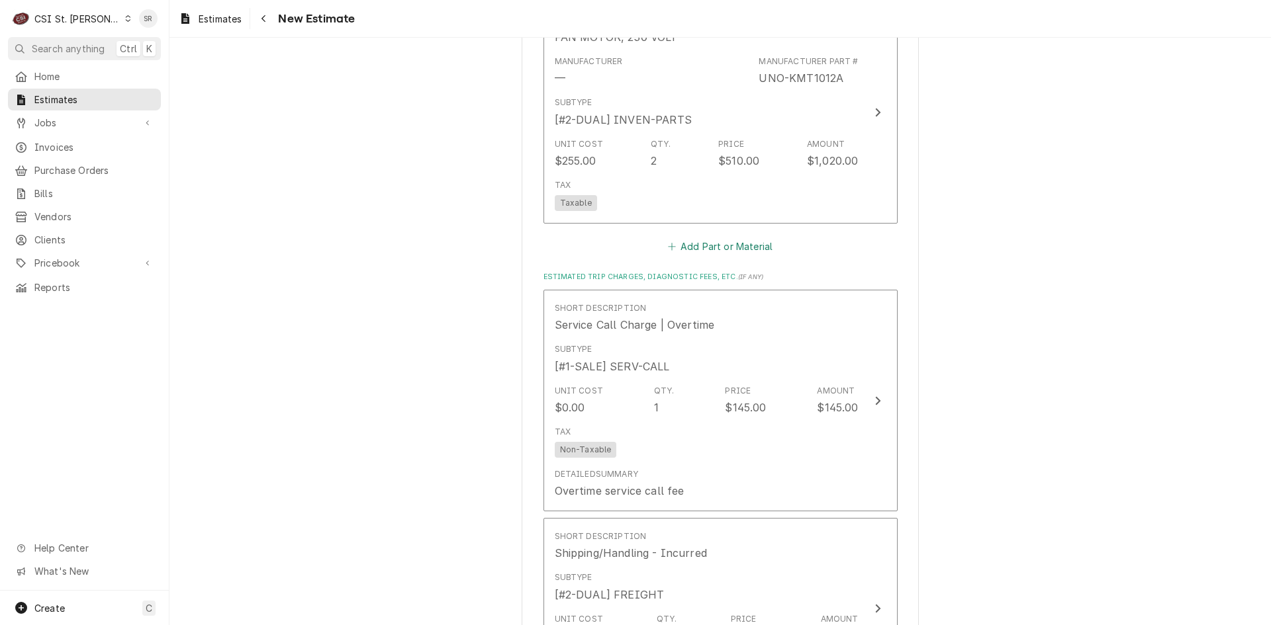
click at [705, 238] on button "Add Part or Material" at bounding box center [719, 246] width 109 height 19
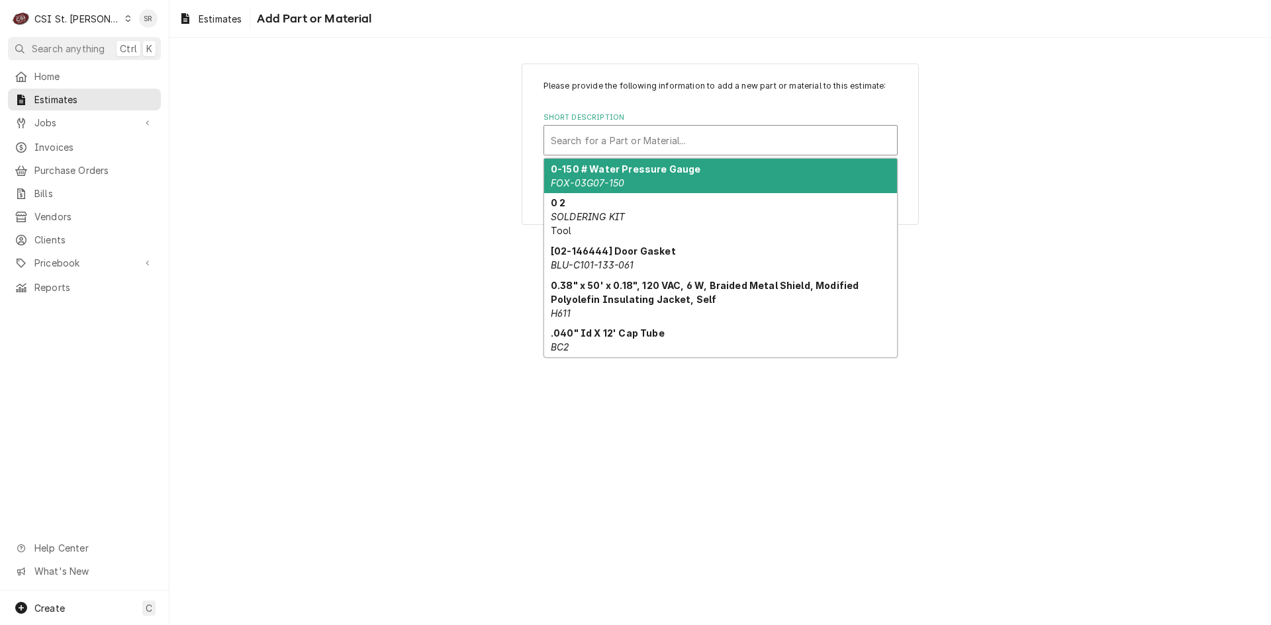
click at [592, 148] on div "Short Description" at bounding box center [721, 140] width 340 height 24
paste input "UNO-KVL1398B"
type input "UNO-KVL1398B"
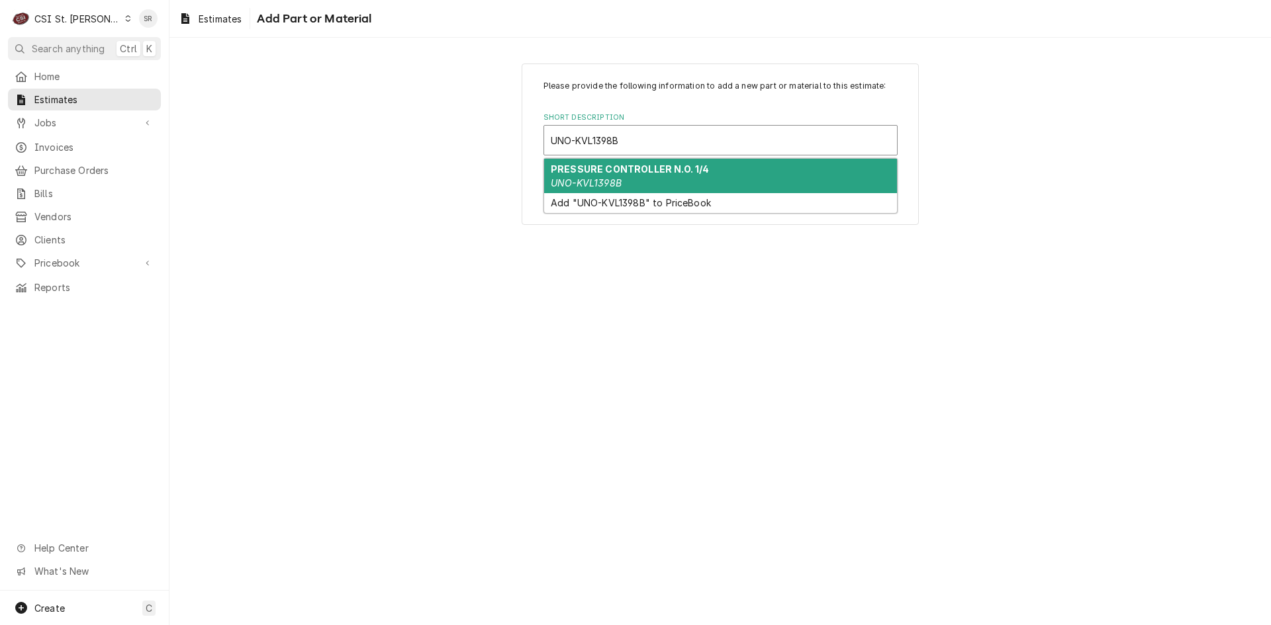
click at [600, 170] on strong "PRESSURE CONTROLLER N.O. 1/4" at bounding box center [630, 168] width 158 height 11
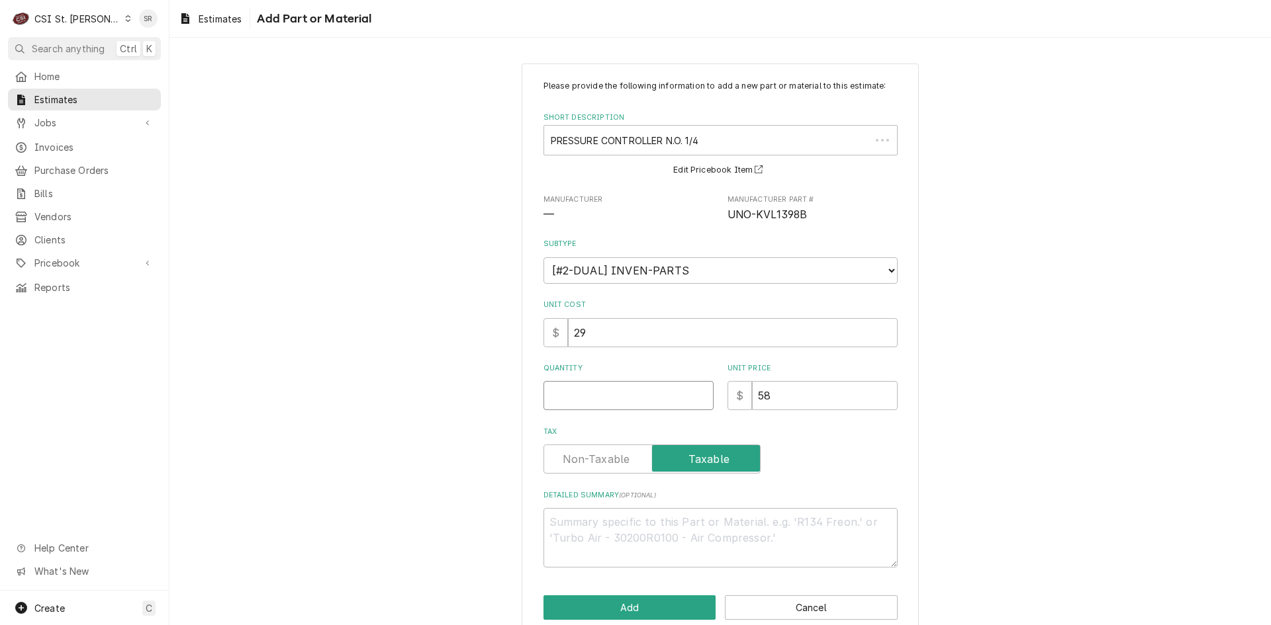
click at [588, 393] on input "Quantity" at bounding box center [628, 395] width 170 height 29
type textarea "x"
type input "1"
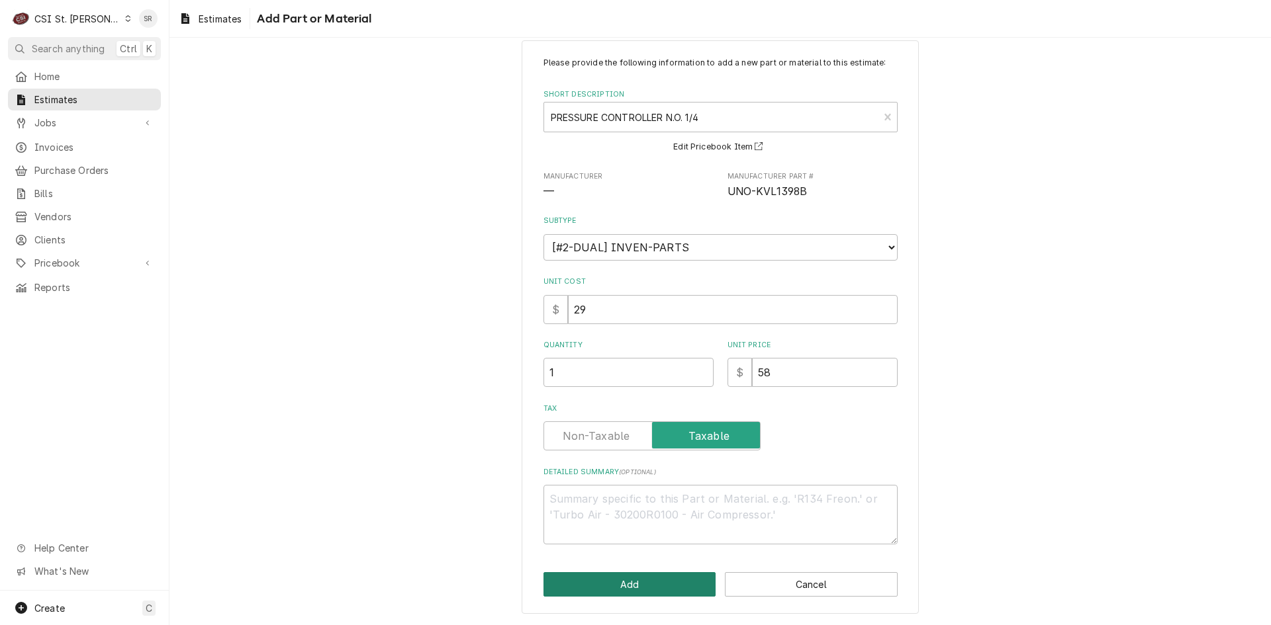
click at [610, 589] on button "Add" at bounding box center [629, 584] width 173 height 24
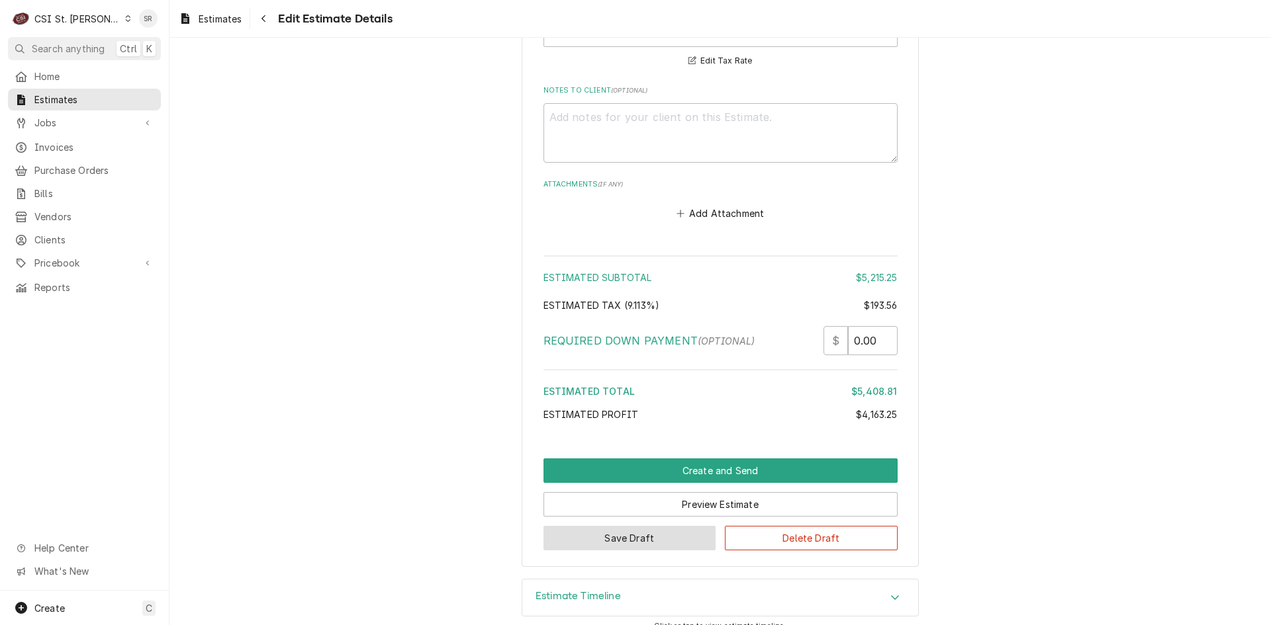
click at [660, 527] on button "Save Draft" at bounding box center [629, 538] width 173 height 24
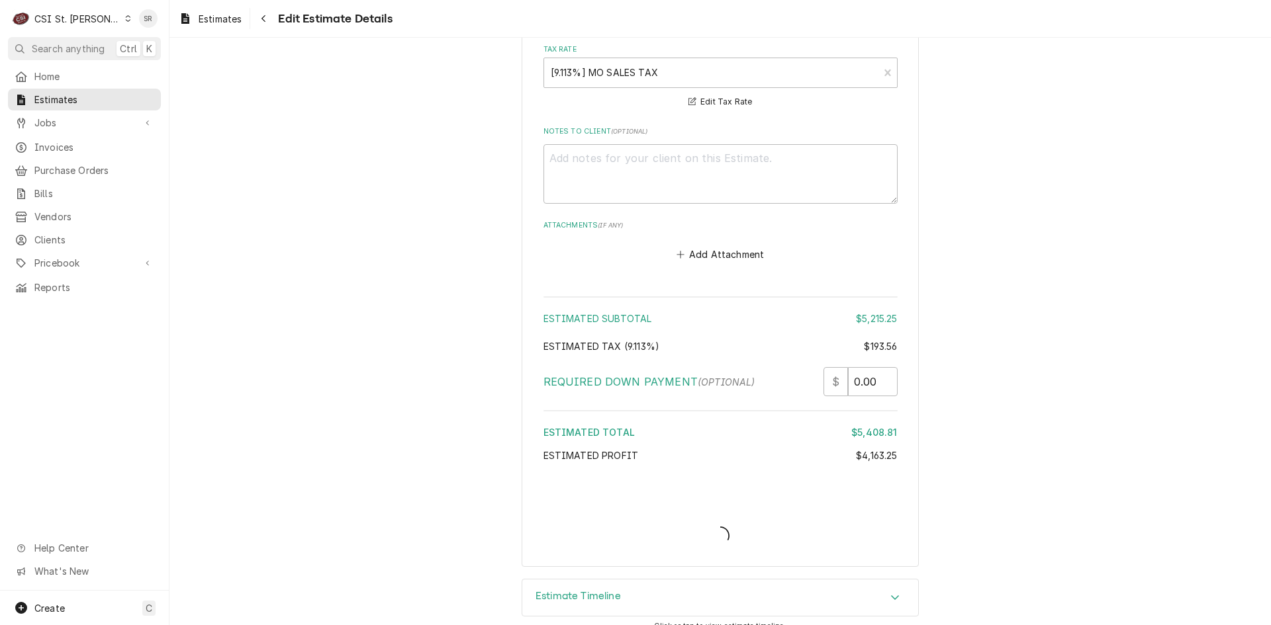
type textarea "x"
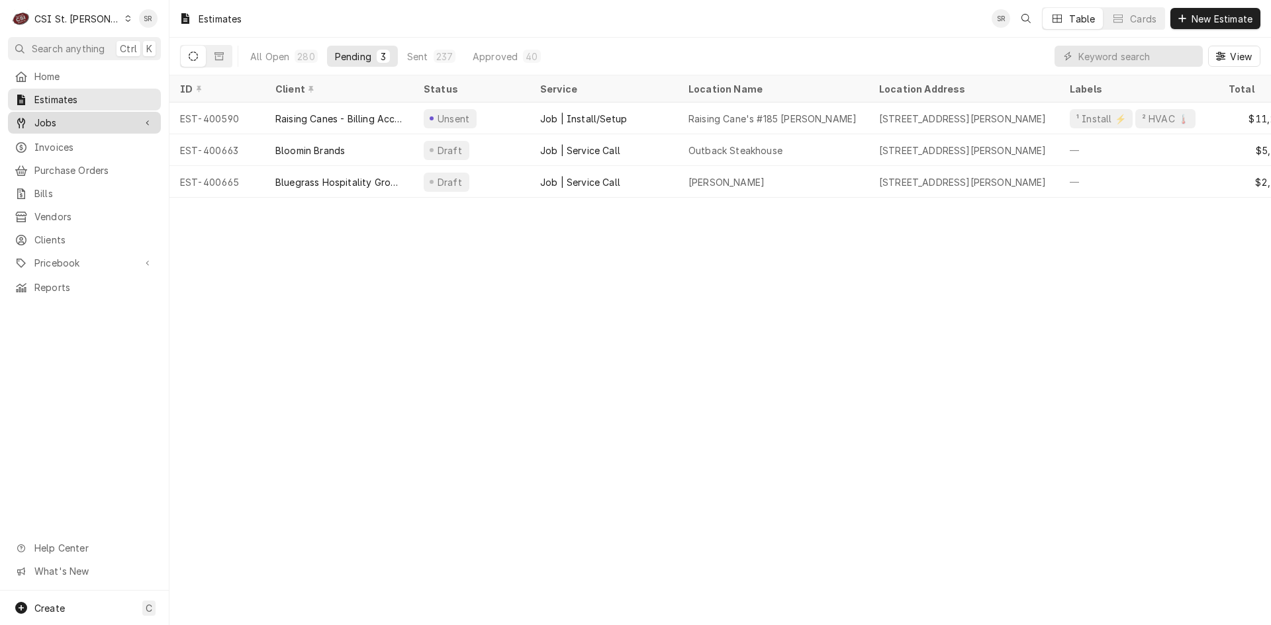
click at [62, 125] on span "Jobs" at bounding box center [84, 123] width 100 height 14
click at [54, 146] on span "Jobs" at bounding box center [94, 146] width 120 height 14
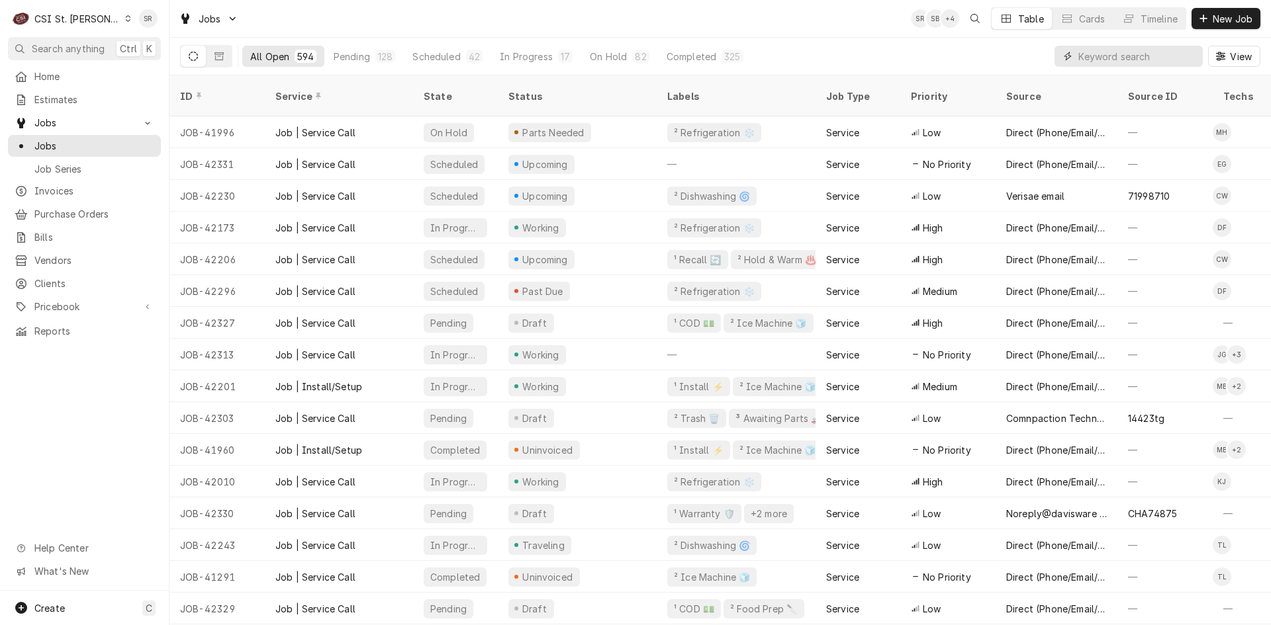
click at [1118, 52] on input "Dynamic Content Wrapper" at bounding box center [1137, 56] width 118 height 21
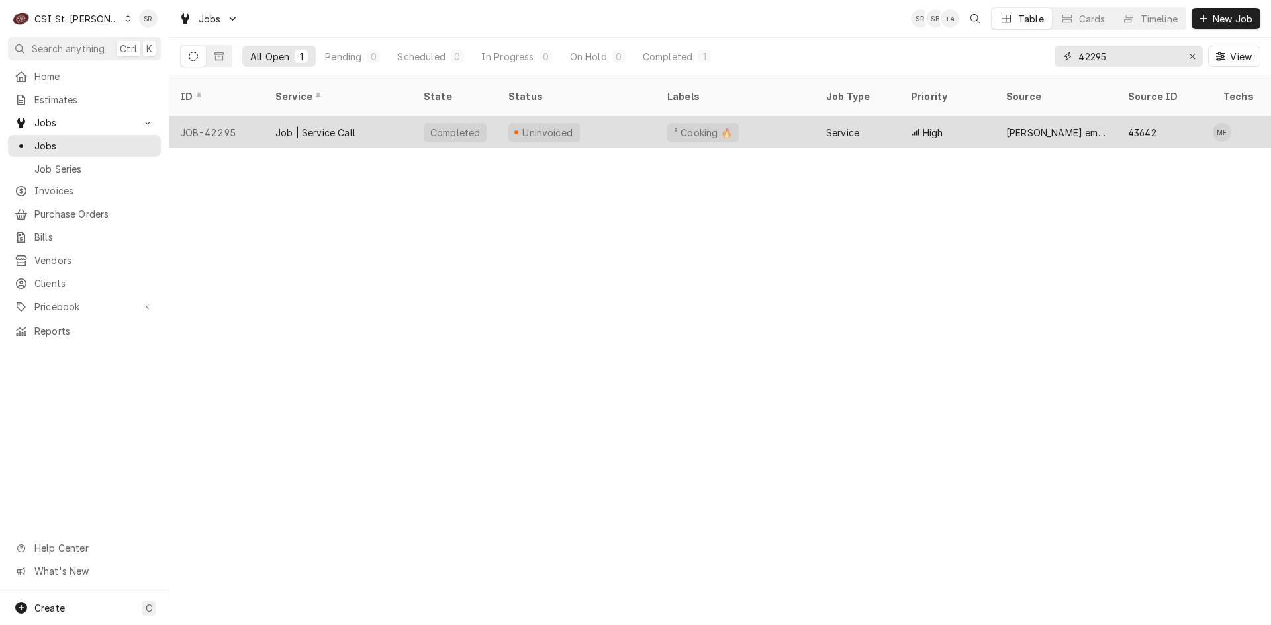
type input "42295"
click at [509, 126] on div "Uninvoiced" at bounding box center [577, 132] width 159 height 32
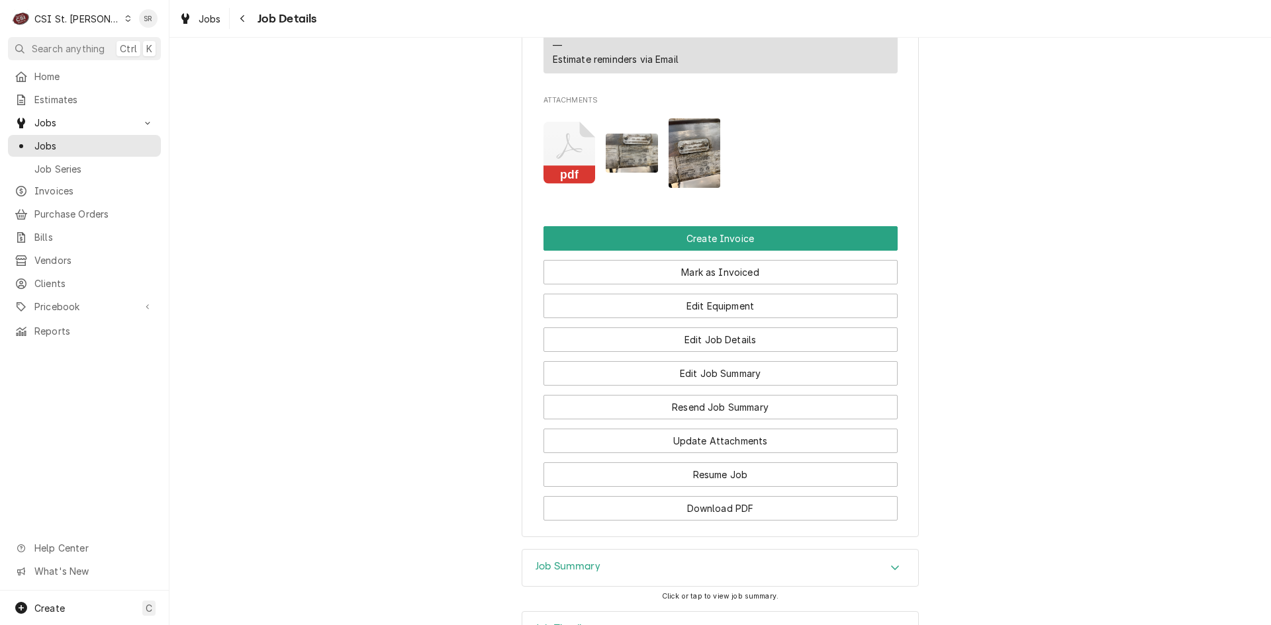
scroll to position [1349, 0]
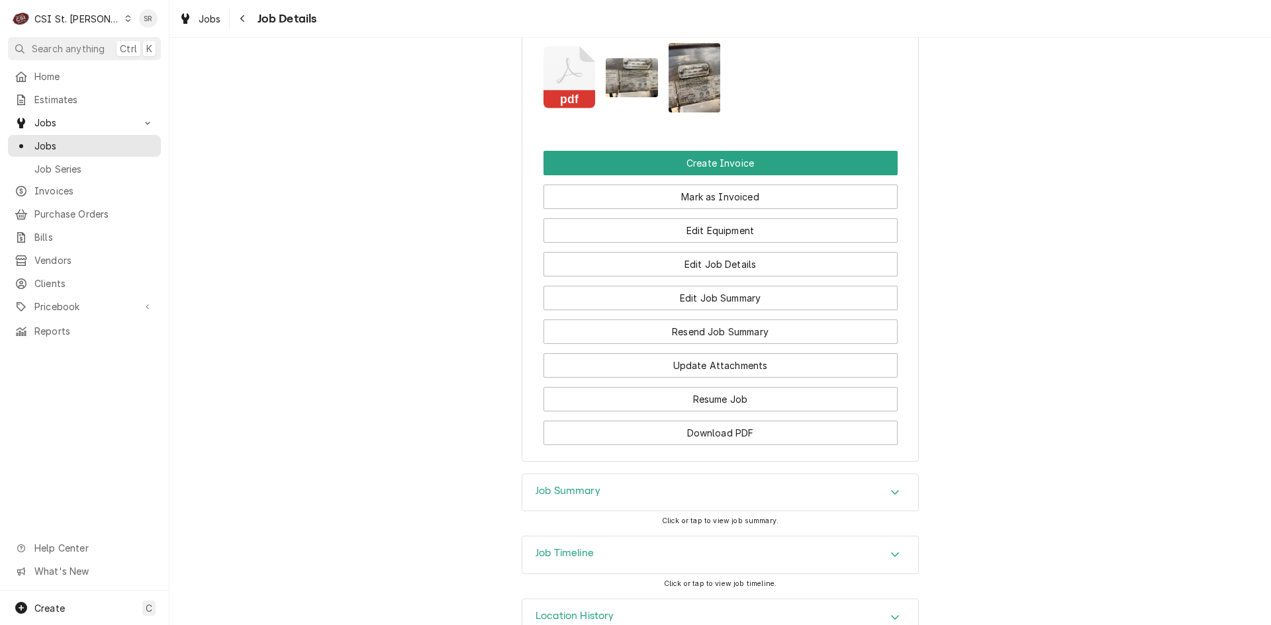
click at [731, 475] on div "Job Summary" at bounding box center [720, 493] width 396 height 37
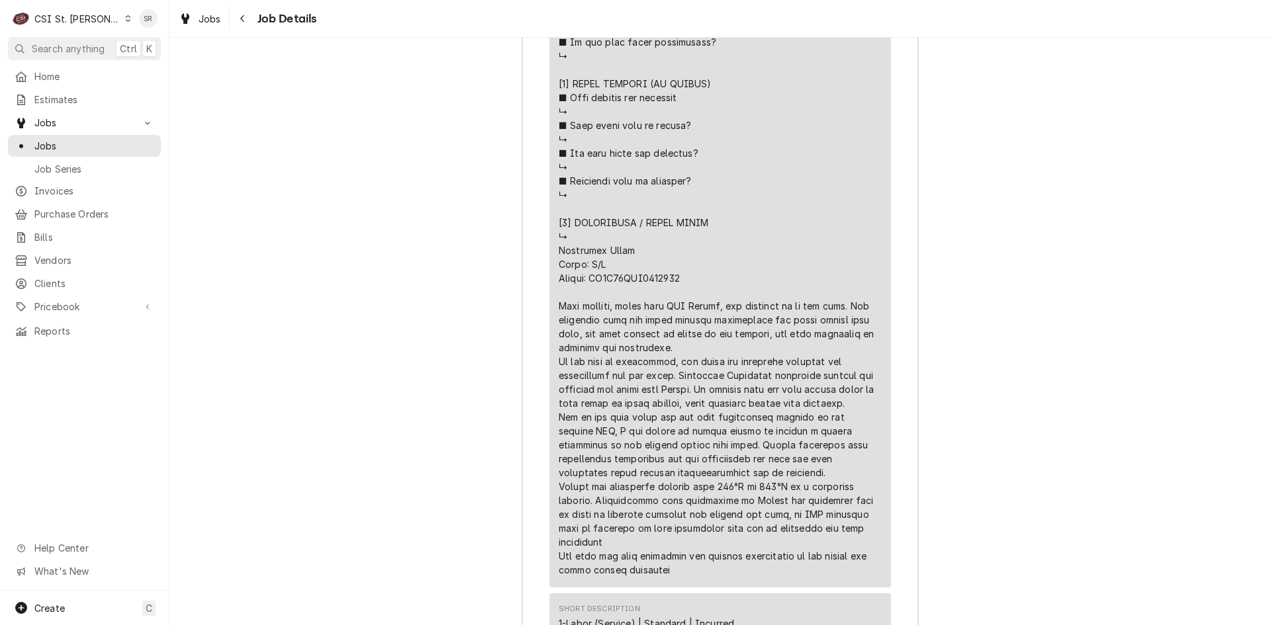
scroll to position [2805, 0]
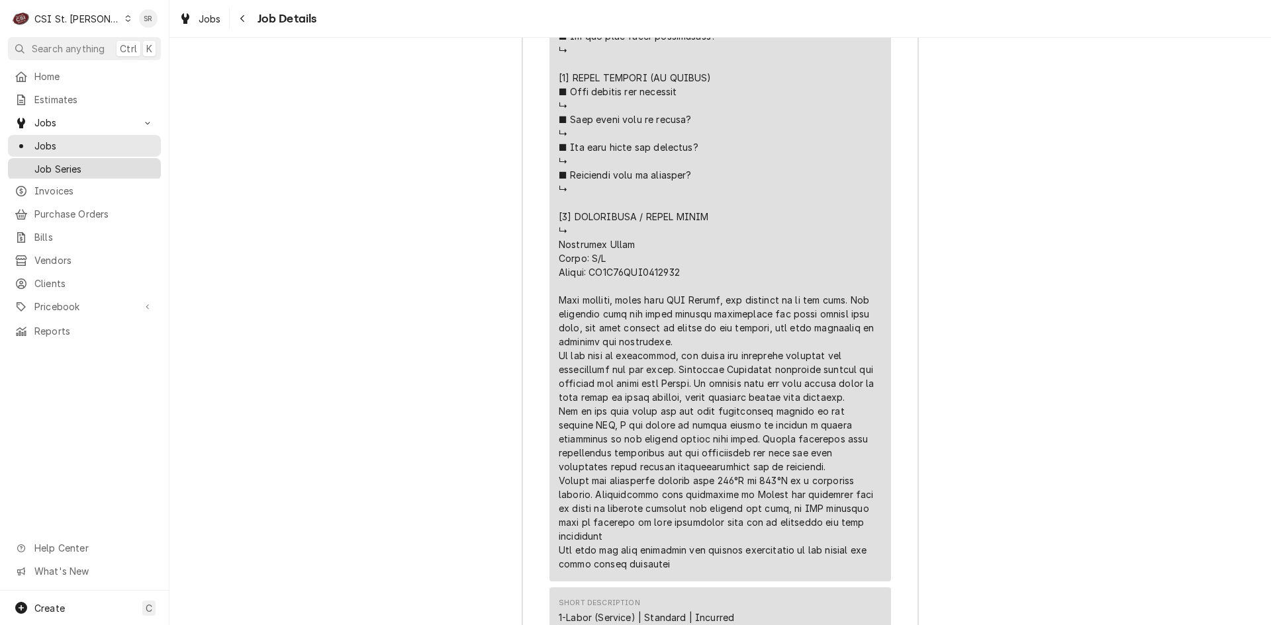
click at [34, 163] on div "Job Series" at bounding box center [85, 169] width 140 height 14
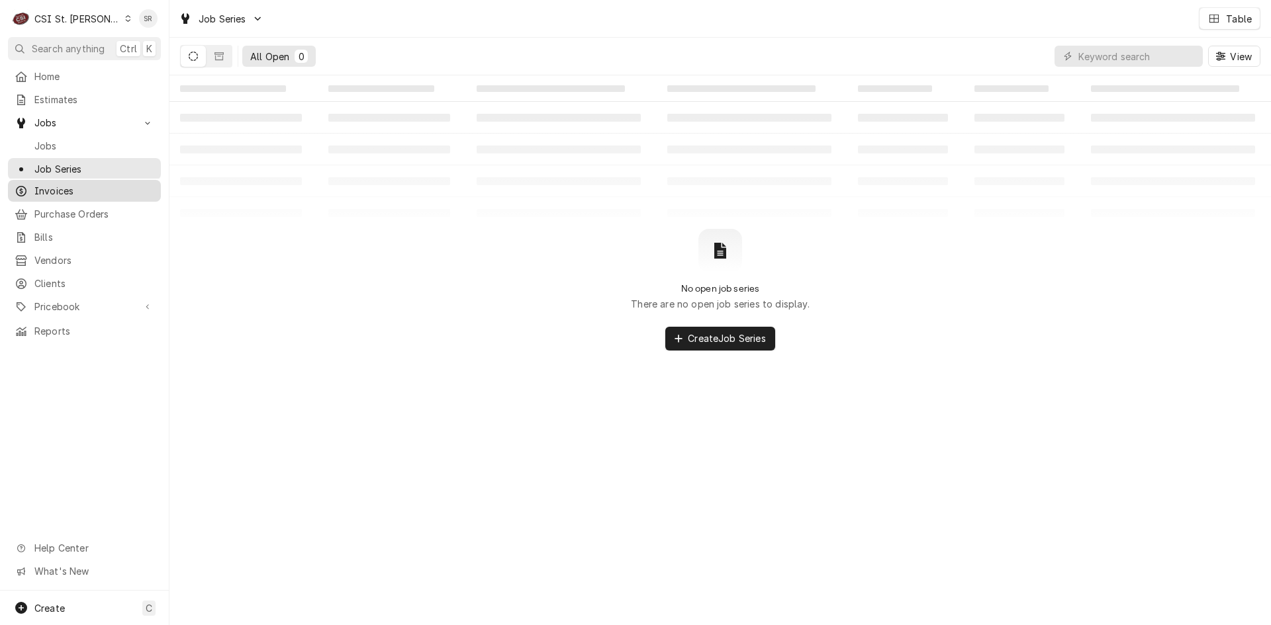
click at [46, 190] on span "Invoices" at bounding box center [94, 191] width 120 height 14
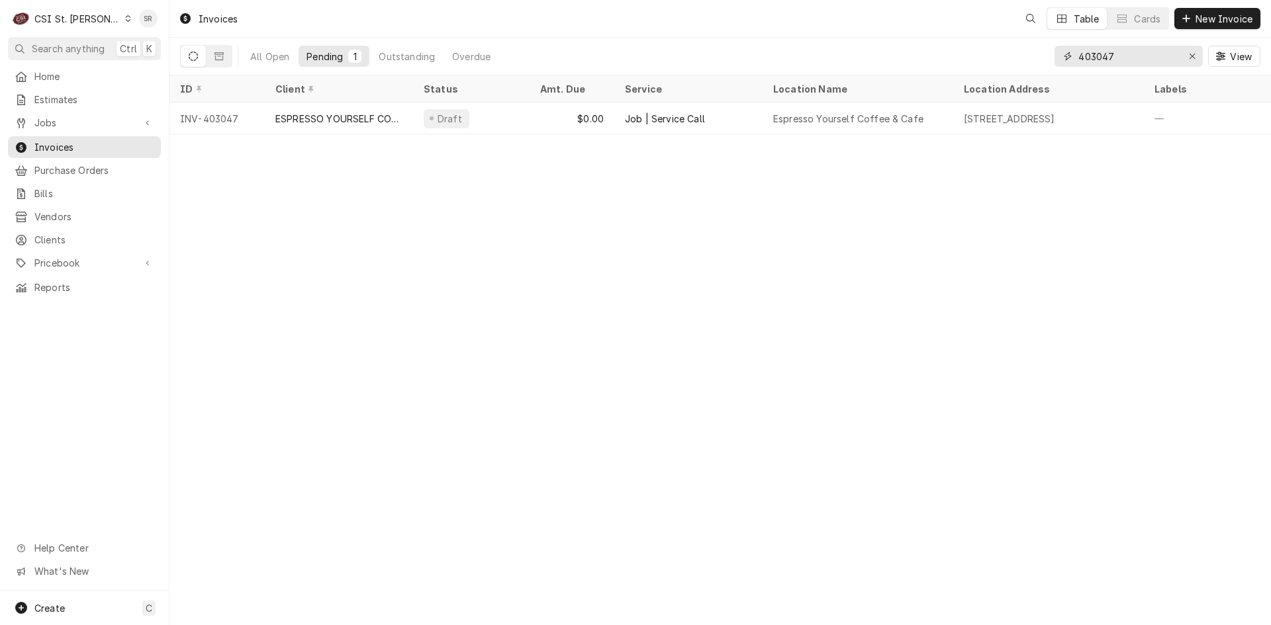
drag, startPoint x: 1121, startPoint y: 58, endPoint x: 990, endPoint y: 32, distance: 133.6
click at [990, 32] on div "Invoices Table Cards New Invoice All Open Pending 1 Outstanding Overdue 403047 …" at bounding box center [719, 37] width 1101 height 75
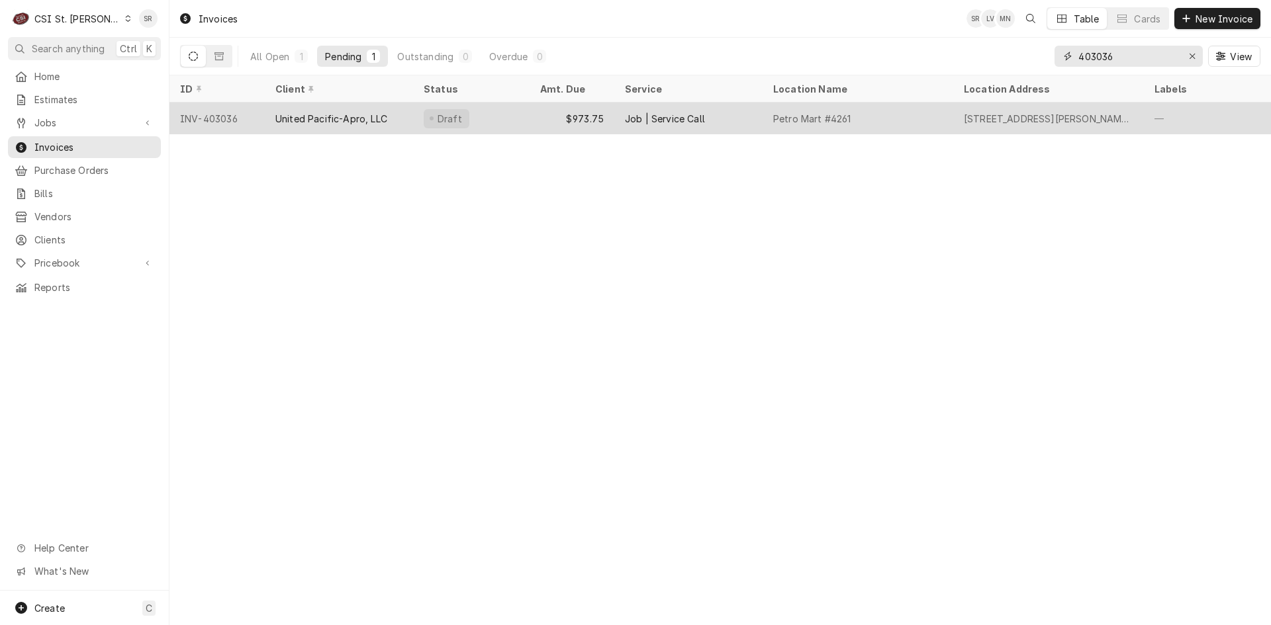
type input "403036"
click at [353, 119] on div "United Pacific-Apro, LLC" at bounding box center [331, 119] width 112 height 14
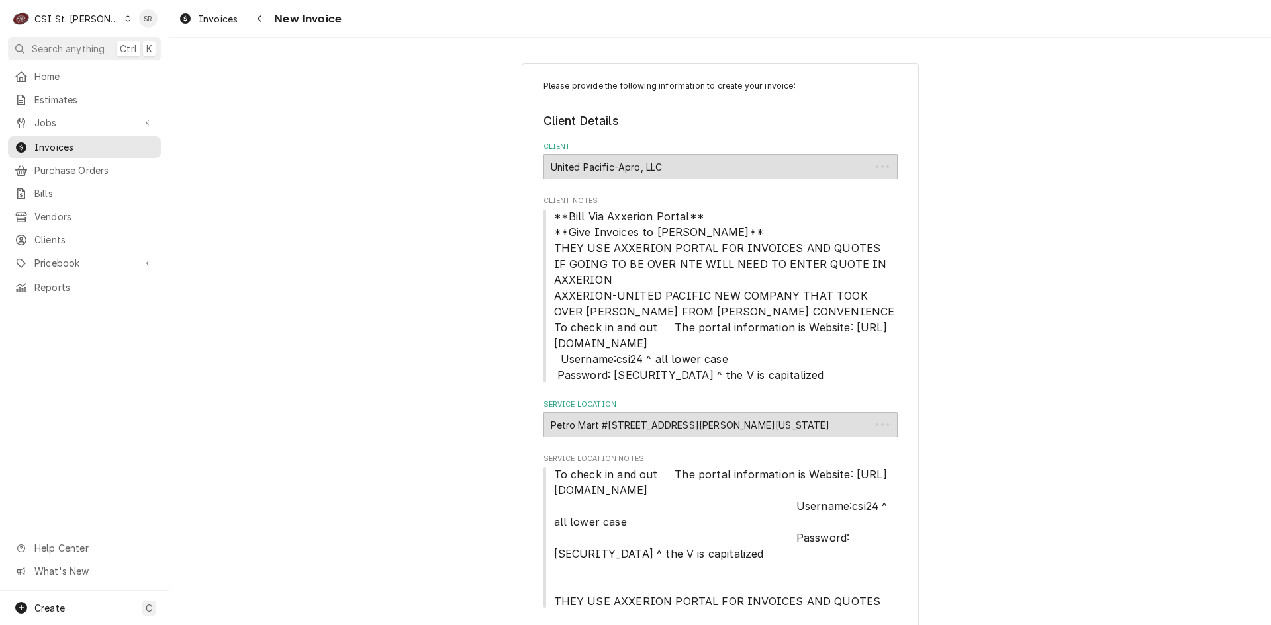
type textarea "x"
drag, startPoint x: 632, startPoint y: 424, endPoint x: 717, endPoint y: 430, distance: 85.5
click at [717, 430] on div "Petro Mart #4261 / 12421 Dorsett Road, Maryland Heights, MO 63043" at bounding box center [720, 424] width 354 height 25
copy div "12421 Dorsett Road"
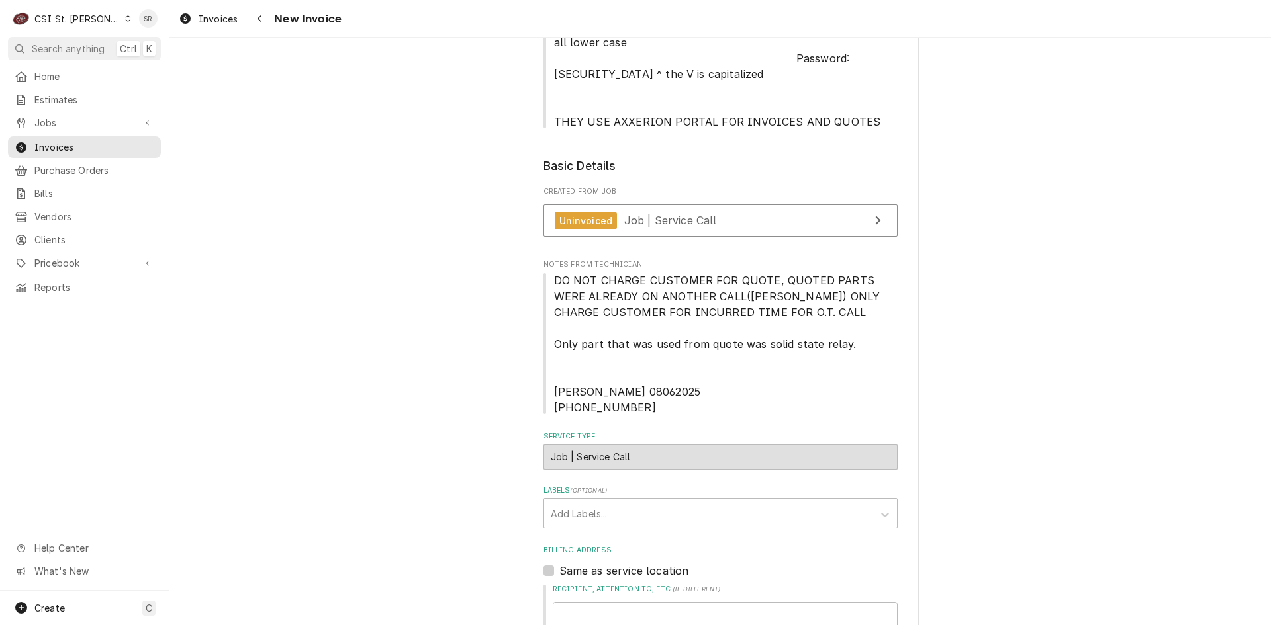
scroll to position [529, 0]
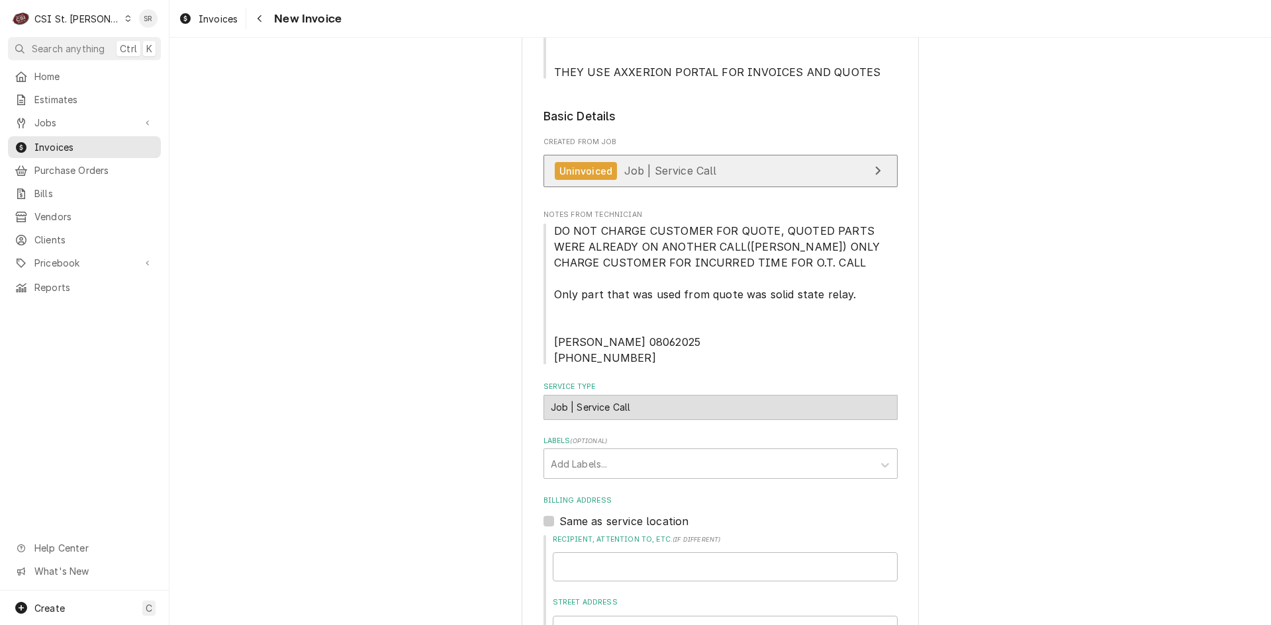
click at [653, 162] on div "Uninvoiced Job | Service Call" at bounding box center [636, 171] width 162 height 18
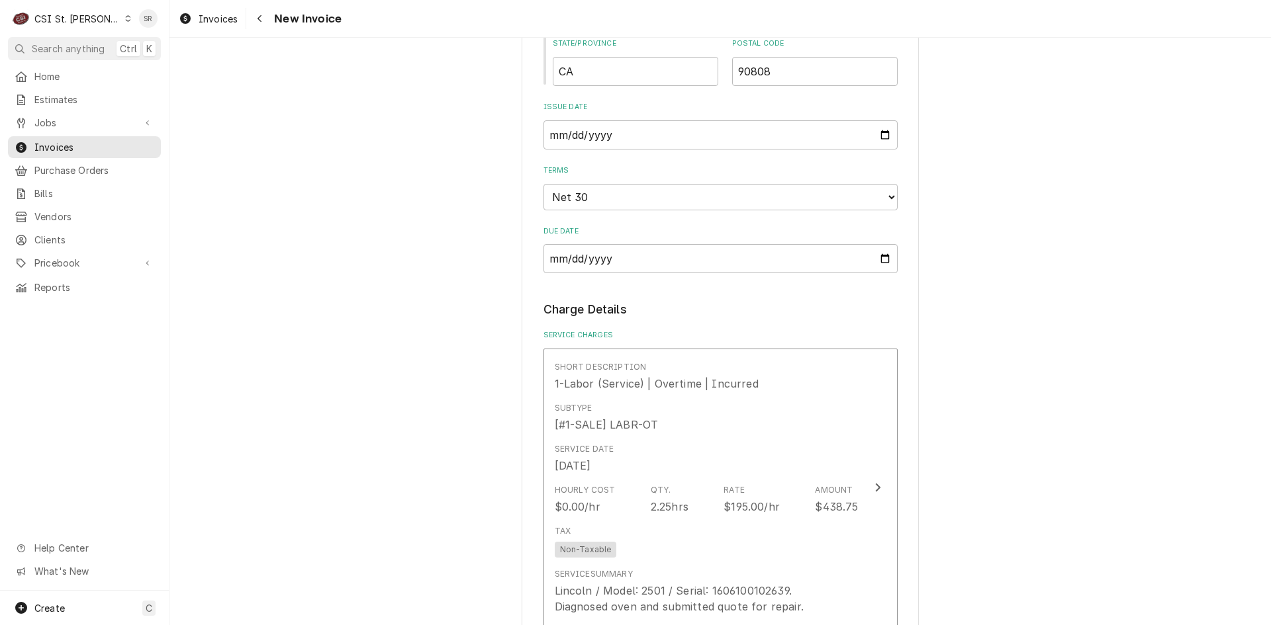
scroll to position [1257, 0]
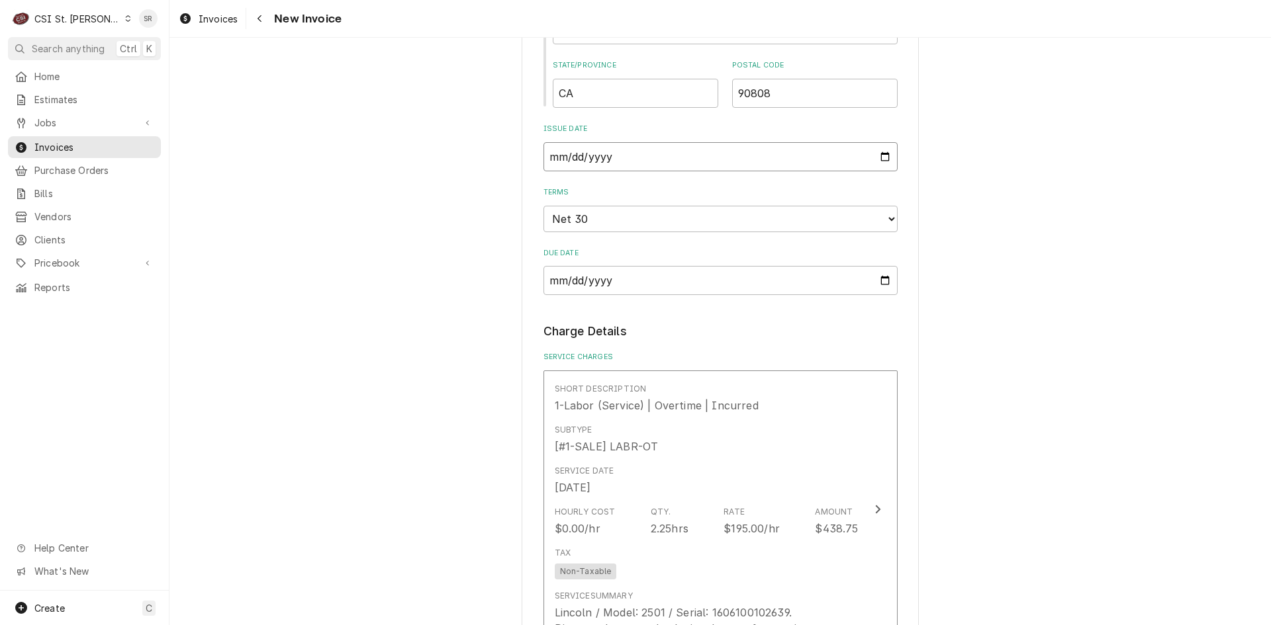
click at [880, 159] on input "2025-08-07" at bounding box center [720, 156] width 354 height 29
type input "2025-08-27"
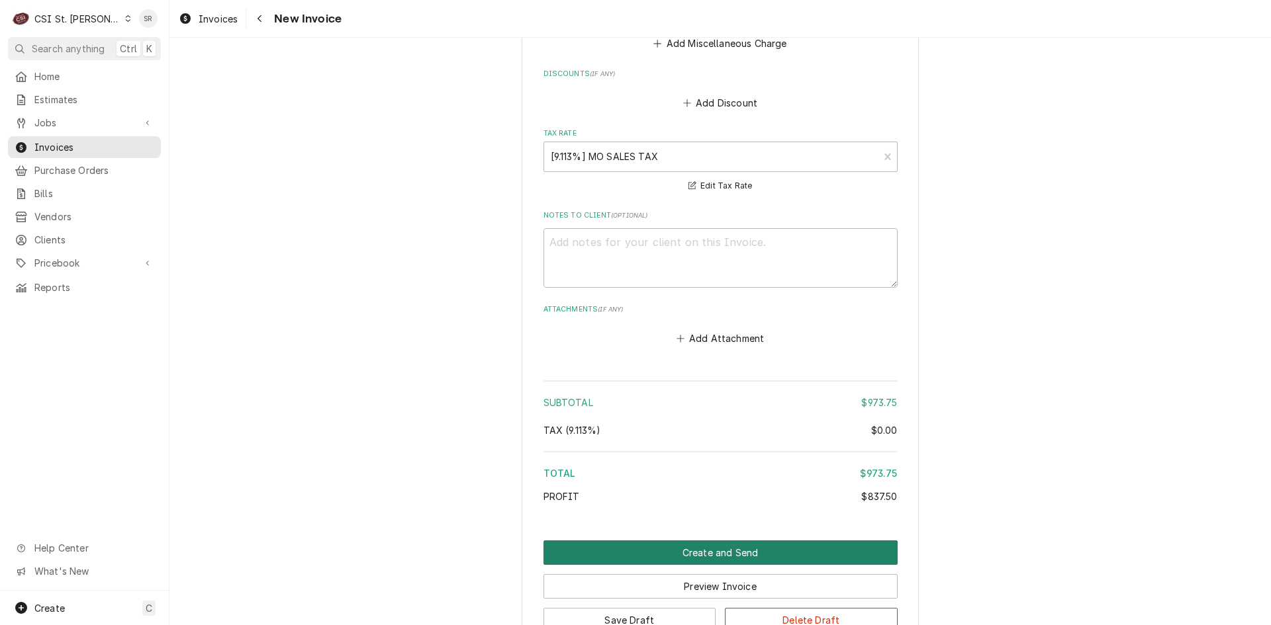
scroll to position [2887, 0]
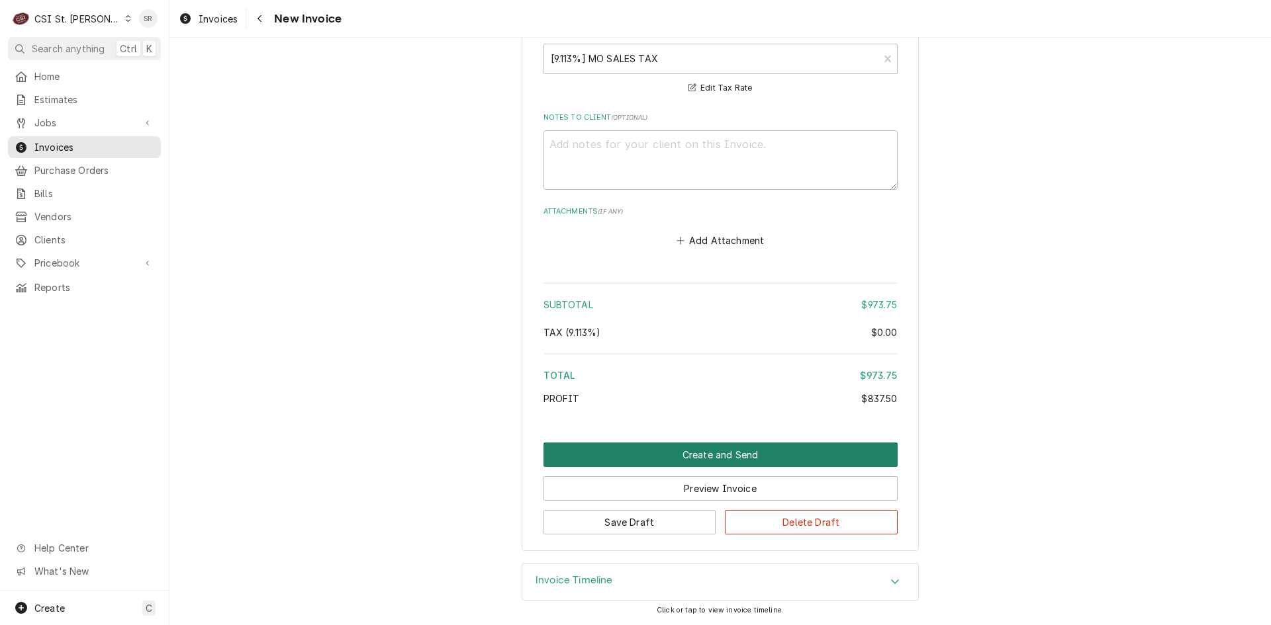
click at [719, 461] on button "Create and Send" at bounding box center [720, 455] width 354 height 24
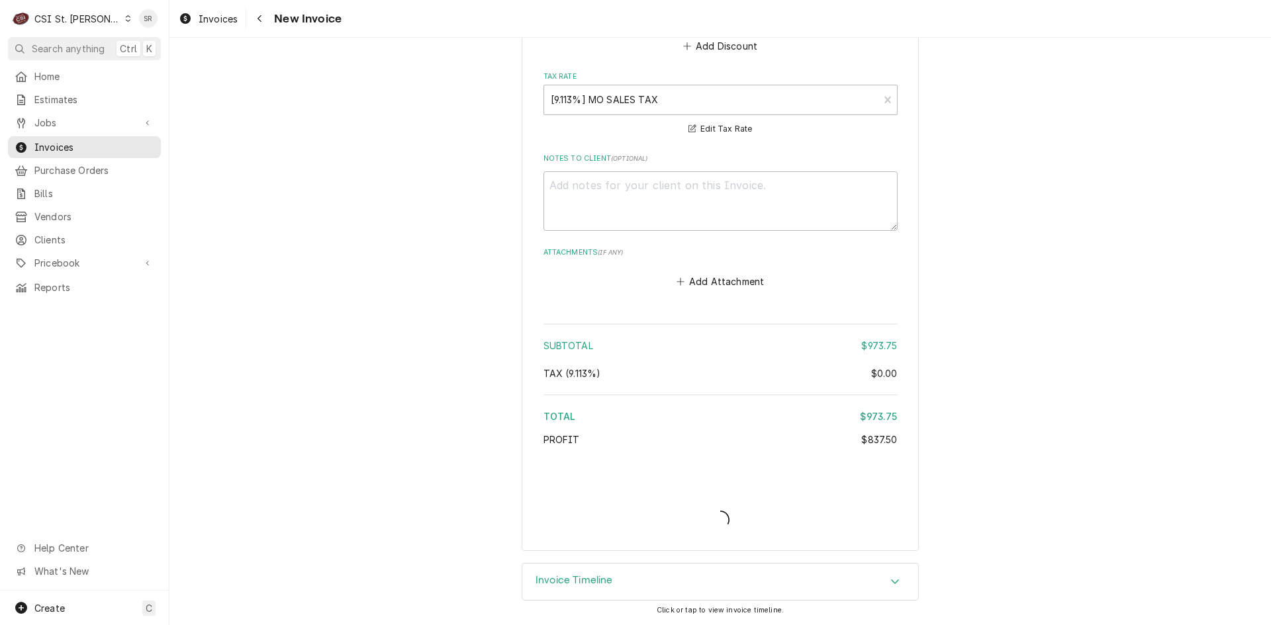
scroll to position [2846, 0]
type textarea "x"
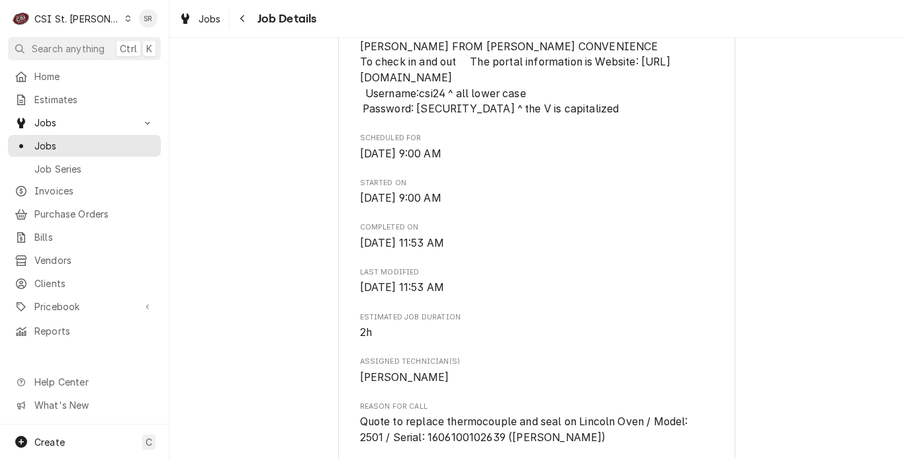
scroll to position [993, 0]
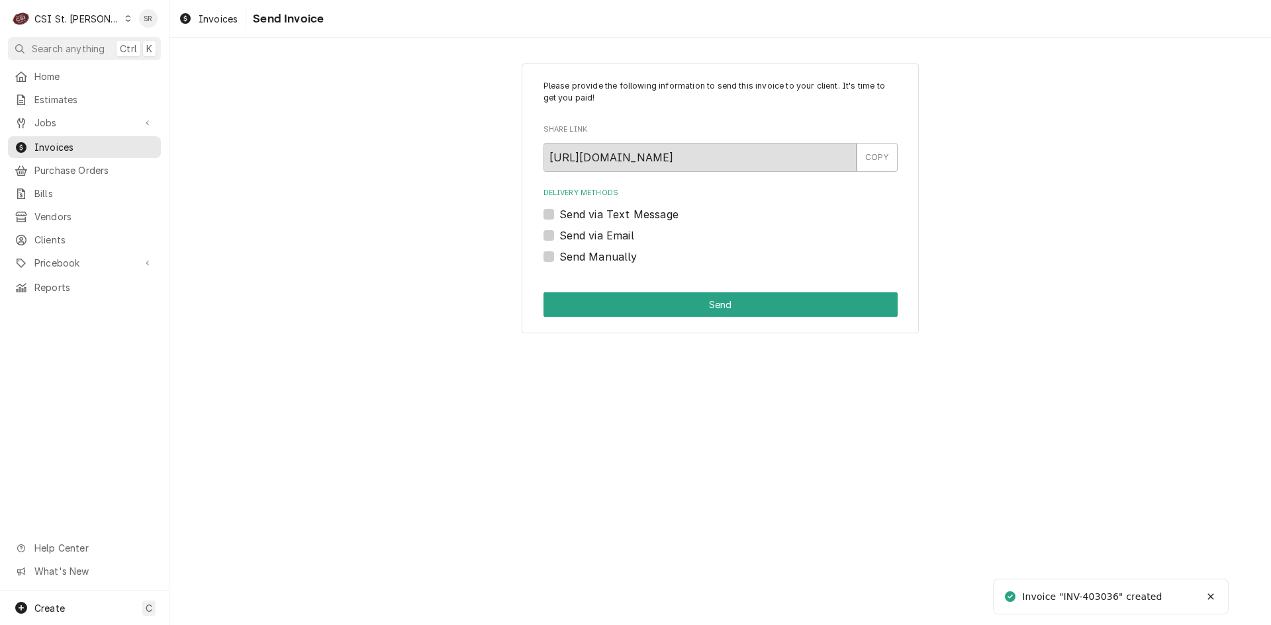
click at [600, 238] on label "Send via Email" at bounding box center [596, 236] width 75 height 16
click at [600, 238] on input "Send via Email" at bounding box center [736, 242] width 354 height 29
checkbox input "true"
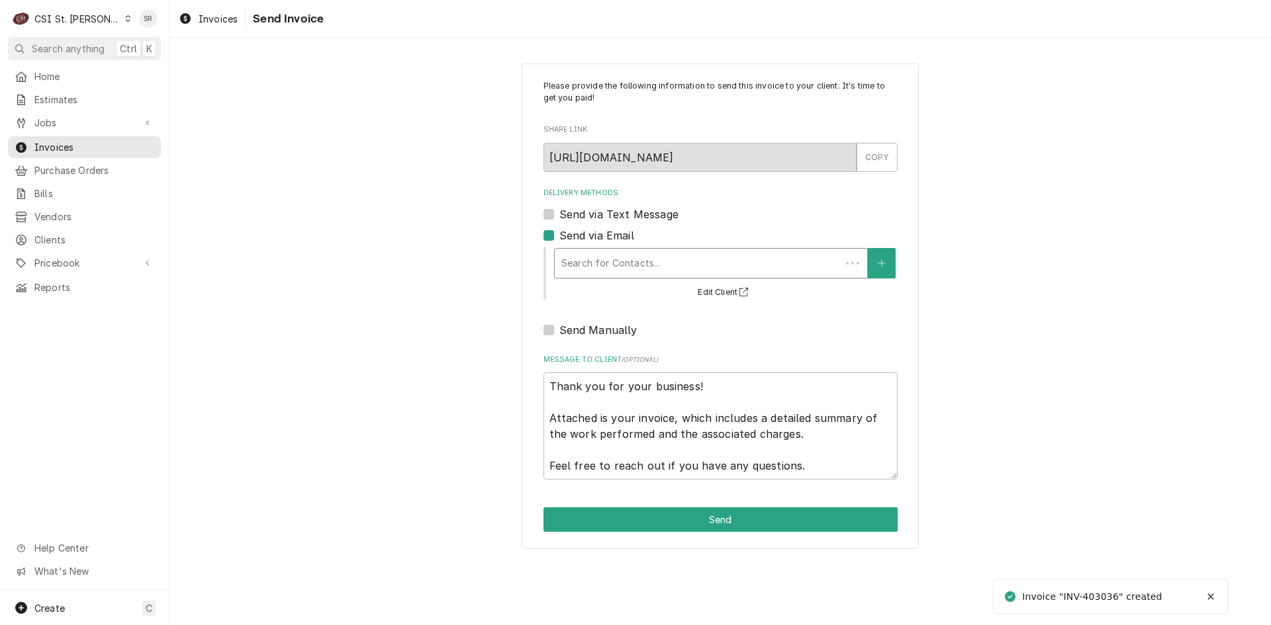
click at [627, 259] on div "Delivery Methods" at bounding box center [697, 263] width 273 height 24
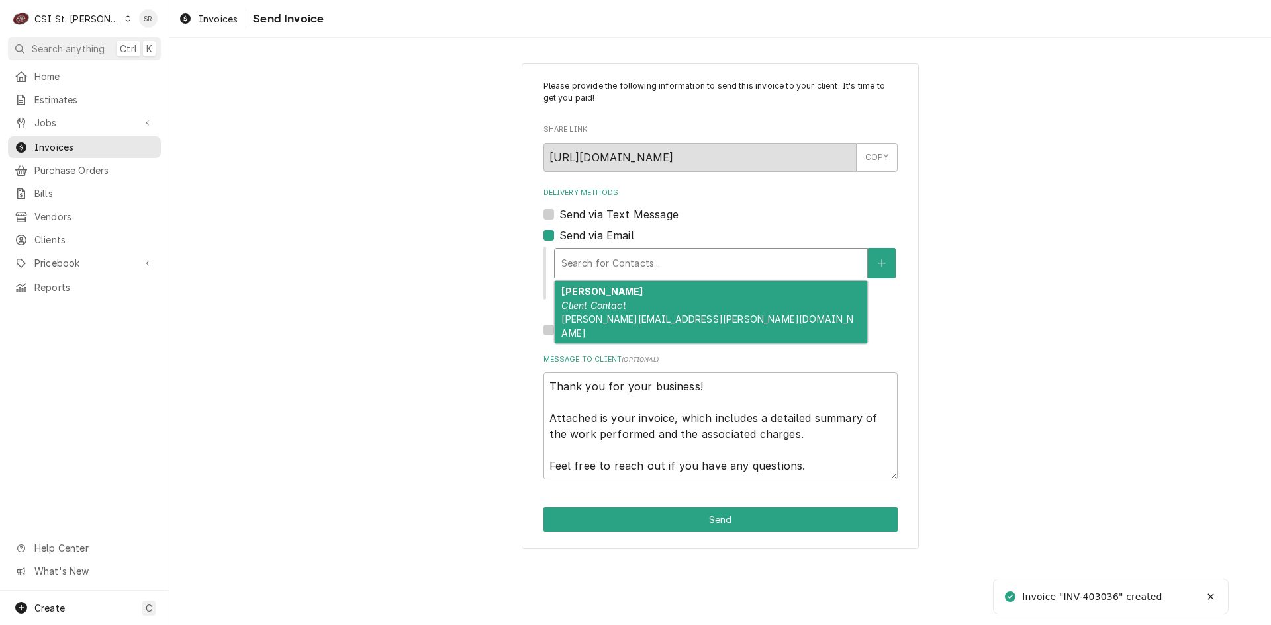
click at [640, 321] on span "Vicky.Stuesse@csi1.com" at bounding box center [707, 326] width 292 height 25
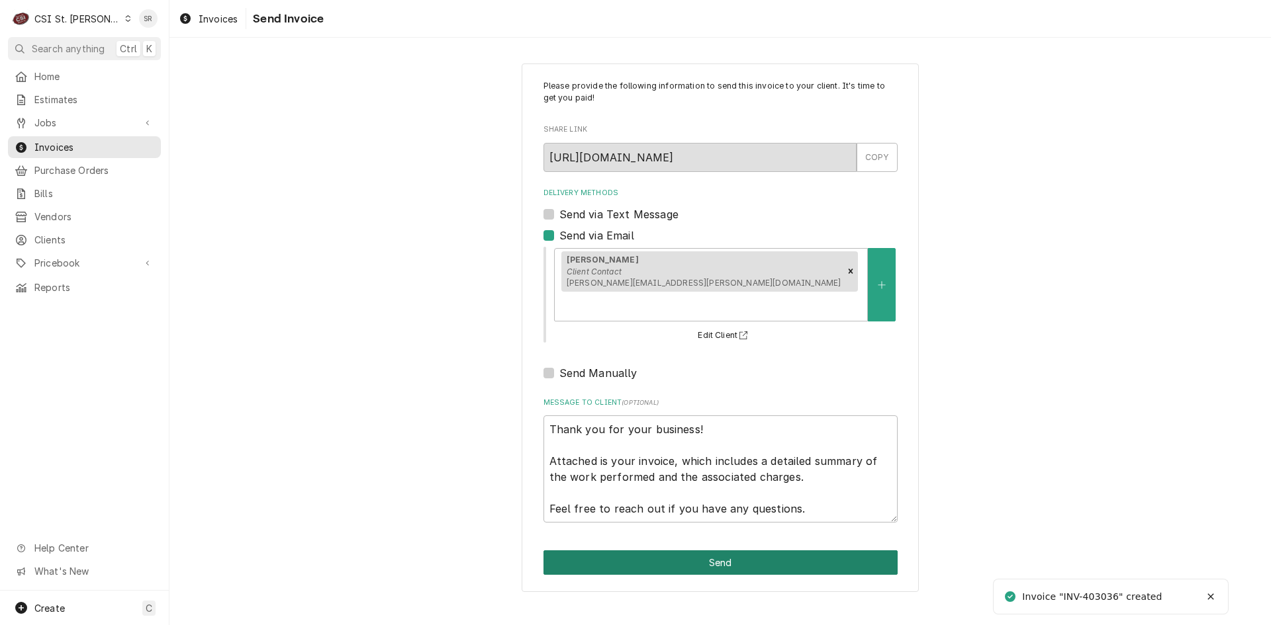
click at [733, 551] on button "Send" at bounding box center [720, 563] width 354 height 24
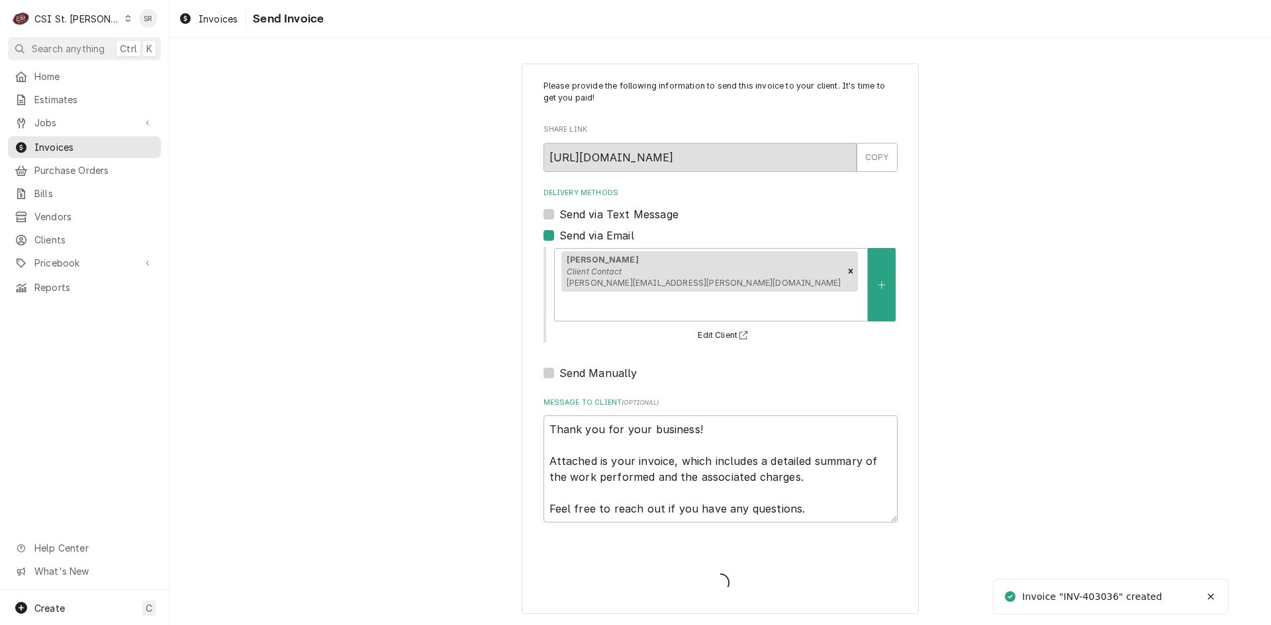
type textarea "x"
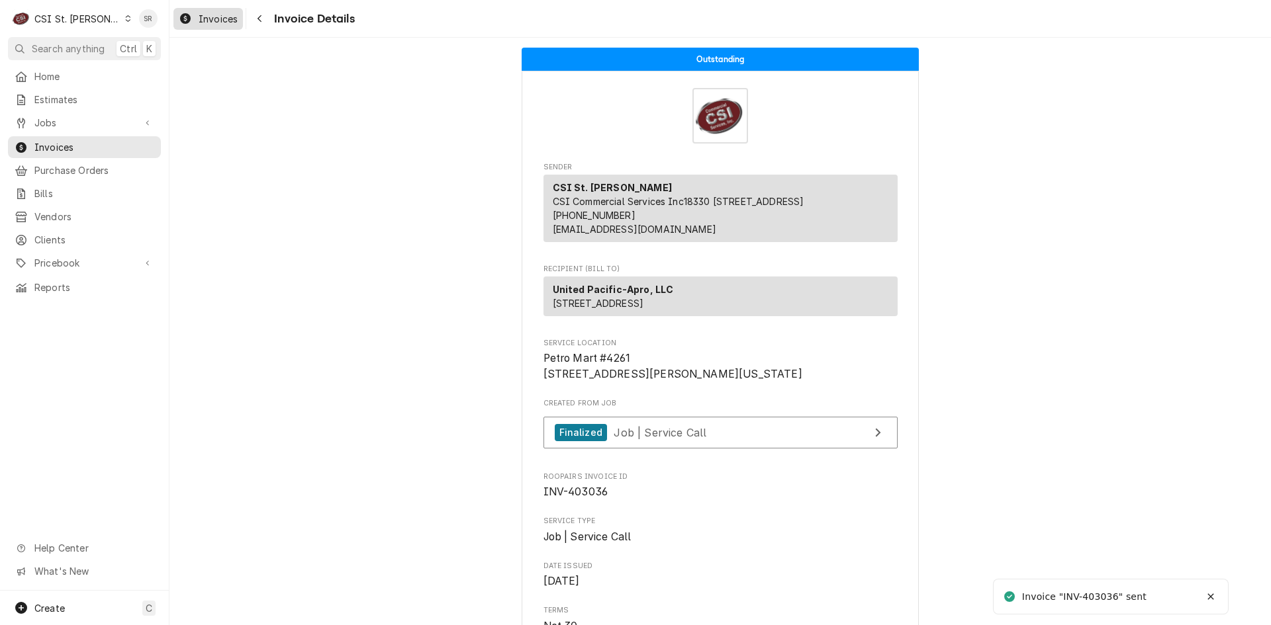
click at [220, 20] on span "Invoices" at bounding box center [218, 19] width 39 height 14
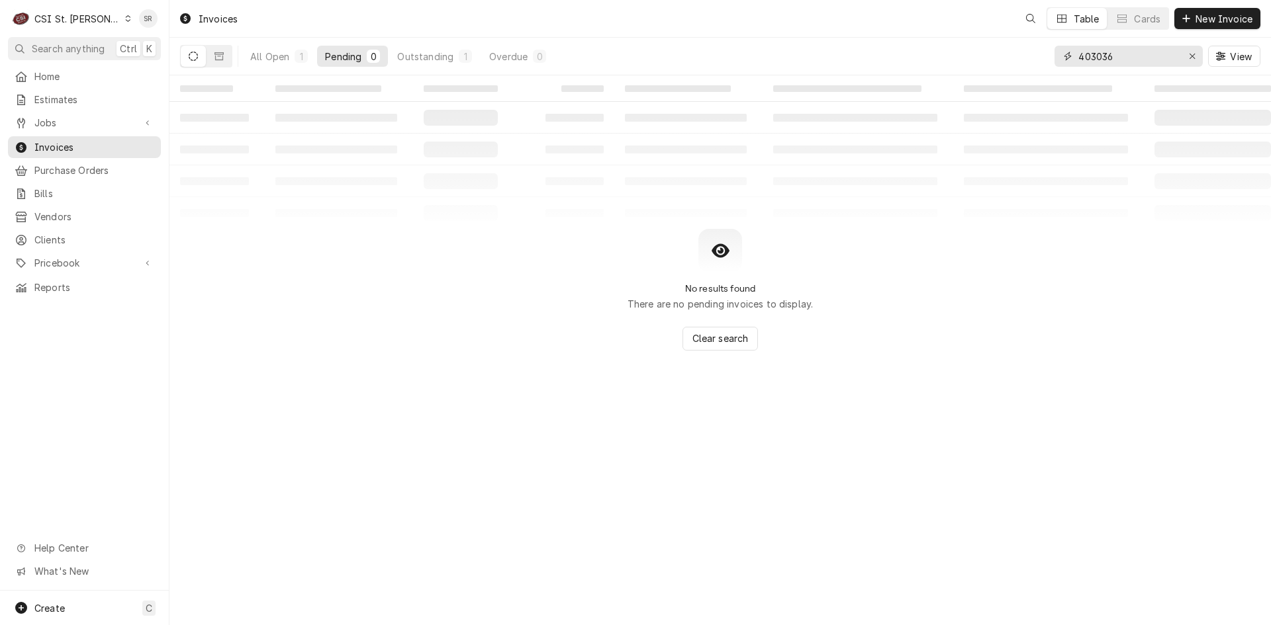
drag, startPoint x: 1107, startPoint y: 55, endPoint x: 1064, endPoint y: 44, distance: 44.3
click at [1064, 44] on div "403036 View" at bounding box center [1157, 56] width 206 height 37
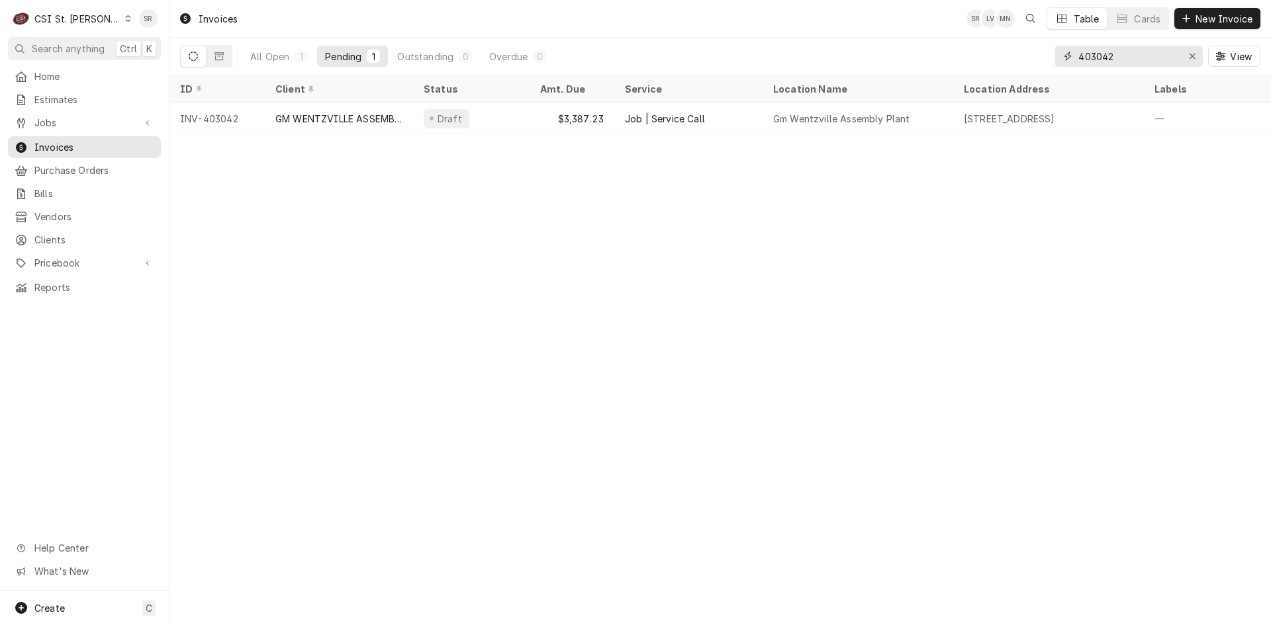
click at [1124, 61] on input "403042" at bounding box center [1127, 56] width 99 height 21
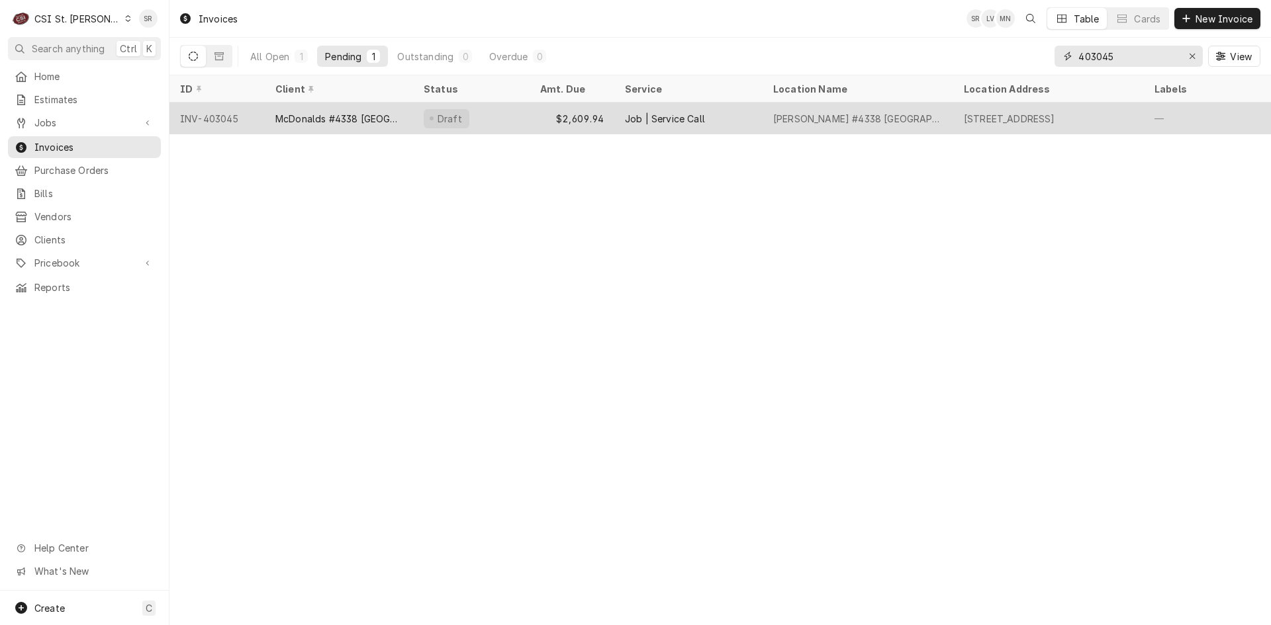
type input "403045"
click at [499, 126] on div "Draft" at bounding box center [471, 119] width 116 height 32
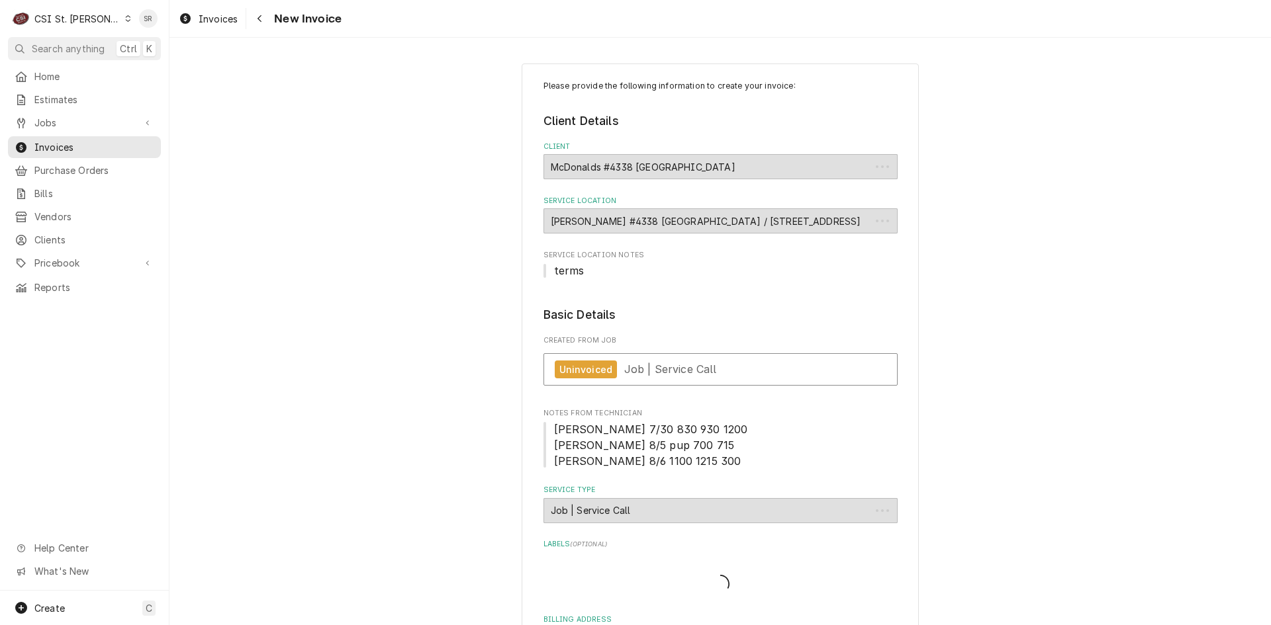
type textarea "x"
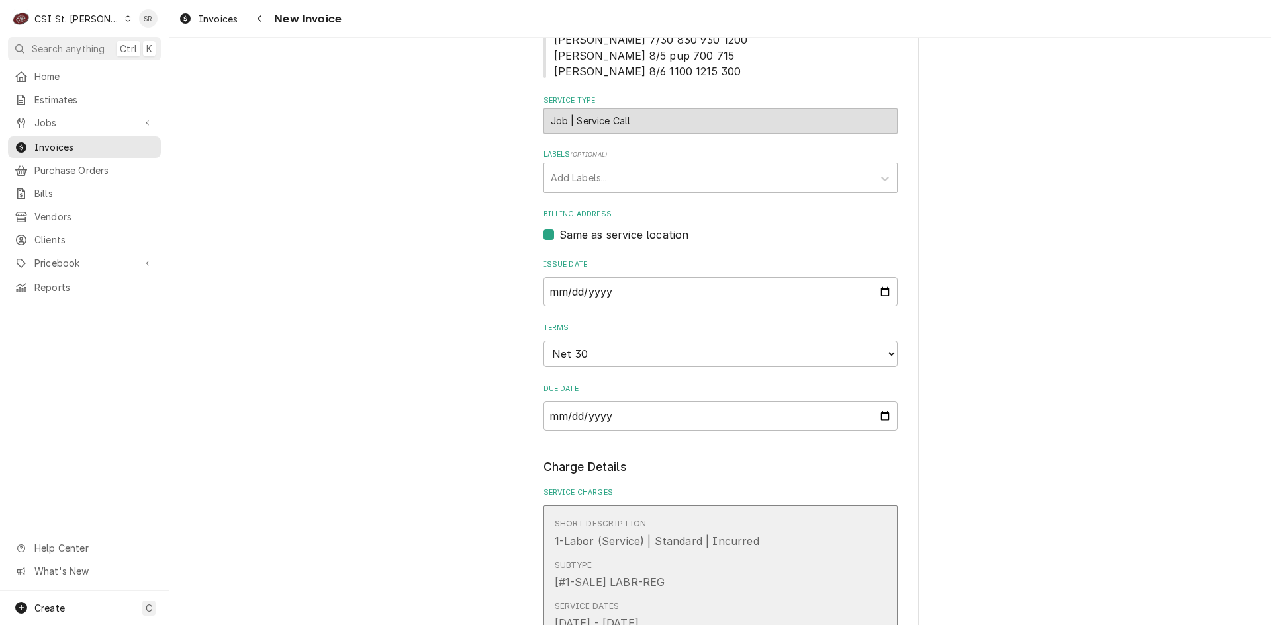
scroll to position [383, 0]
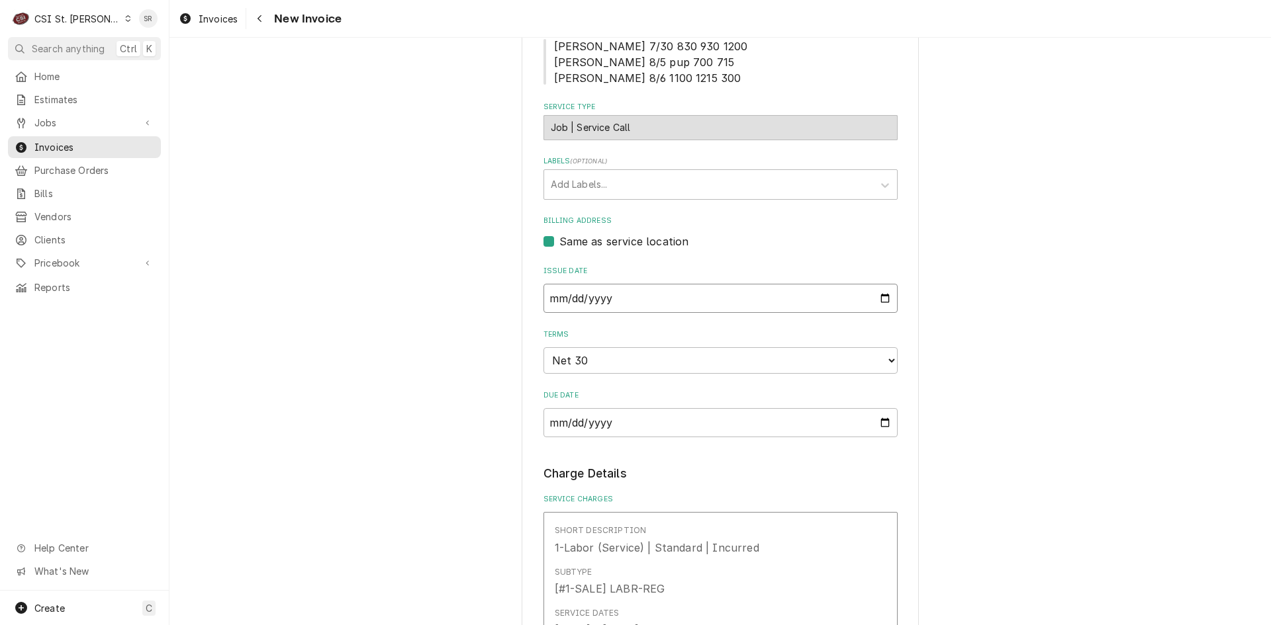
click at [876, 297] on input "2025-08-07" at bounding box center [720, 298] width 354 height 29
type input "2025-08-27"
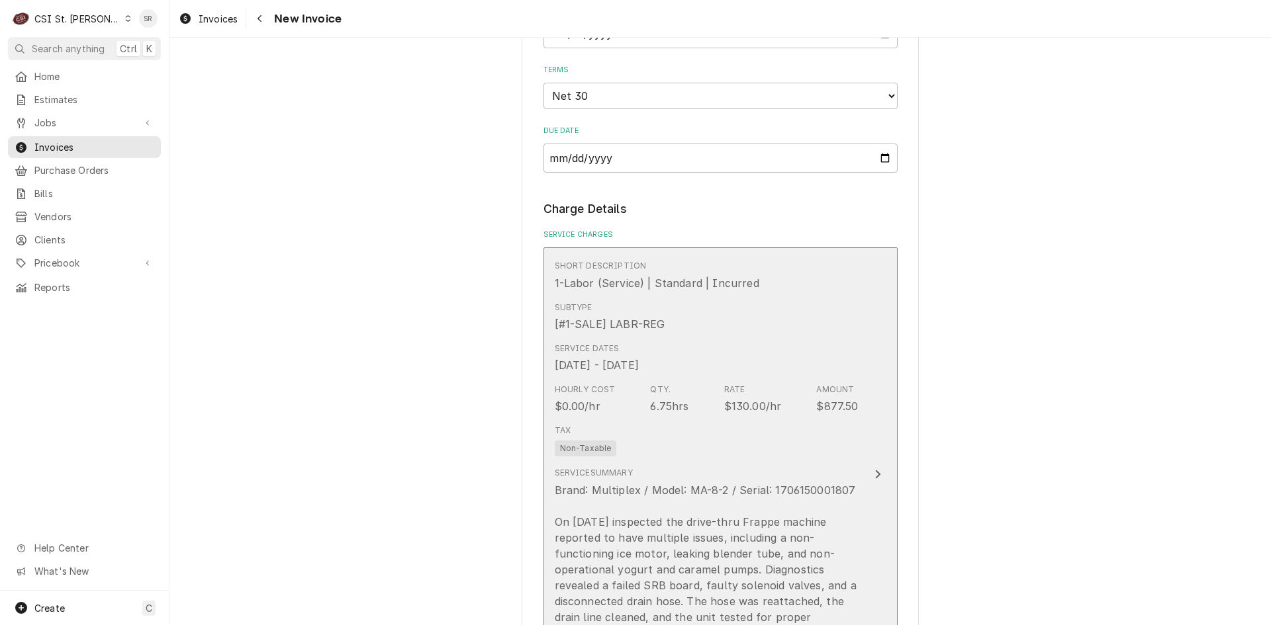
click at [718, 439] on div "Tax Non-Taxable" at bounding box center [707, 441] width 304 height 42
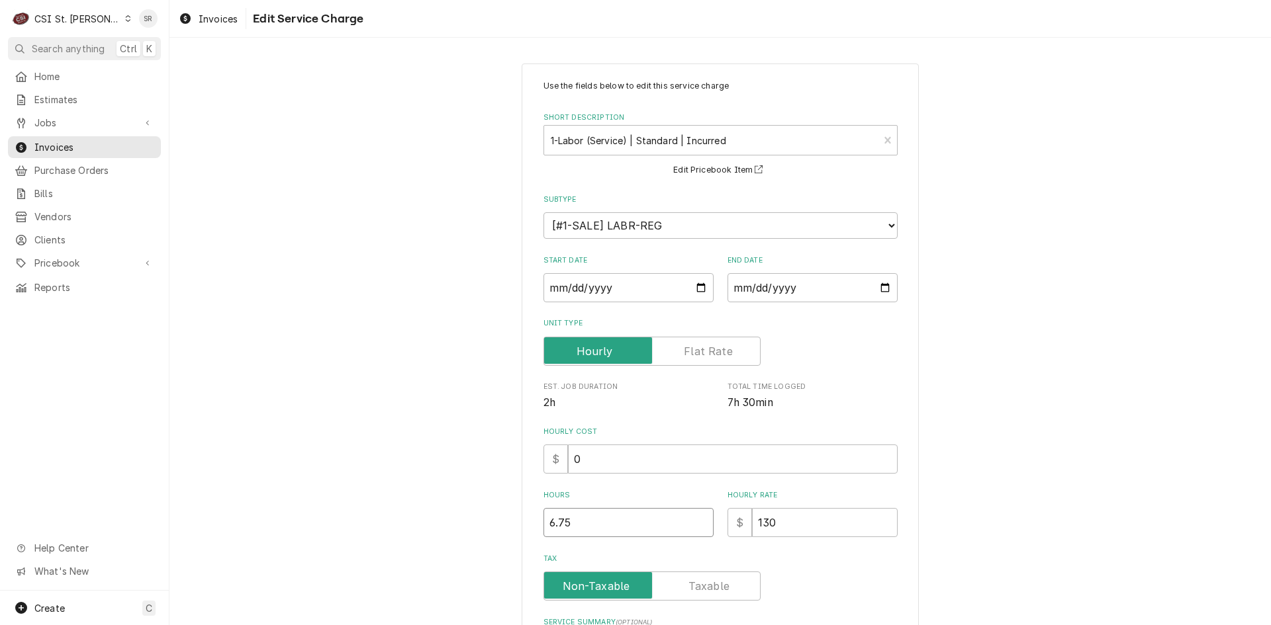
drag, startPoint x: 508, startPoint y: 520, endPoint x: 478, endPoint y: 518, distance: 29.8
click at [477, 518] on div "Use the fields below to edit this service charge Short Description 1-Labor (Ser…" at bounding box center [719, 494] width 1101 height 885
type textarea "x"
type input "7"
type textarea "x"
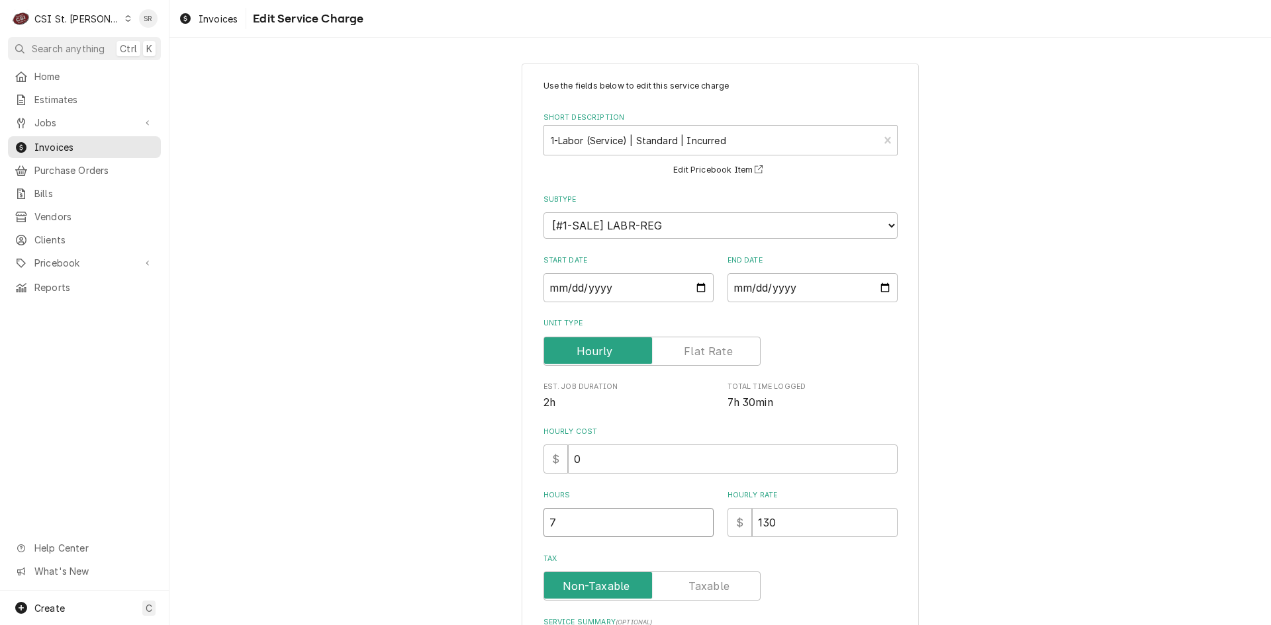
type input "7.2"
type textarea "x"
type input "7.25"
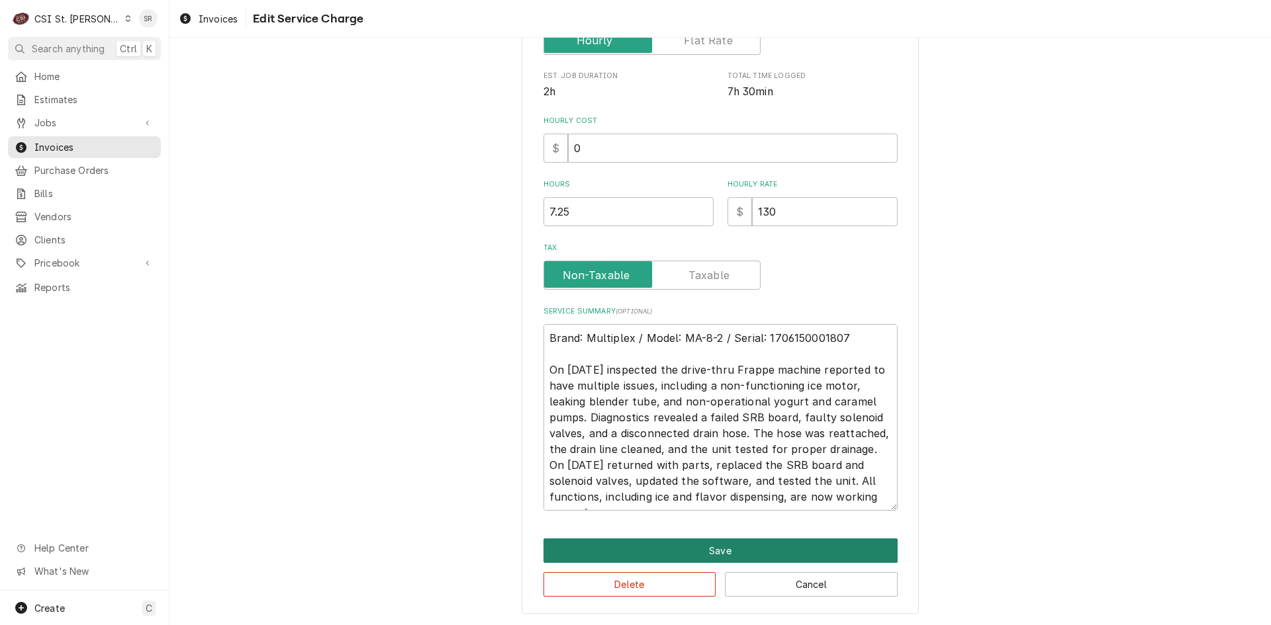
click at [645, 551] on button "Save" at bounding box center [720, 551] width 354 height 24
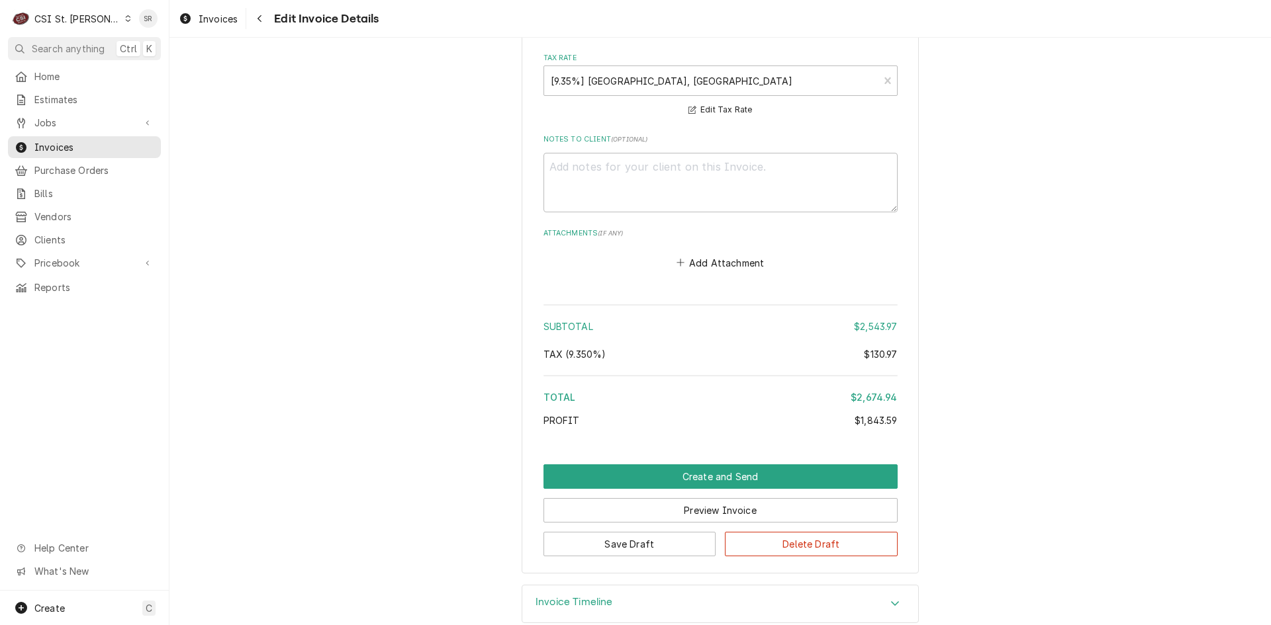
scroll to position [2485, 0]
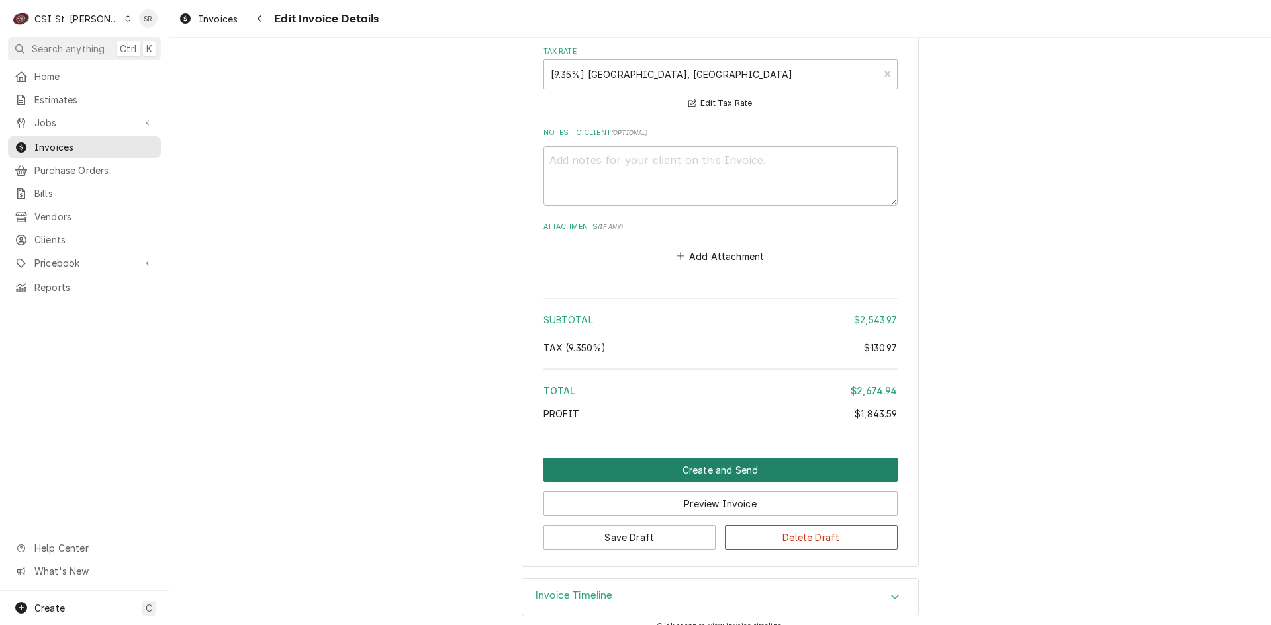
click at [690, 470] on button "Create and Send" at bounding box center [720, 470] width 354 height 24
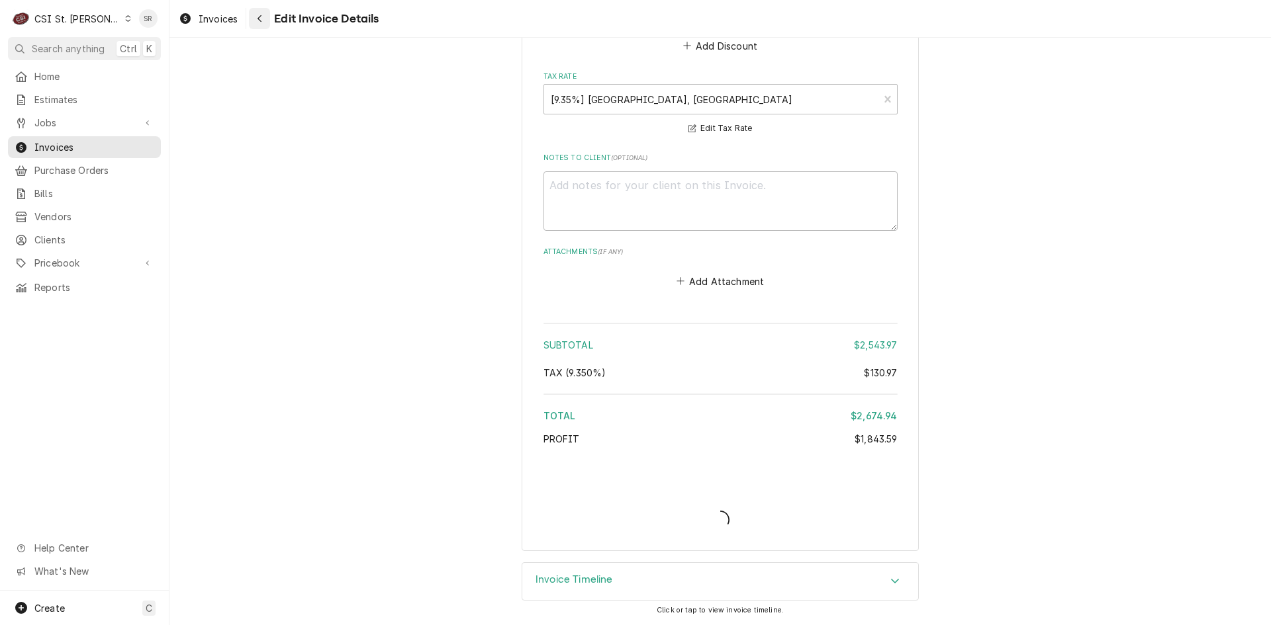
scroll to position [2460, 0]
type textarea "x"
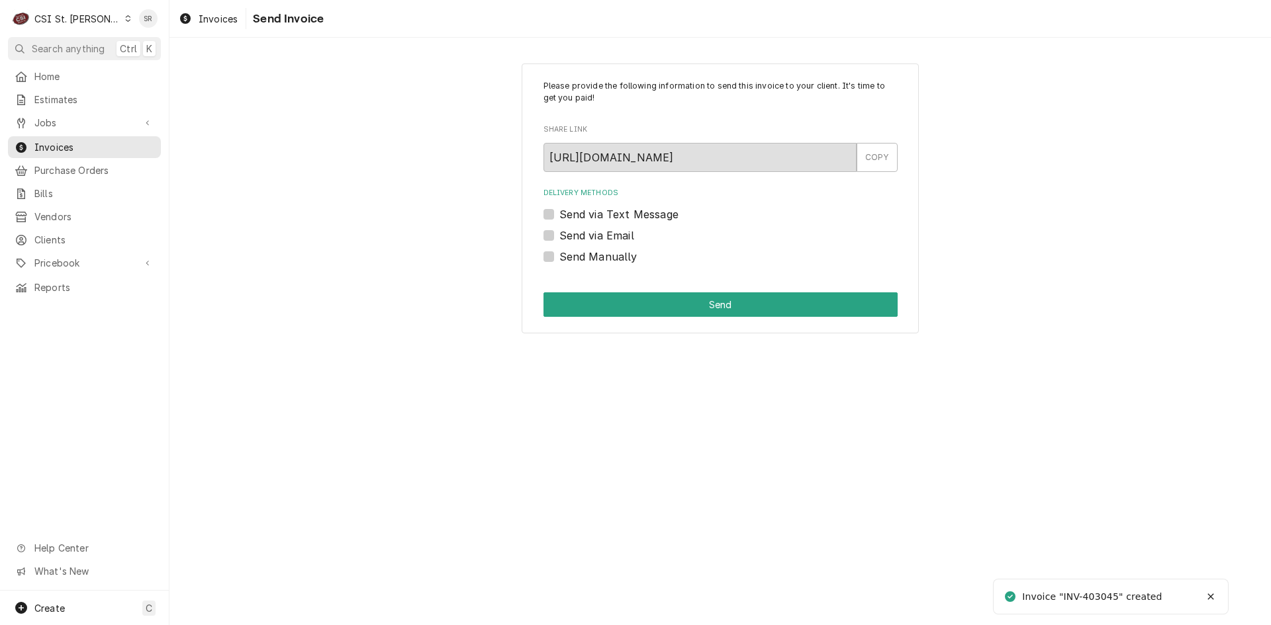
click at [604, 234] on label "Send via Email" at bounding box center [596, 236] width 75 height 16
click at [604, 234] on input "Send via Email" at bounding box center [736, 242] width 354 height 29
checkbox input "true"
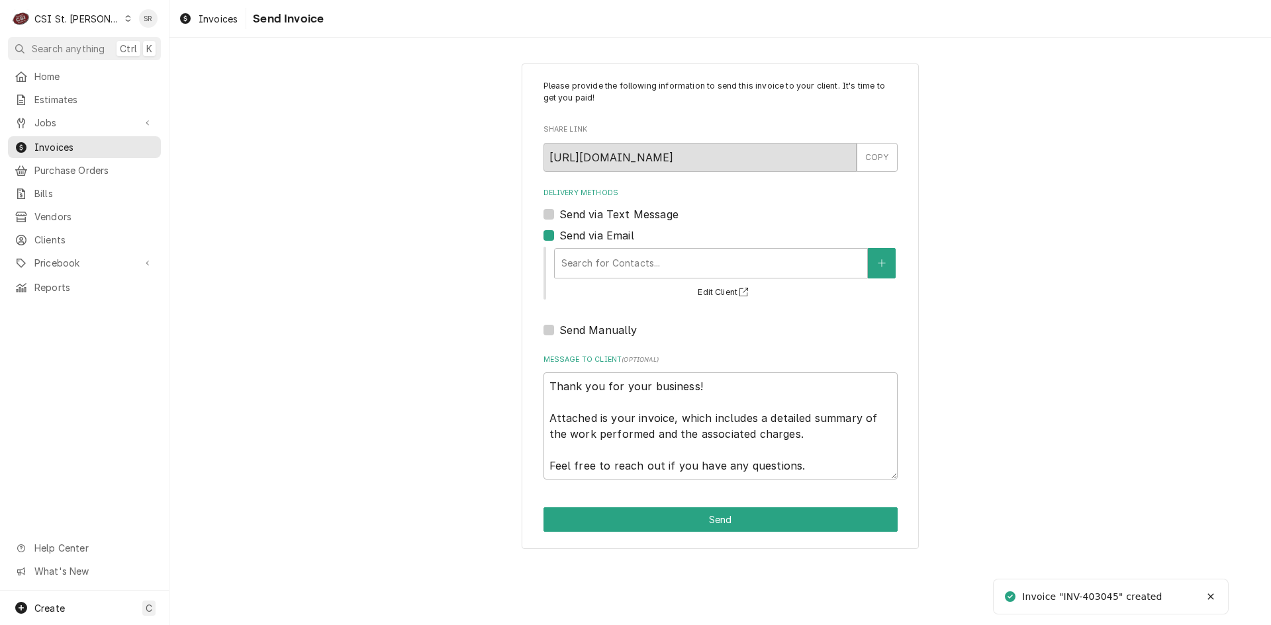
click at [642, 270] on div "Delivery Methods" at bounding box center [710, 263] width 299 height 24
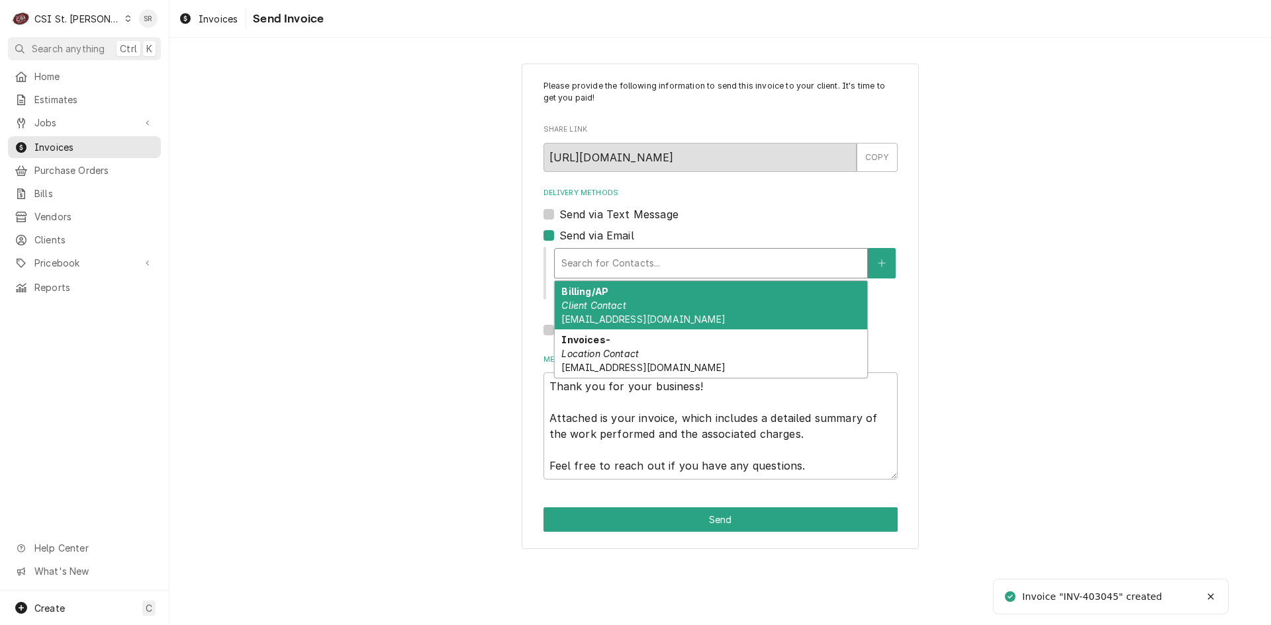
click at [655, 315] on span "[EMAIL_ADDRESS][DOMAIN_NAME]" at bounding box center [642, 319] width 163 height 11
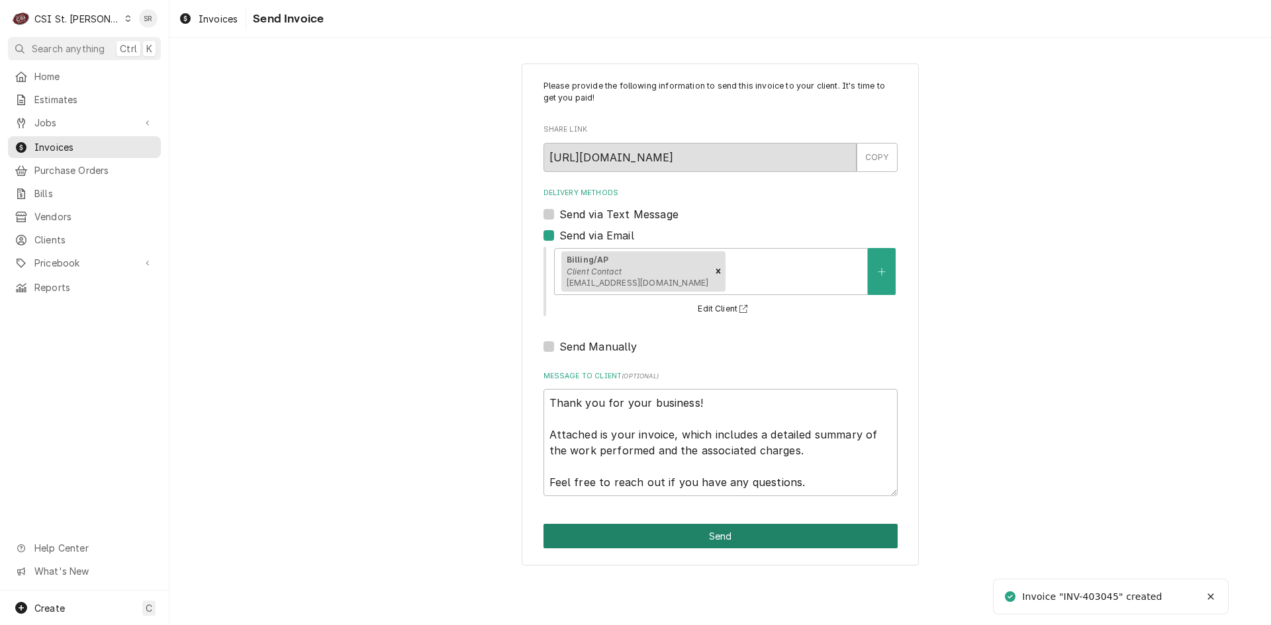
click at [734, 531] on button "Send" at bounding box center [720, 536] width 354 height 24
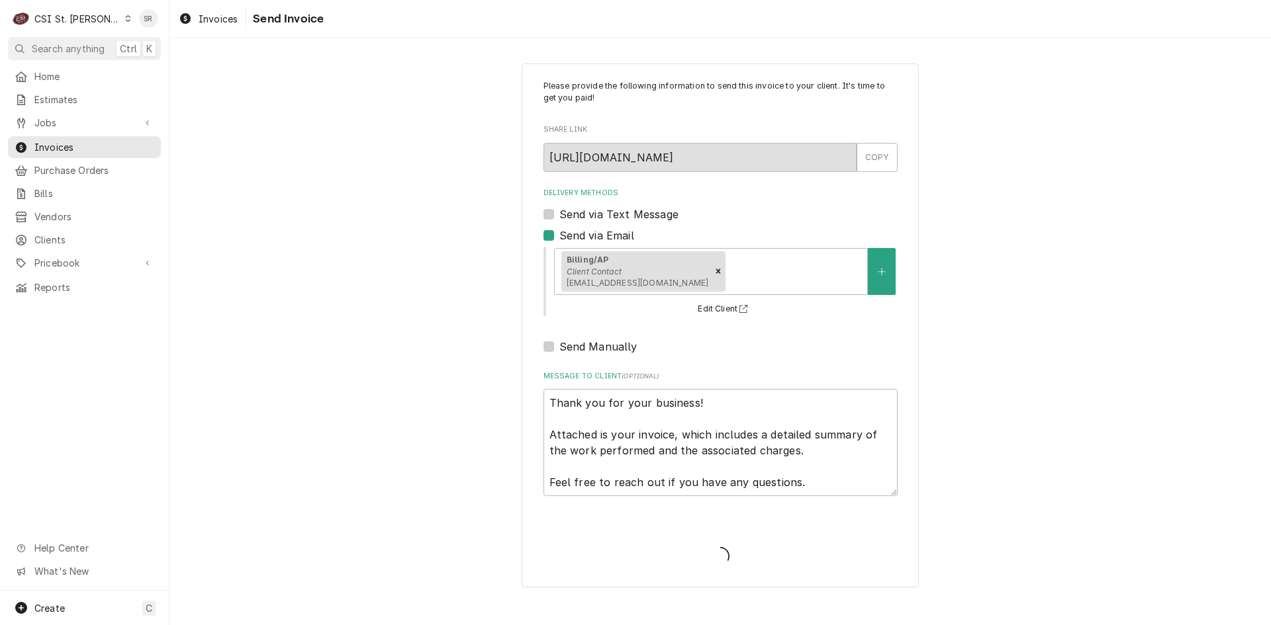
type textarea "x"
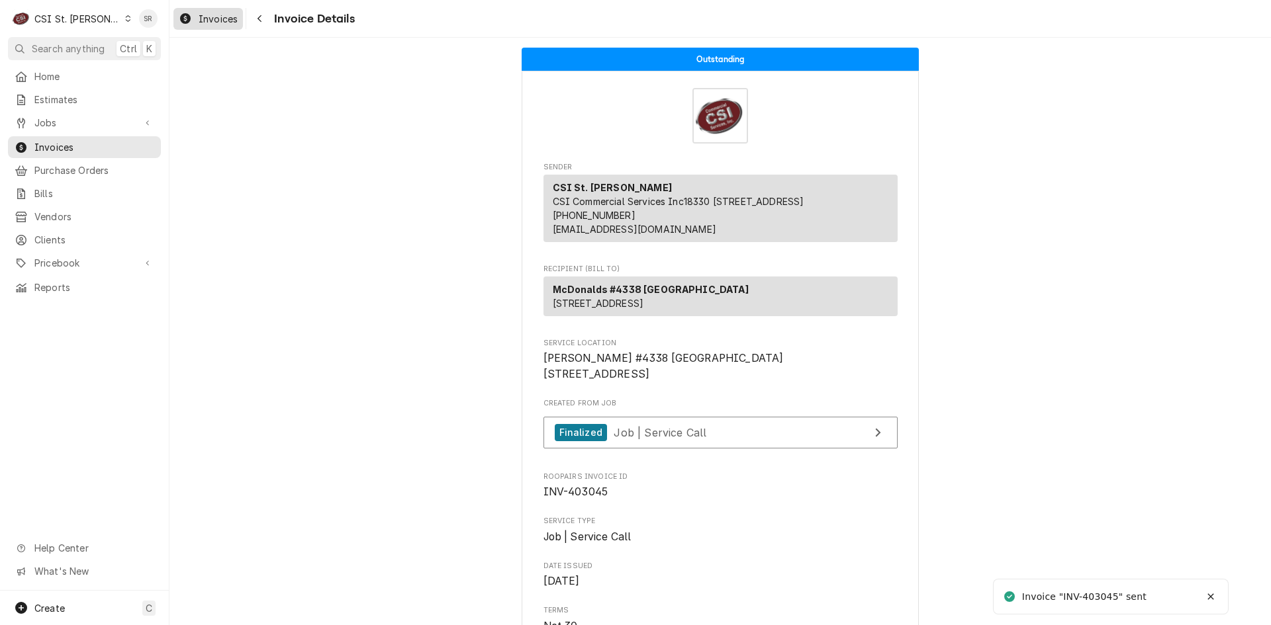
click at [202, 15] on span "Invoices" at bounding box center [218, 19] width 39 height 14
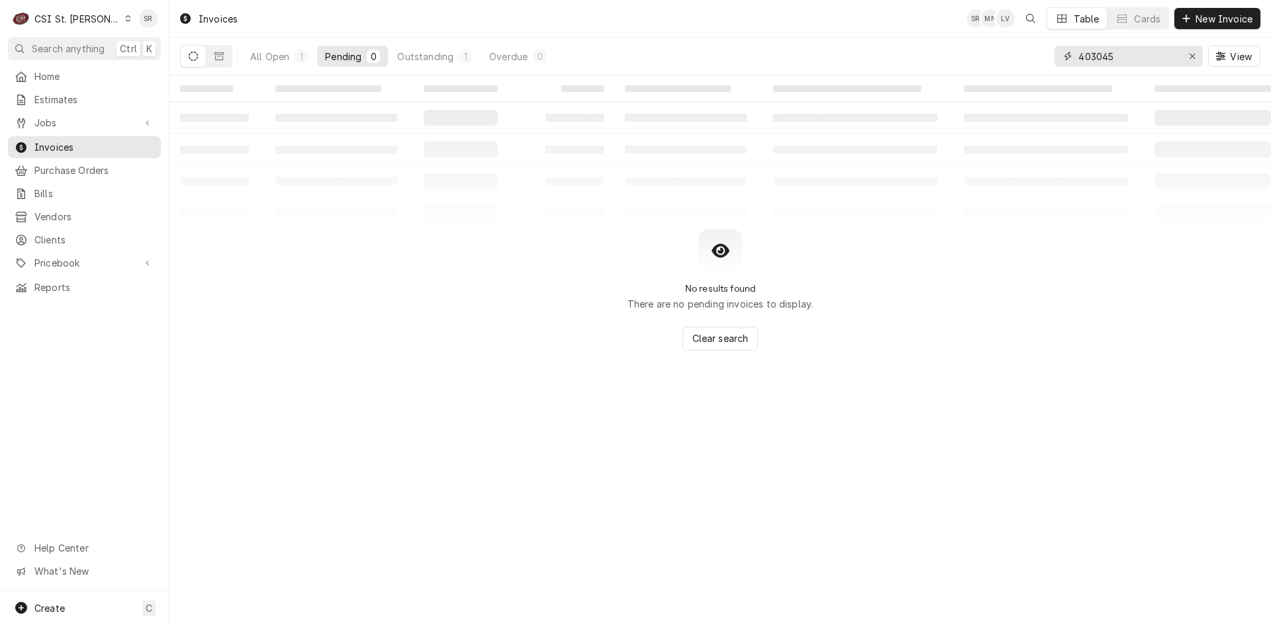
click at [1134, 58] on input "403045" at bounding box center [1127, 56] width 99 height 21
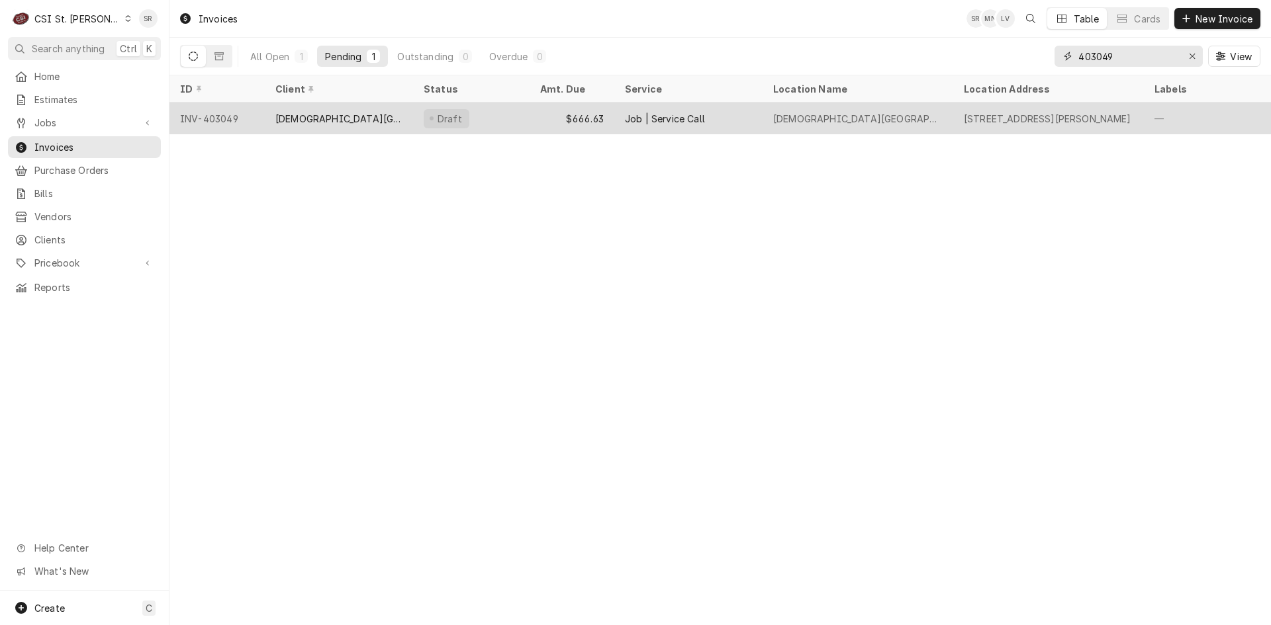
type input "403049"
click at [394, 114] on div "Jewish Community Center" at bounding box center [339, 119] width 148 height 32
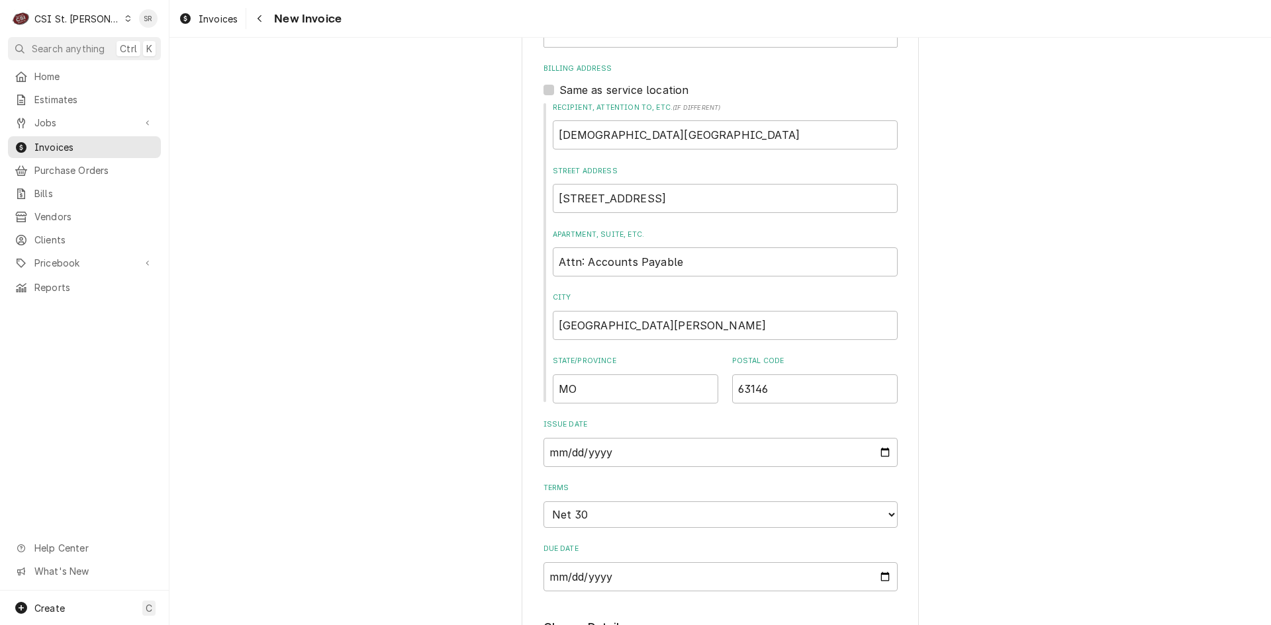
scroll to position [529, 0]
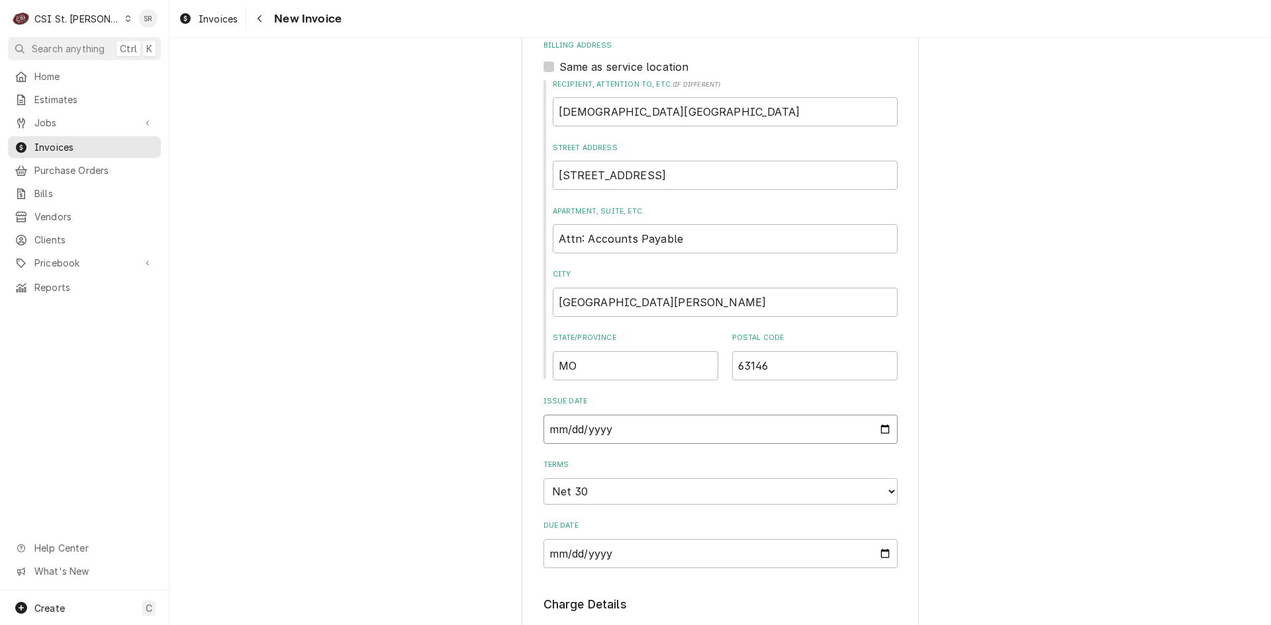
click at [880, 428] on input "2025-08-07" at bounding box center [720, 429] width 354 height 29
type textarea "x"
type input "2025-08-27"
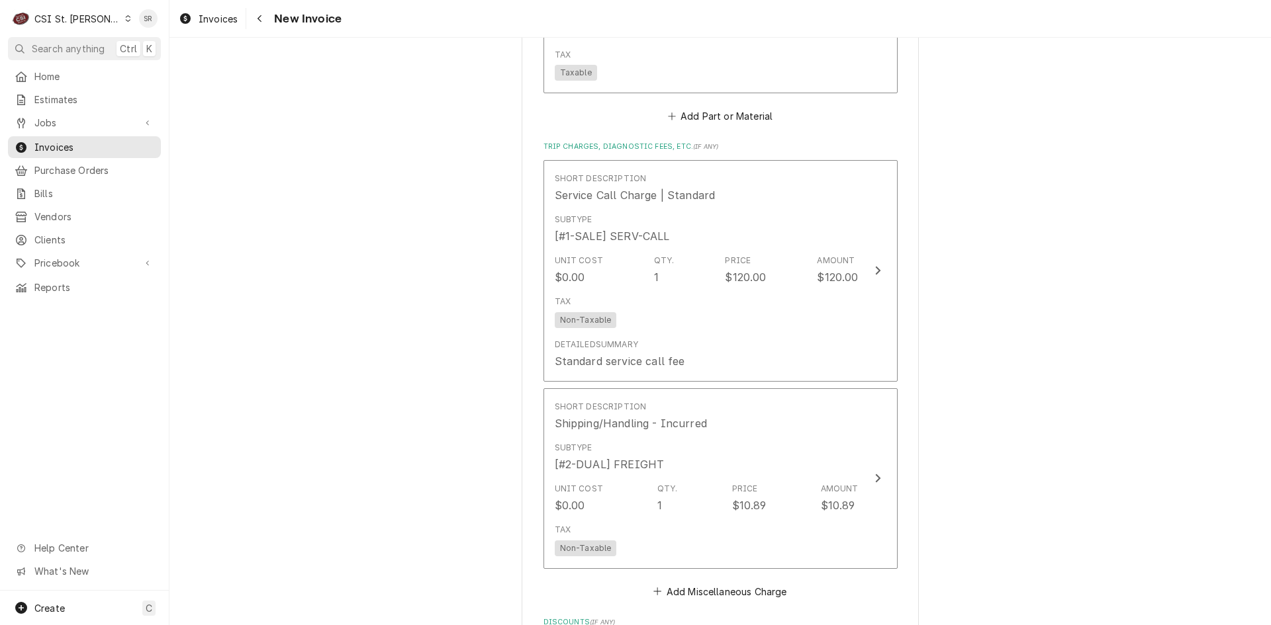
scroll to position [1853, 0]
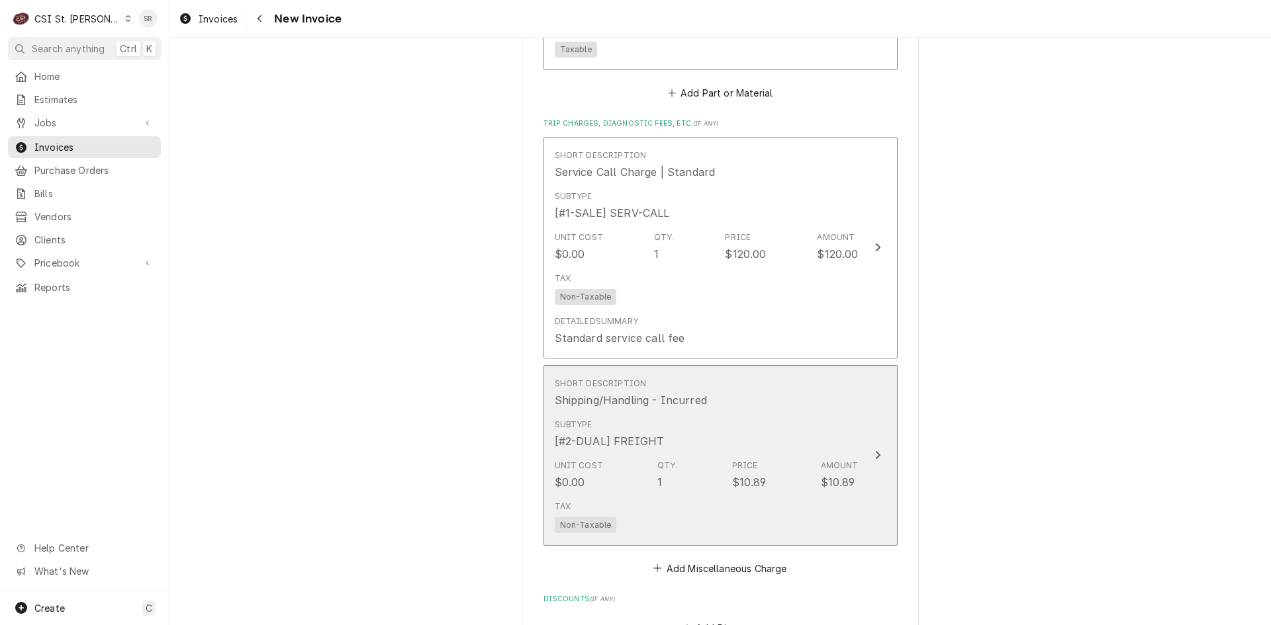
click at [697, 441] on div "Subtype [#2-DUAL] FREIGHT" at bounding box center [707, 434] width 304 height 41
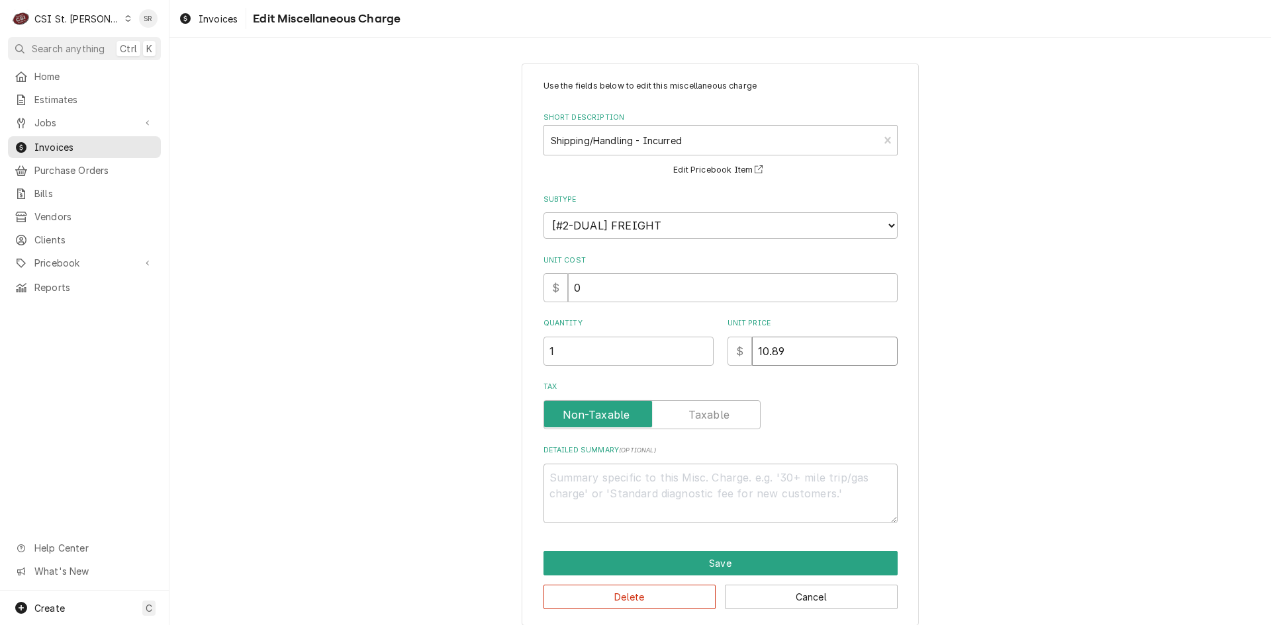
click at [763, 355] on input "10.89" at bounding box center [825, 351] width 146 height 29
type textarea "x"
type input "1.89"
type textarea "x"
type input "15.89"
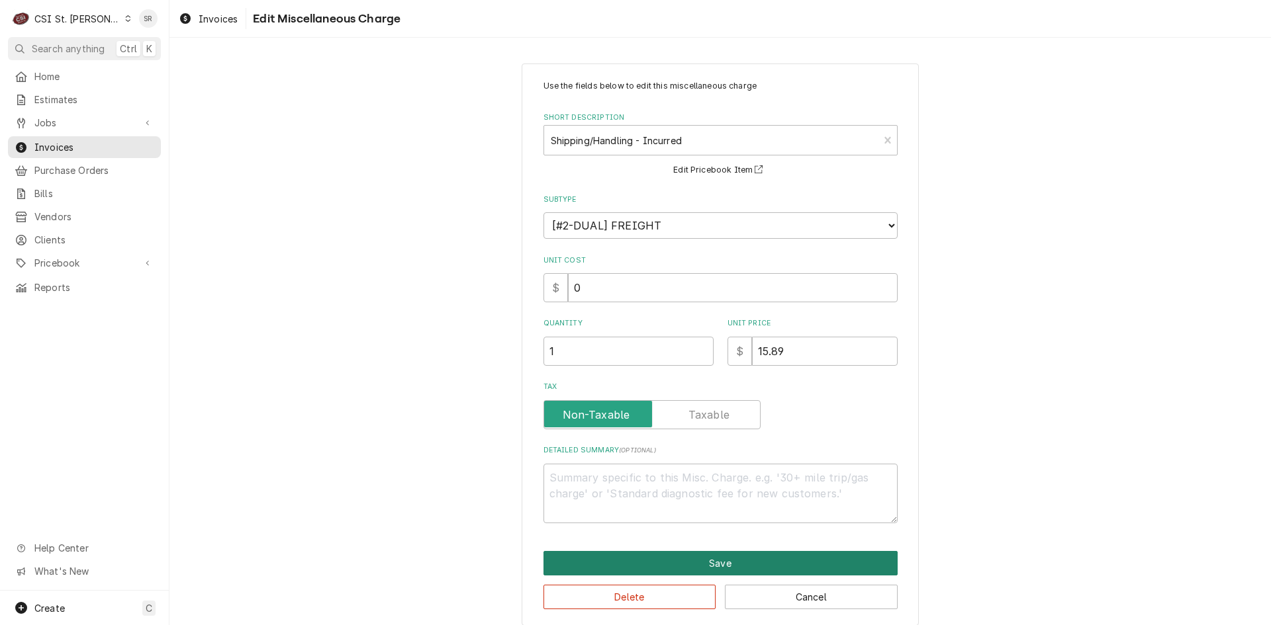
click at [719, 560] on button "Save" at bounding box center [720, 563] width 354 height 24
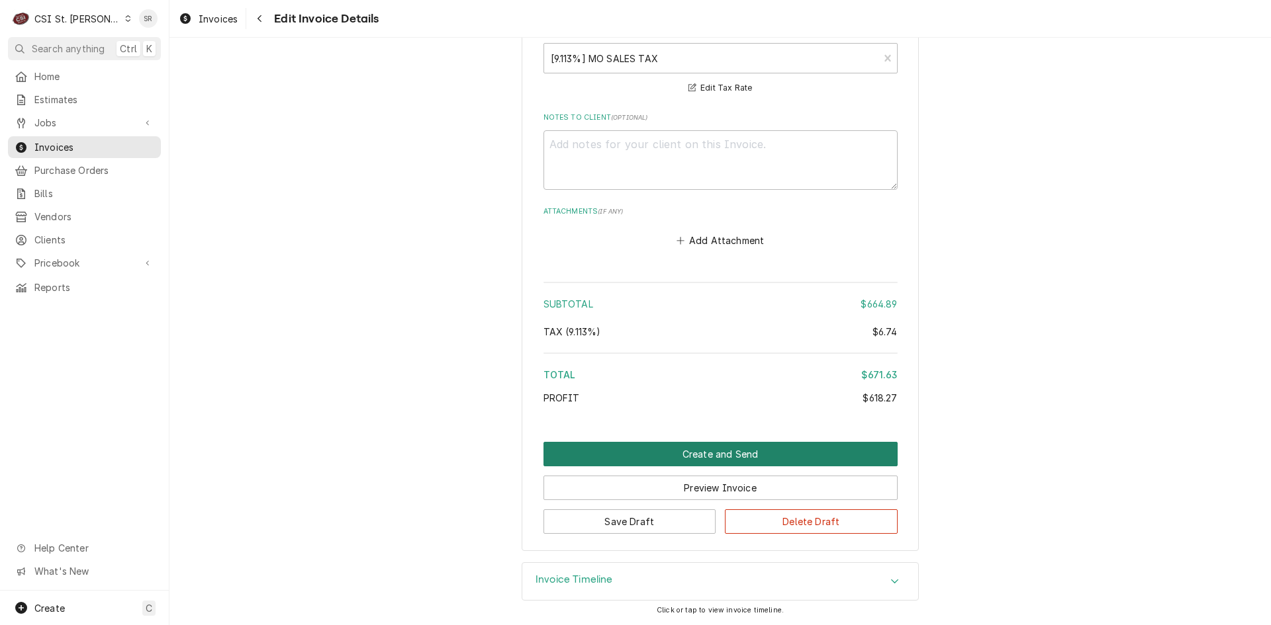
click at [714, 453] on button "Create and Send" at bounding box center [720, 454] width 354 height 24
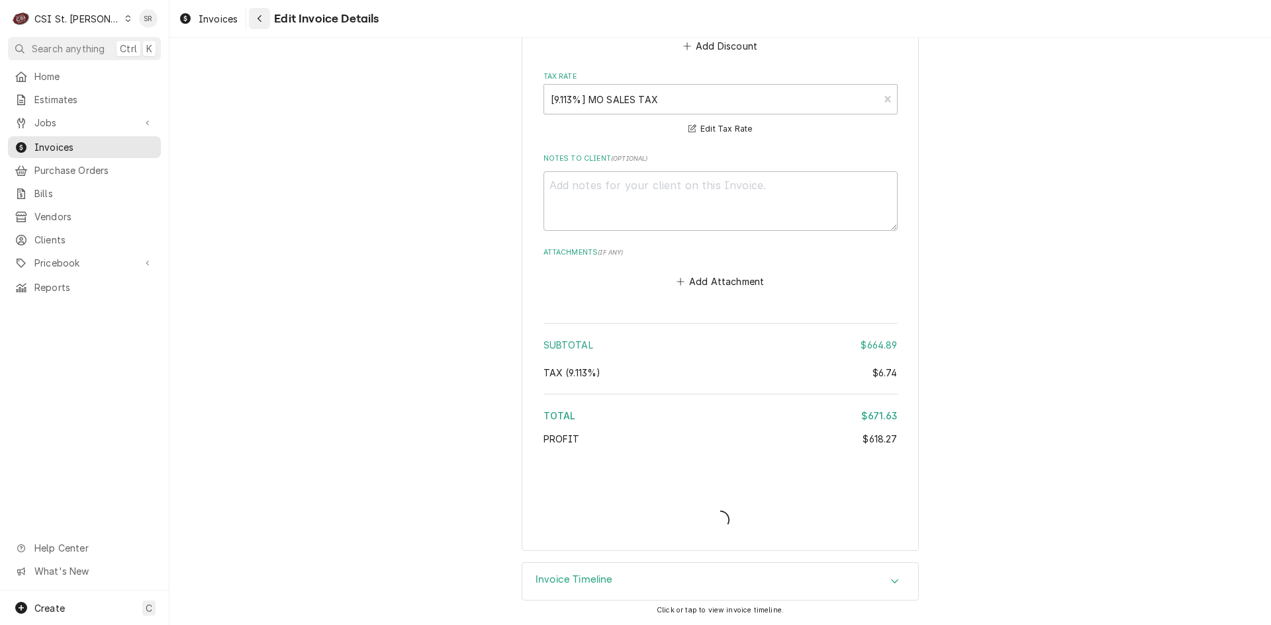
scroll to position [2435, 0]
type textarea "x"
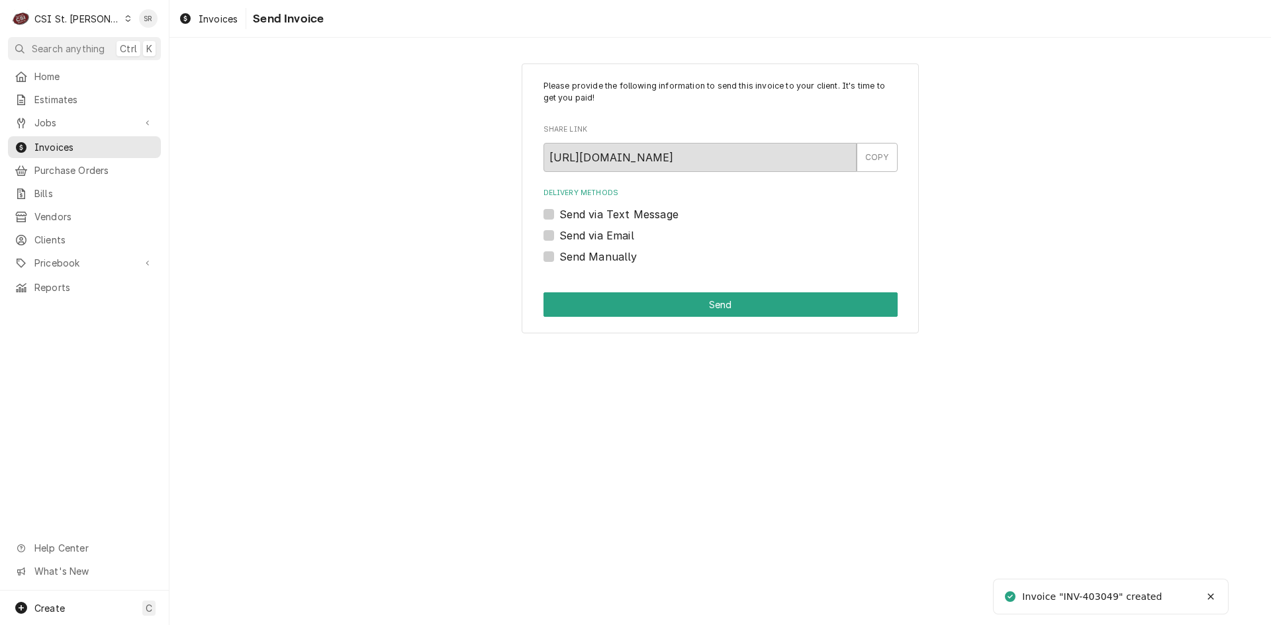
click at [555, 233] on div "Send via Email" at bounding box center [720, 236] width 354 height 16
click at [559, 237] on label "Send via Email" at bounding box center [596, 236] width 75 height 16
click at [559, 237] on input "Send via Email" at bounding box center [736, 242] width 354 height 29
checkbox input "true"
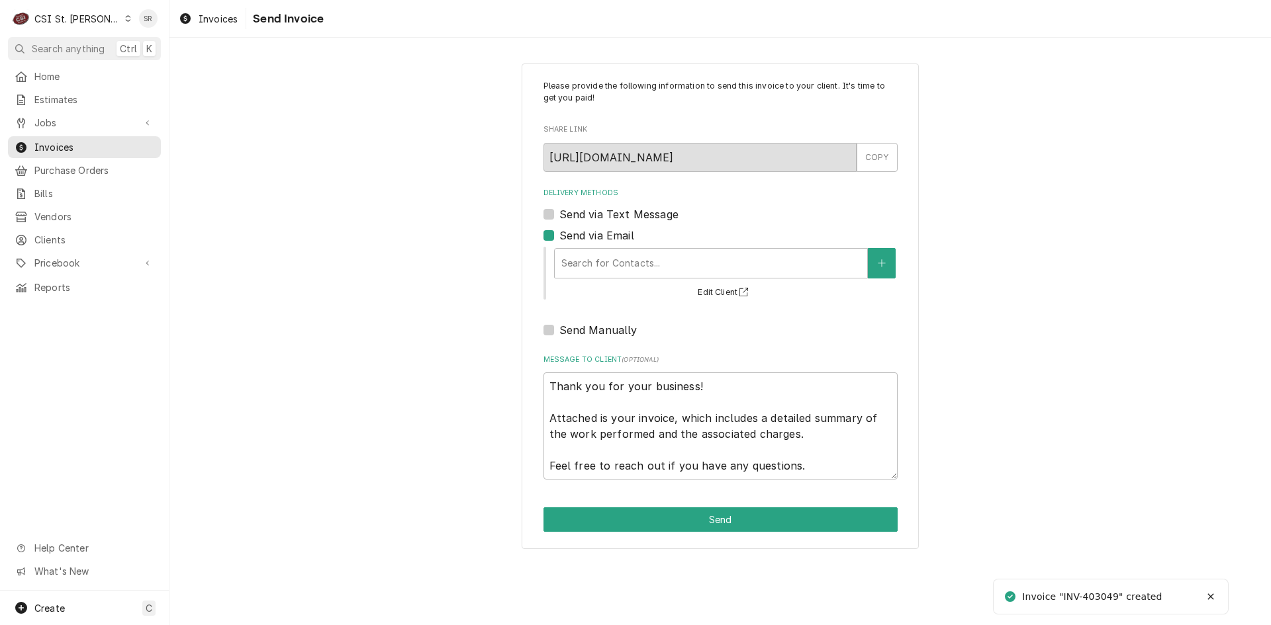
click at [677, 277] on div "Search for Contacts..." at bounding box center [711, 263] width 312 height 29
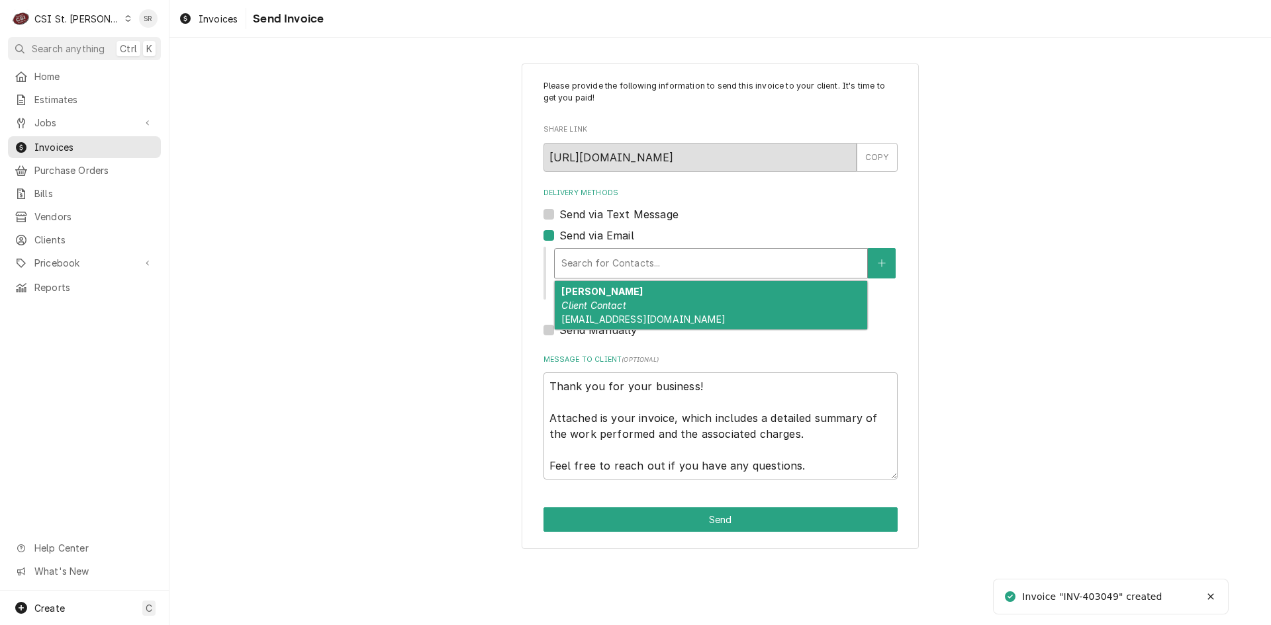
click at [662, 308] on div "Scott Client Contact jbecker@jccstl.org" at bounding box center [711, 305] width 312 height 48
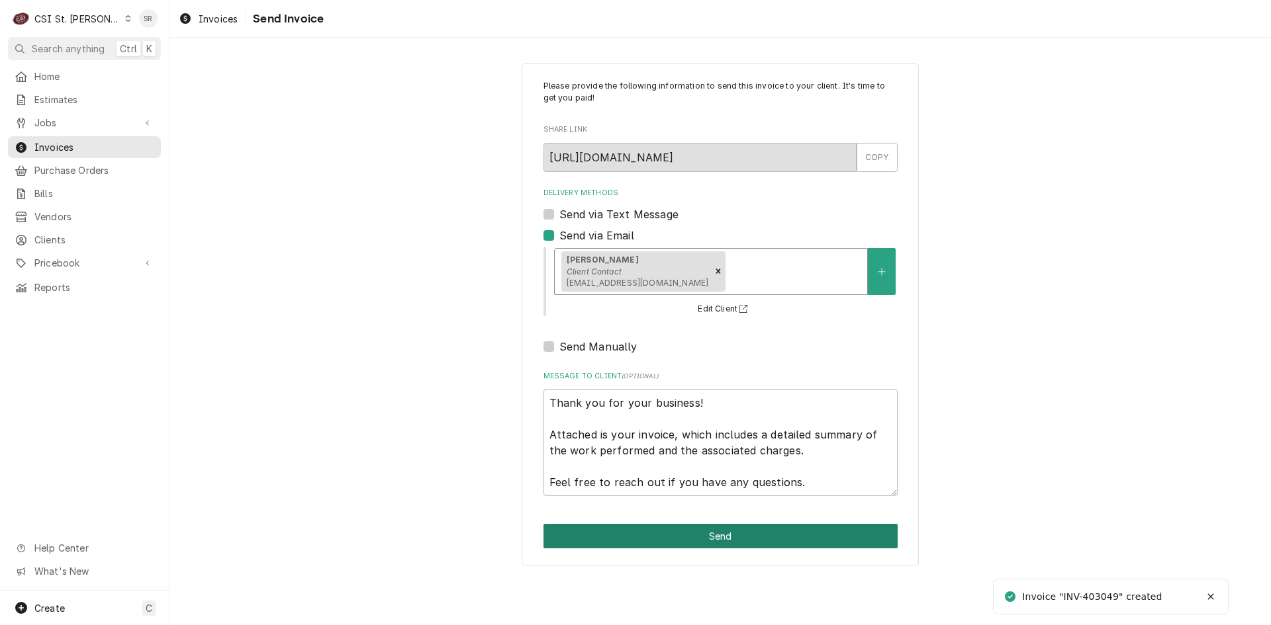
click at [730, 537] on button "Send" at bounding box center [720, 536] width 354 height 24
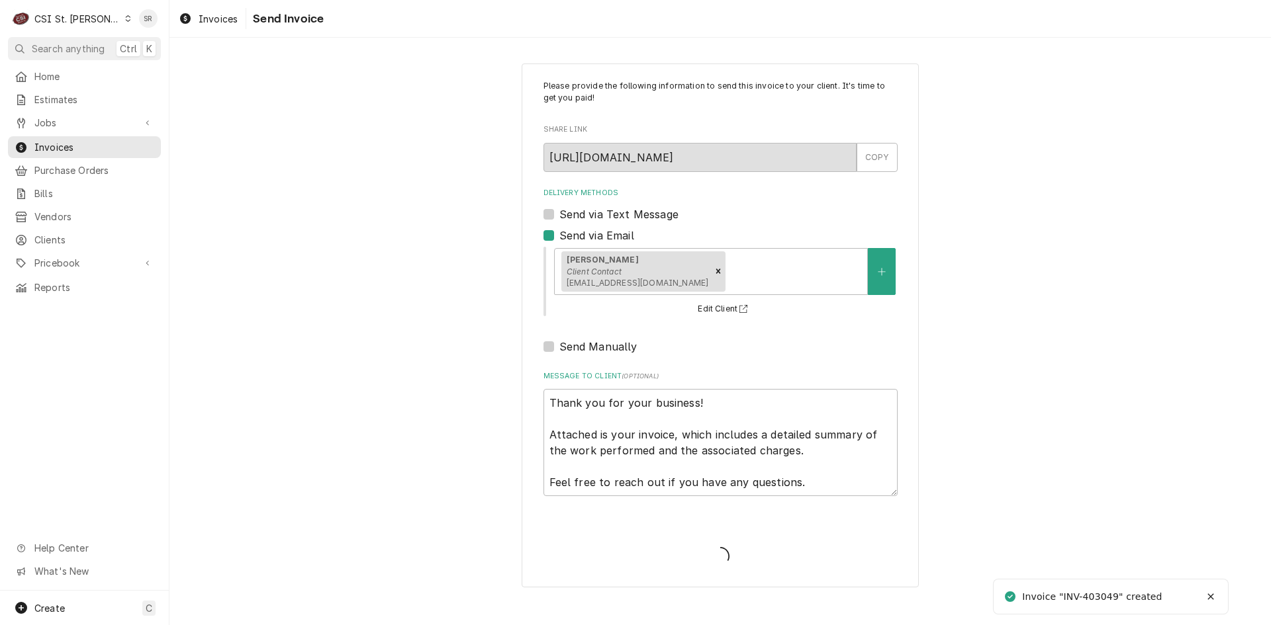
type textarea "x"
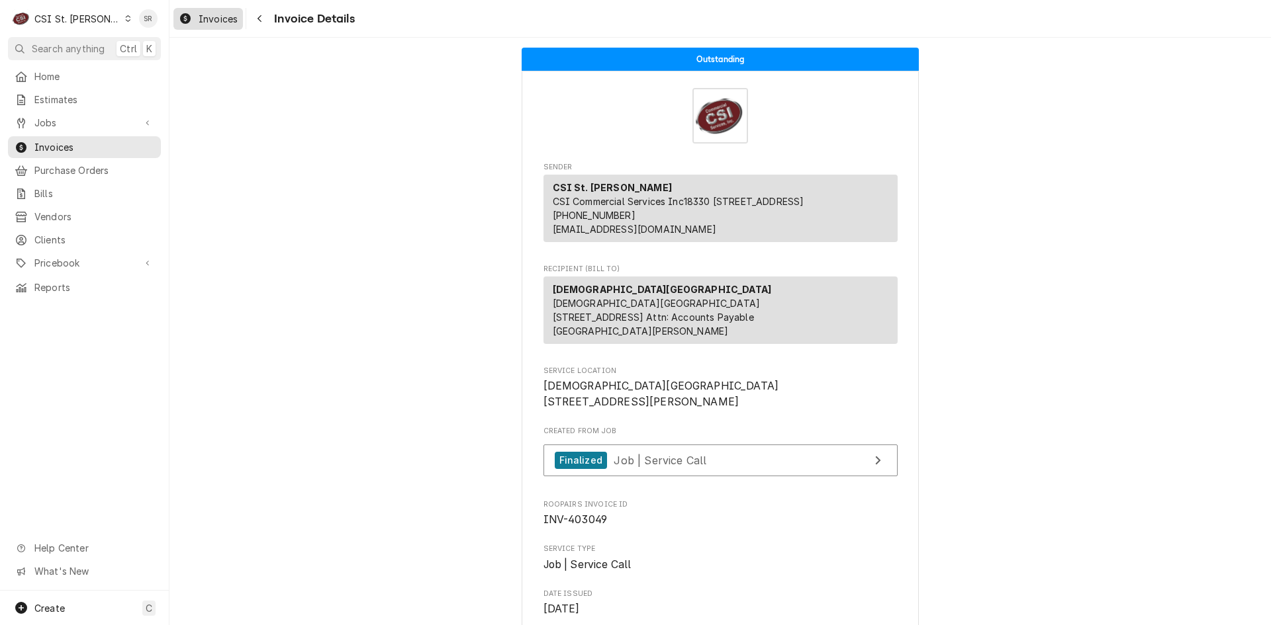
click at [209, 18] on span "Invoices" at bounding box center [218, 19] width 39 height 14
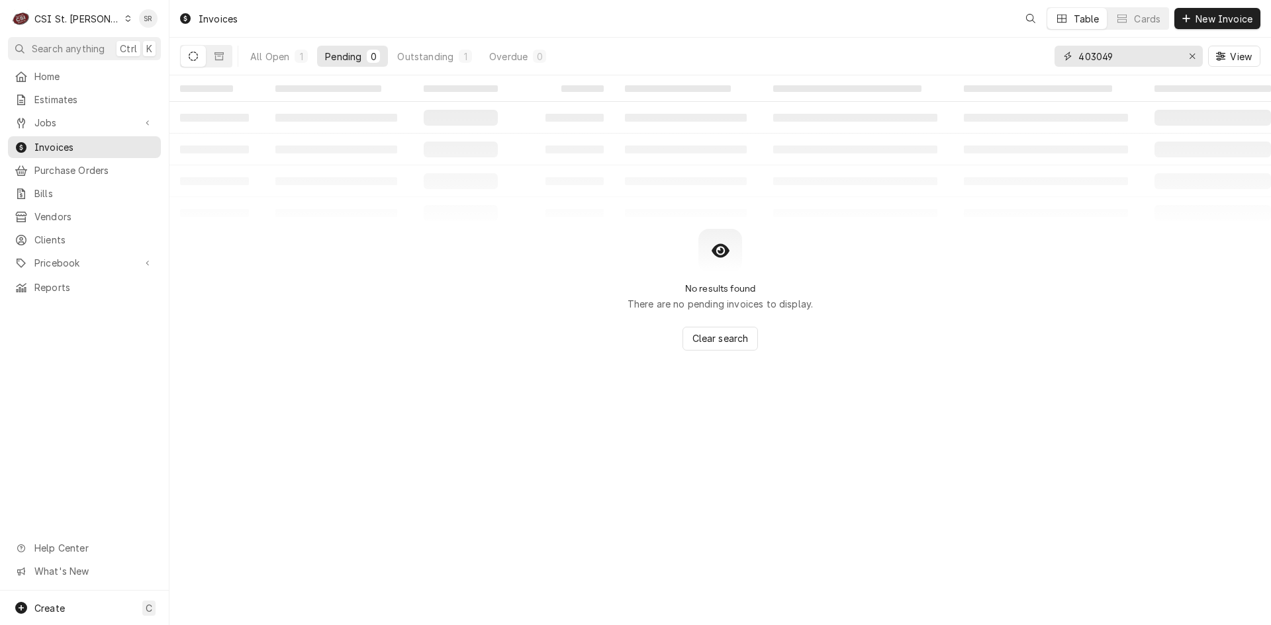
drag, startPoint x: 1120, startPoint y: 56, endPoint x: 1060, endPoint y: 46, distance: 61.6
click at [1060, 46] on div "403049" at bounding box center [1128, 56] width 148 height 21
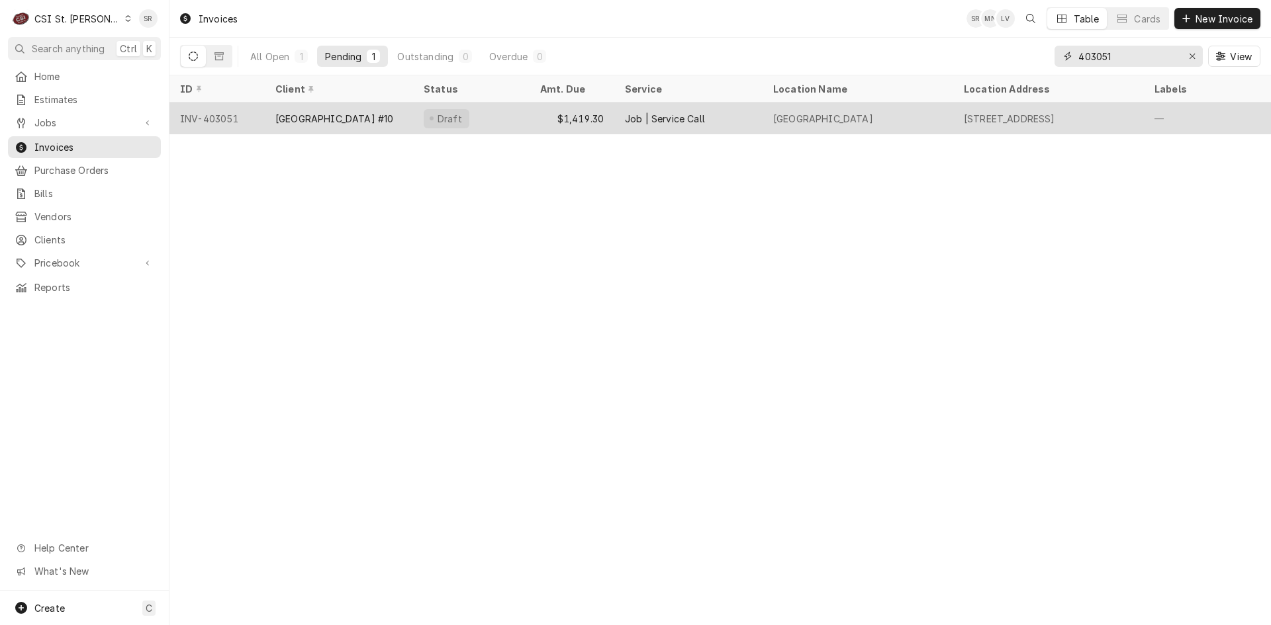
type input "403051"
click at [369, 118] on div "[GEOGRAPHIC_DATA] #10" at bounding box center [334, 119] width 118 height 14
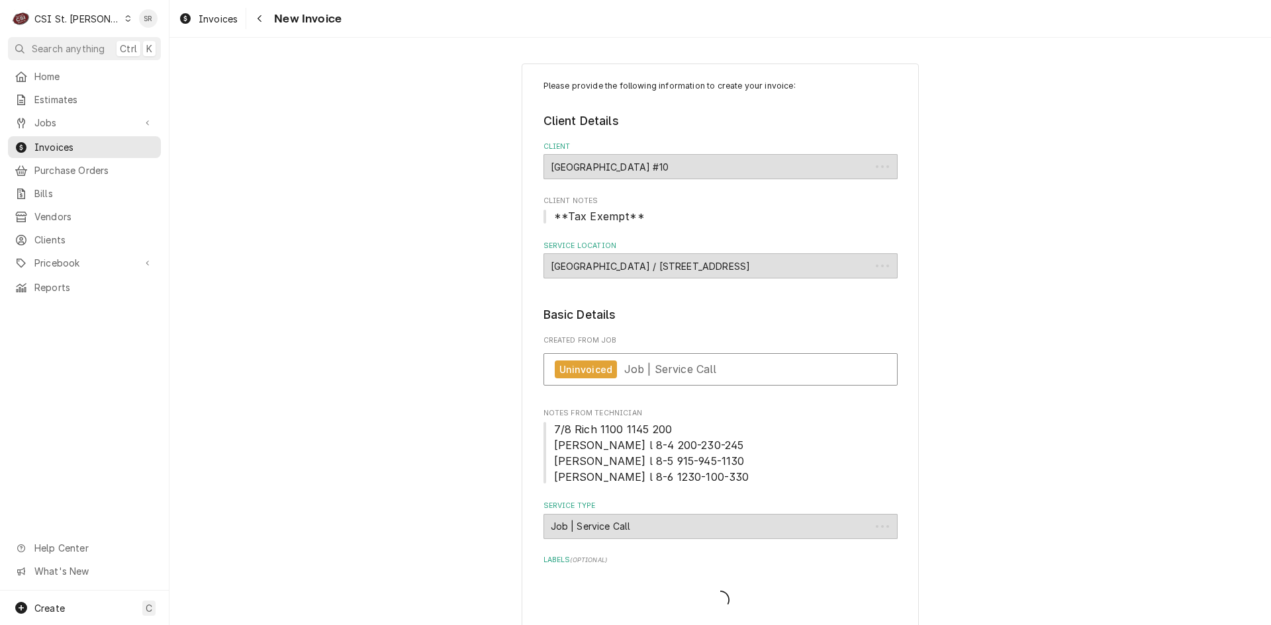
type textarea "x"
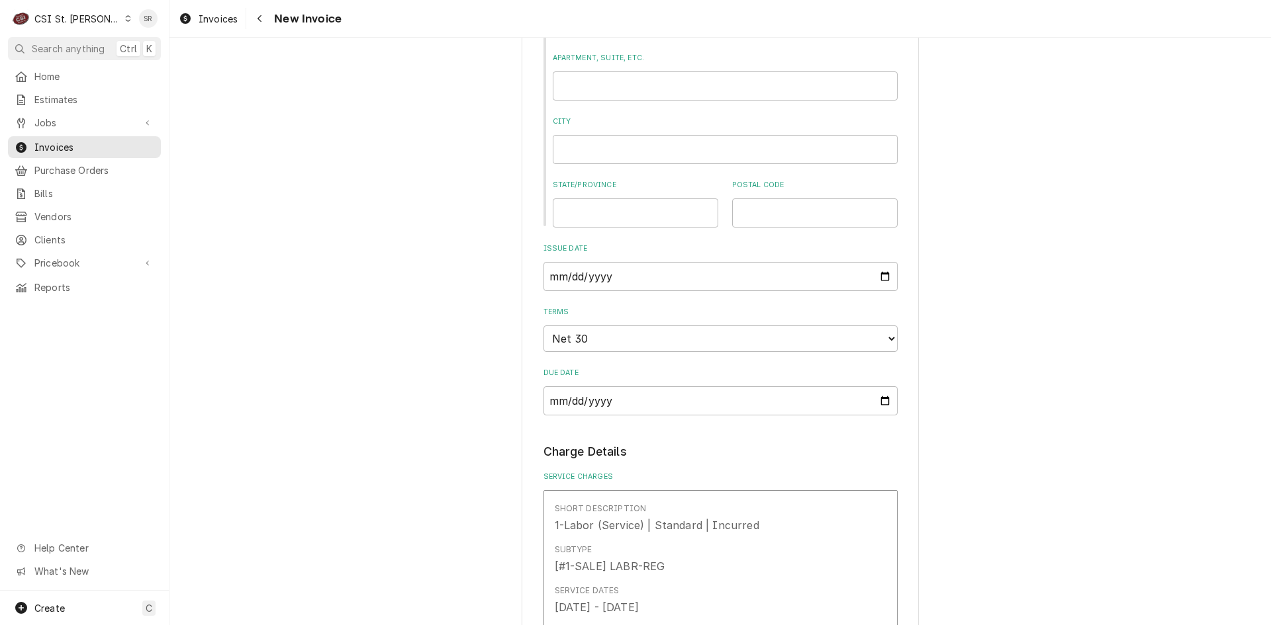
scroll to position [728, 0]
click at [877, 273] on input "[DATE]" at bounding box center [720, 275] width 354 height 29
type input "[DATE]"
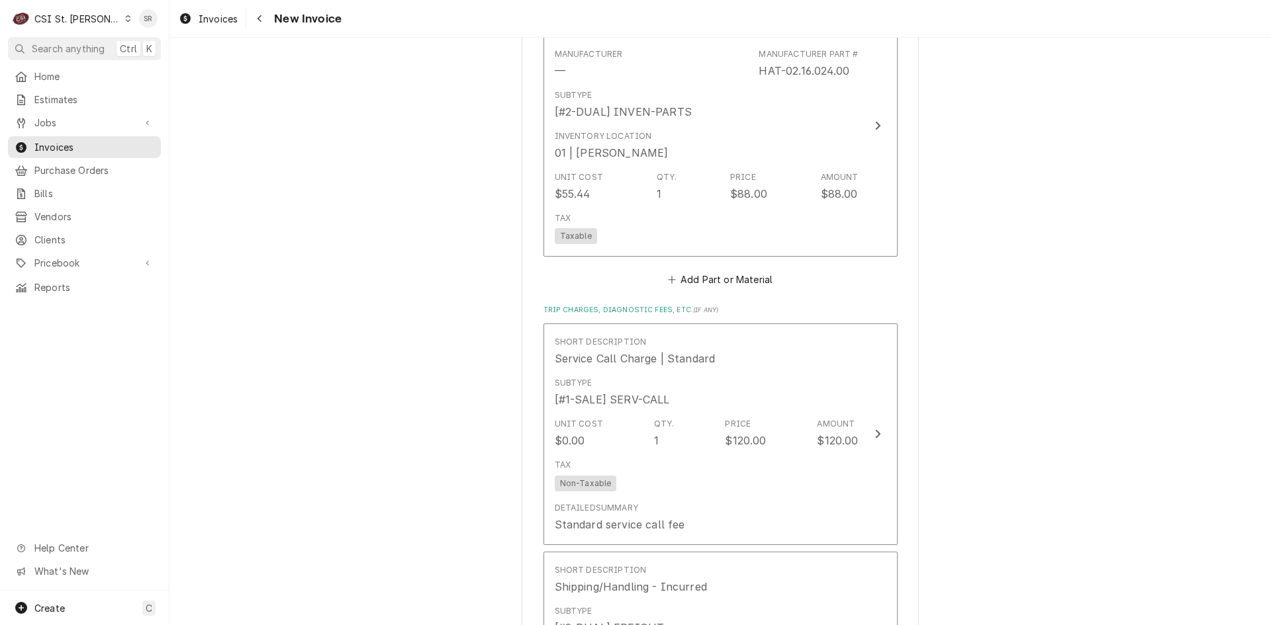
scroll to position [2052, 0]
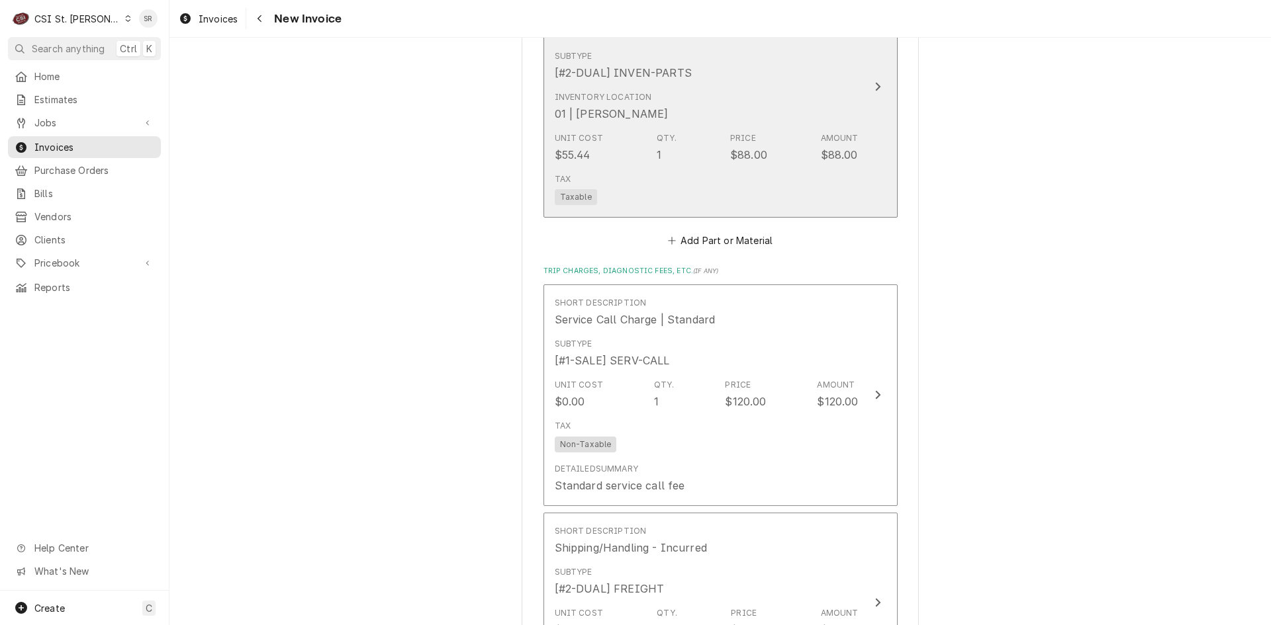
click at [754, 147] on div "$88.00" at bounding box center [748, 155] width 37 height 16
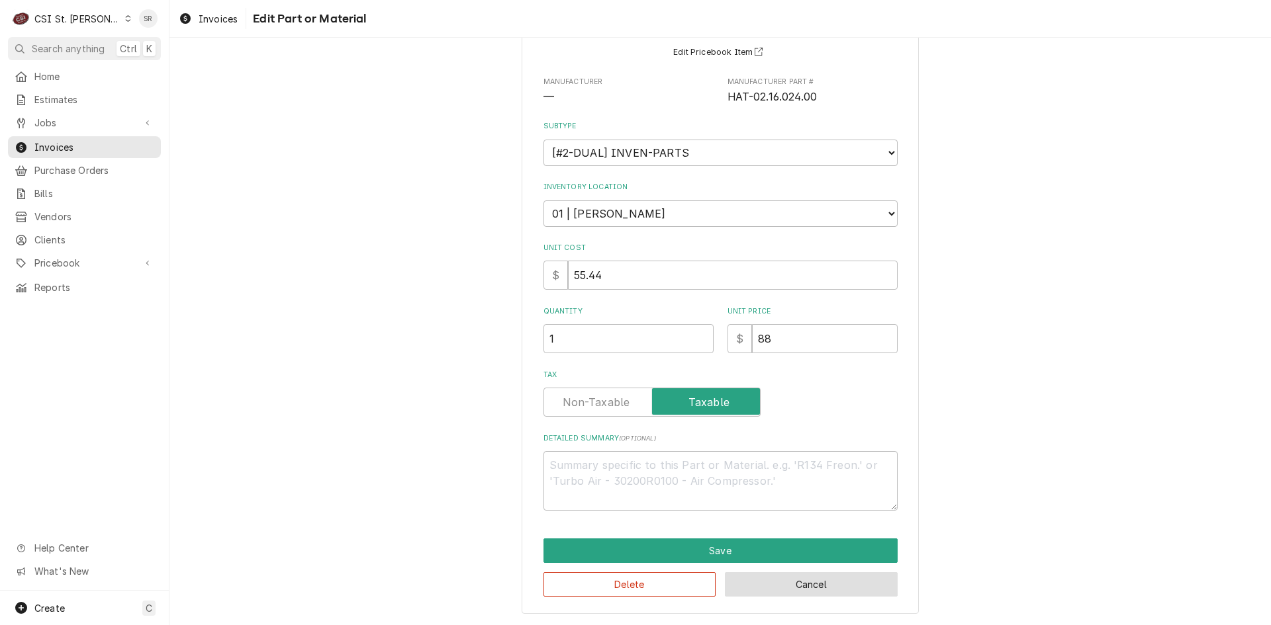
click at [815, 585] on button "Cancel" at bounding box center [811, 584] width 173 height 24
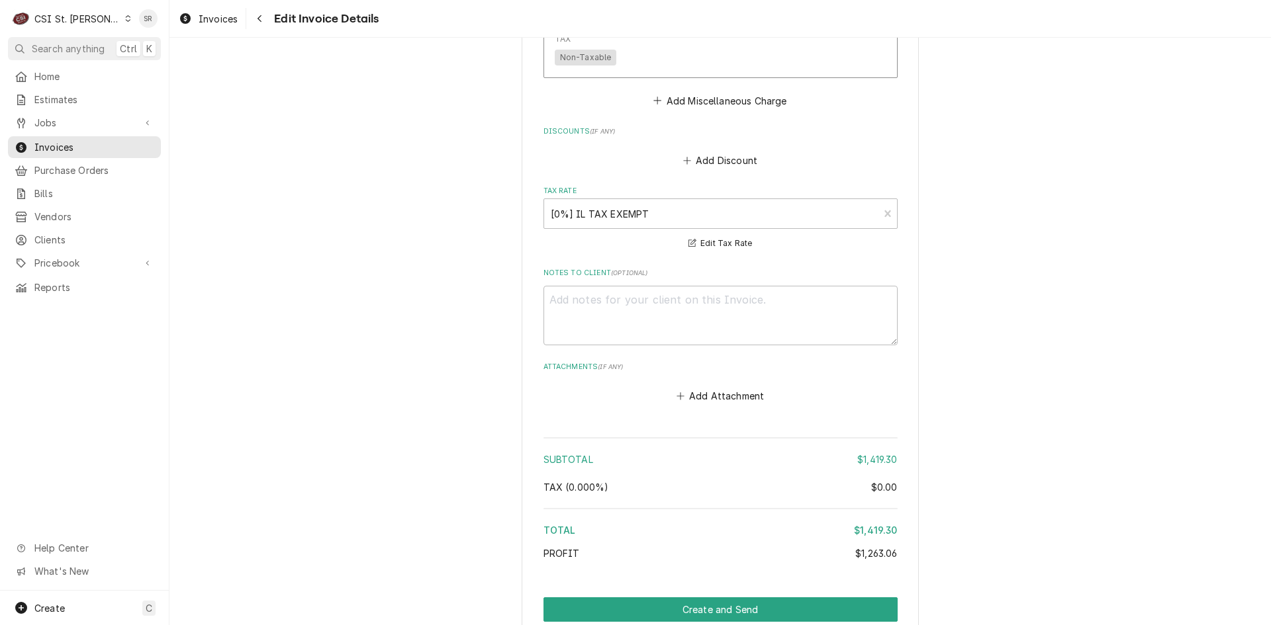
scroll to position [2688, 0]
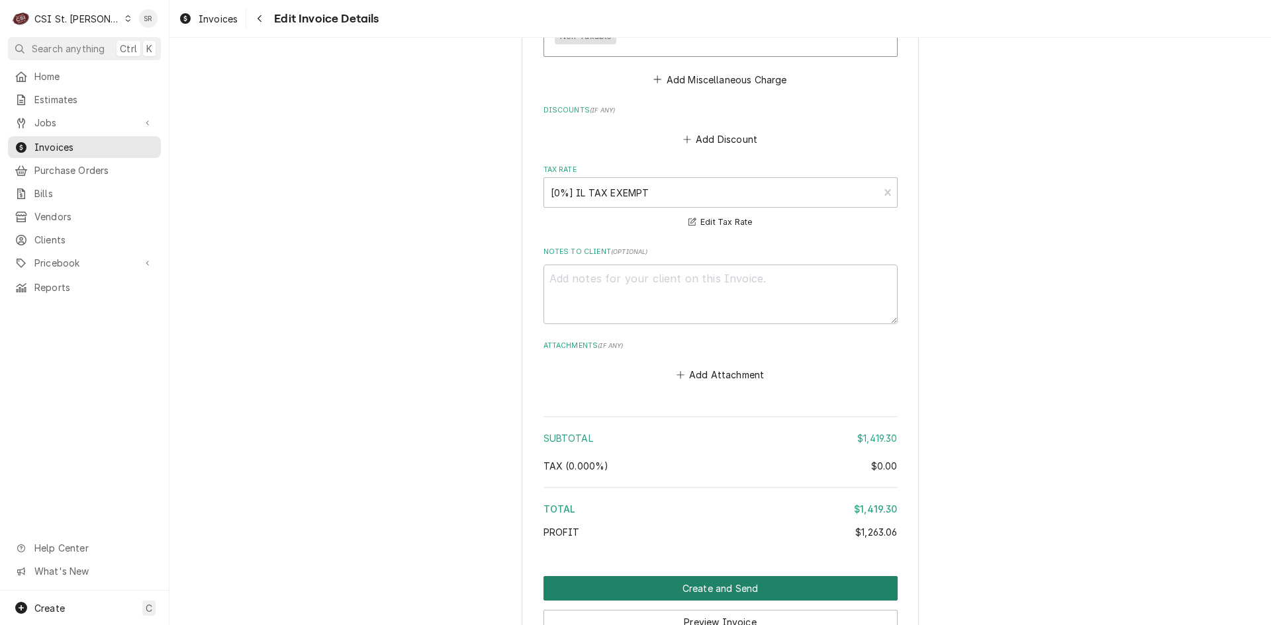
click at [778, 576] on button "Create and Send" at bounding box center [720, 588] width 354 height 24
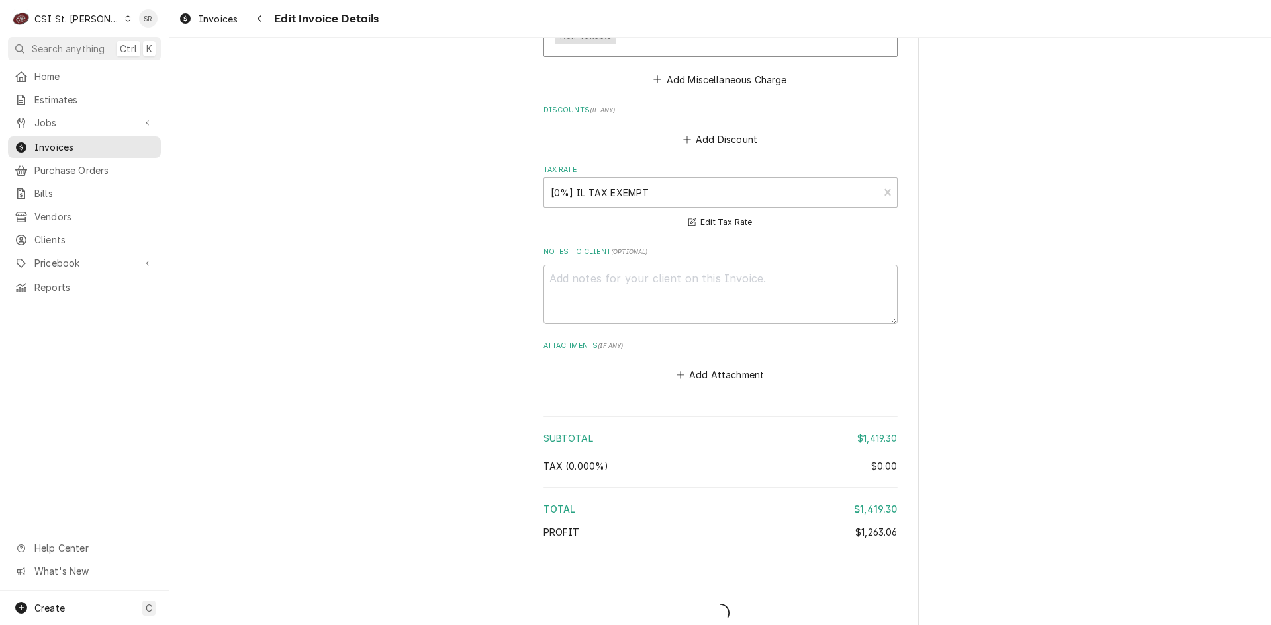
type textarea "x"
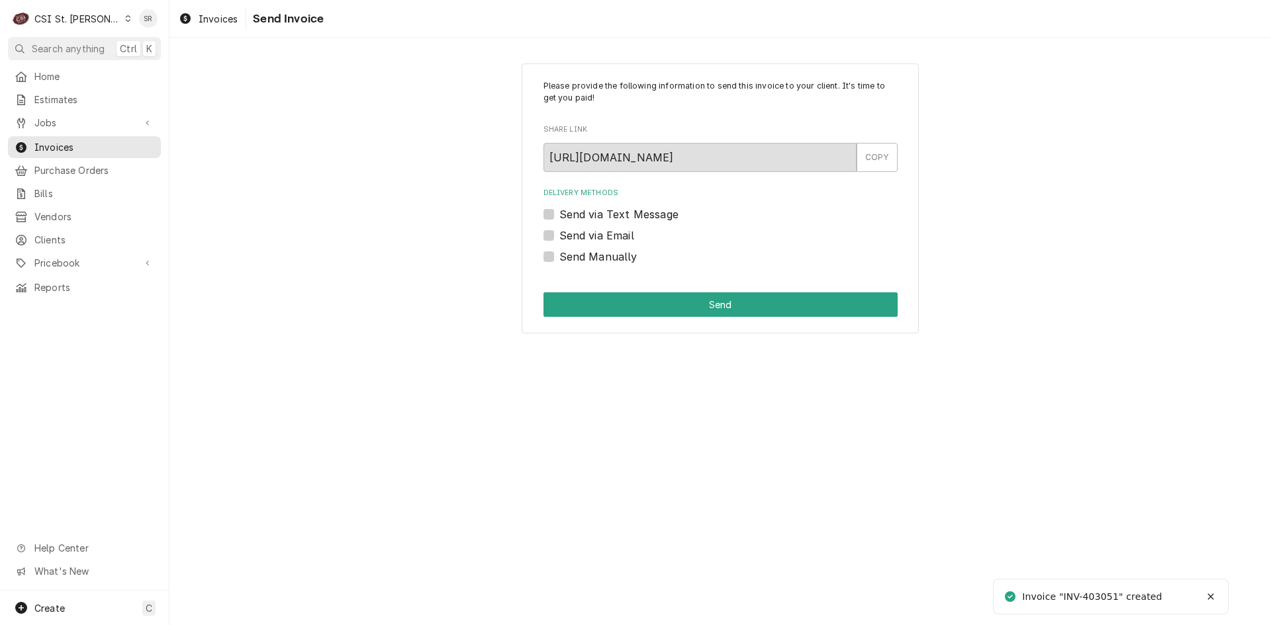
click at [588, 232] on label "Send via Email" at bounding box center [596, 236] width 75 height 16
click at [588, 232] on input "Send via Email" at bounding box center [736, 242] width 354 height 29
checkbox input "true"
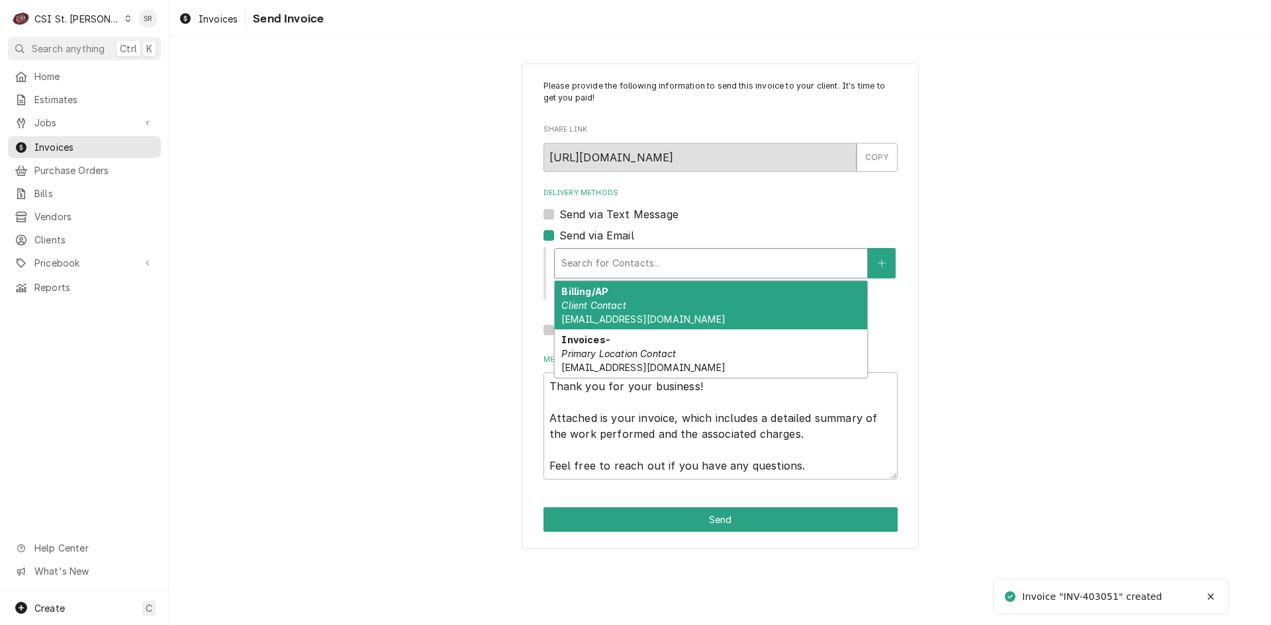
click at [630, 269] on div "Delivery Methods" at bounding box center [710, 263] width 299 height 24
click at [636, 301] on div "Billing/AP Client Contact lkrumm@cusd.kahoks.org" at bounding box center [711, 305] width 312 height 48
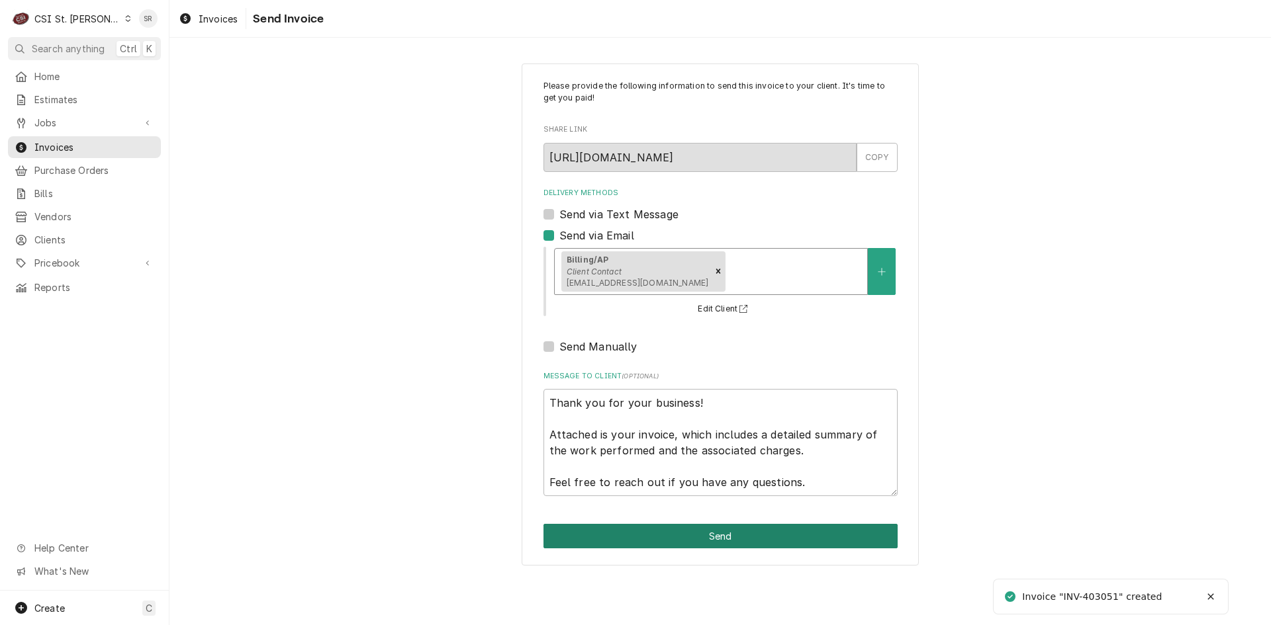
click at [732, 541] on button "Send" at bounding box center [720, 536] width 354 height 24
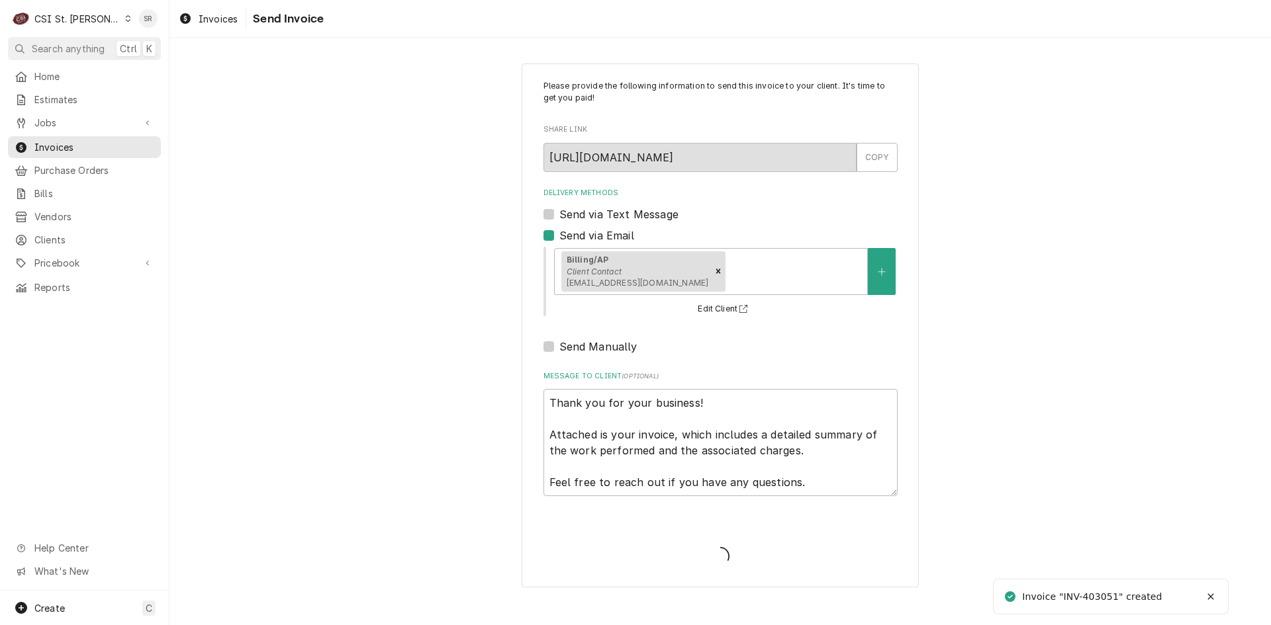
type textarea "x"
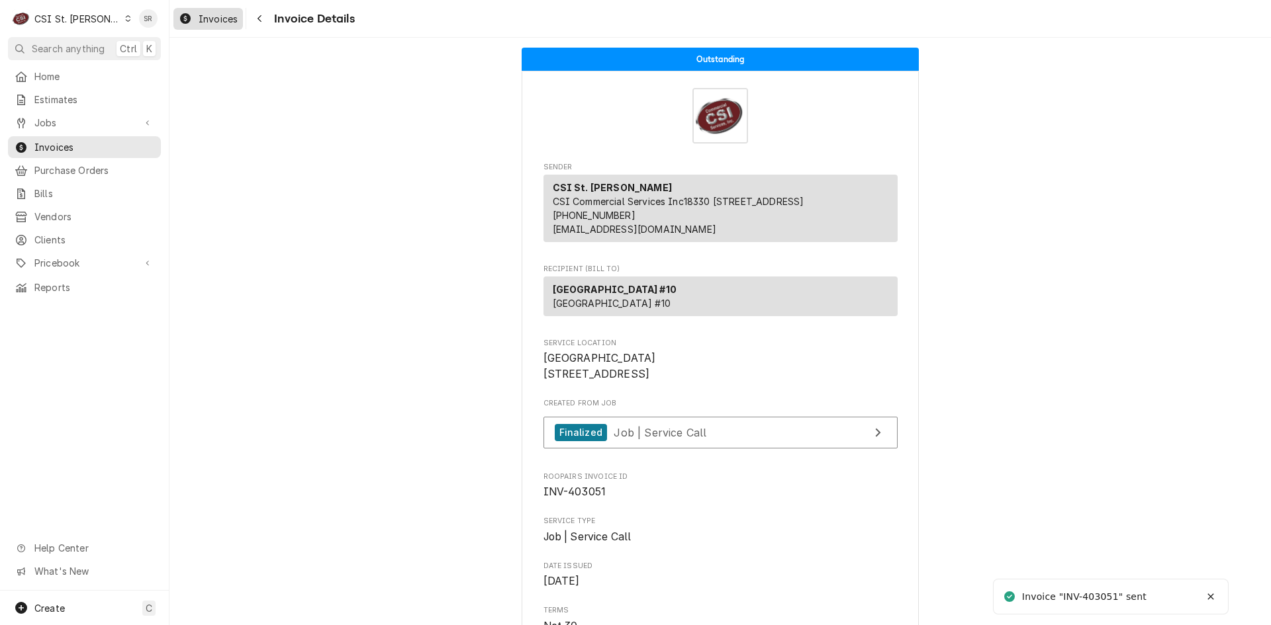
click at [208, 19] on span "Invoices" at bounding box center [218, 19] width 39 height 14
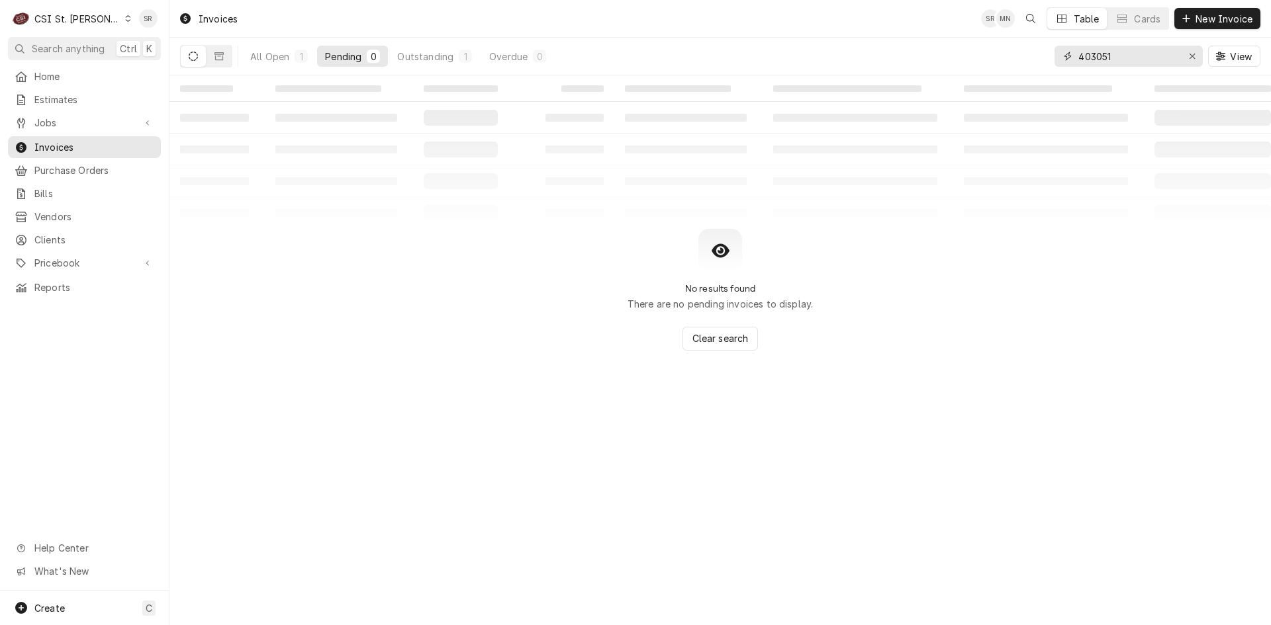
drag, startPoint x: 1137, startPoint y: 62, endPoint x: 1066, endPoint y: 52, distance: 71.4
click at [1066, 52] on div "403051" at bounding box center [1128, 56] width 148 height 21
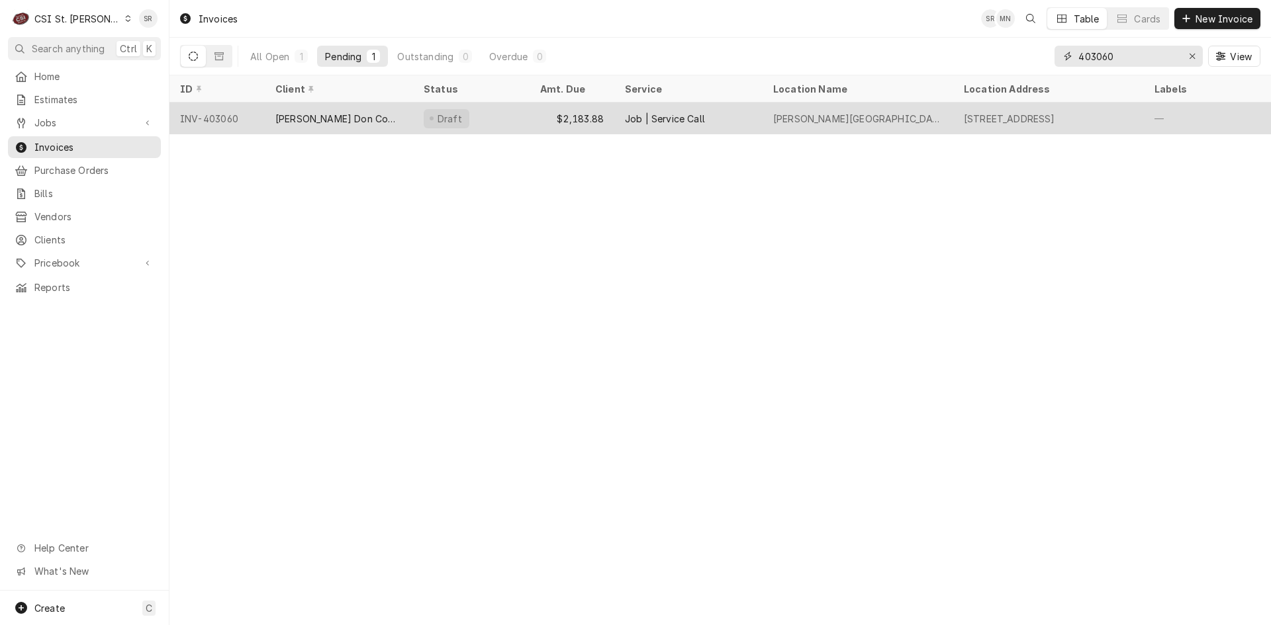
type input "403060"
click at [707, 120] on div "Job | Service Call" at bounding box center [688, 119] width 148 height 32
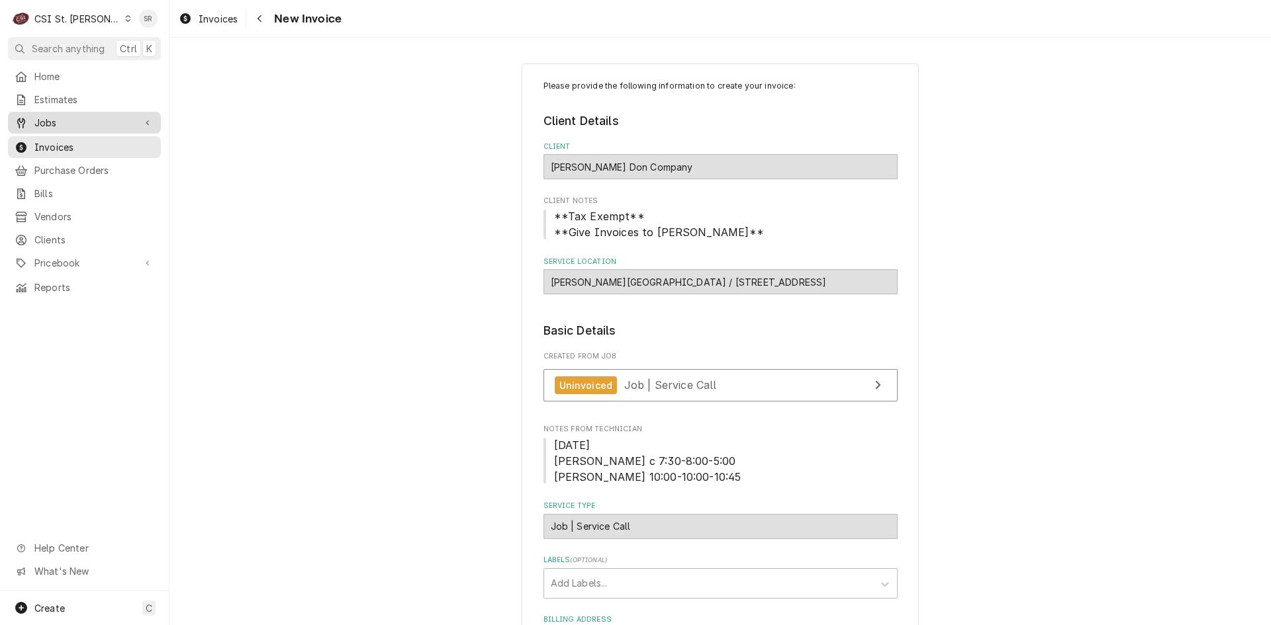
click at [56, 116] on span "Jobs" at bounding box center [84, 123] width 100 height 14
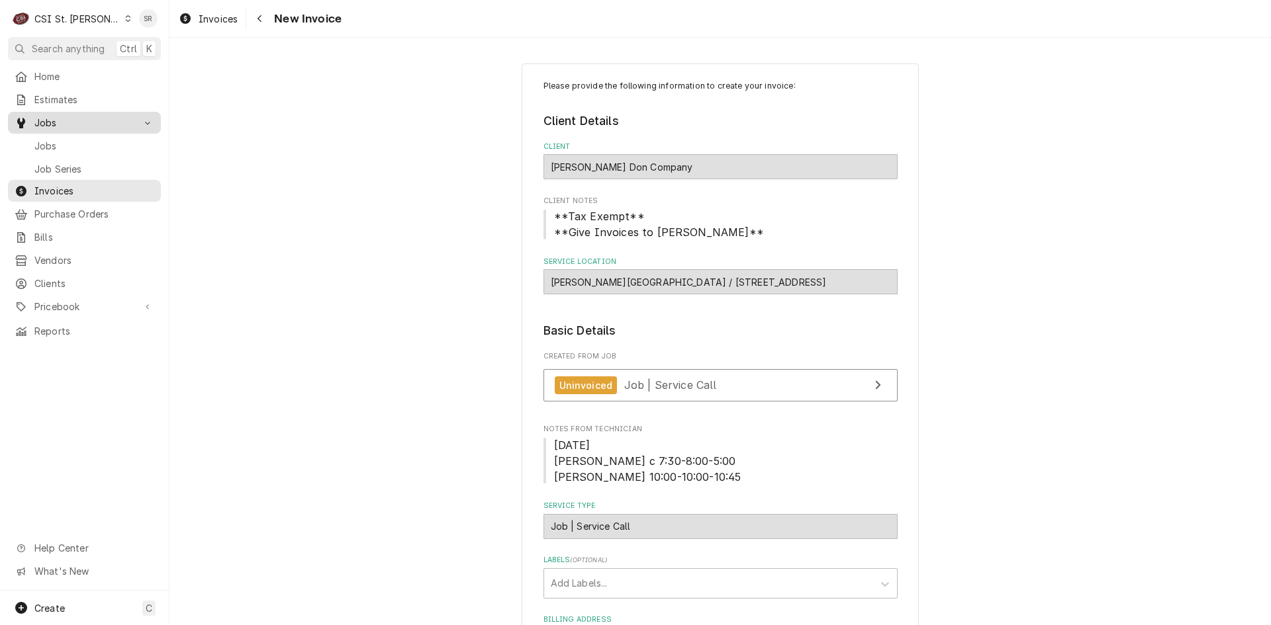
click at [56, 128] on link "Jobs" at bounding box center [84, 123] width 153 height 22
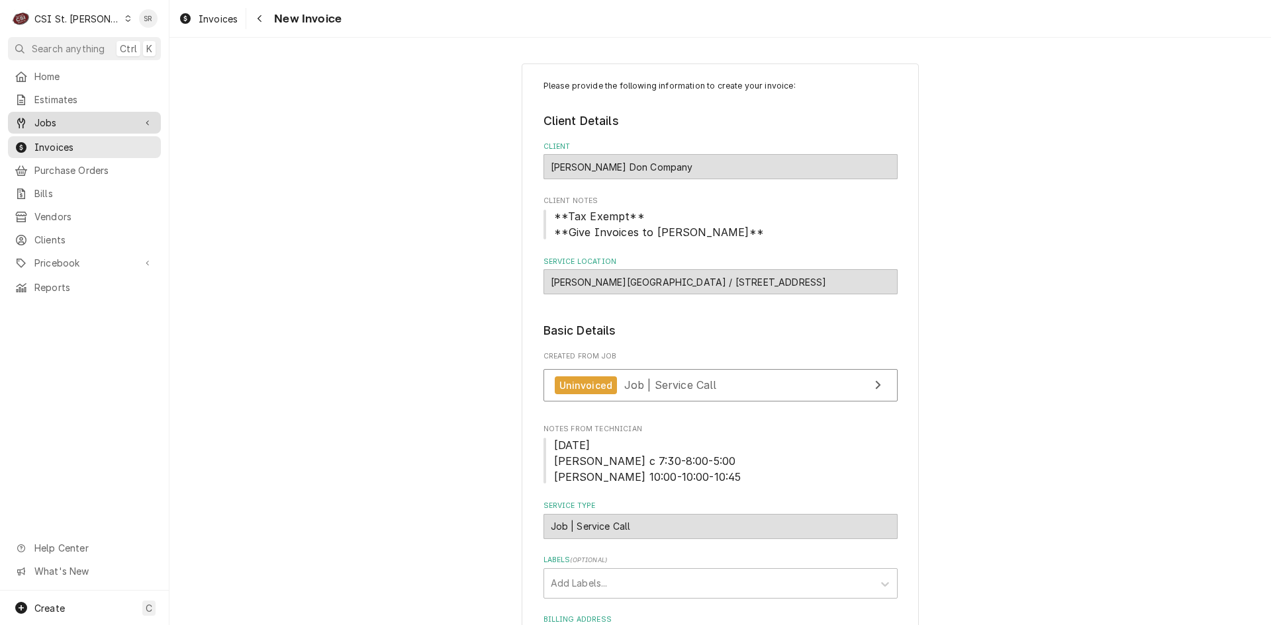
click at [64, 116] on span "Jobs" at bounding box center [84, 123] width 100 height 14
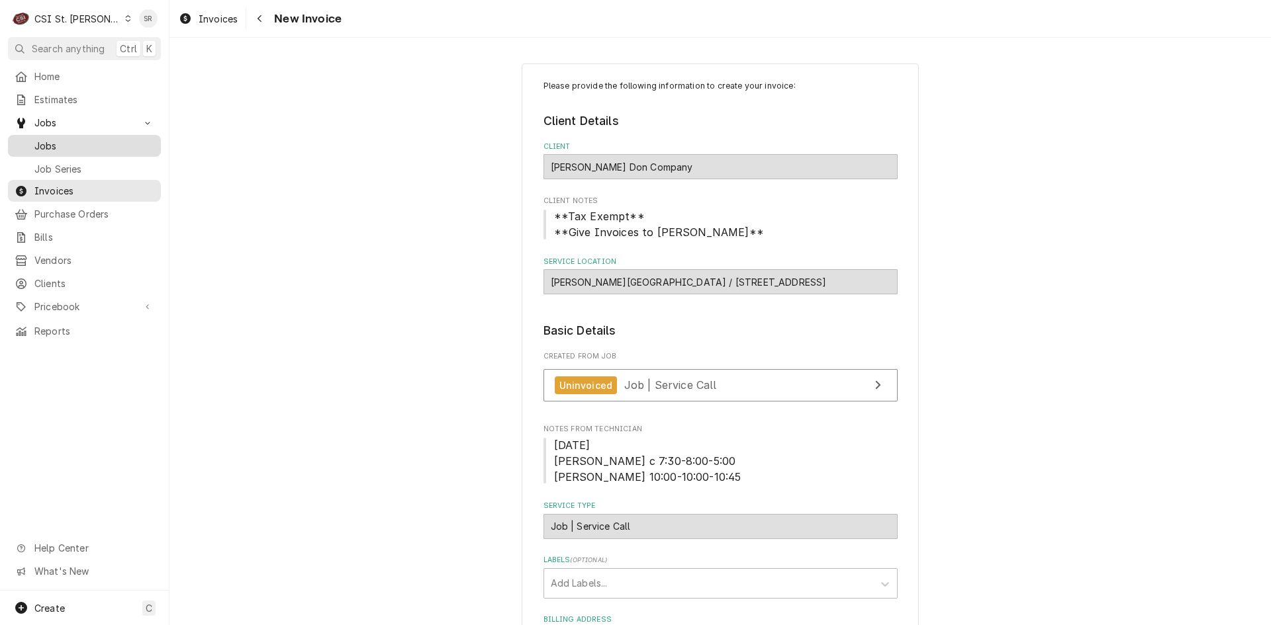
click at [64, 139] on span "Jobs" at bounding box center [94, 146] width 120 height 14
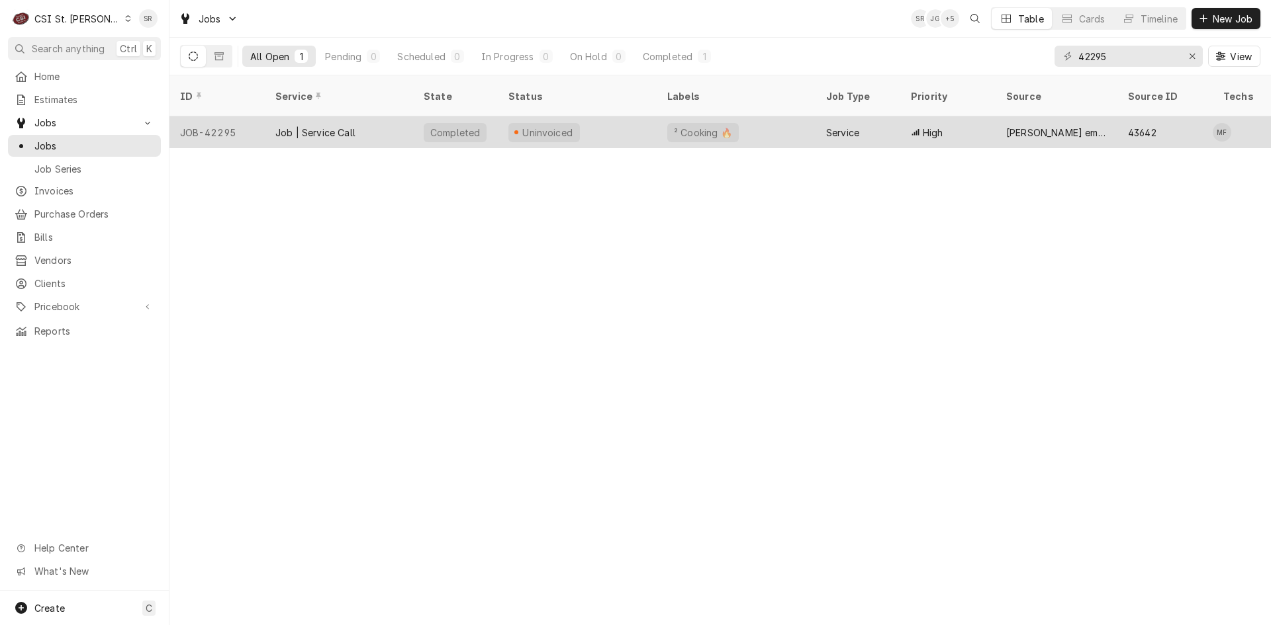
click at [621, 116] on div "Uninvoiced" at bounding box center [577, 132] width 159 height 32
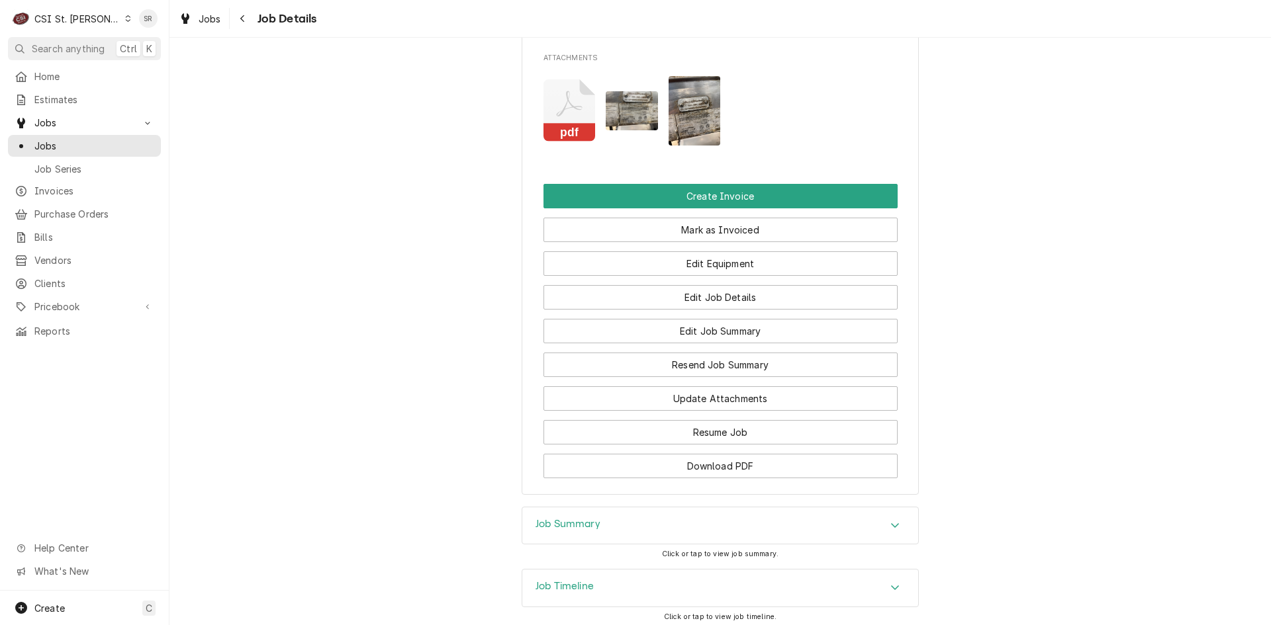
scroll to position [1349, 0]
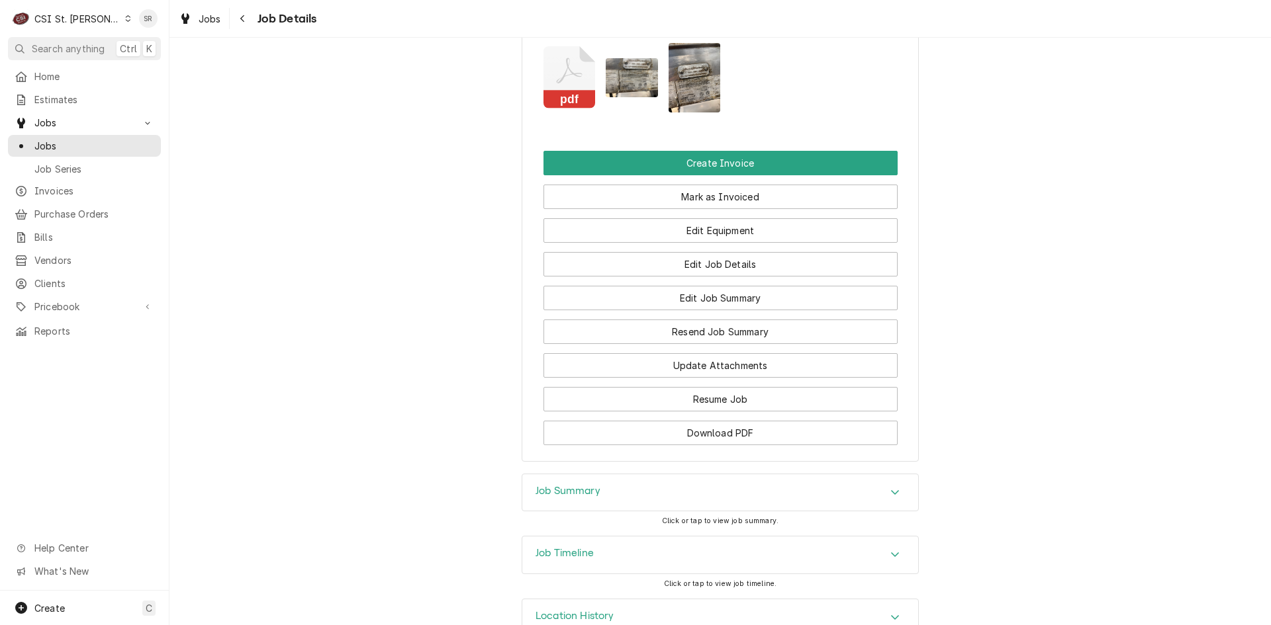
click at [566, 485] on div "Job Summary" at bounding box center [567, 493] width 65 height 16
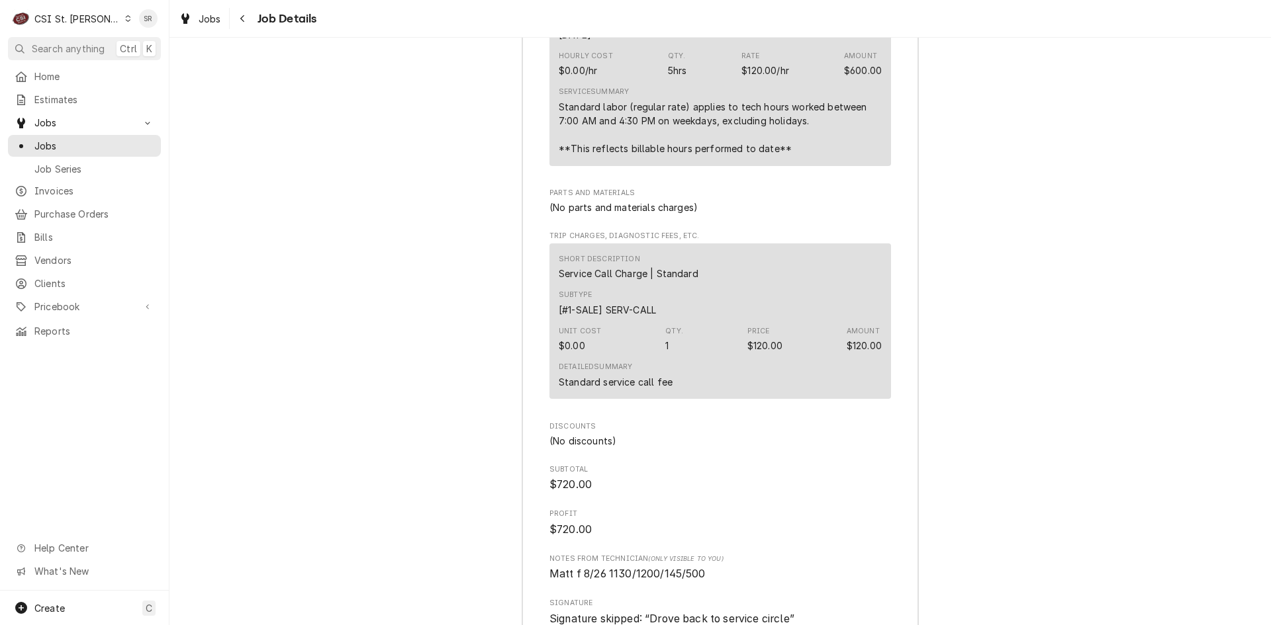
scroll to position [3580, 0]
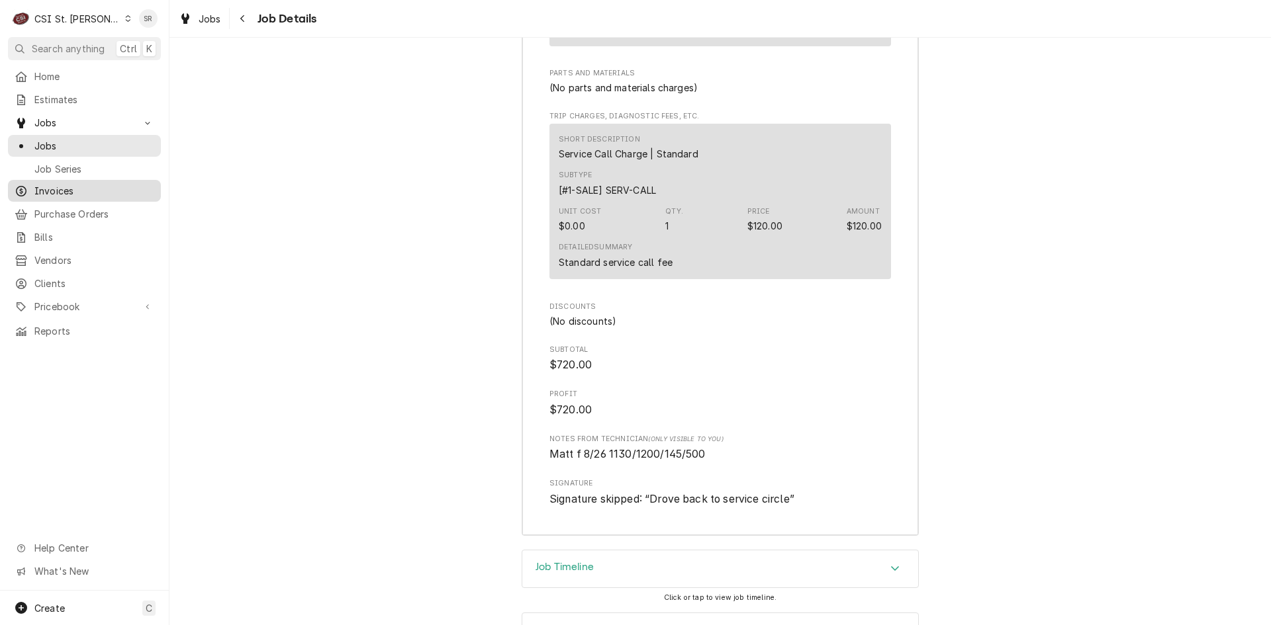
click at [44, 188] on span "Invoices" at bounding box center [94, 191] width 120 height 14
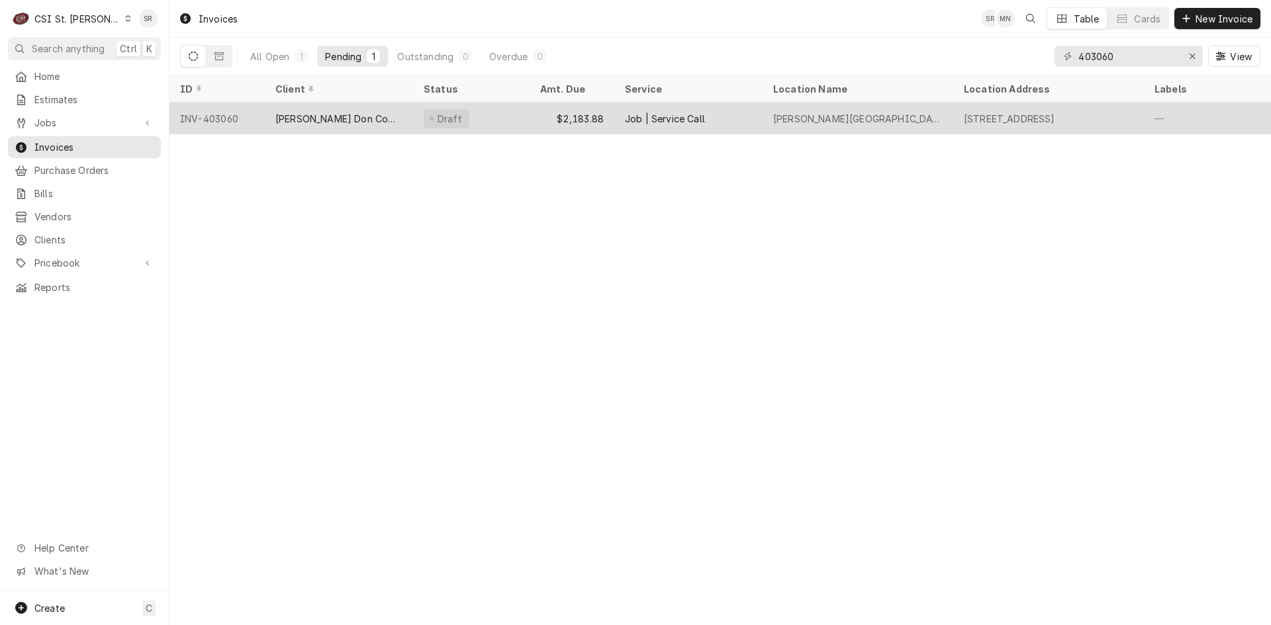
click at [501, 112] on div "Draft" at bounding box center [471, 119] width 116 height 32
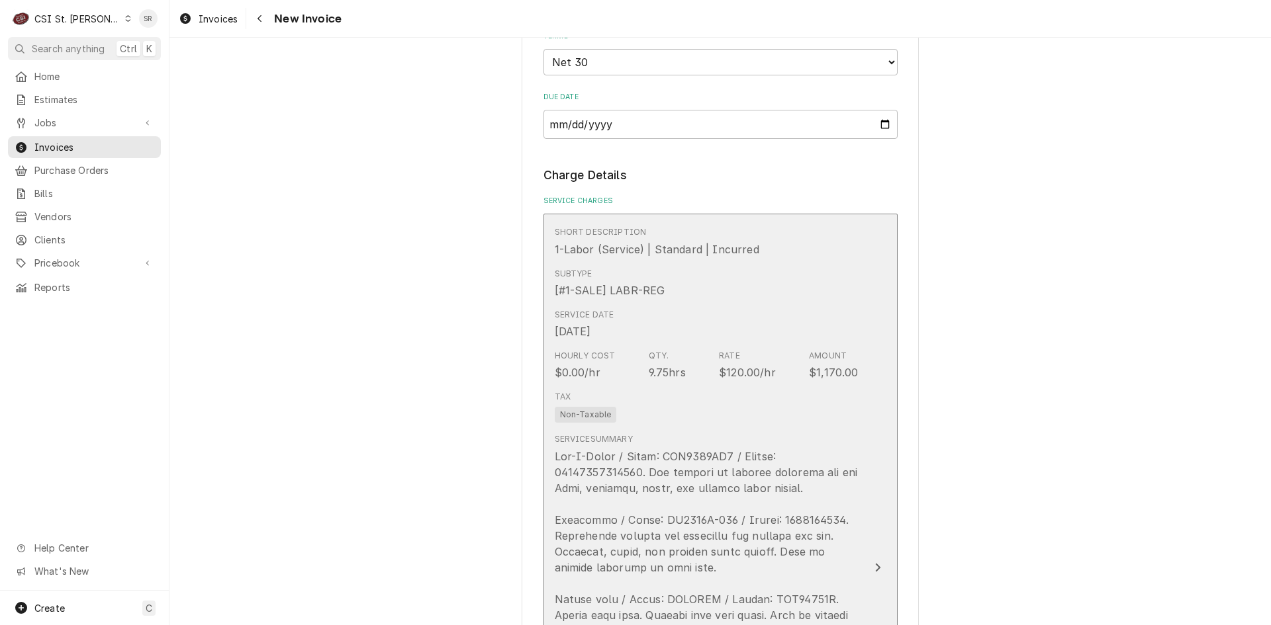
scroll to position [596, 0]
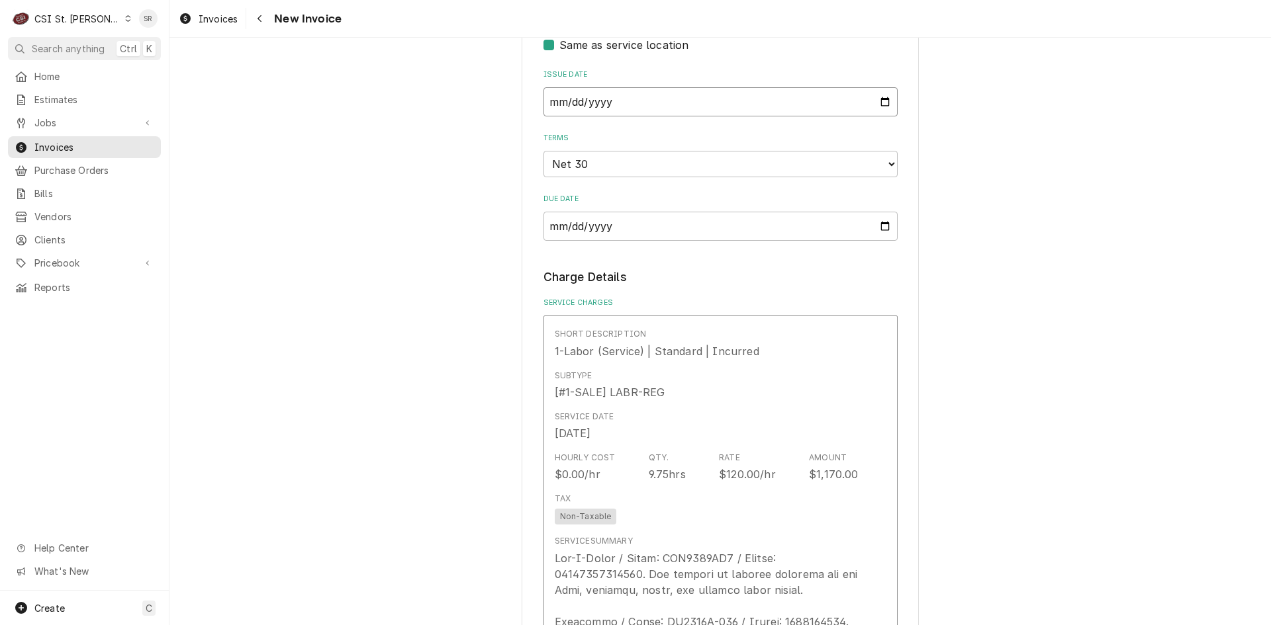
click at [876, 105] on input "2025-08-08" at bounding box center [720, 101] width 354 height 29
type textarea "x"
type input "2025-08-27"
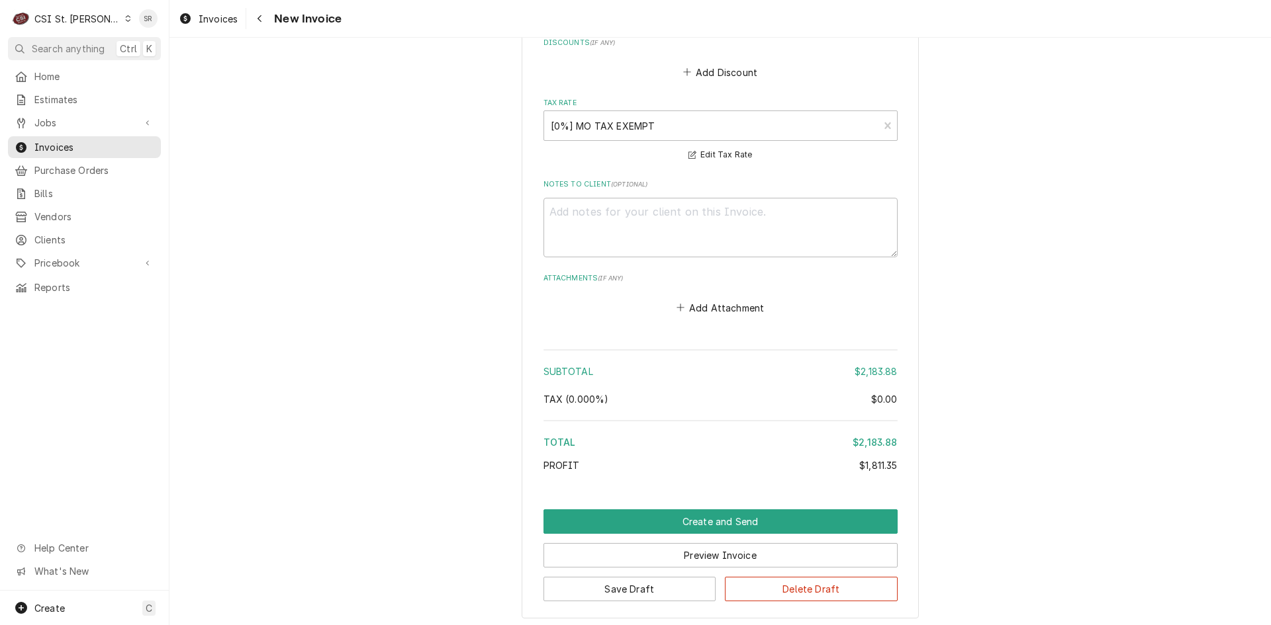
scroll to position [3211, 0]
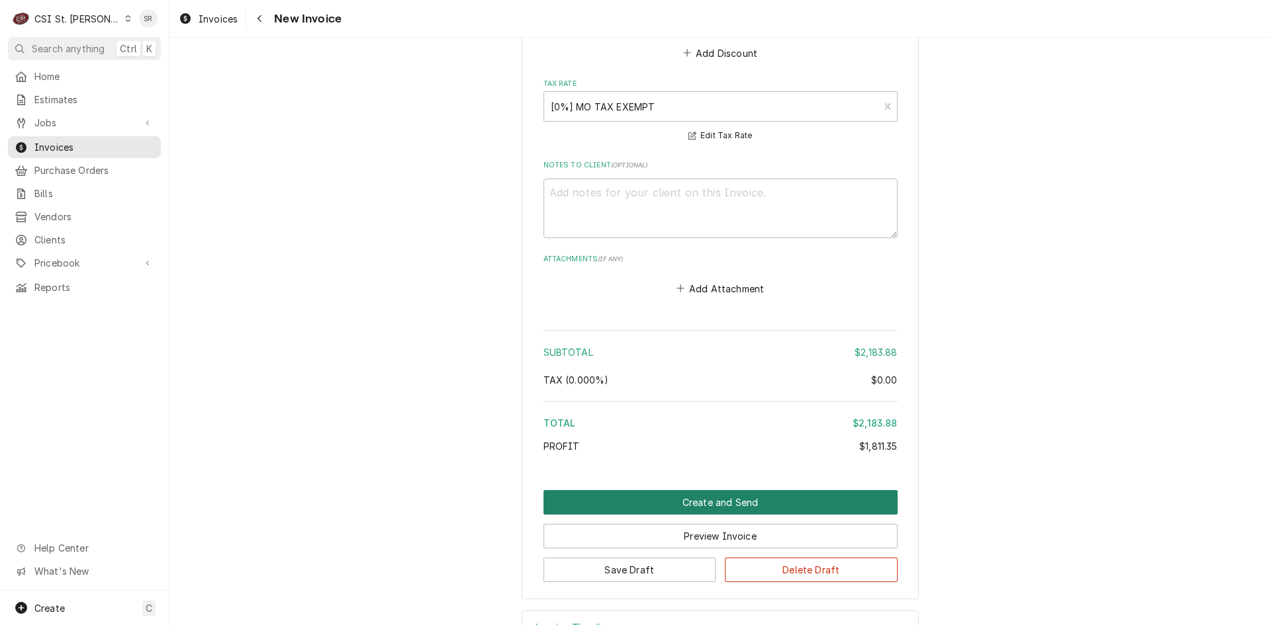
click at [727, 490] on button "Create and Send" at bounding box center [720, 502] width 354 height 24
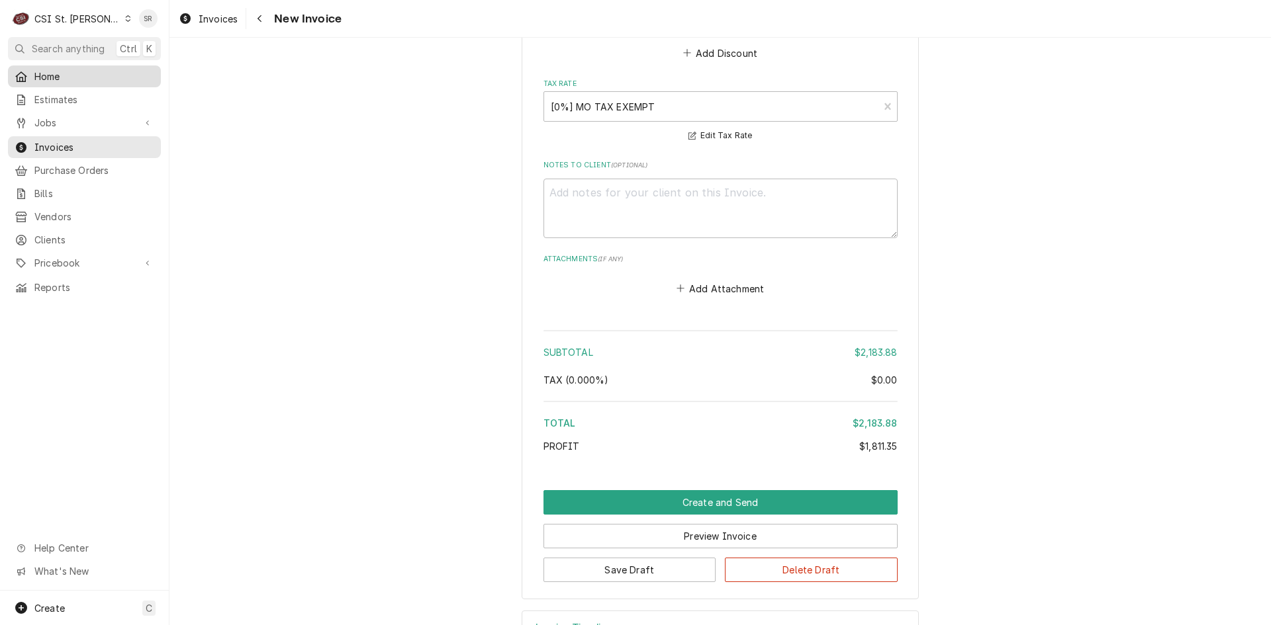
scroll to position [3170, 0]
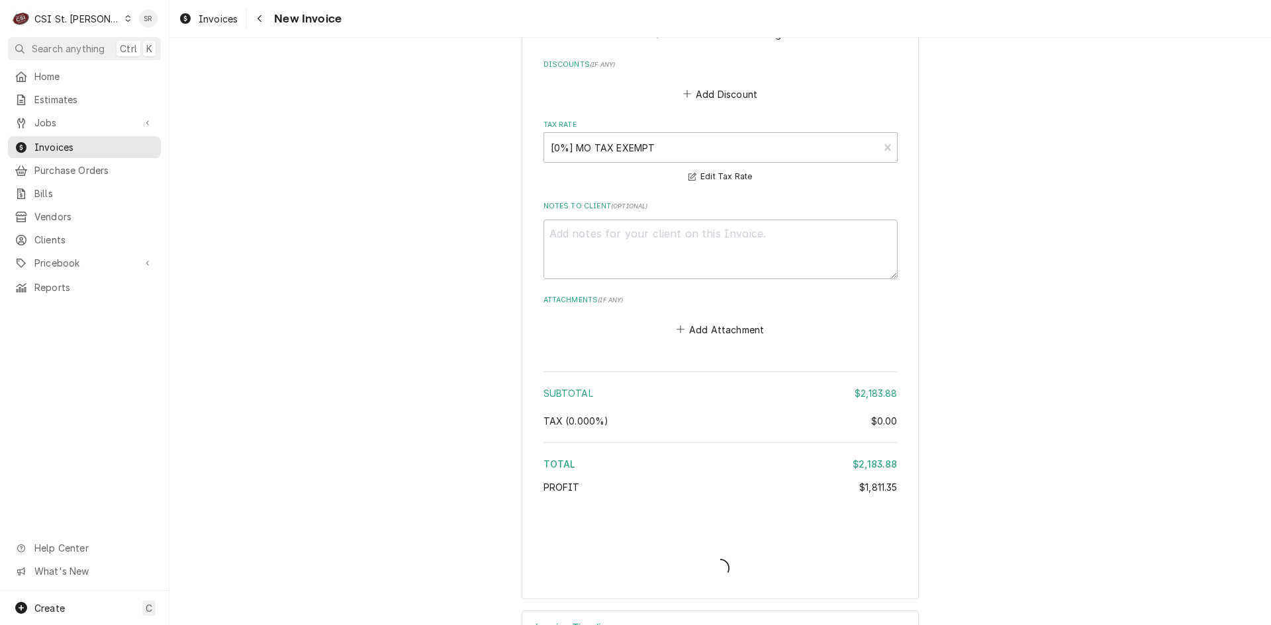
type textarea "x"
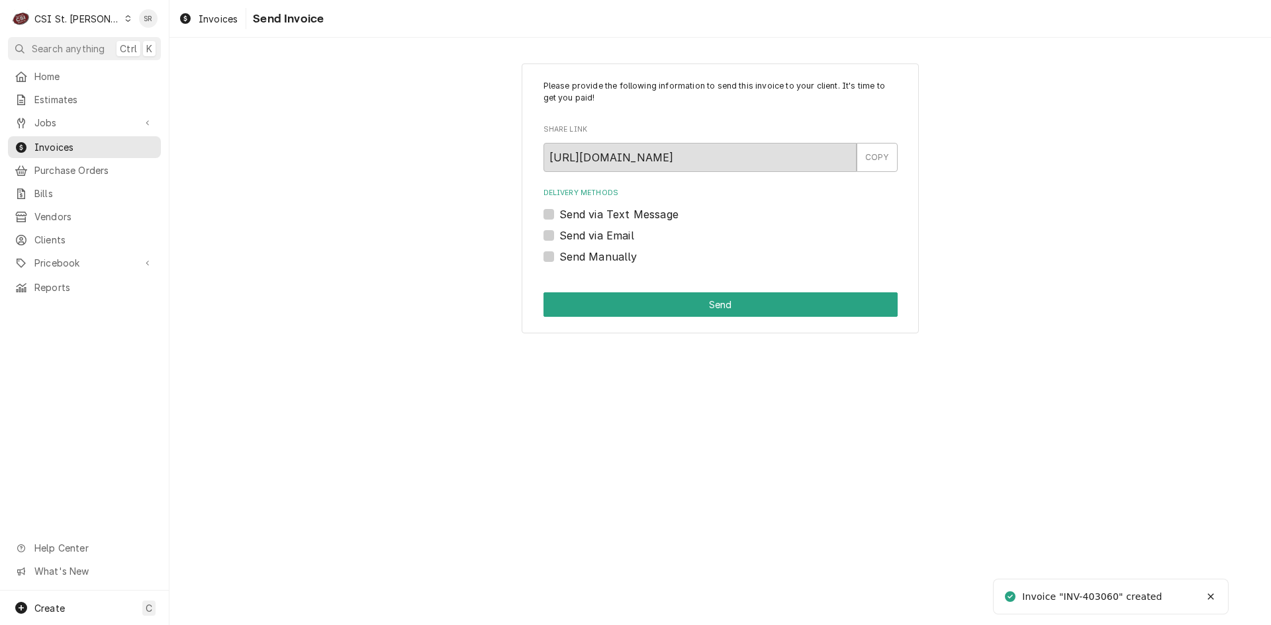
click at [590, 230] on label "Send via Email" at bounding box center [596, 236] width 75 height 16
click at [590, 230] on input "Send via Email" at bounding box center [736, 242] width 354 height 29
checkbox input "true"
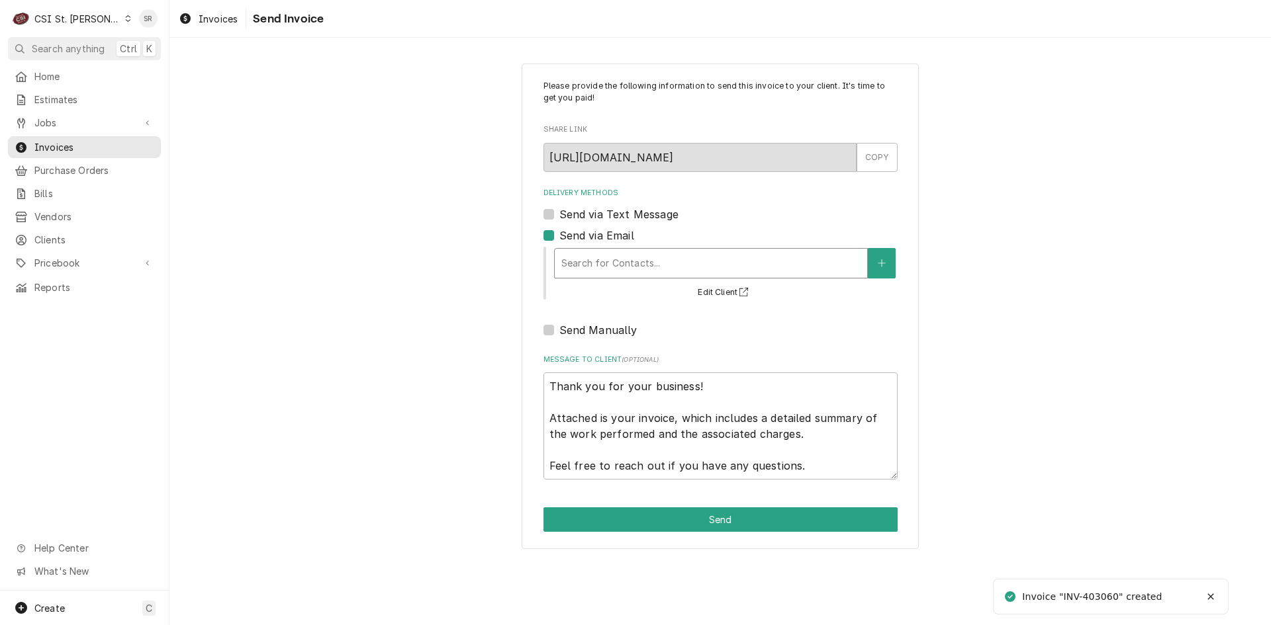
click at [623, 265] on div "Delivery Methods" at bounding box center [710, 263] width 299 height 24
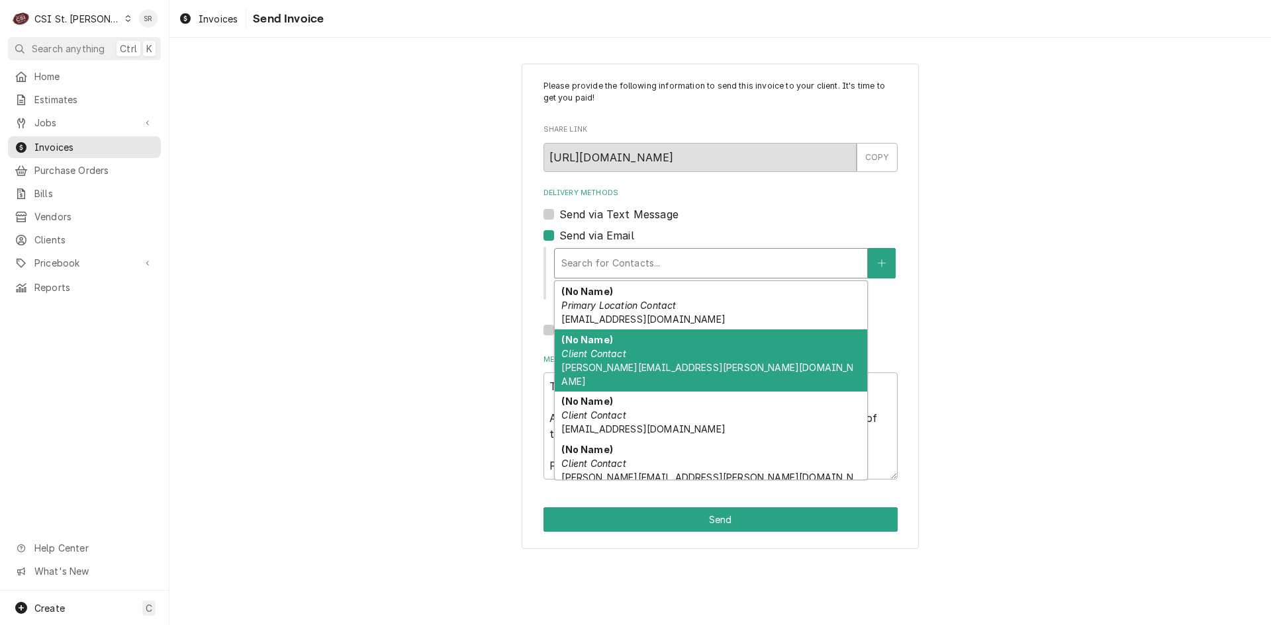
click at [619, 359] on em "Client Contact" at bounding box center [593, 353] width 64 height 11
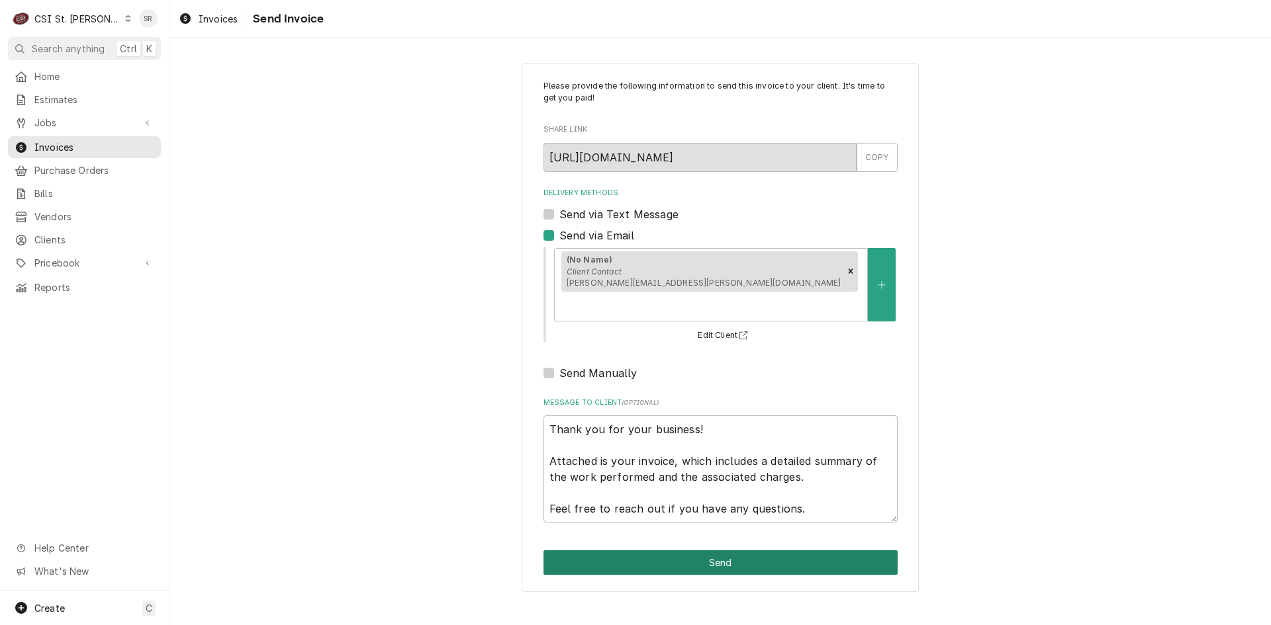
click at [704, 551] on button "Send" at bounding box center [720, 563] width 354 height 24
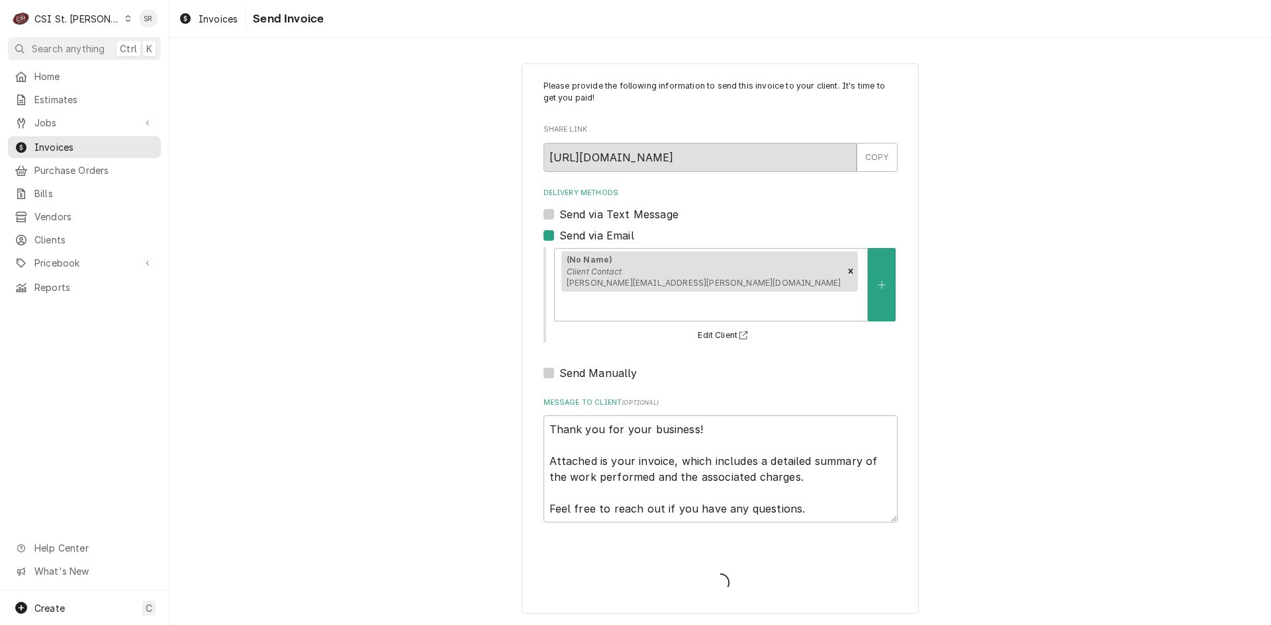
type textarea "x"
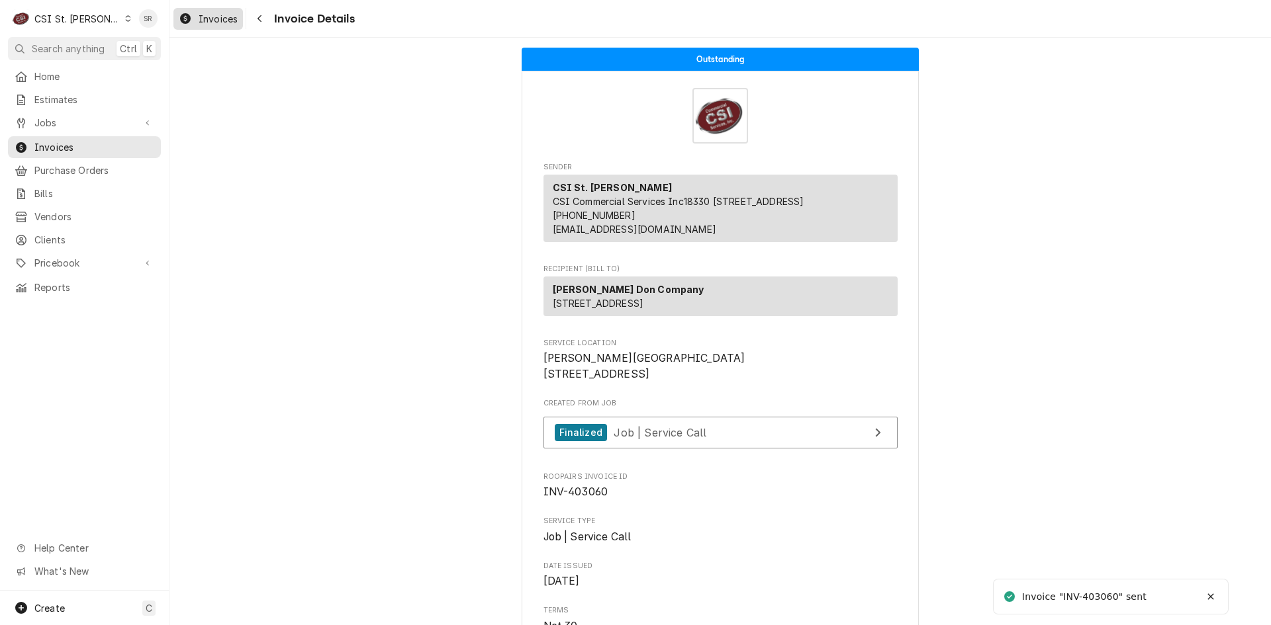
click at [222, 17] on span "Invoices" at bounding box center [218, 19] width 39 height 14
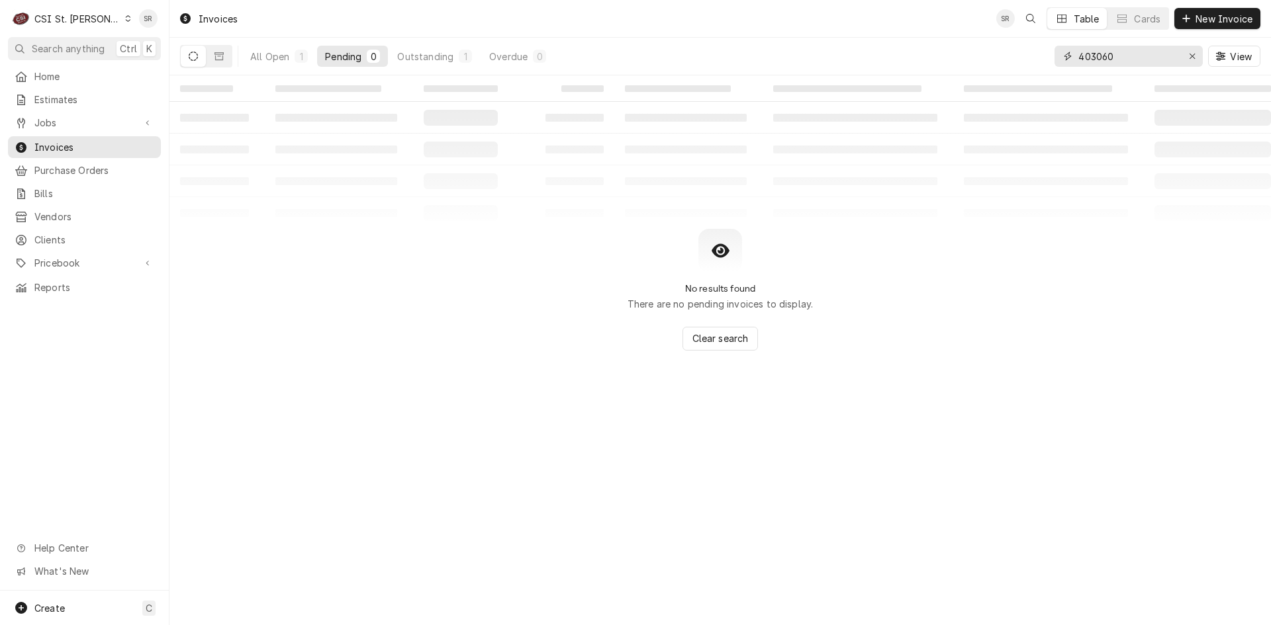
click at [1114, 60] on input "403060" at bounding box center [1127, 56] width 99 height 21
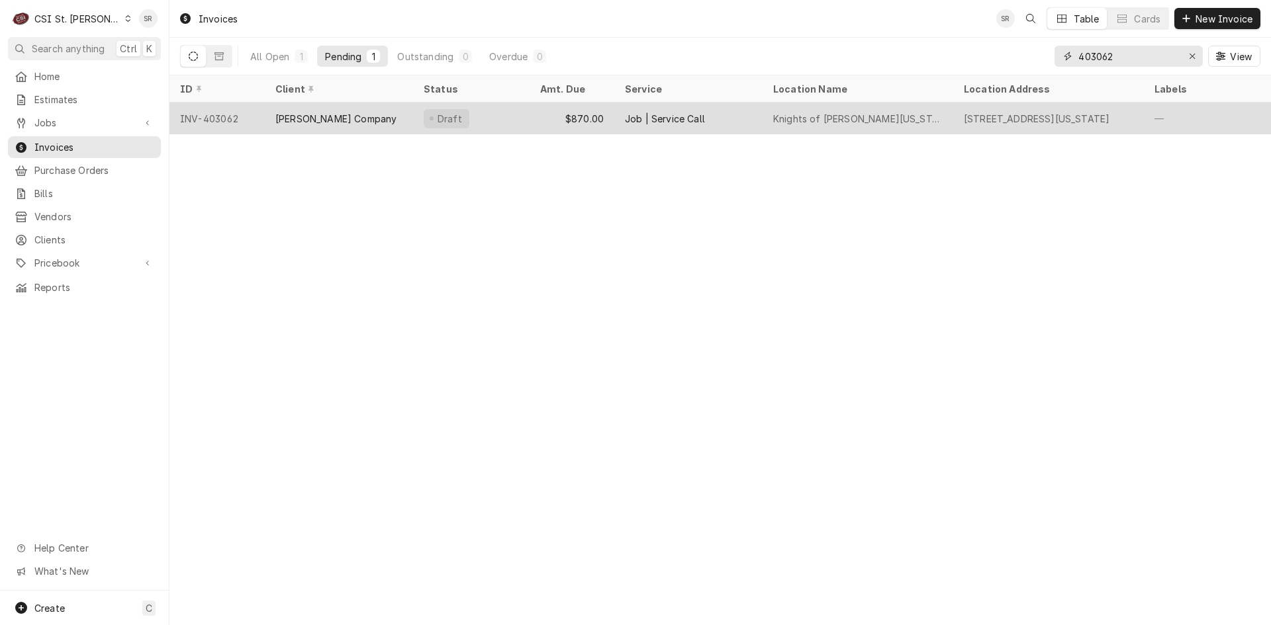
type input "403062"
click at [434, 124] on div "Draft" at bounding box center [447, 118] width 46 height 19
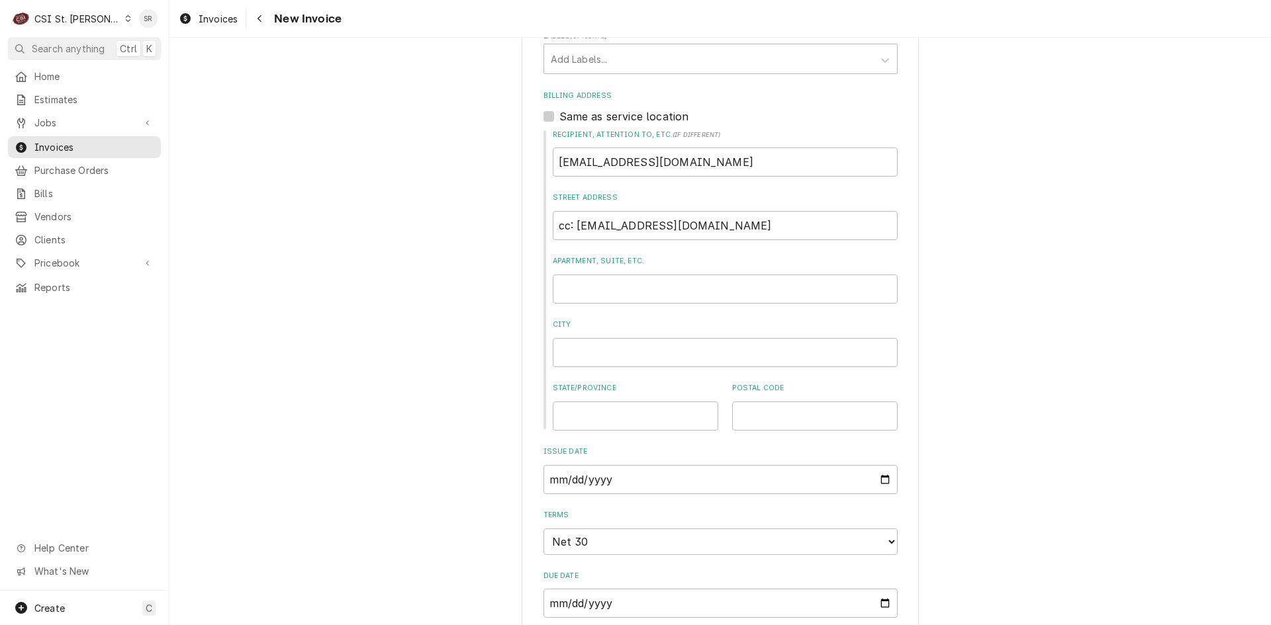
scroll to position [794, 0]
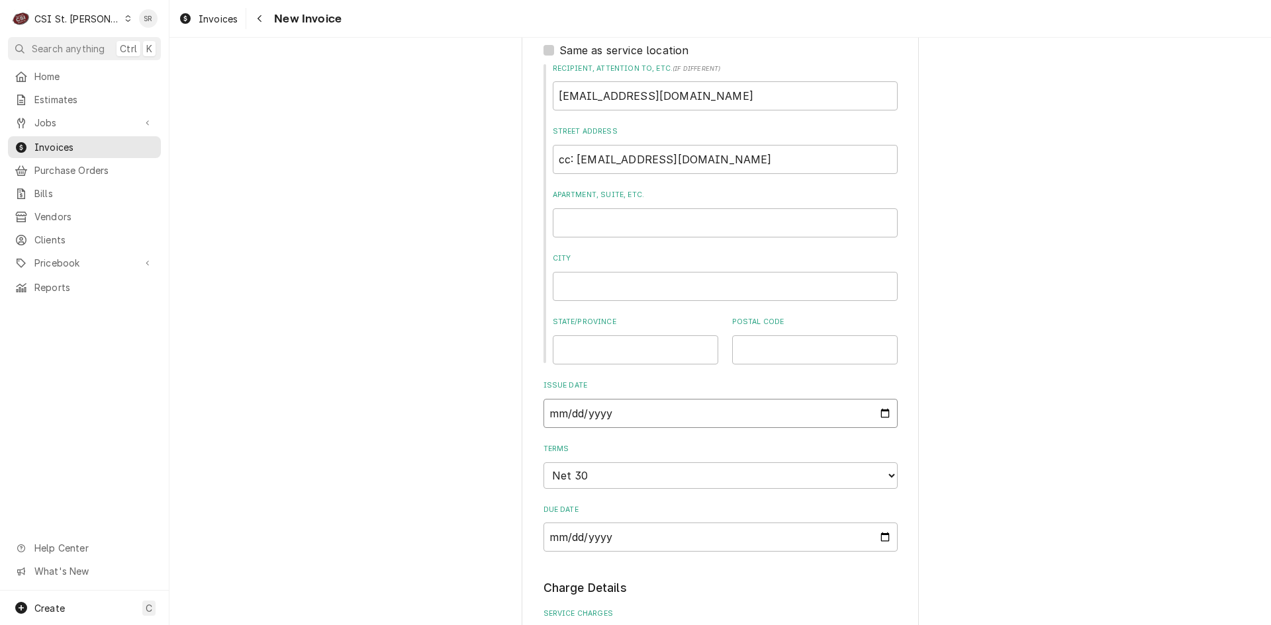
click at [884, 399] on input "[DATE]" at bounding box center [720, 413] width 354 height 29
type textarea "x"
type input "[DATE]"
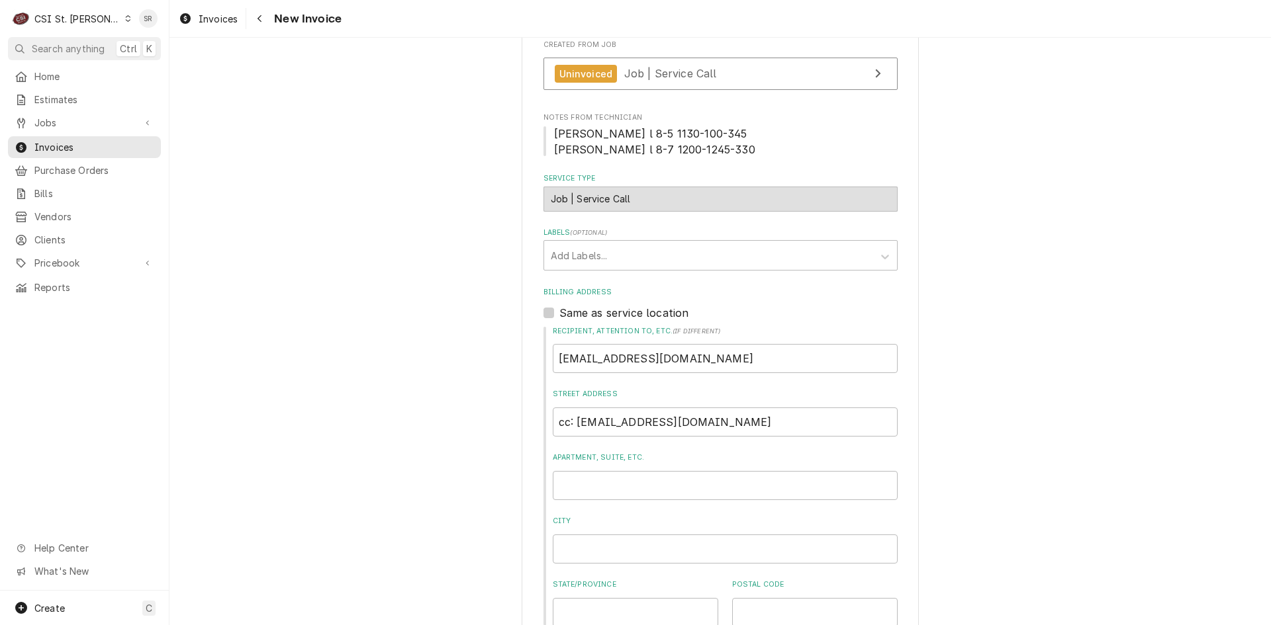
scroll to position [397, 0]
